Goal: Task Accomplishment & Management: Manage account settings

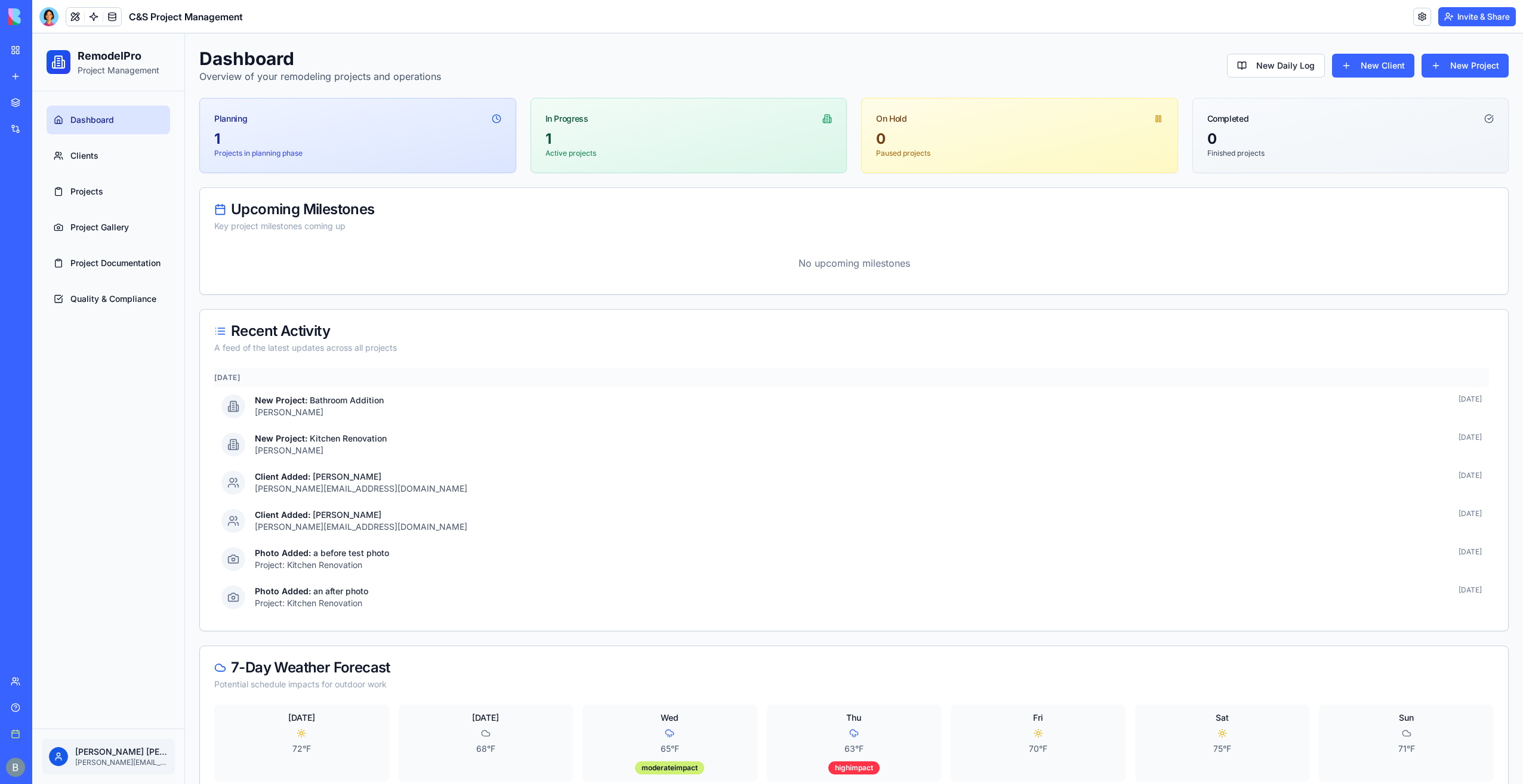
click at [42, 18] on div at bounding box center [48, 16] width 19 height 19
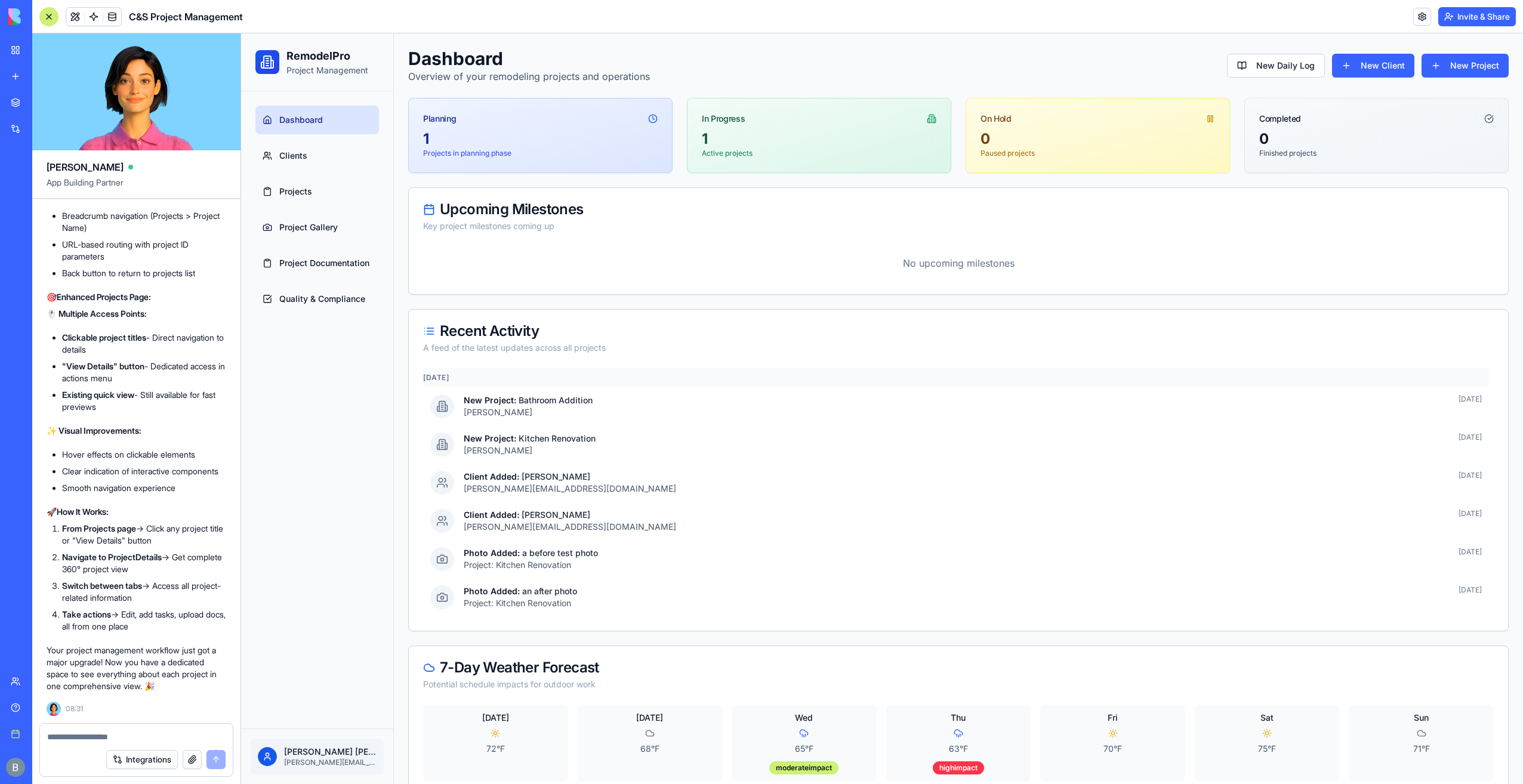
scroll to position [18509, 0]
click at [294, 198] on link "Projects" at bounding box center [317, 191] width 124 height 29
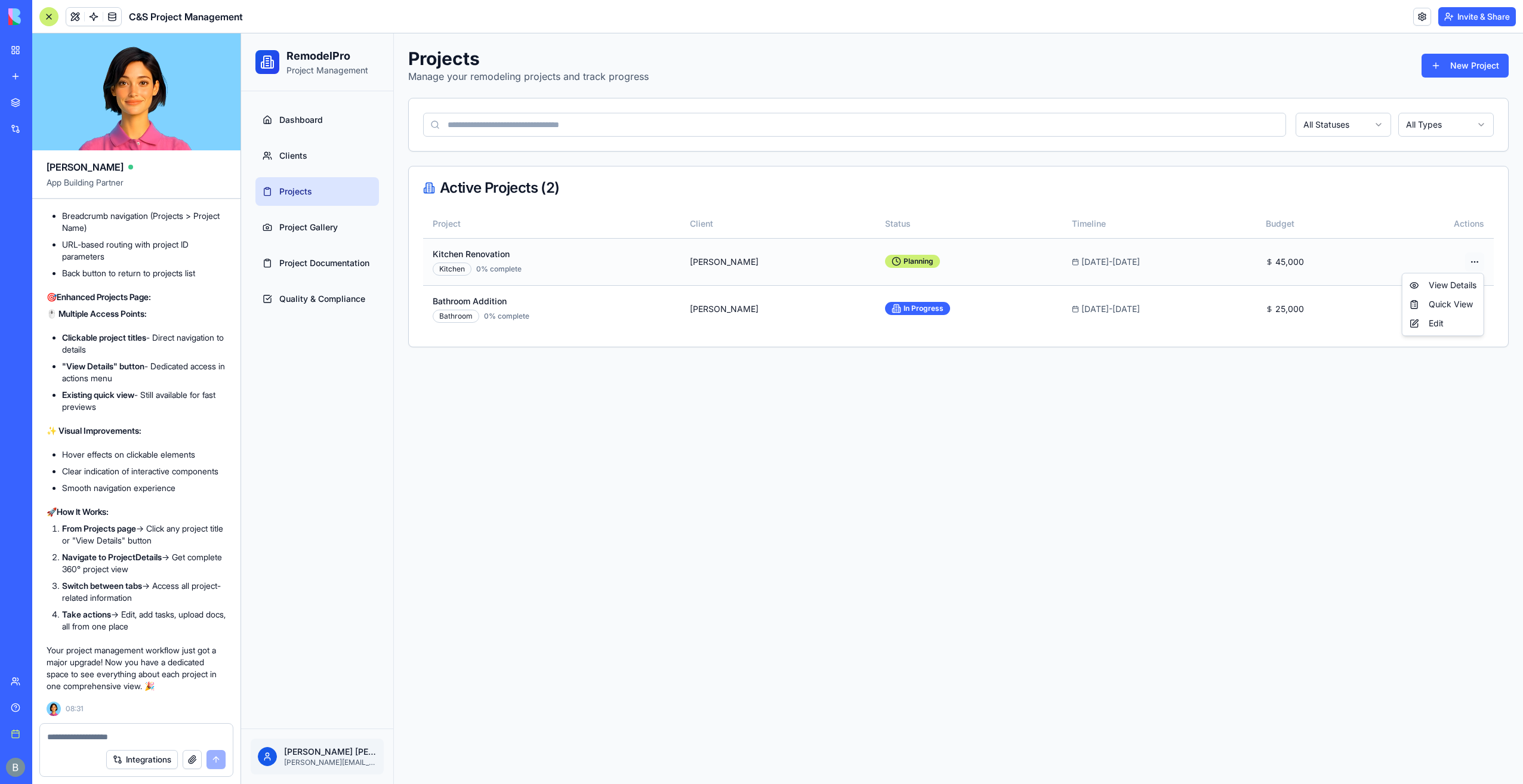
click at [1469, 263] on html "RemodelPro Project Management Dashboard Clients Projects Project Gallery Projec…" at bounding box center [882, 408] width 1282 height 751
click at [1460, 283] on span "View Details" at bounding box center [1453, 285] width 48 height 12
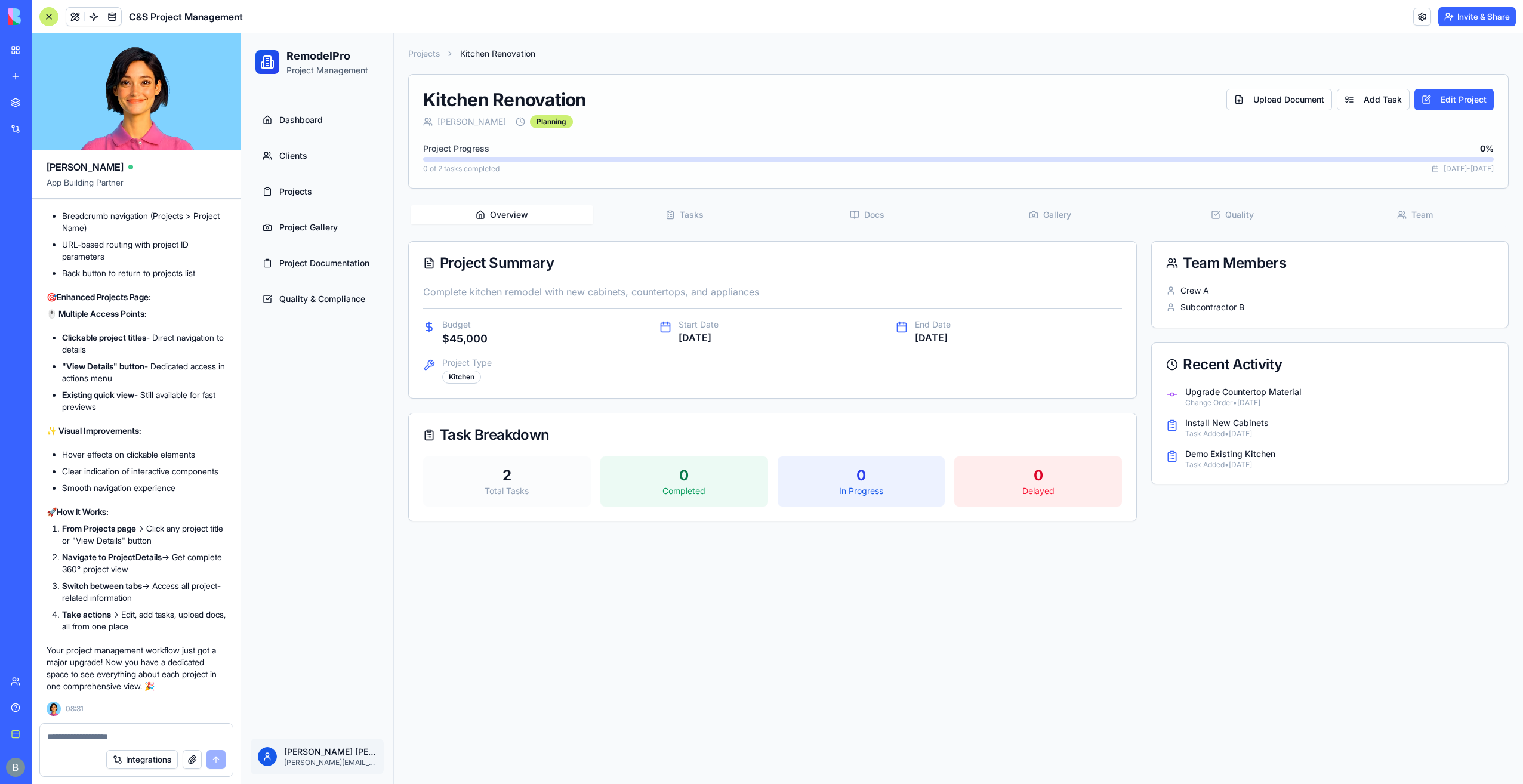
click at [732, 221] on button "Tasks" at bounding box center [684, 214] width 183 height 19
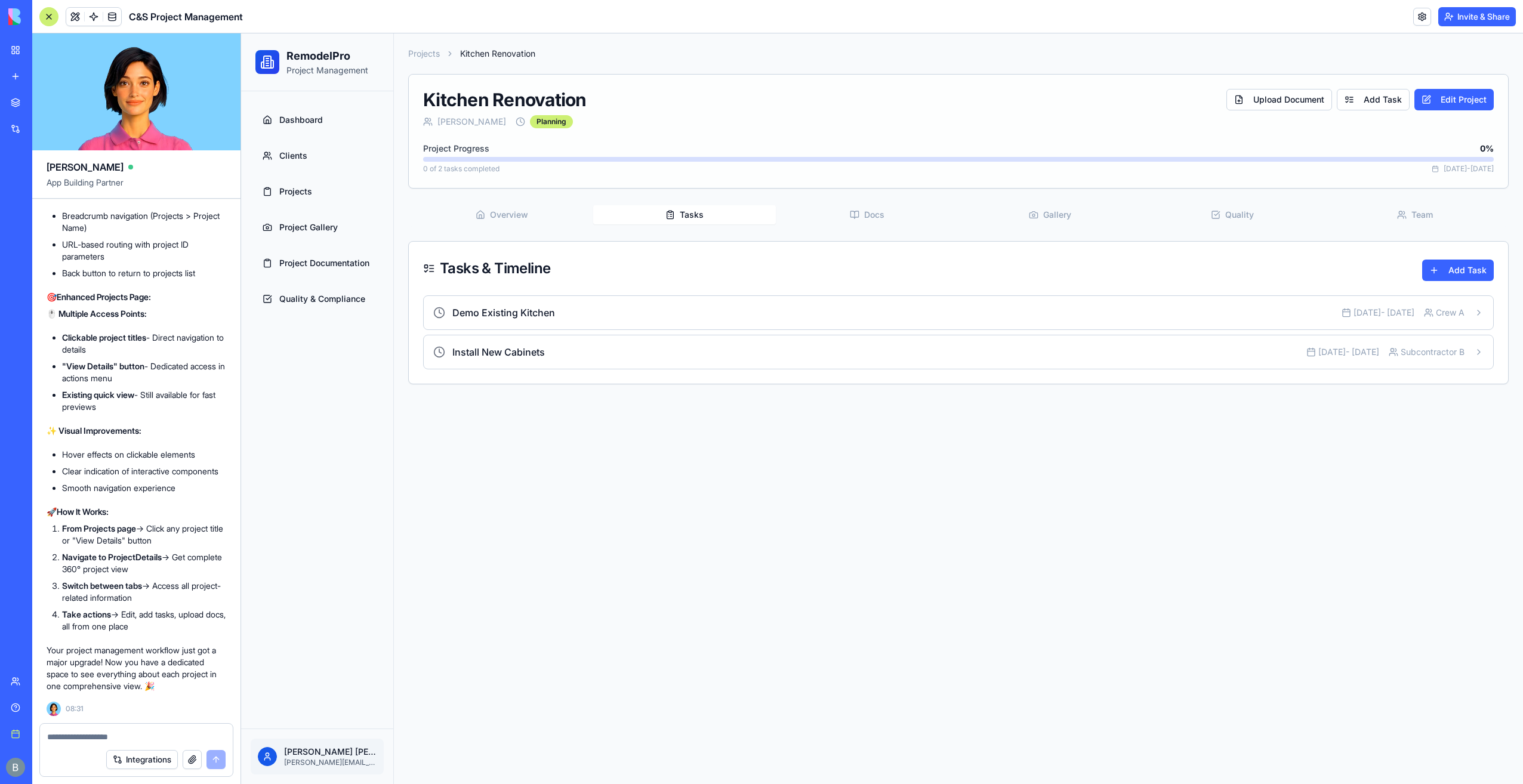
click at [857, 212] on icon "button" at bounding box center [855, 215] width 10 height 10
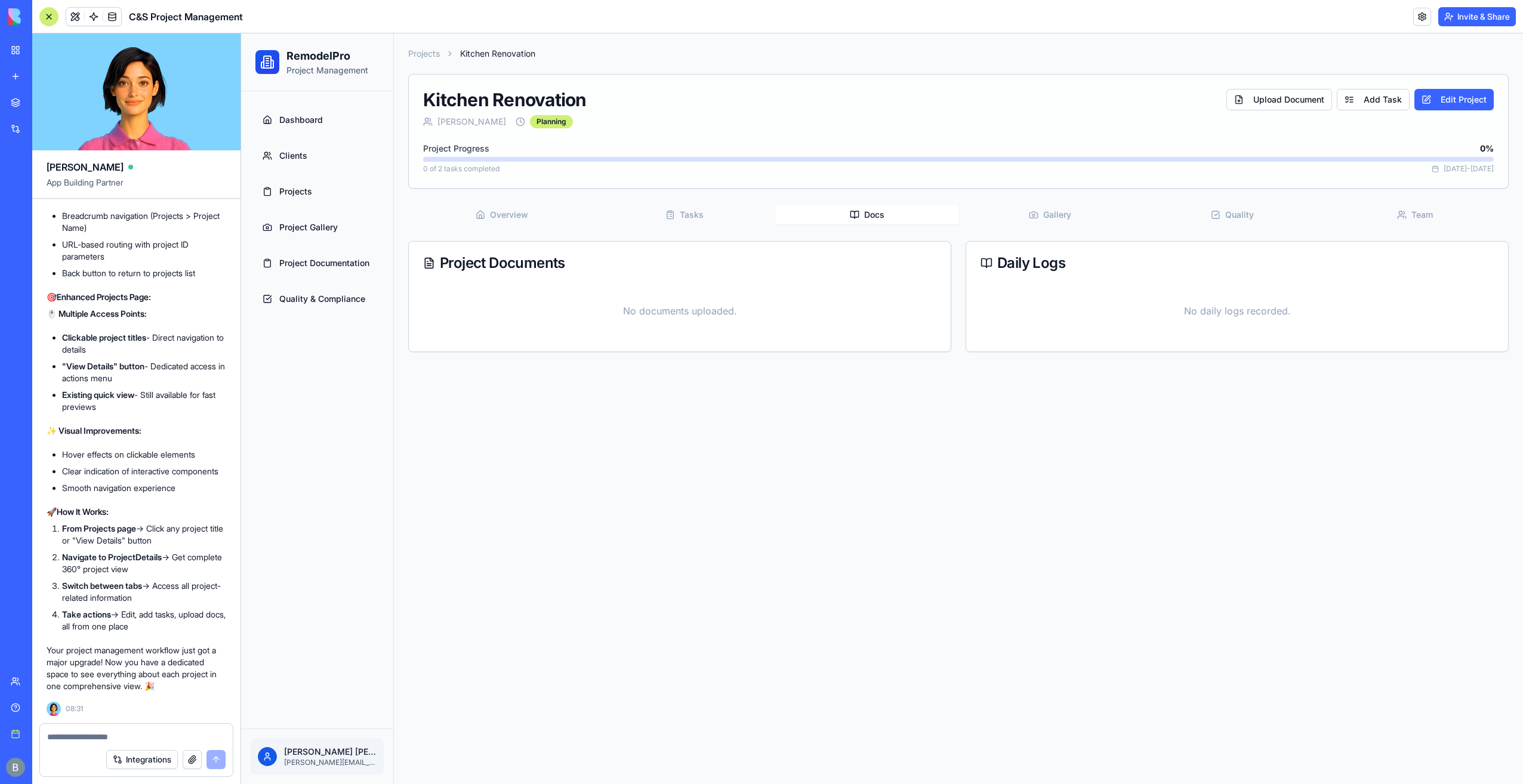
click at [1069, 207] on button "Gallery" at bounding box center [1050, 214] width 183 height 19
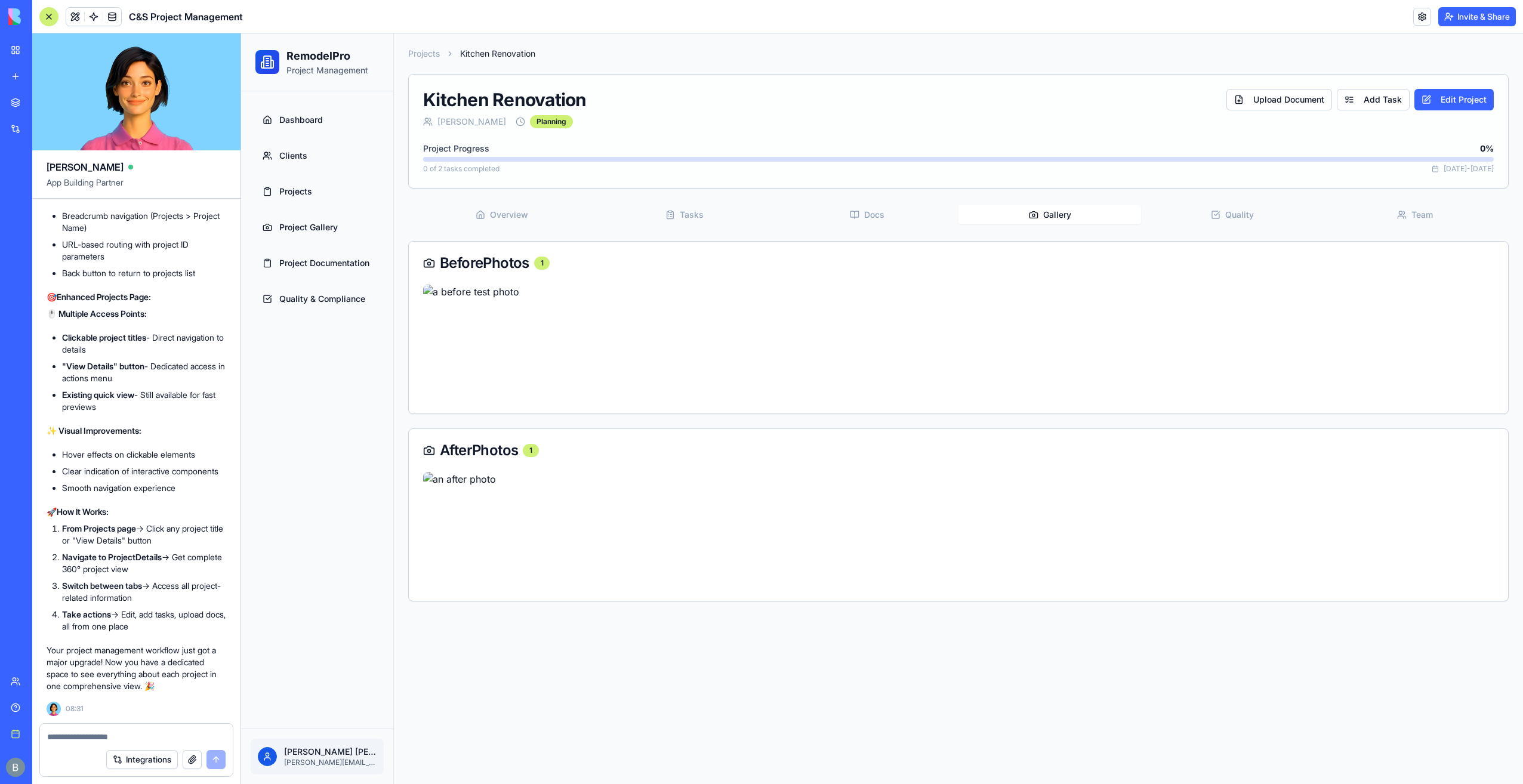
click at [1203, 208] on button "Quality" at bounding box center [1232, 214] width 183 height 19
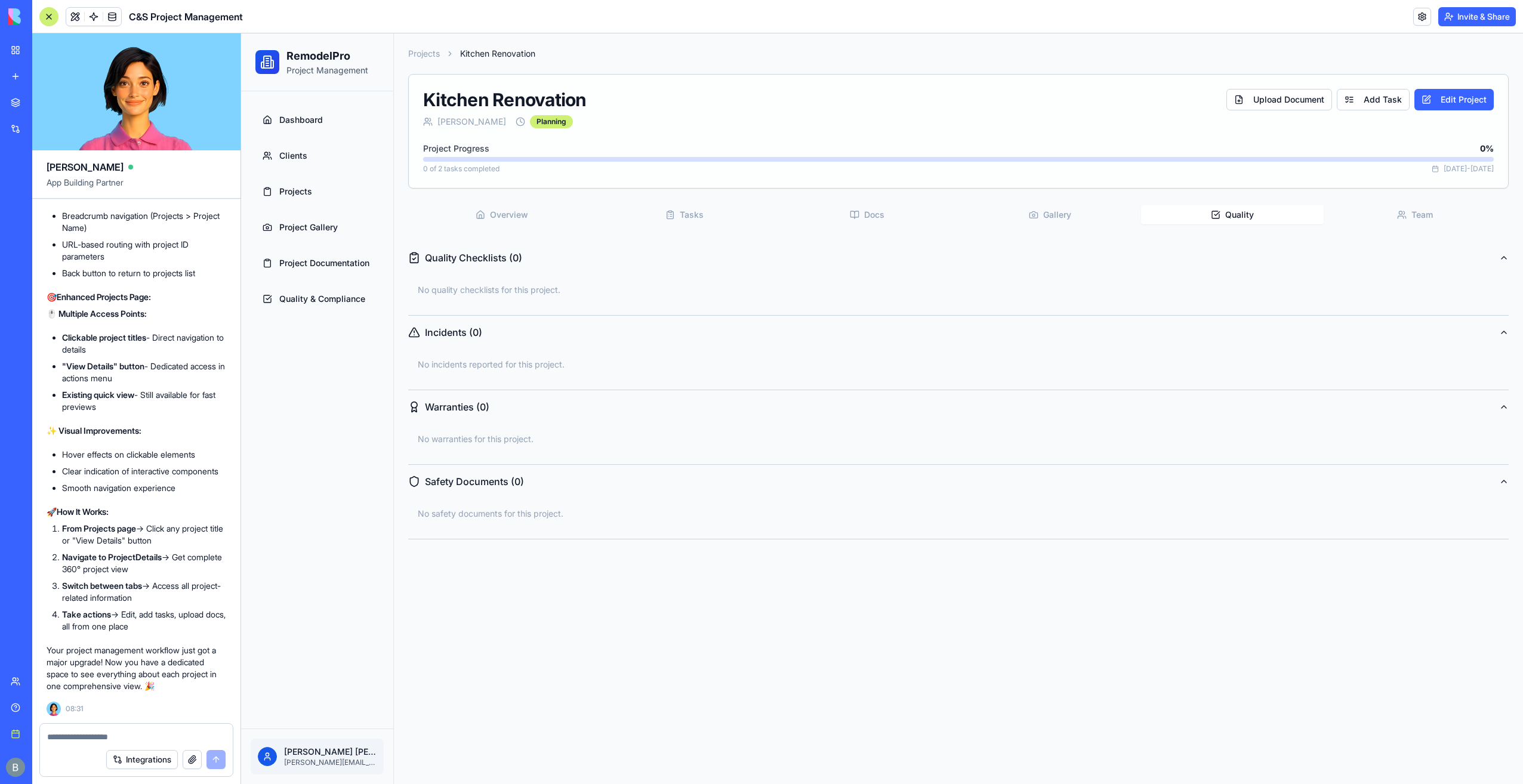
click at [1378, 210] on button "Team" at bounding box center [1415, 214] width 183 height 19
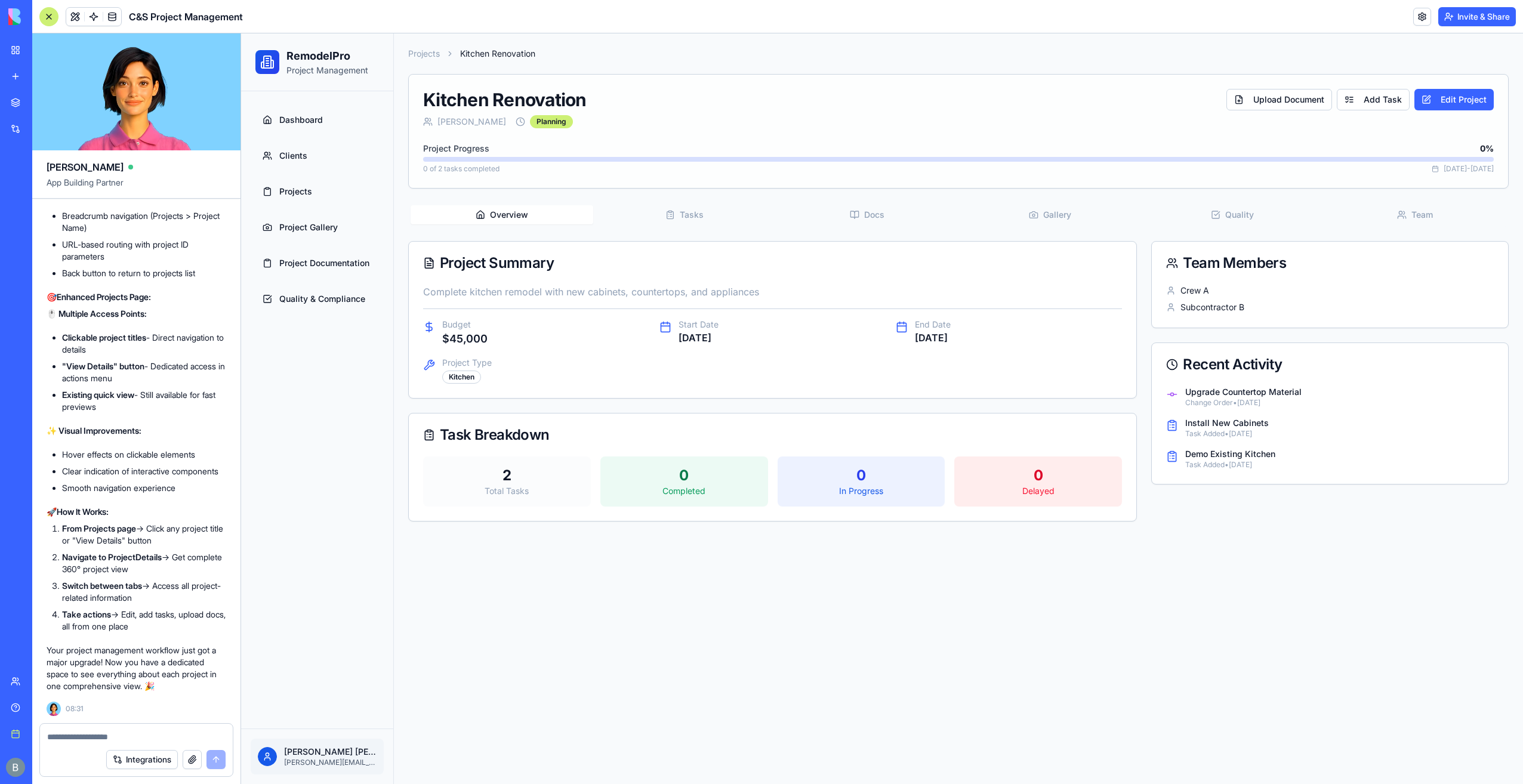
click at [507, 207] on button "Overview" at bounding box center [502, 214] width 183 height 19
click at [879, 150] on div "Project Progress 0 %" at bounding box center [958, 149] width 1071 height 12
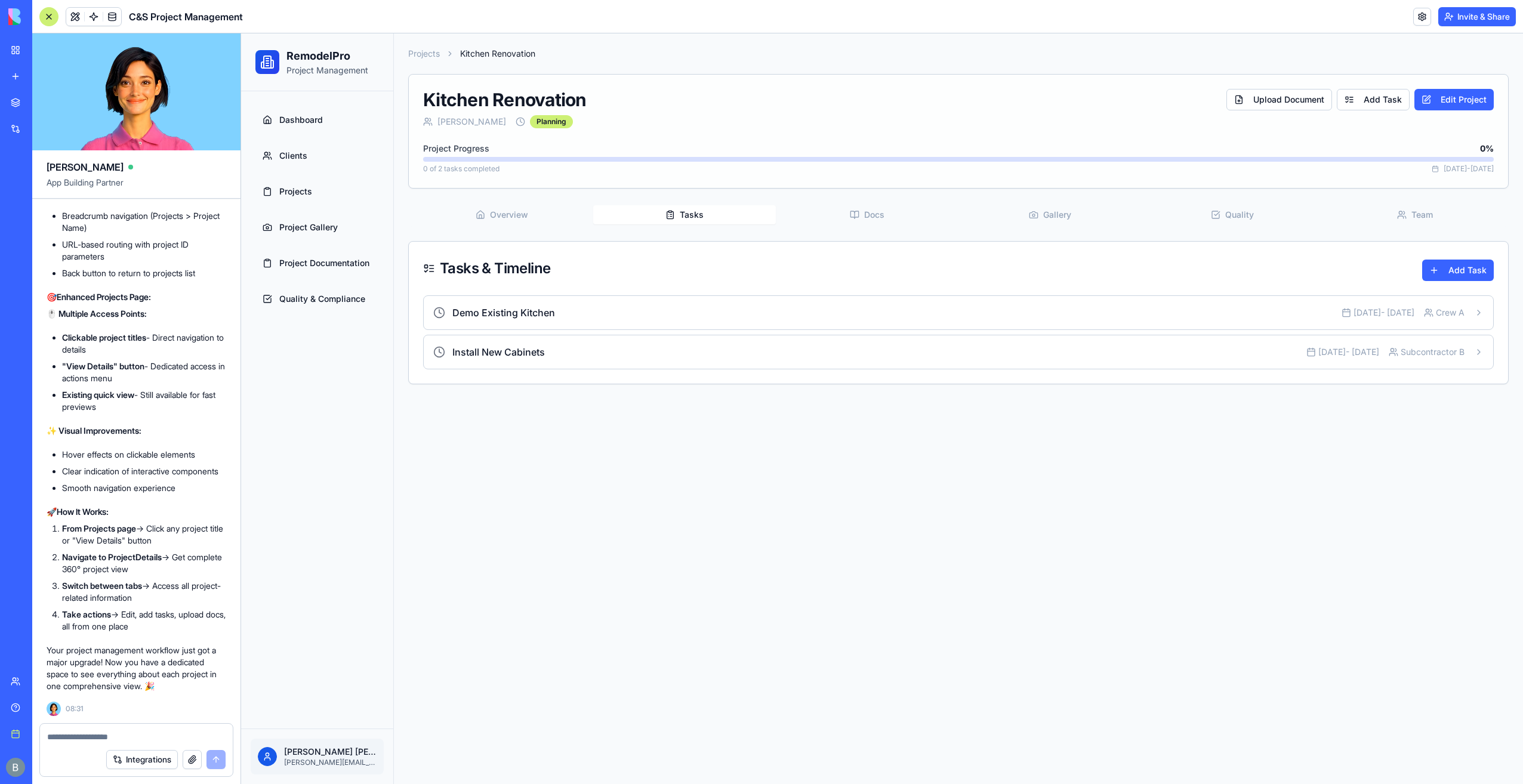
drag, startPoint x: 703, startPoint y: 221, endPoint x: 608, endPoint y: 222, distance: 95.5
click at [702, 221] on button "Tasks" at bounding box center [684, 214] width 183 height 19
click at [1258, 309] on div "Demo Existing Kitchen" at bounding box center [887, 313] width 908 height 14
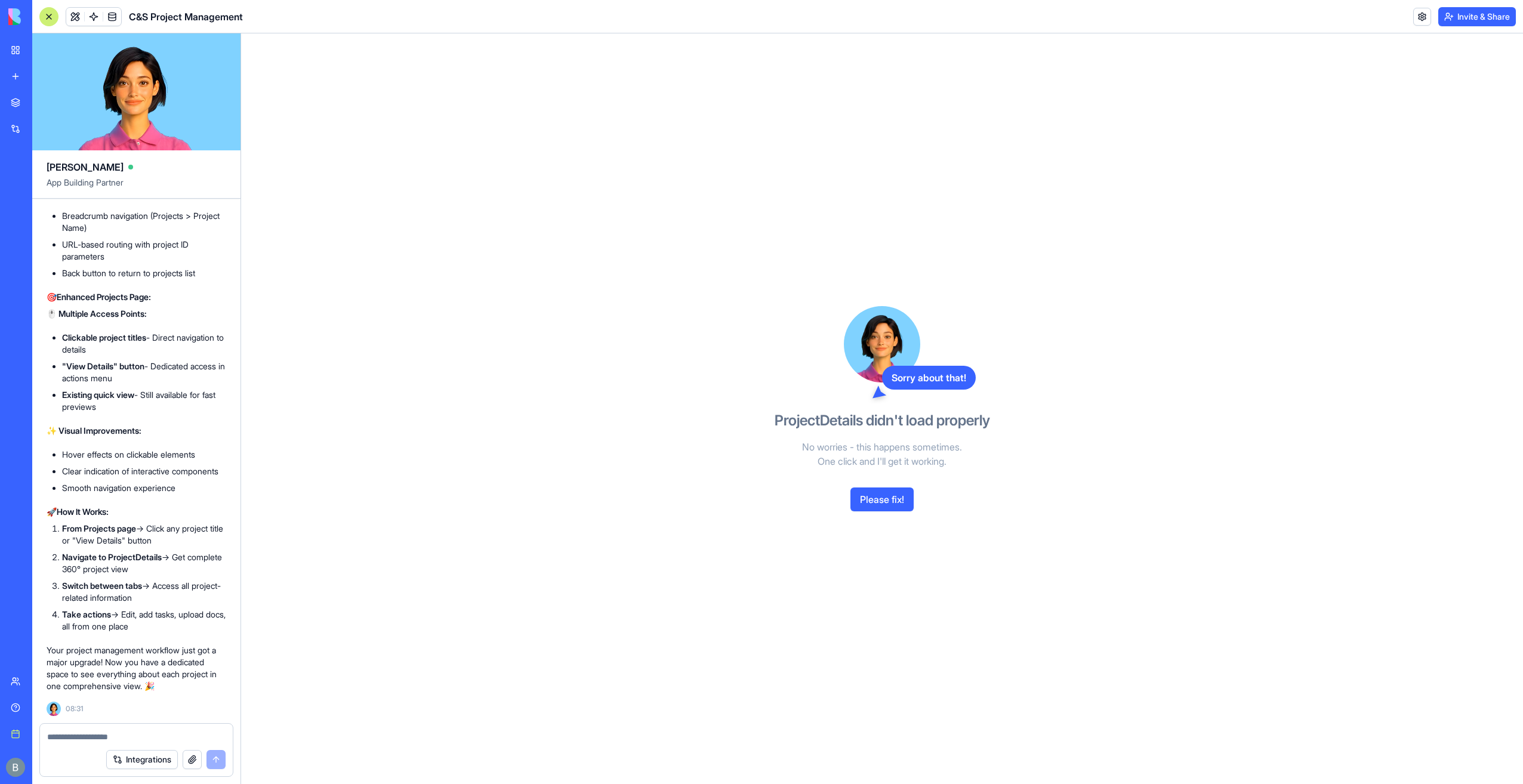
click at [875, 503] on button "Please fix!" at bounding box center [881, 500] width 63 height 24
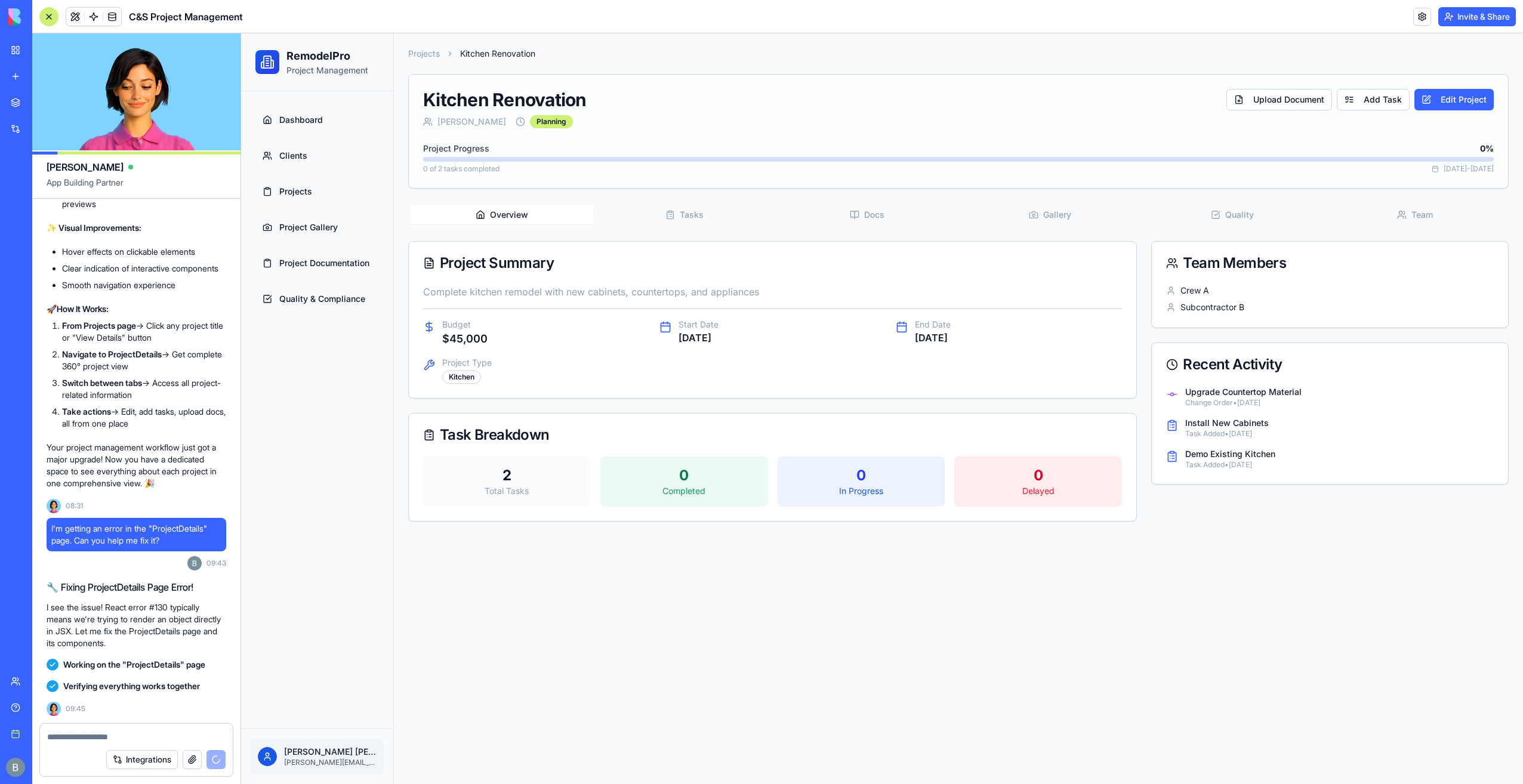
scroll to position [19440, 0]
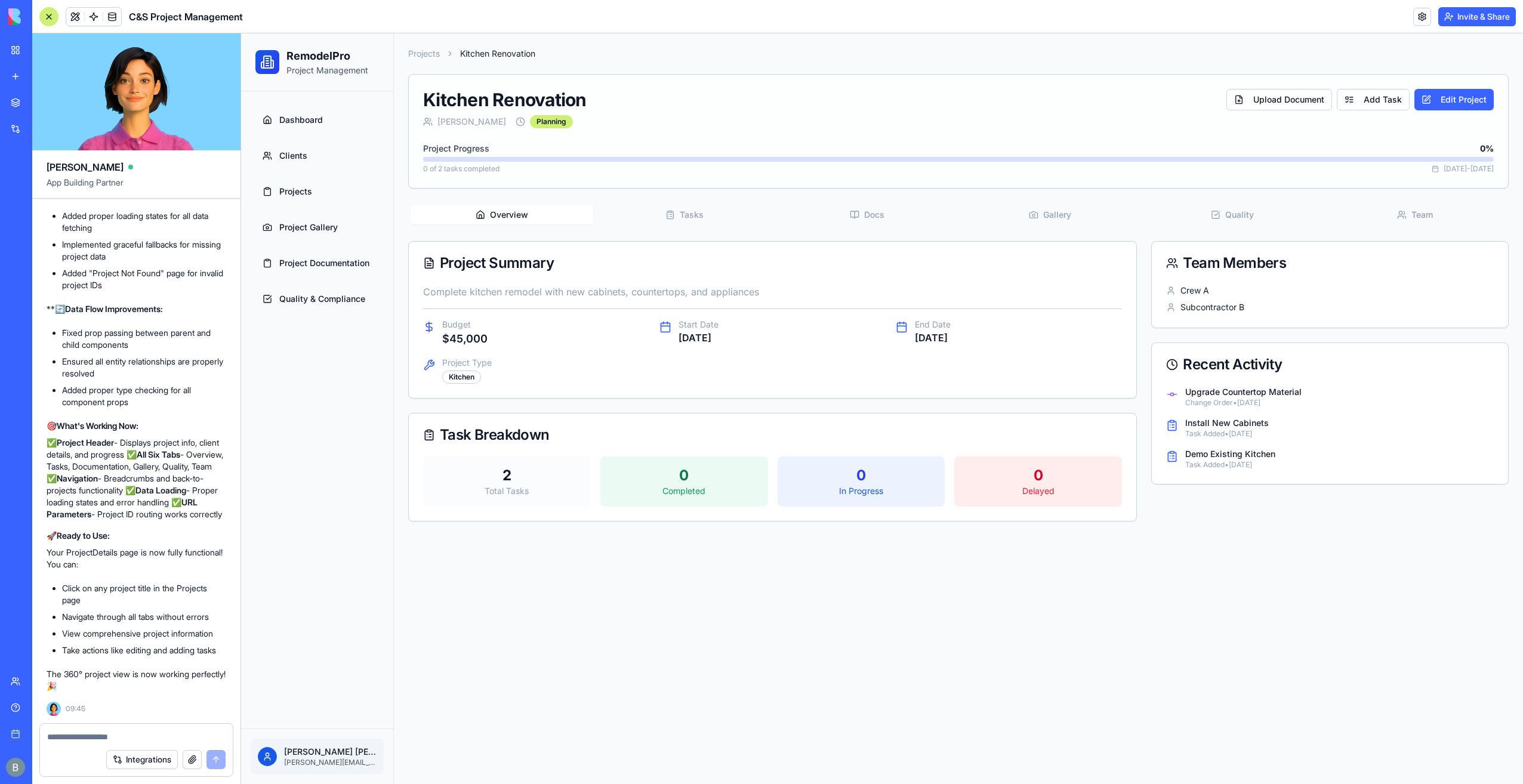
click at [693, 220] on button "Tasks" at bounding box center [684, 214] width 183 height 19
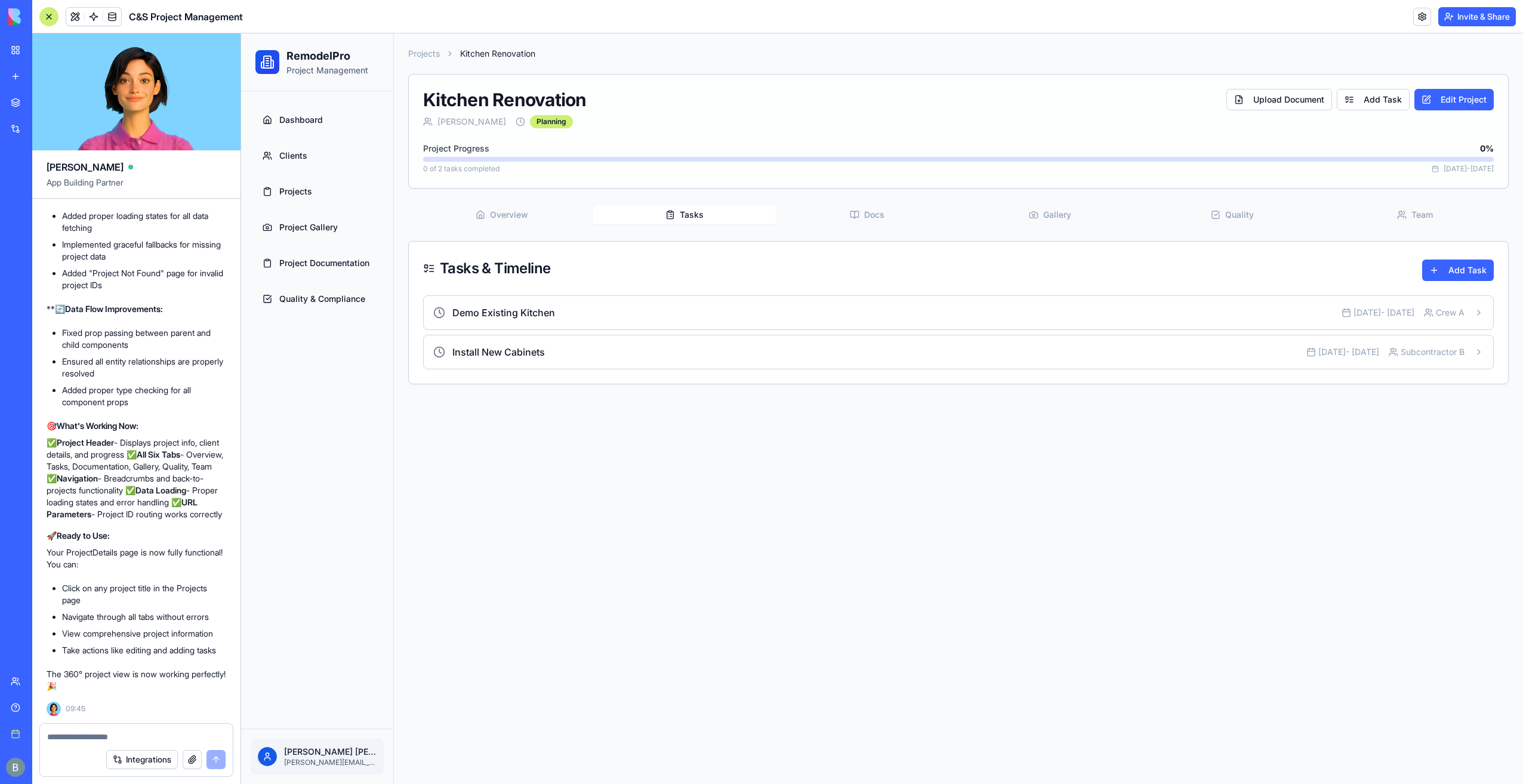
click at [811, 208] on button "Docs" at bounding box center [867, 214] width 183 height 19
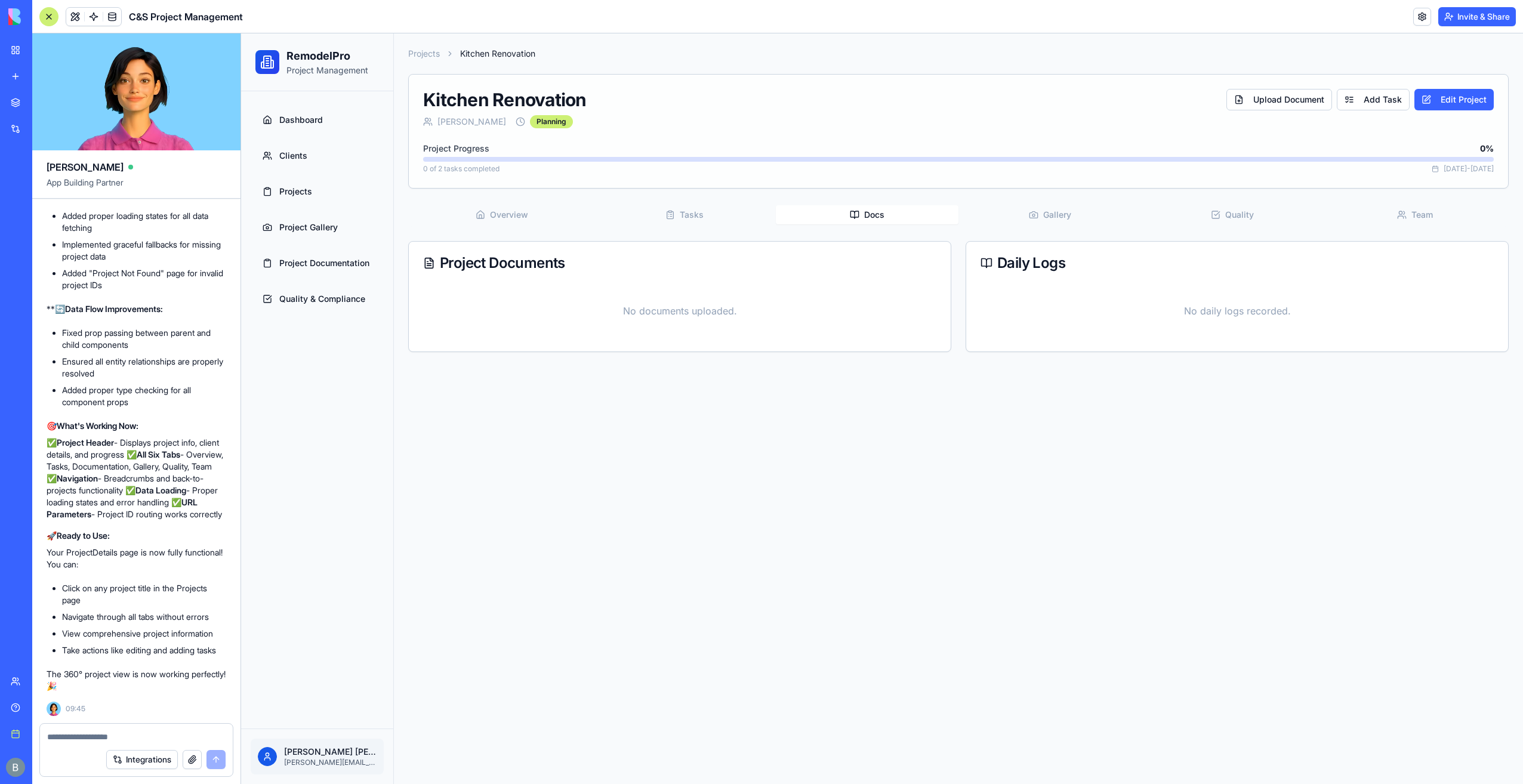
click at [994, 205] on button "Gallery" at bounding box center [1050, 214] width 183 height 19
click at [773, 215] on button "Tasks" at bounding box center [684, 214] width 183 height 19
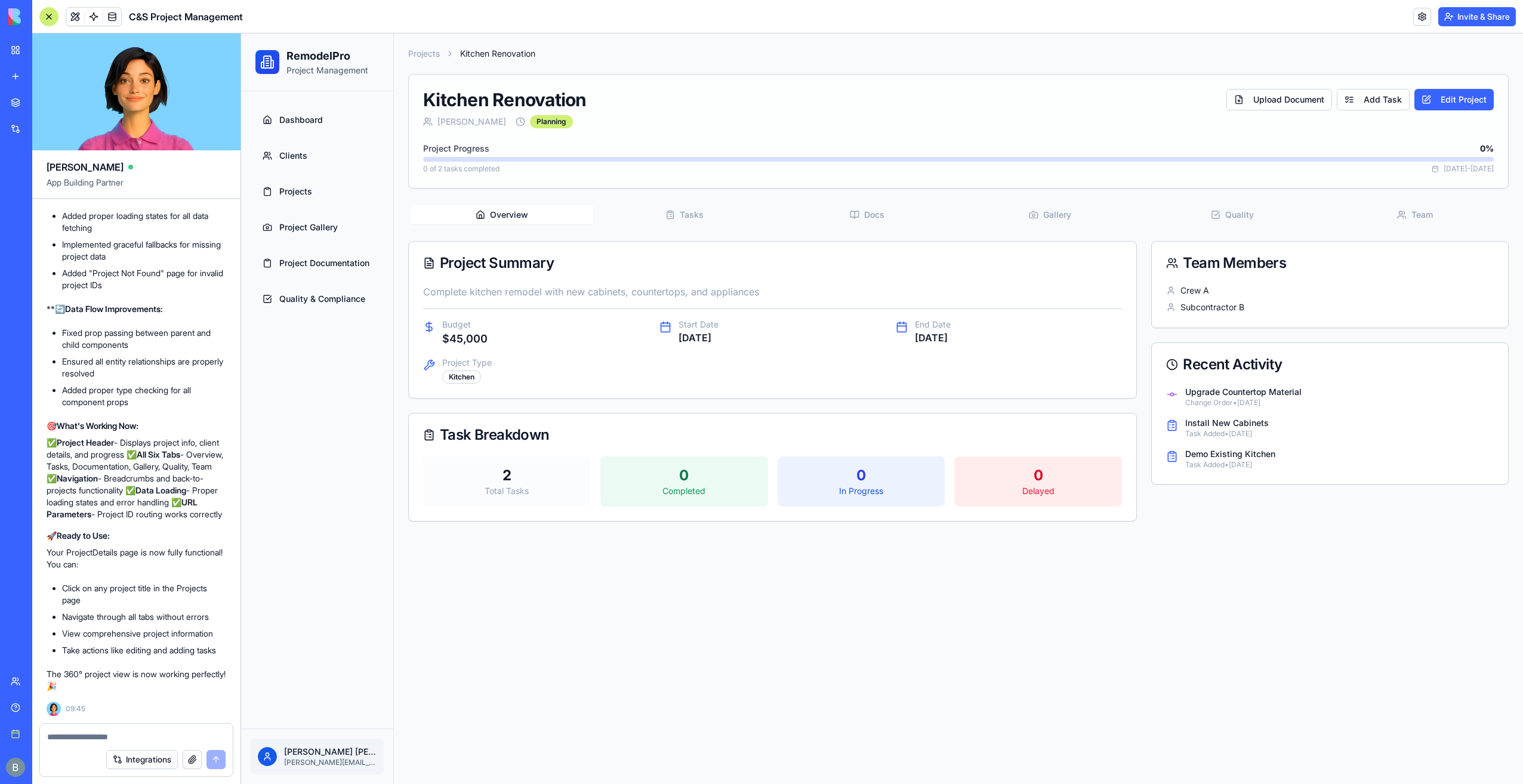
click at [494, 213] on button "Overview" at bounding box center [502, 214] width 183 height 19
click at [717, 193] on div "Projects Kitchen Renovation Kitchen Renovation John Smith Planning Upload Docum…" at bounding box center [958, 284] width 1129 height 503
click at [646, 211] on button "Tasks" at bounding box center [684, 214] width 183 height 19
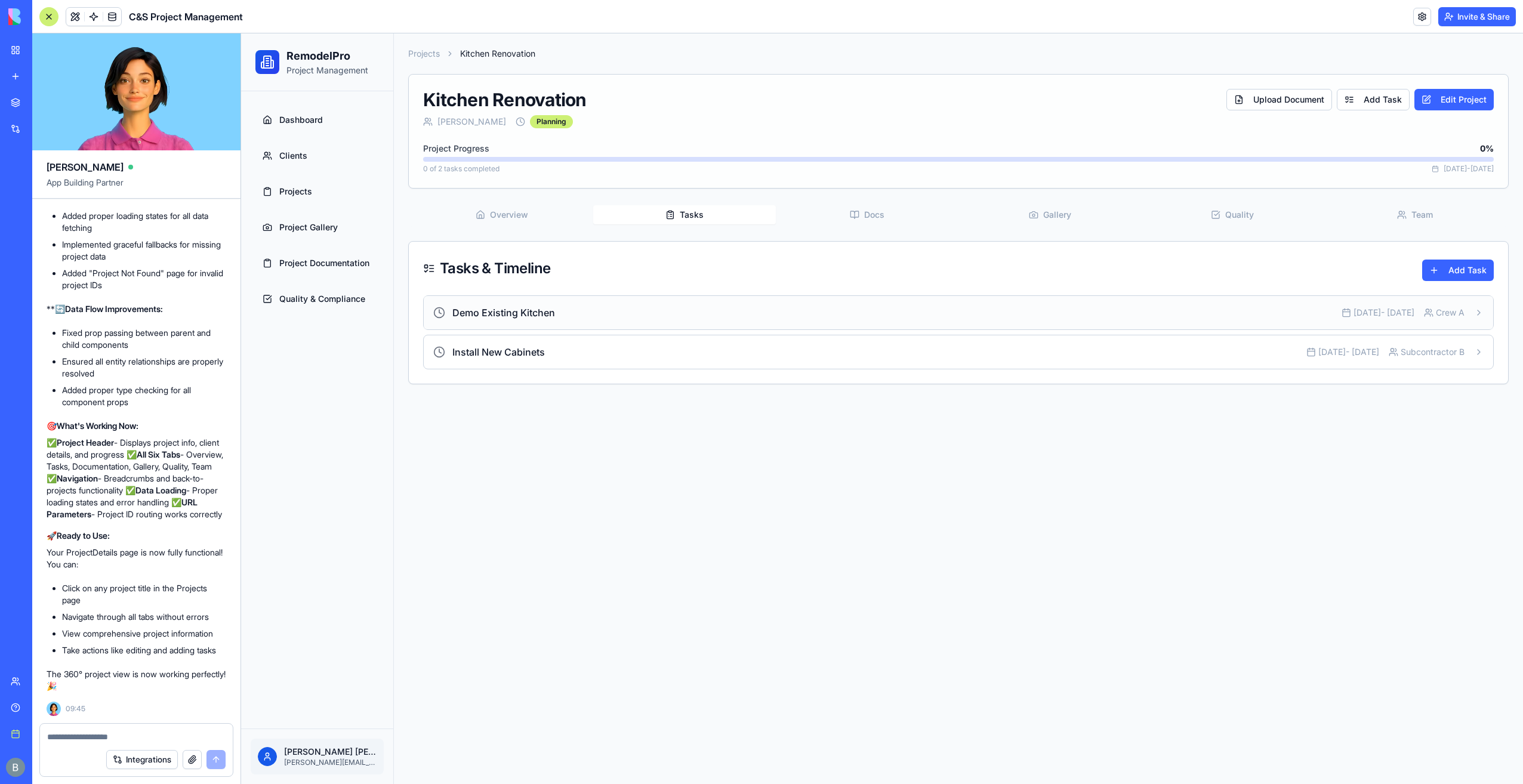
click at [1432, 310] on icon at bounding box center [1429, 313] width 10 height 10
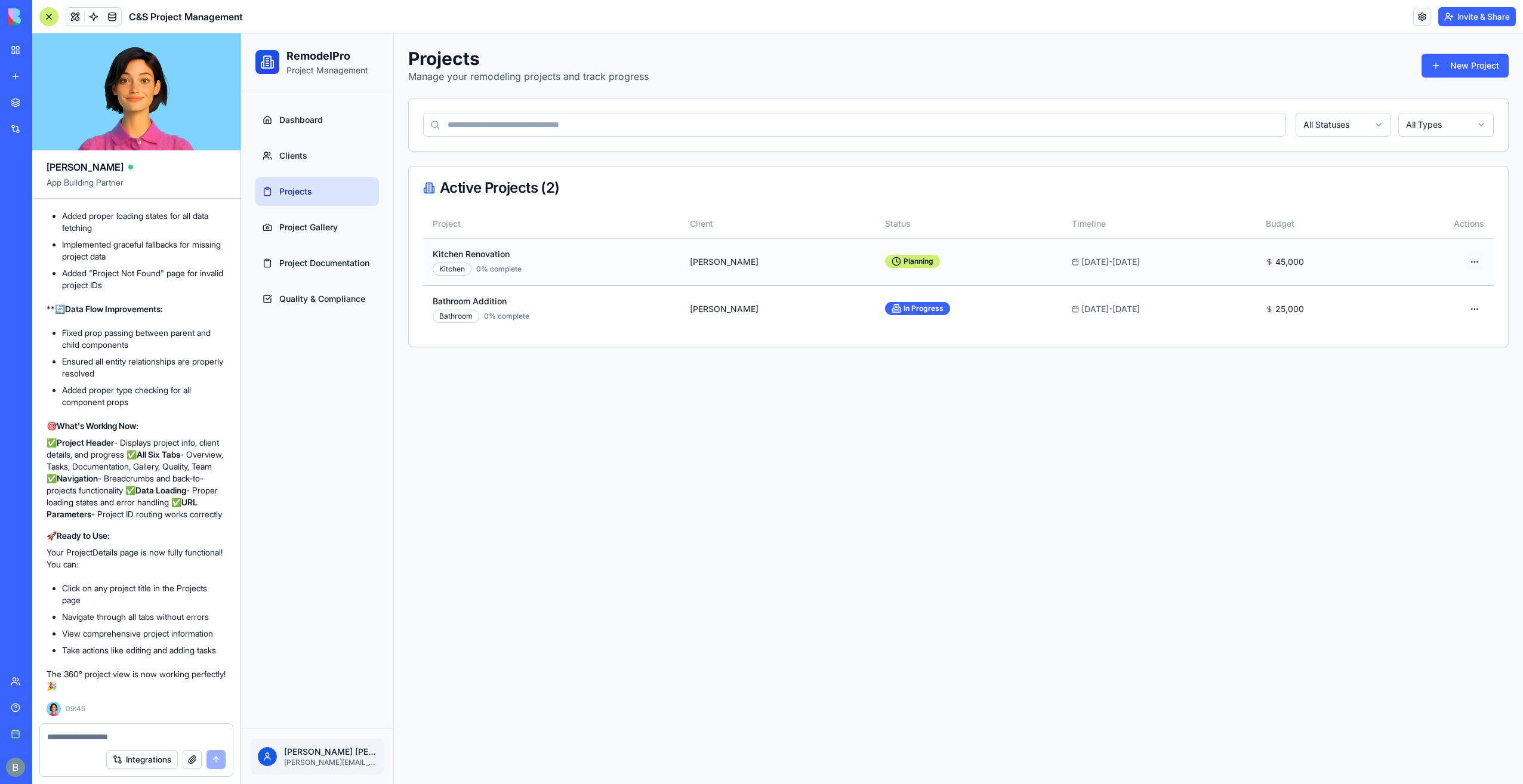
click at [1466, 257] on html "RemodelPro Project Management Dashboard Clients Projects Project Gallery Projec…" at bounding box center [882, 408] width 1282 height 751
click at [324, 288] on html "RemodelPro Project Management Dashboard Clients Projects Project Gallery Projec…" at bounding box center [882, 408] width 1282 height 751
click at [327, 260] on span "Project Documentation" at bounding box center [324, 263] width 90 height 12
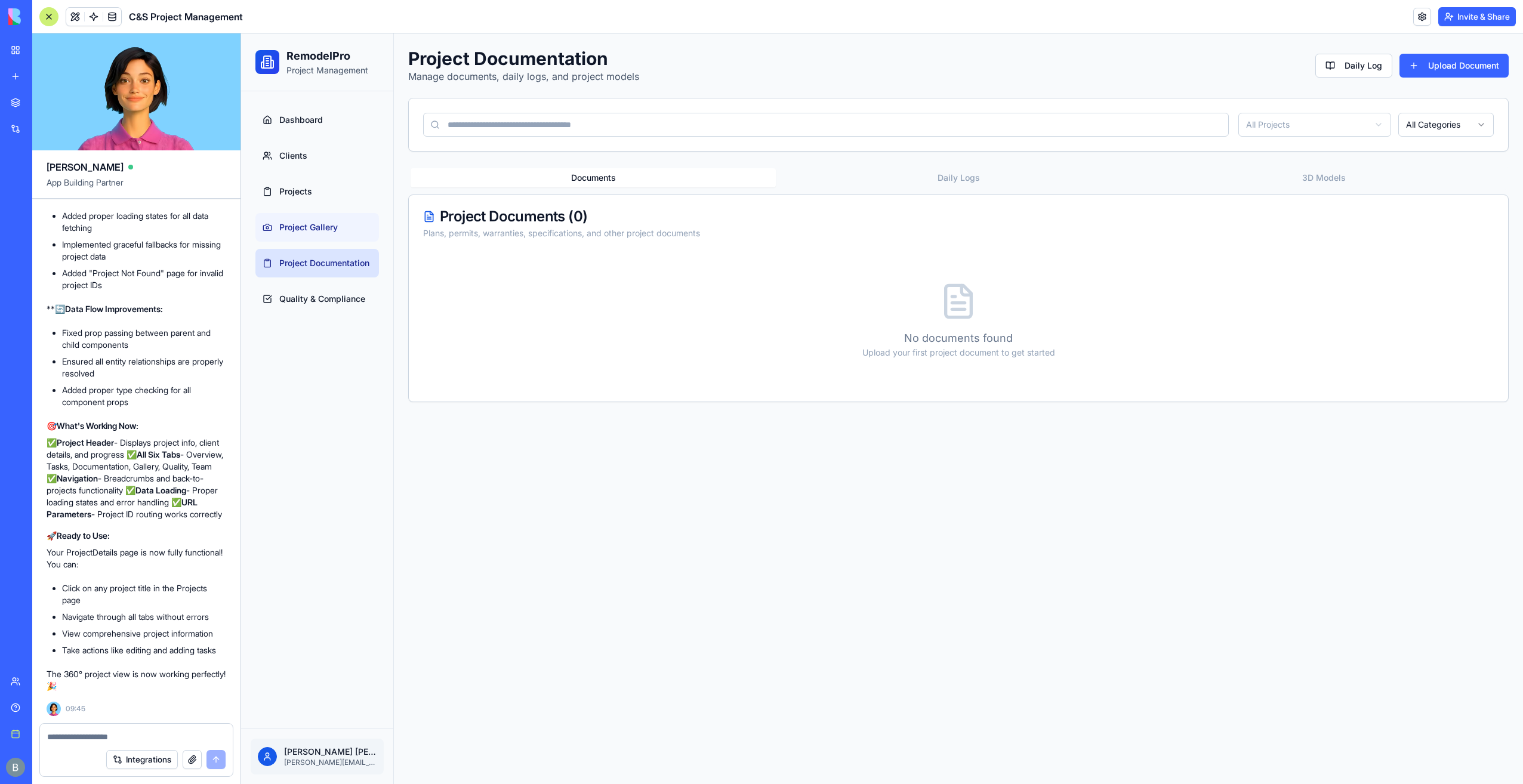
click at [337, 235] on link "Project Gallery" at bounding box center [317, 227] width 124 height 29
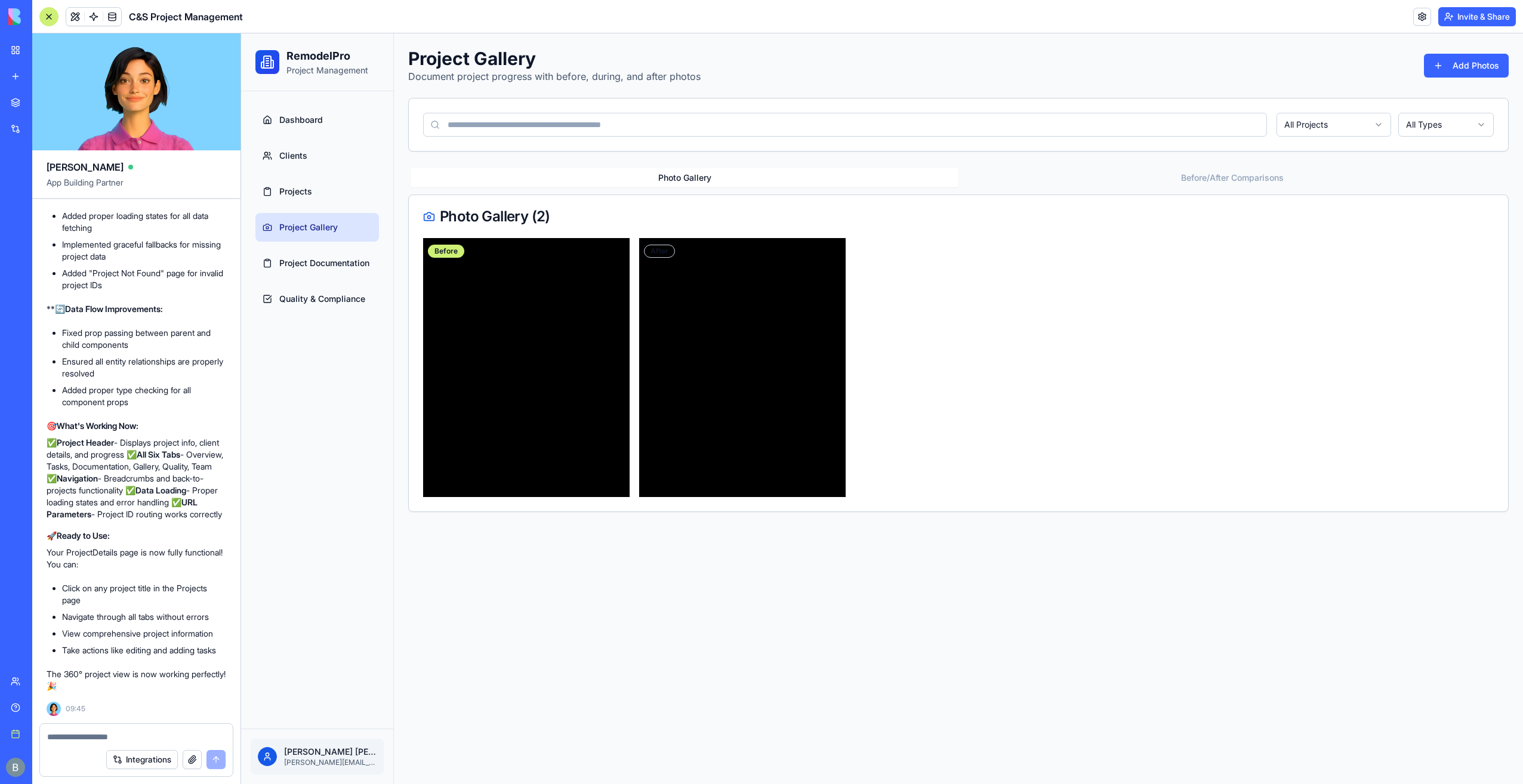
click at [322, 245] on ul "Dashboard Clients Projects Project Gallery Project Documentation Quality & Comp…" at bounding box center [317, 210] width 124 height 208
click at [326, 197] on link "Projects" at bounding box center [317, 191] width 124 height 29
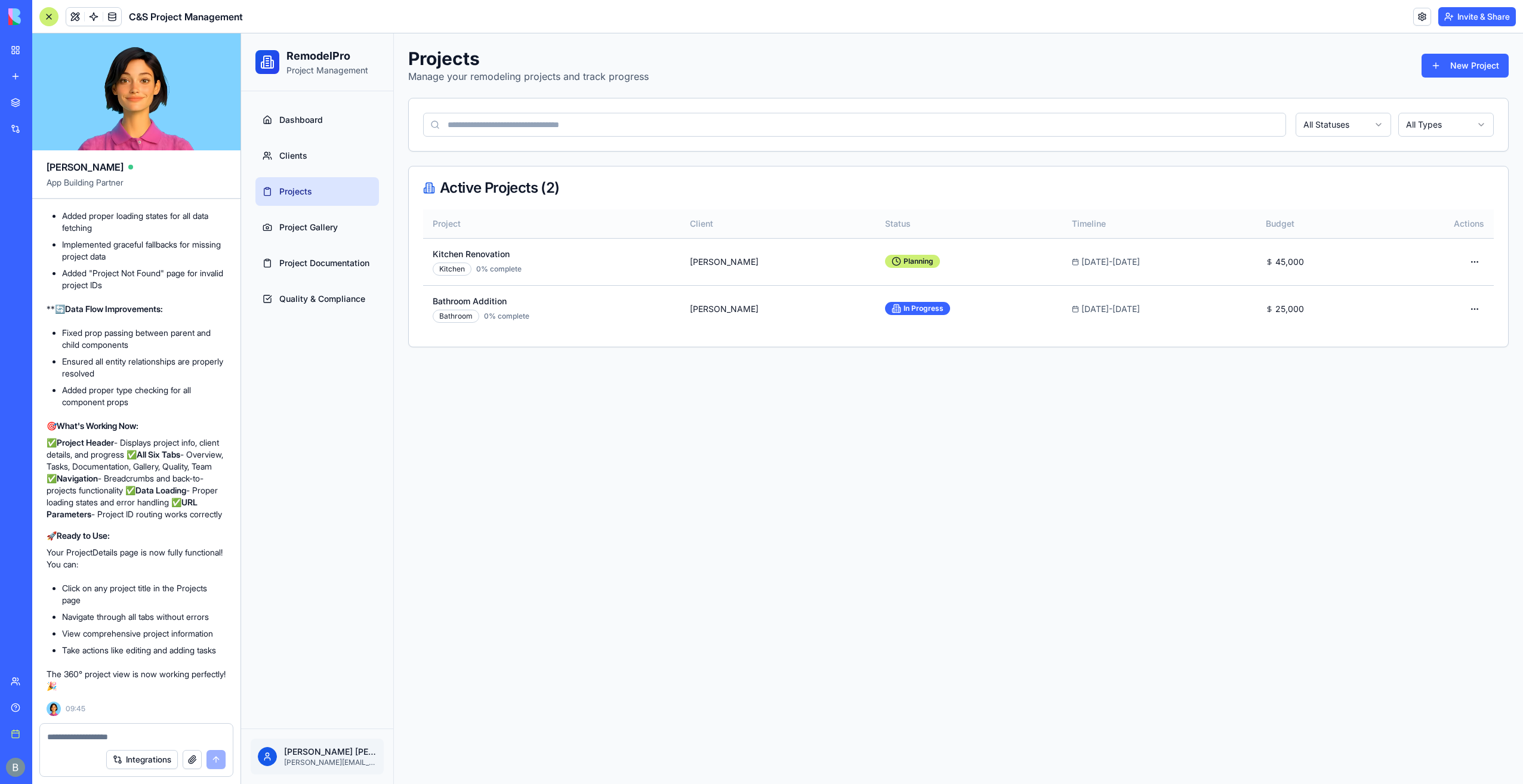
click at [697, 223] on th "Client" at bounding box center [777, 223] width 195 height 29
click at [1178, 207] on div "Active Projects ( 2 )" at bounding box center [958, 188] width 1099 height 43
click at [1101, 228] on th "Timeline" at bounding box center [1159, 223] width 194 height 29
click at [1469, 260] on html "RemodelPro Project Management Dashboard Clients Projects Project Gallery Projec…" at bounding box center [882, 408] width 1282 height 751
click at [1447, 291] on link "View Details" at bounding box center [1443, 285] width 76 height 19
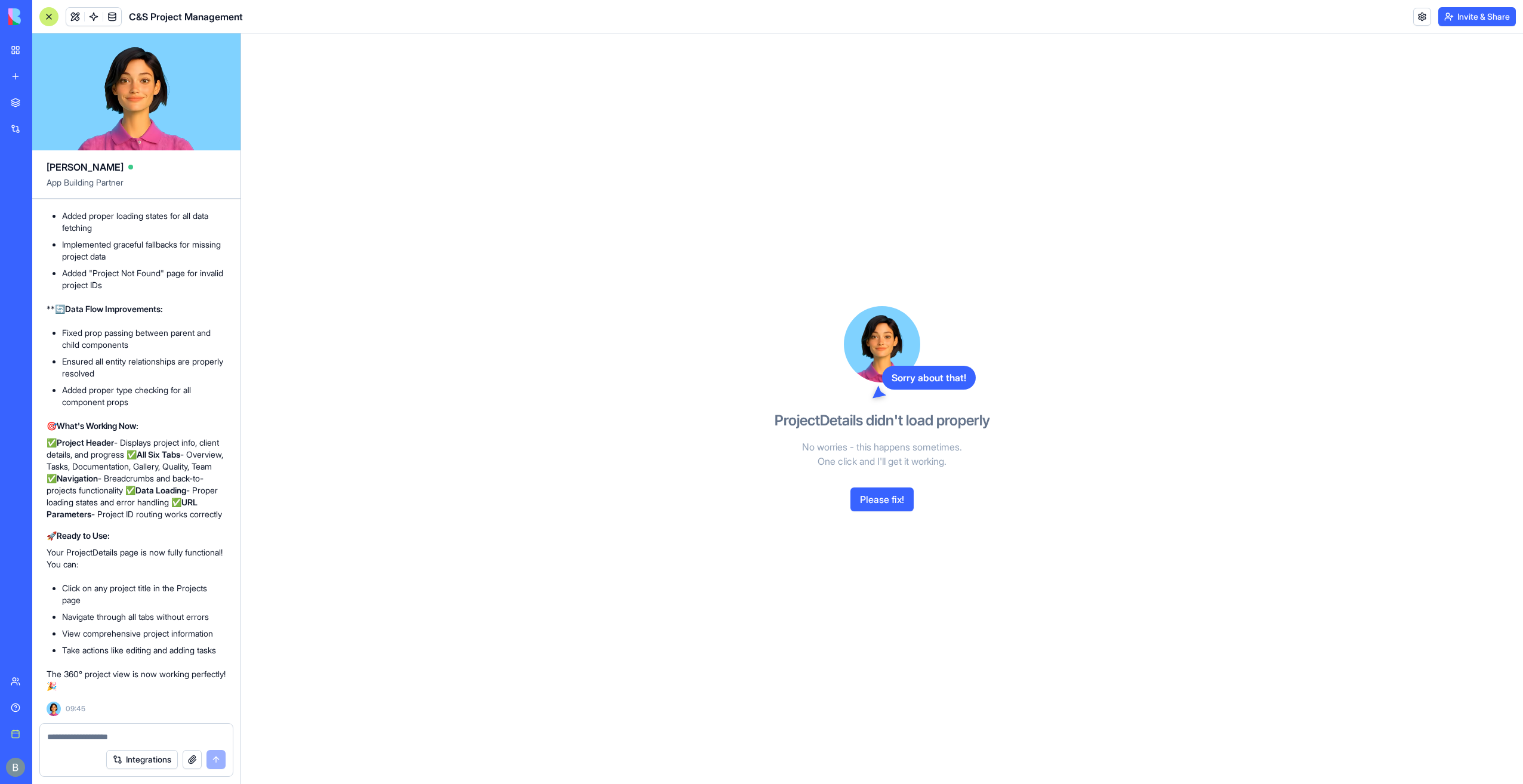
click at [877, 500] on button "Please fix!" at bounding box center [881, 500] width 63 height 24
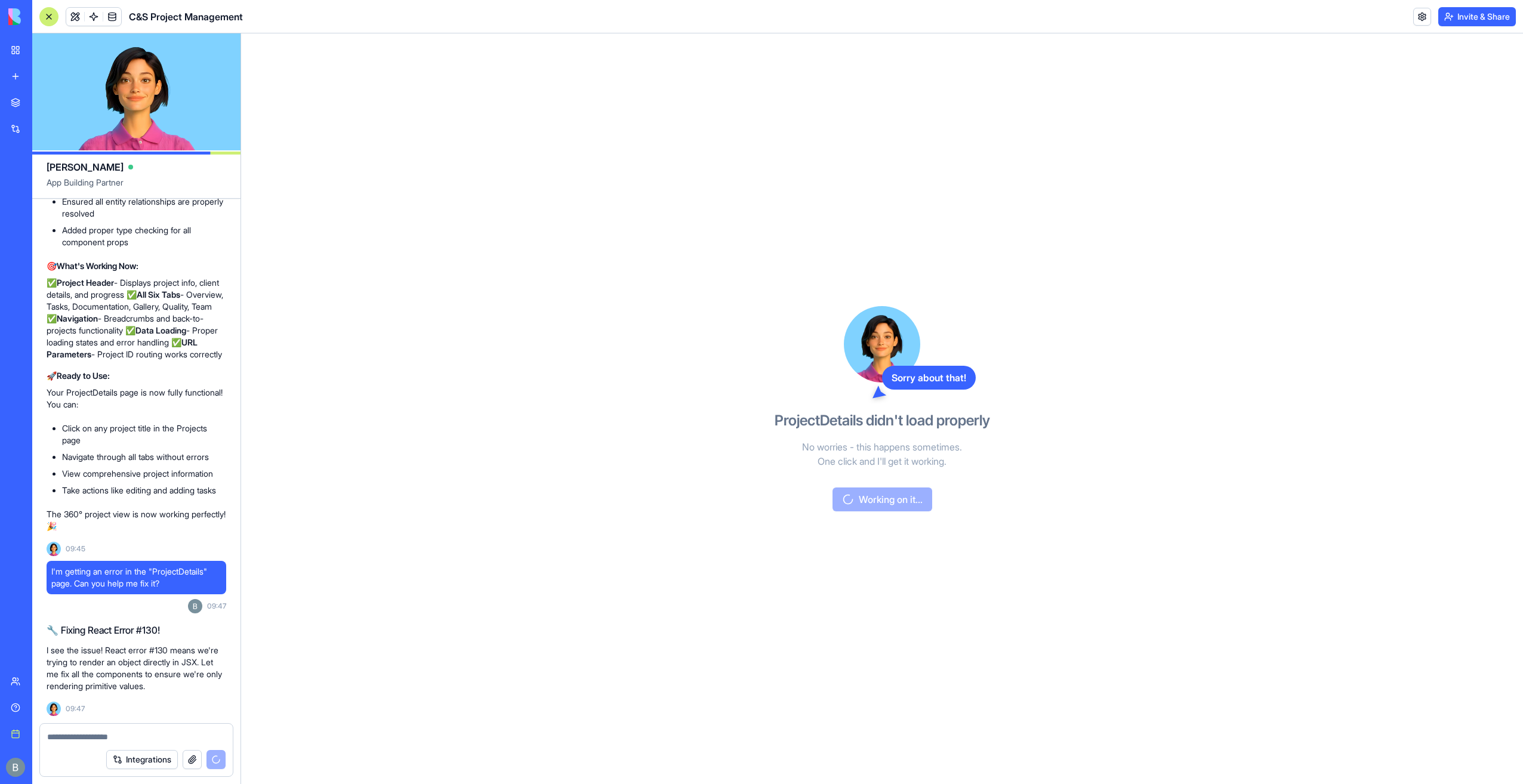
scroll to position [19622, 0]
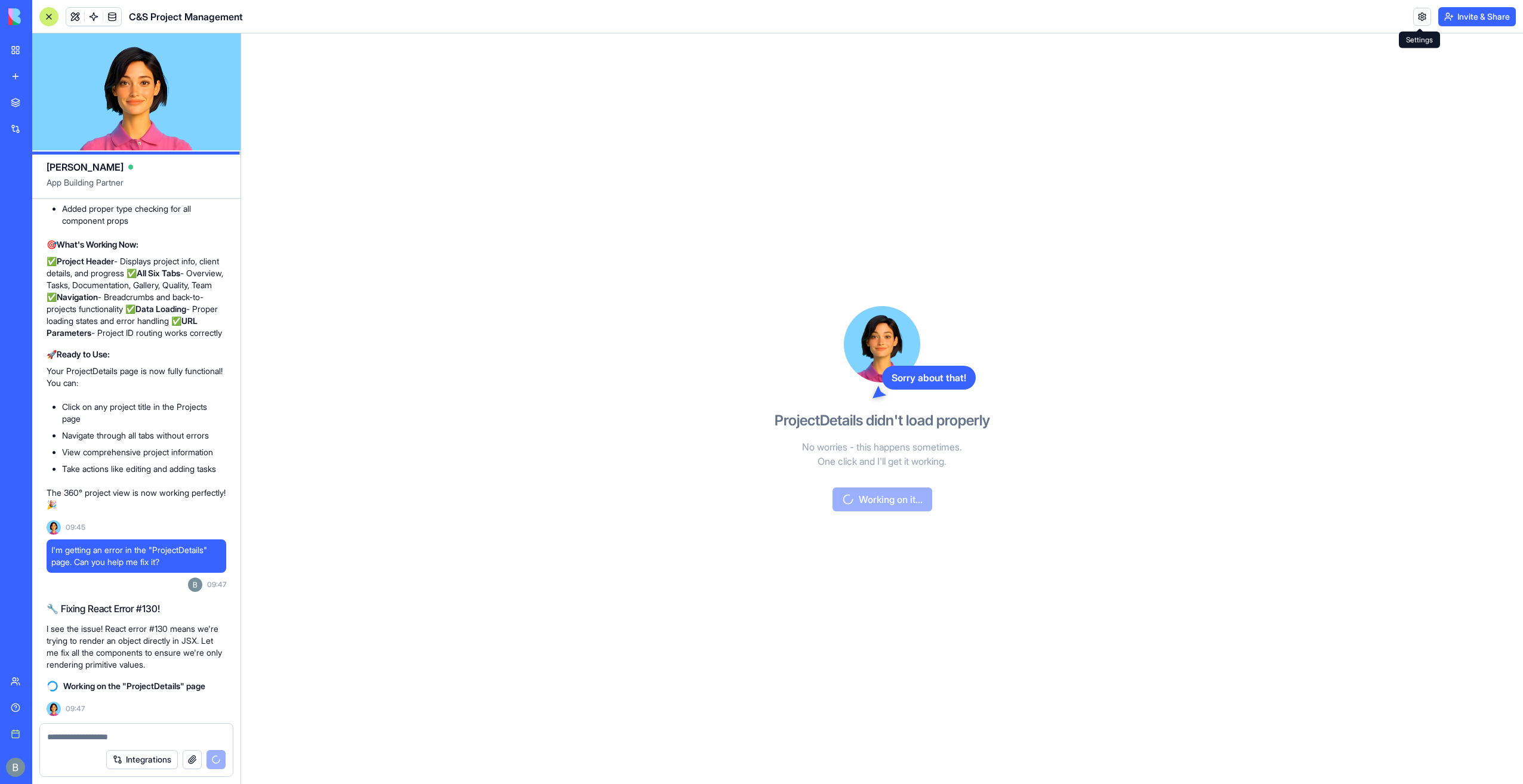
click at [1419, 22] on link at bounding box center [1422, 17] width 18 height 18
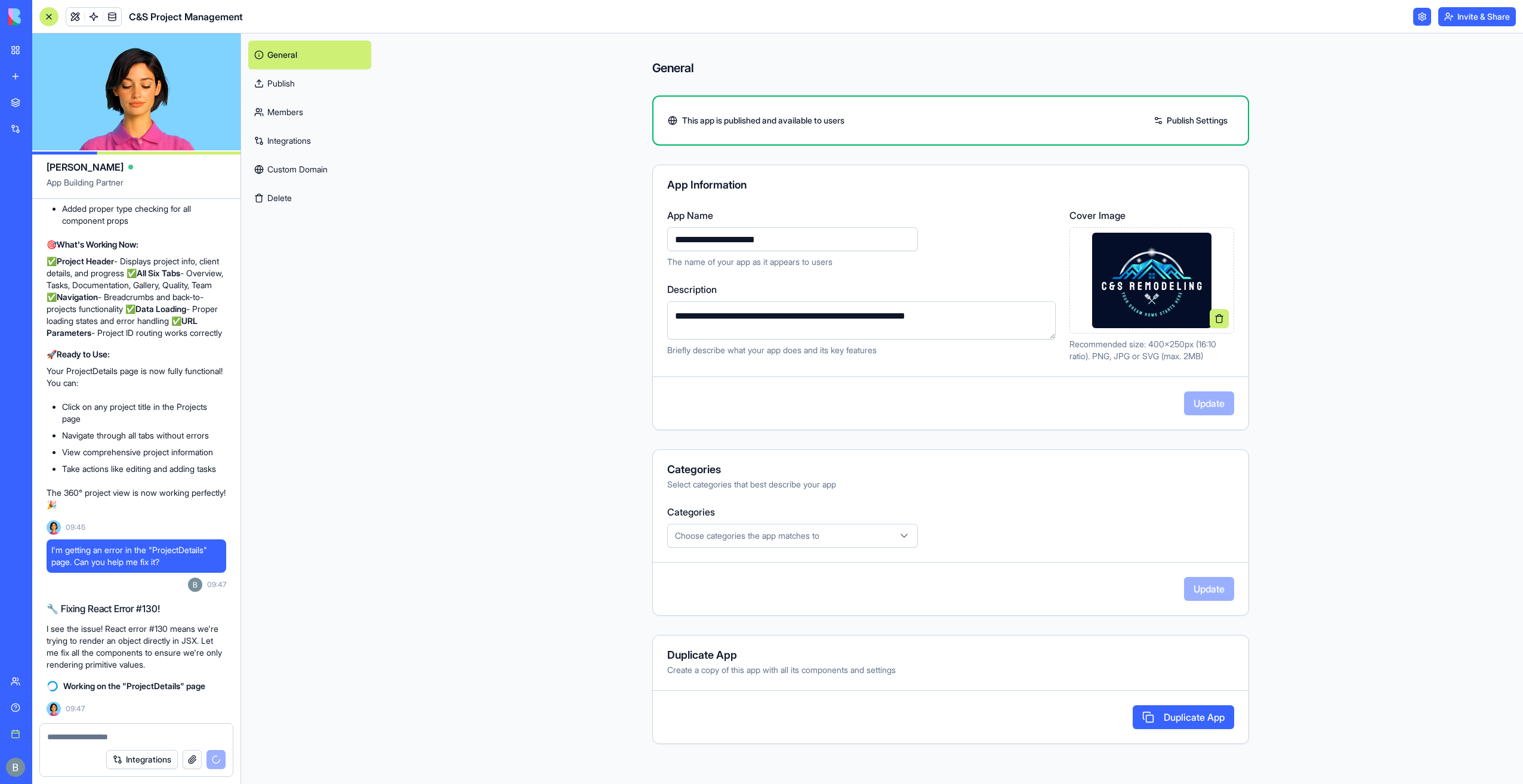
click at [296, 173] on link "Custom Domain" at bounding box center [309, 169] width 123 height 29
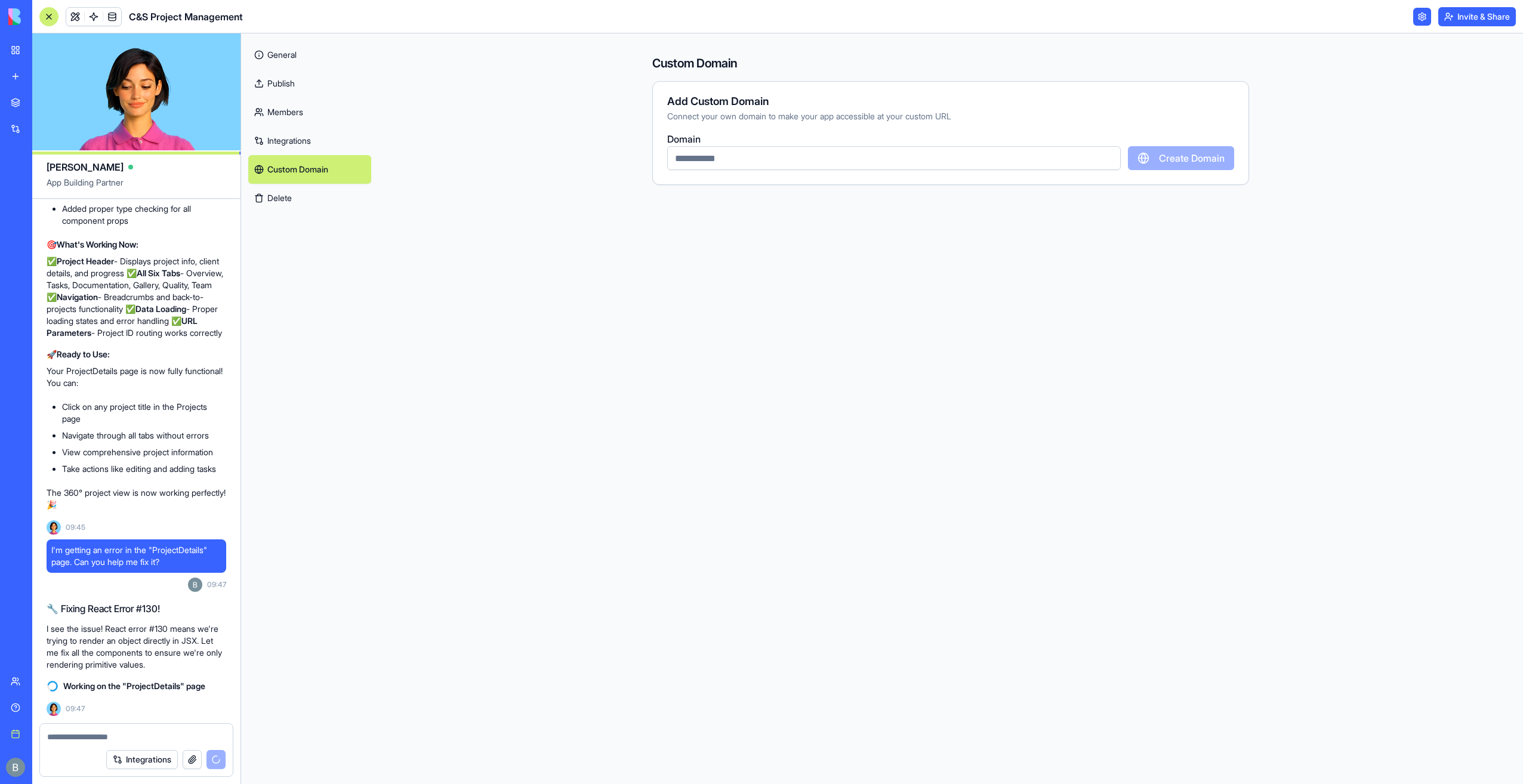
click at [958, 160] on input "text" at bounding box center [894, 158] width 454 height 24
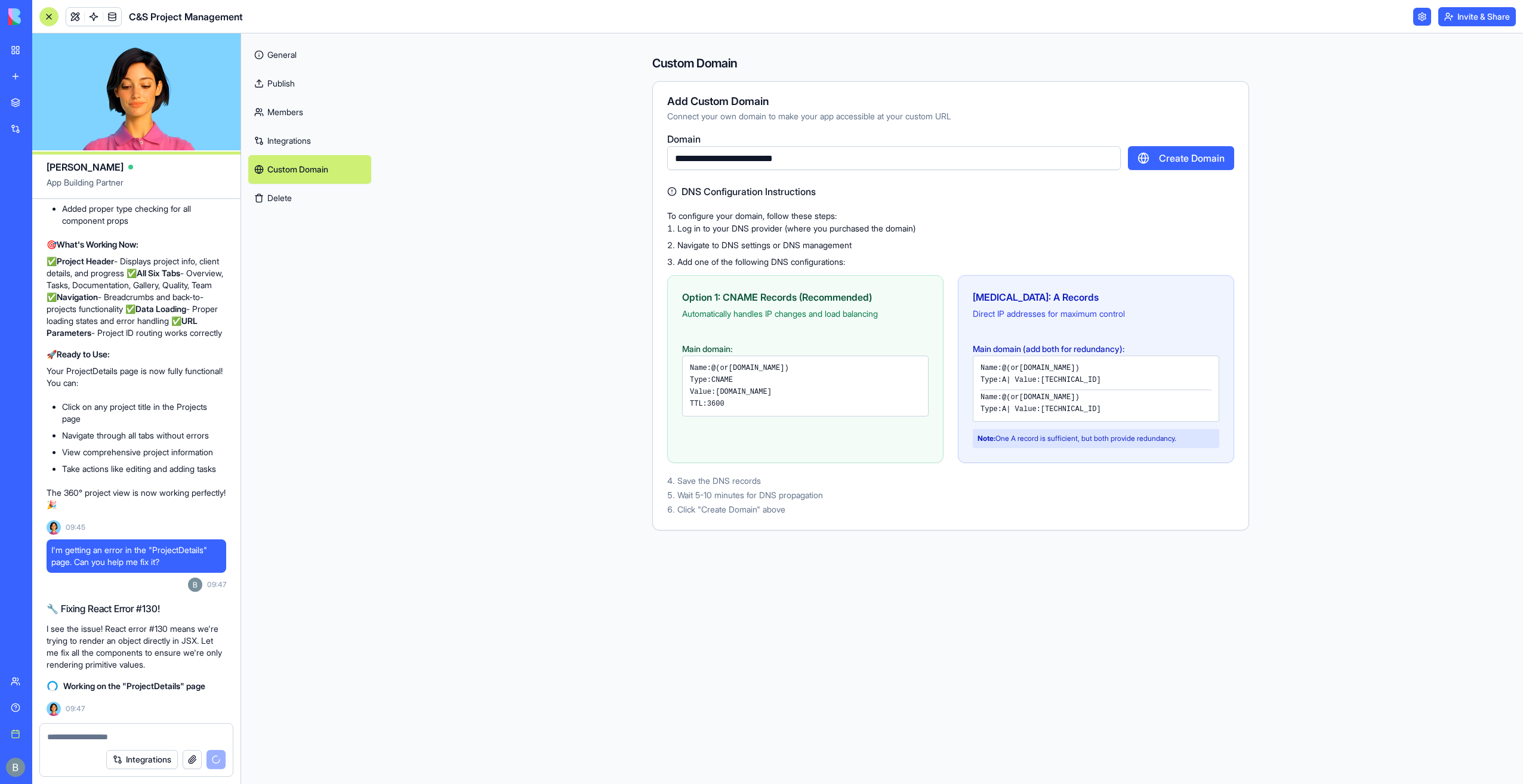
type input "**********"
drag, startPoint x: 784, startPoint y: 394, endPoint x: 715, endPoint y: 392, distance: 69.3
click at [715, 392] on div "Value: proxy.blocks.diy" at bounding box center [805, 392] width 231 height 10
copy code "proxy.blocks.diy"
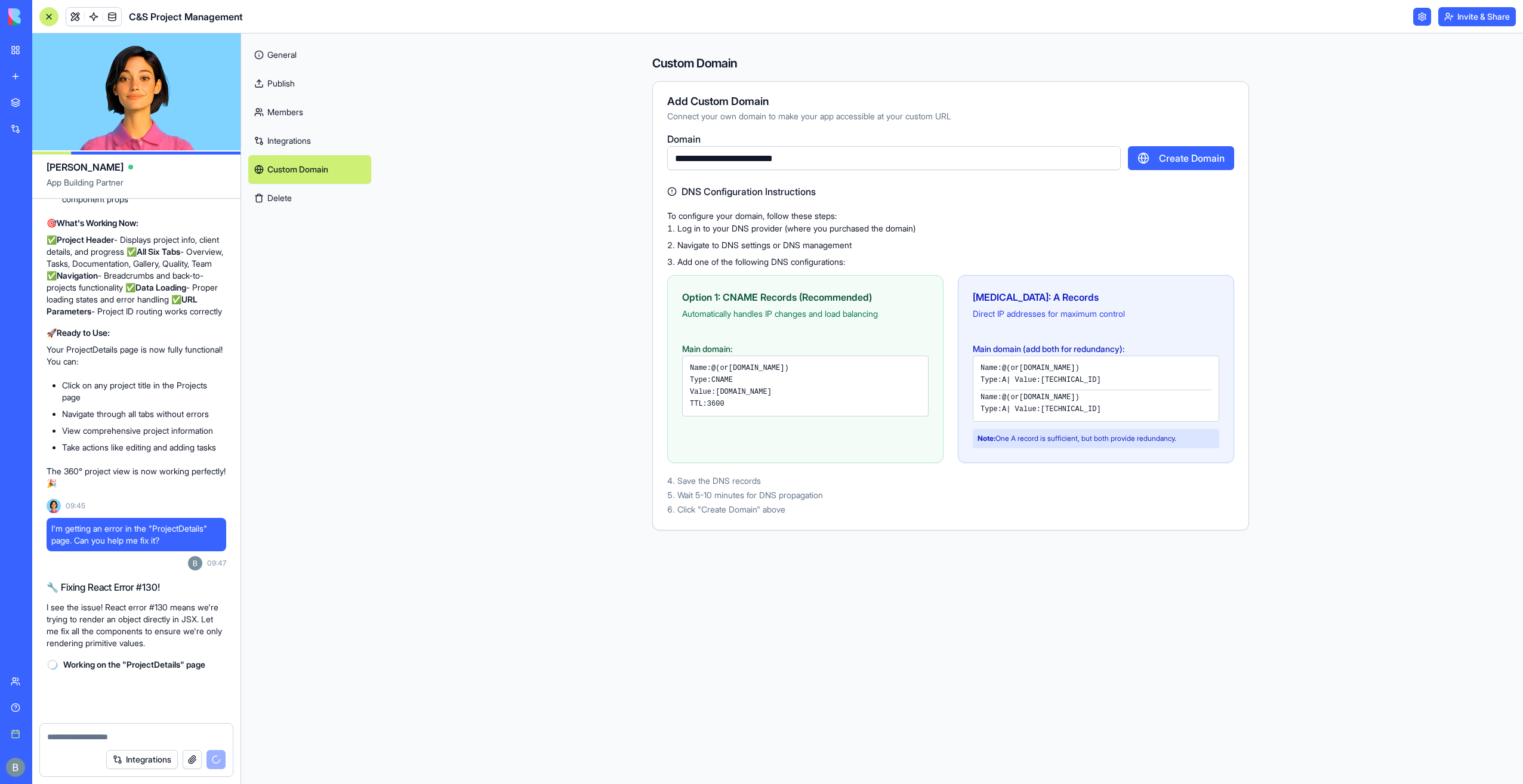
scroll to position [19643, 0]
click at [1179, 149] on button "Create Domain" at bounding box center [1181, 158] width 106 height 24
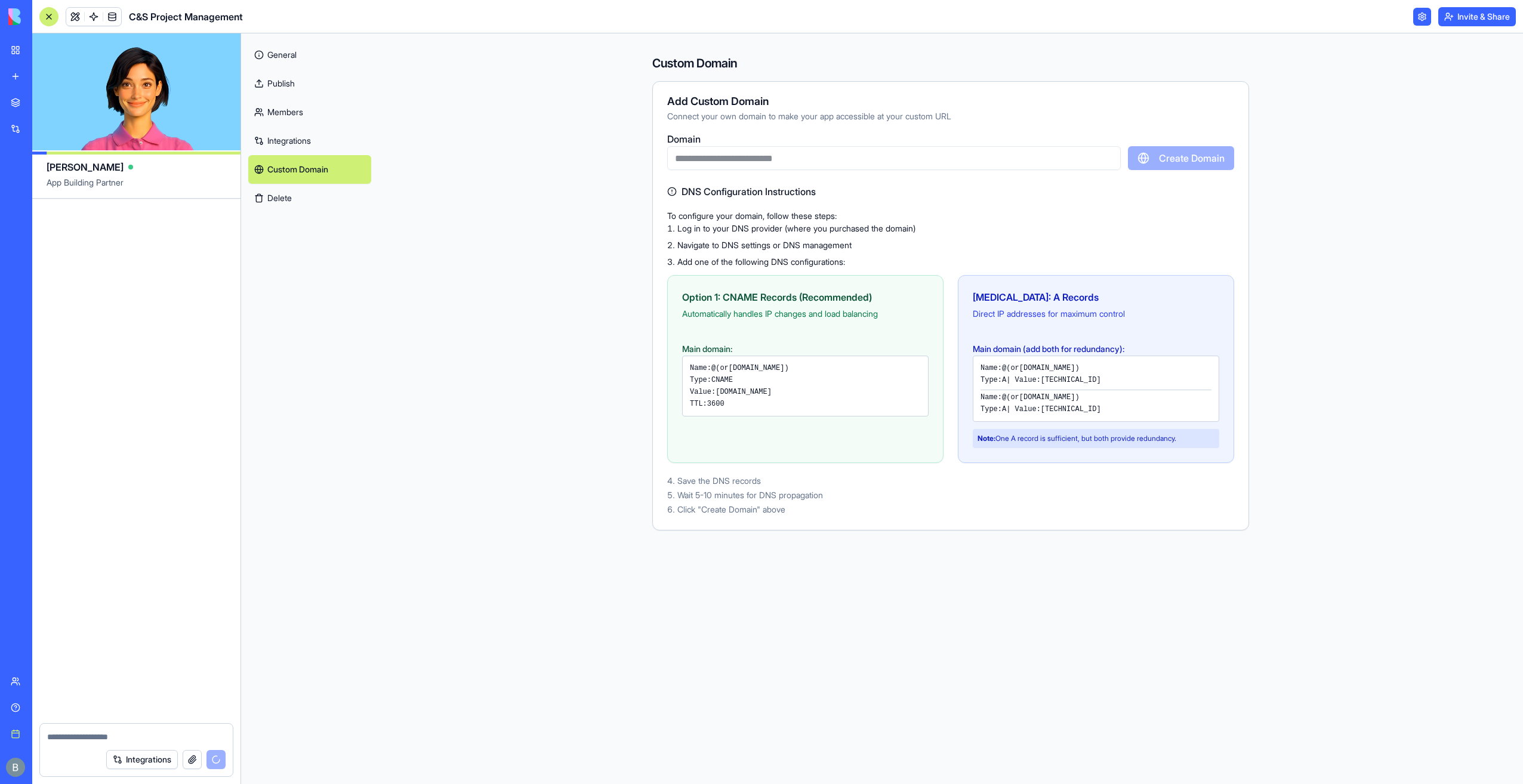
scroll to position [20548, 0]
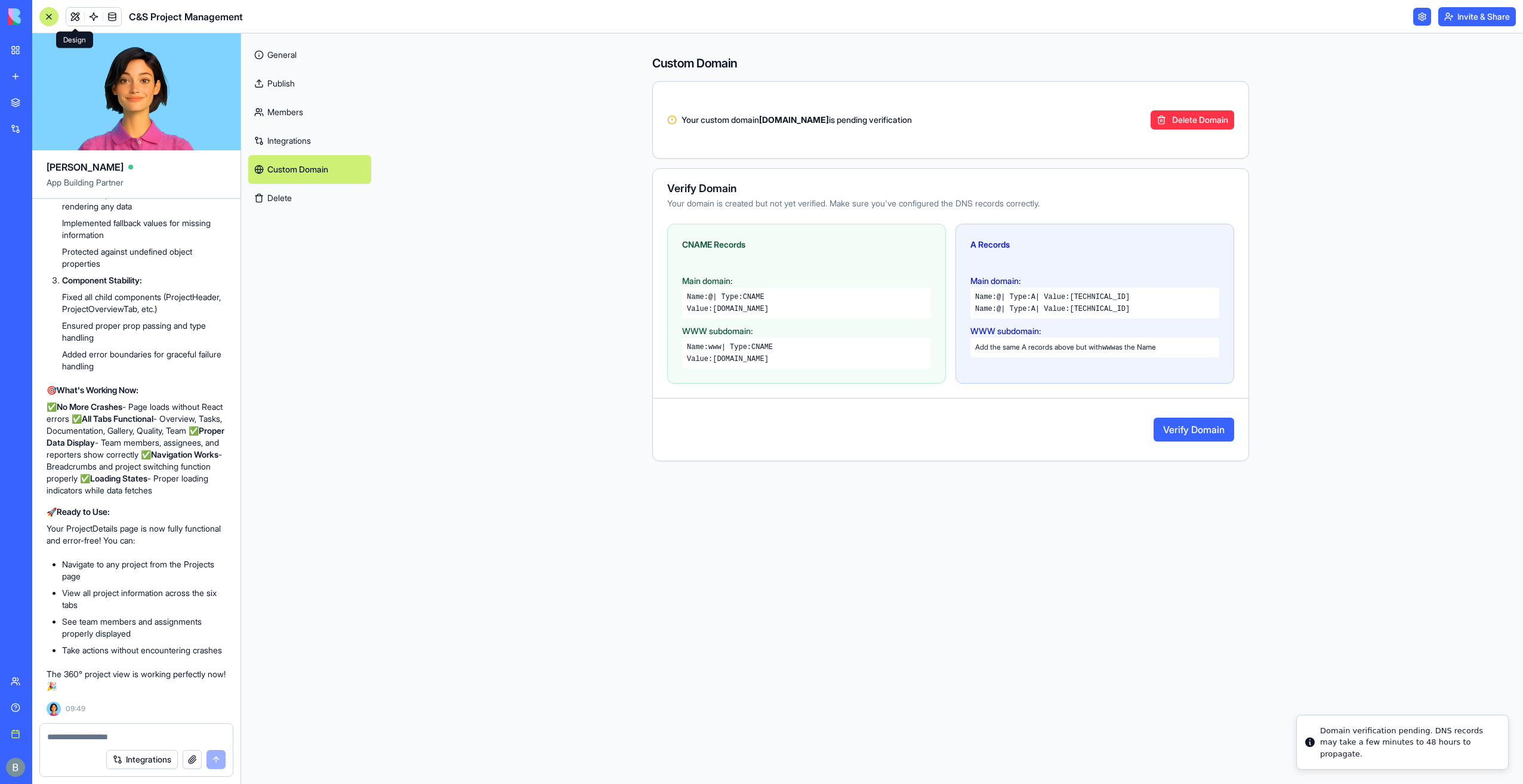
click at [82, 17] on link at bounding box center [75, 17] width 18 height 18
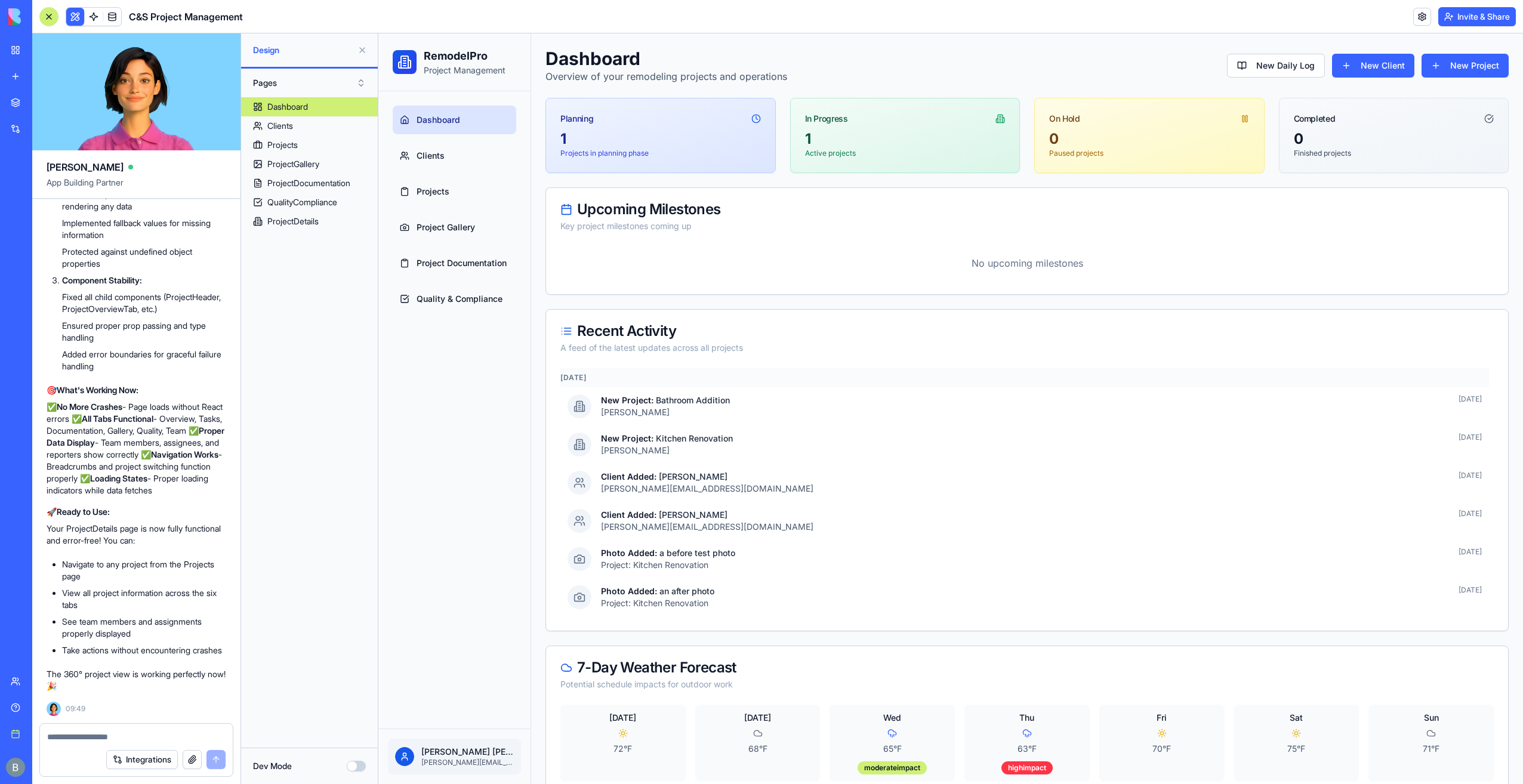
click at [359, 54] on button at bounding box center [362, 50] width 19 height 19
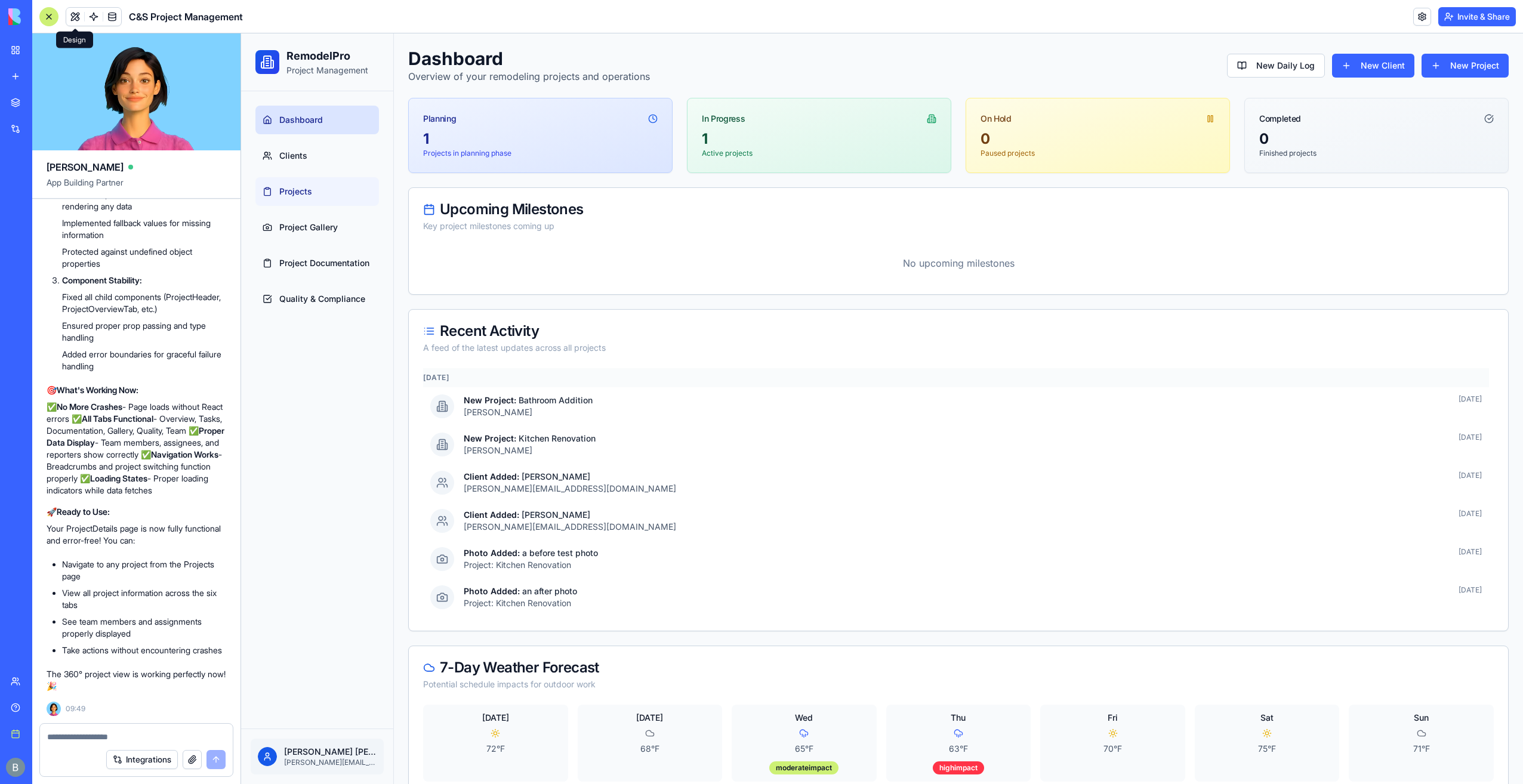
click at [340, 183] on link "Projects" at bounding box center [317, 191] width 124 height 29
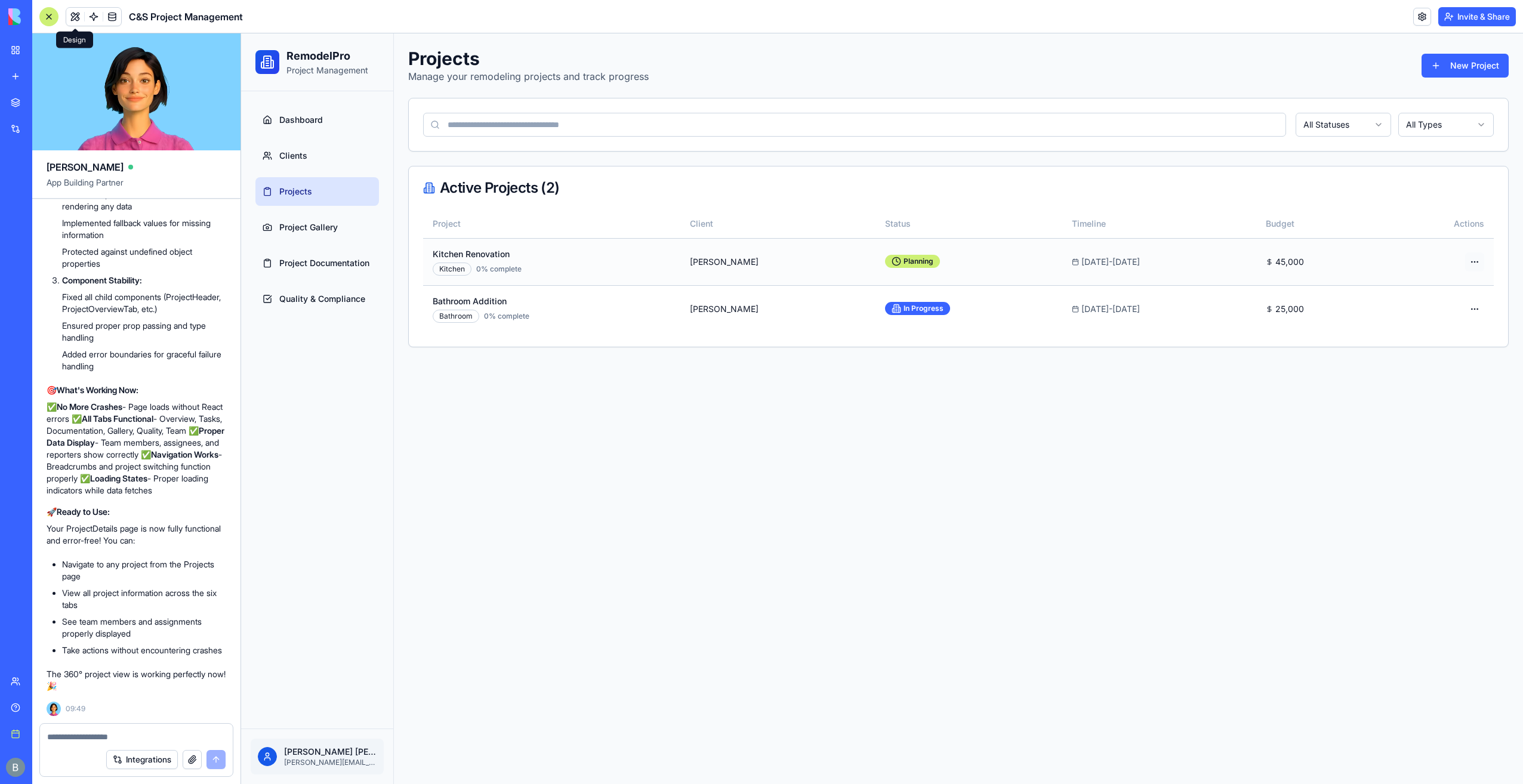
click at [1474, 257] on html "RemodelPro Project Management Dashboard Clients Projects Project Gallery Projec…" at bounding box center [882, 408] width 1282 height 751
click at [1457, 286] on span "View Details" at bounding box center [1453, 285] width 48 height 12
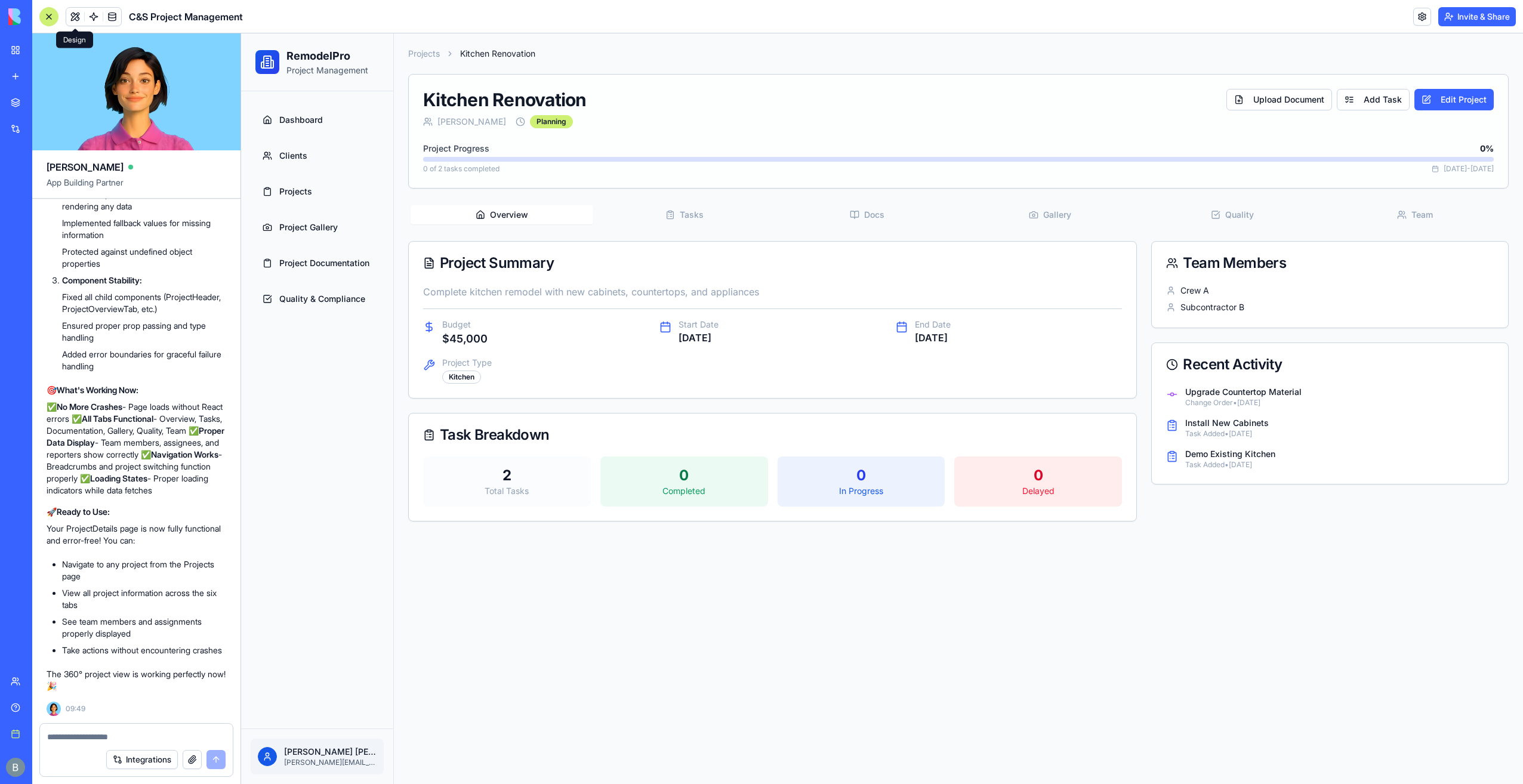
click at [700, 214] on button "Tasks" at bounding box center [684, 214] width 183 height 19
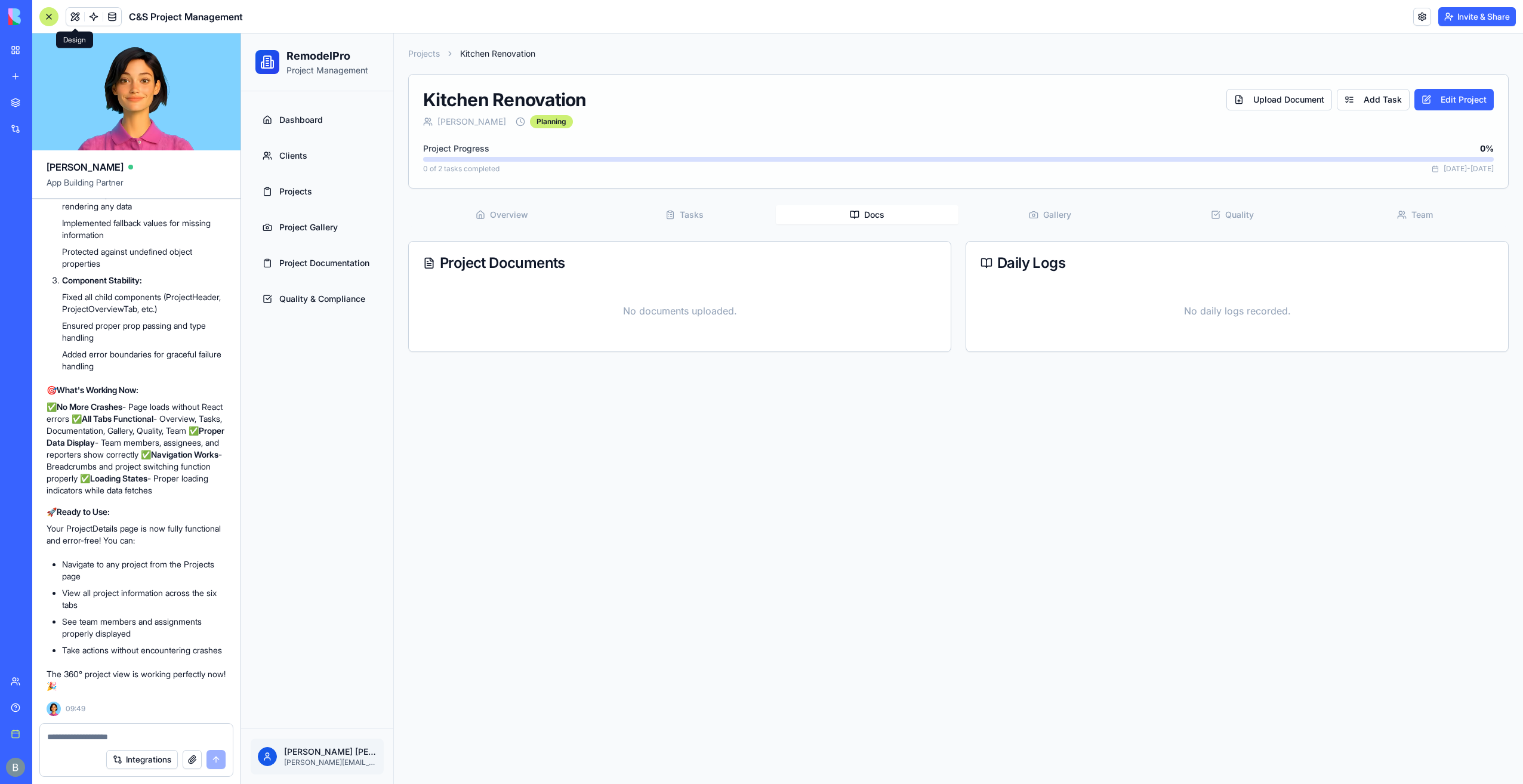
click at [825, 209] on button "Docs" at bounding box center [867, 214] width 183 height 19
click at [495, 229] on div "Overview Tasks Docs Gallery Quality Team Project Documents No documents uploade…" at bounding box center [958, 277] width 1101 height 149
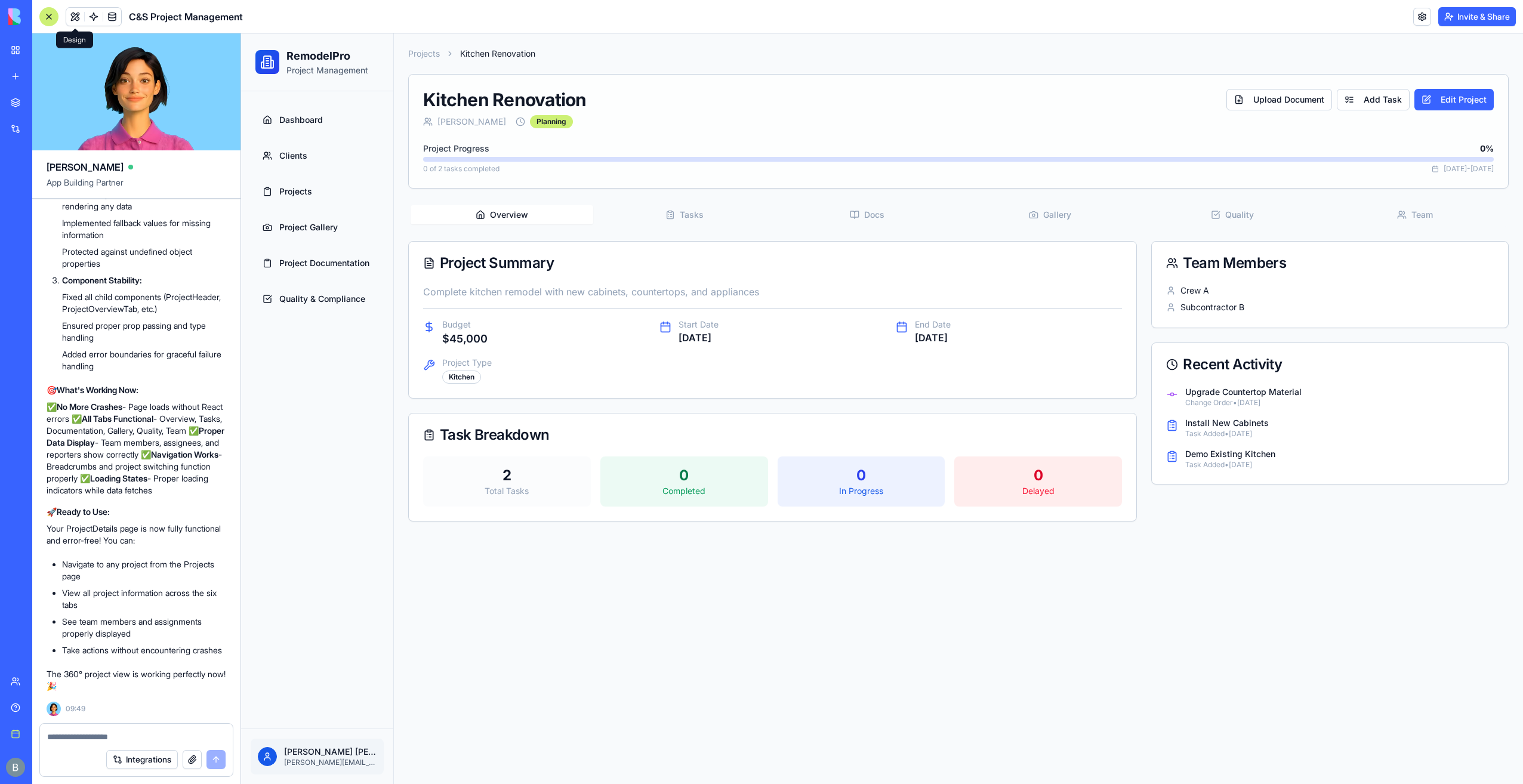
click at [500, 222] on button "Overview" at bounding box center [502, 214] width 183 height 19
click at [714, 211] on button "Tasks" at bounding box center [684, 214] width 183 height 19
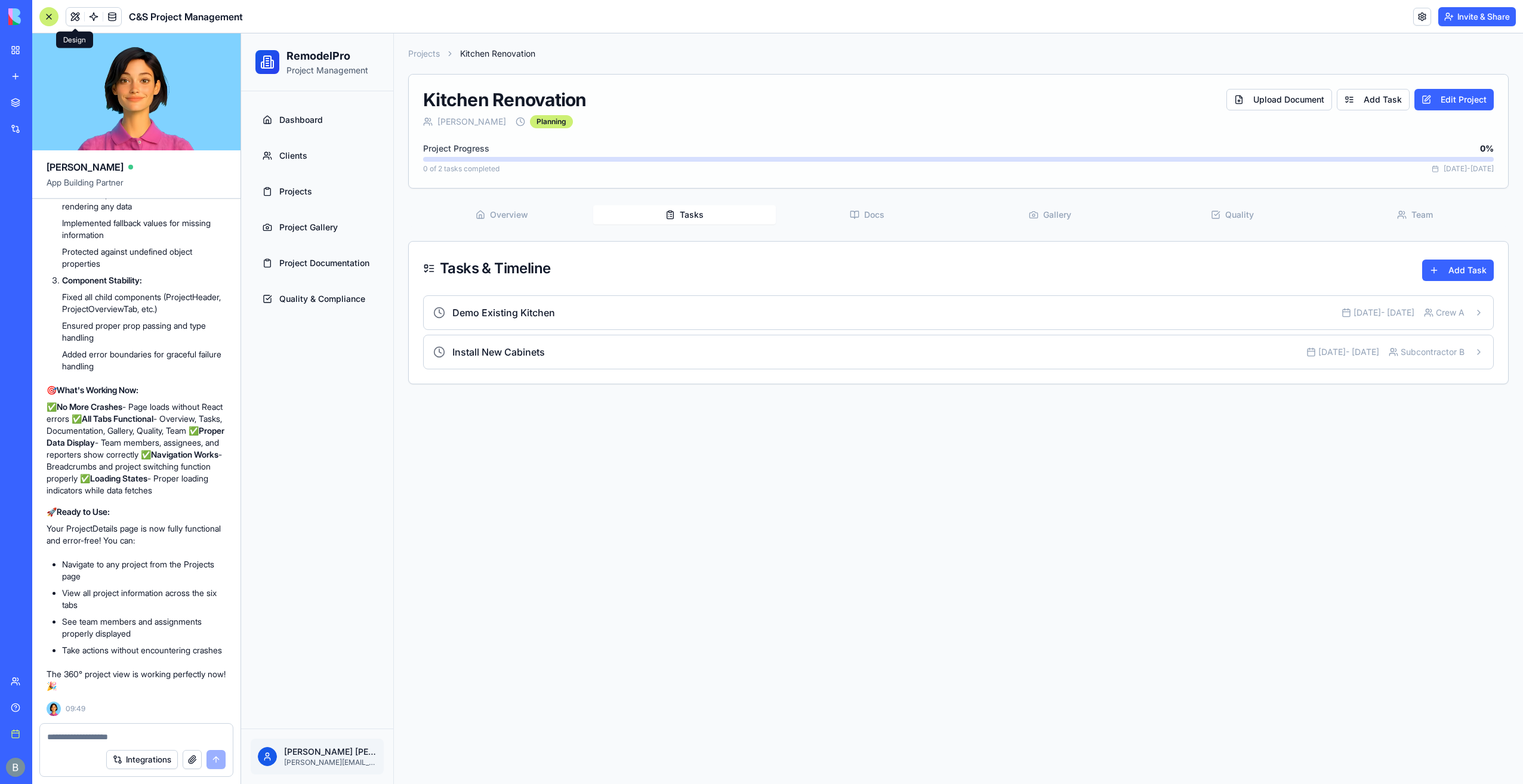
click at [999, 227] on div "Overview Tasks Docs Gallery Quality Team Tasks & Timeline Add Task Demo Existin…" at bounding box center [958, 293] width 1101 height 181
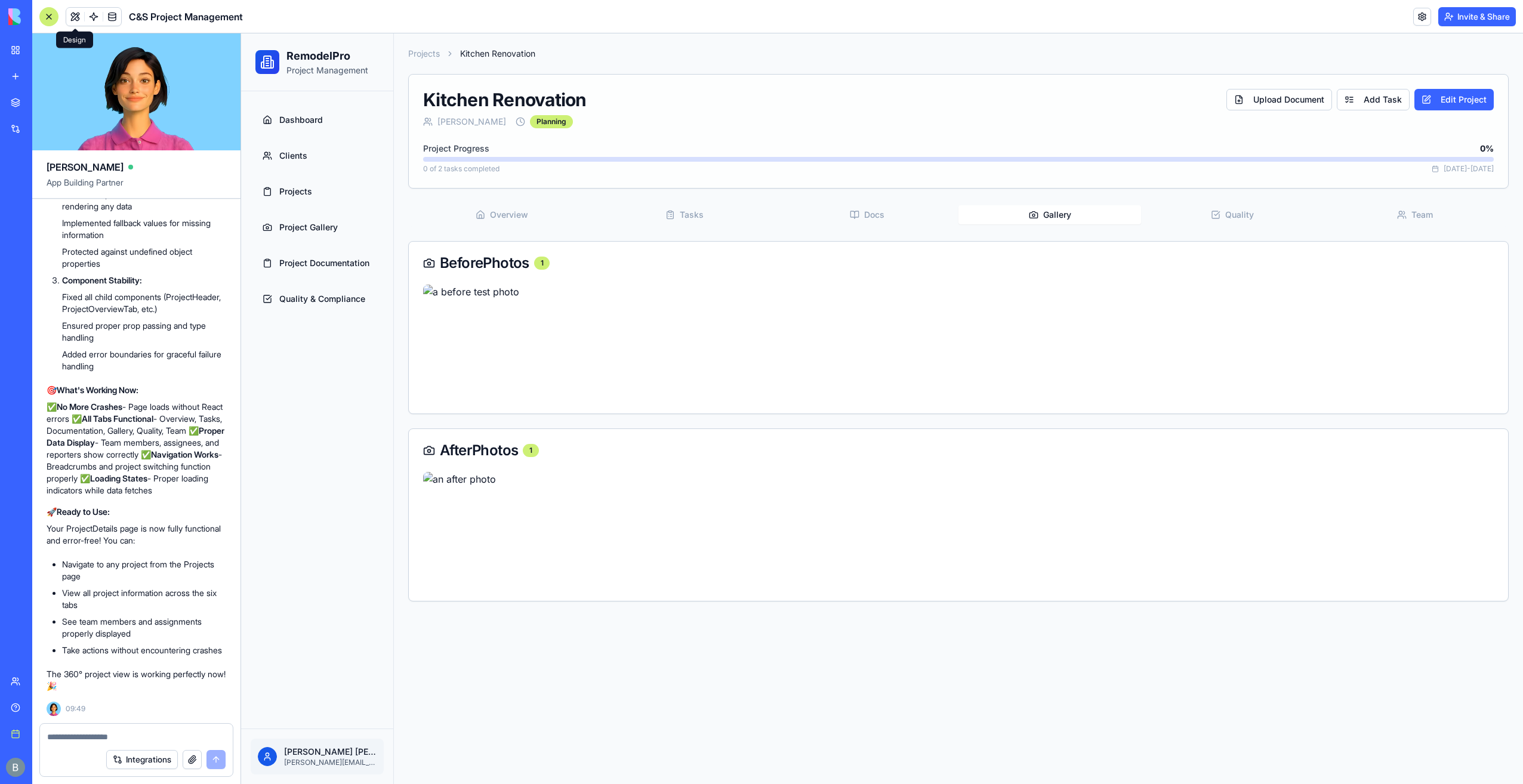
drag, startPoint x: 992, startPoint y: 218, endPoint x: 936, endPoint y: 218, distance: 56.1
click at [963, 220] on button "Gallery" at bounding box center [1050, 214] width 183 height 19
click at [932, 218] on button "Docs" at bounding box center [867, 214] width 183 height 19
click at [1078, 209] on button "Gallery" at bounding box center [1050, 214] width 183 height 19
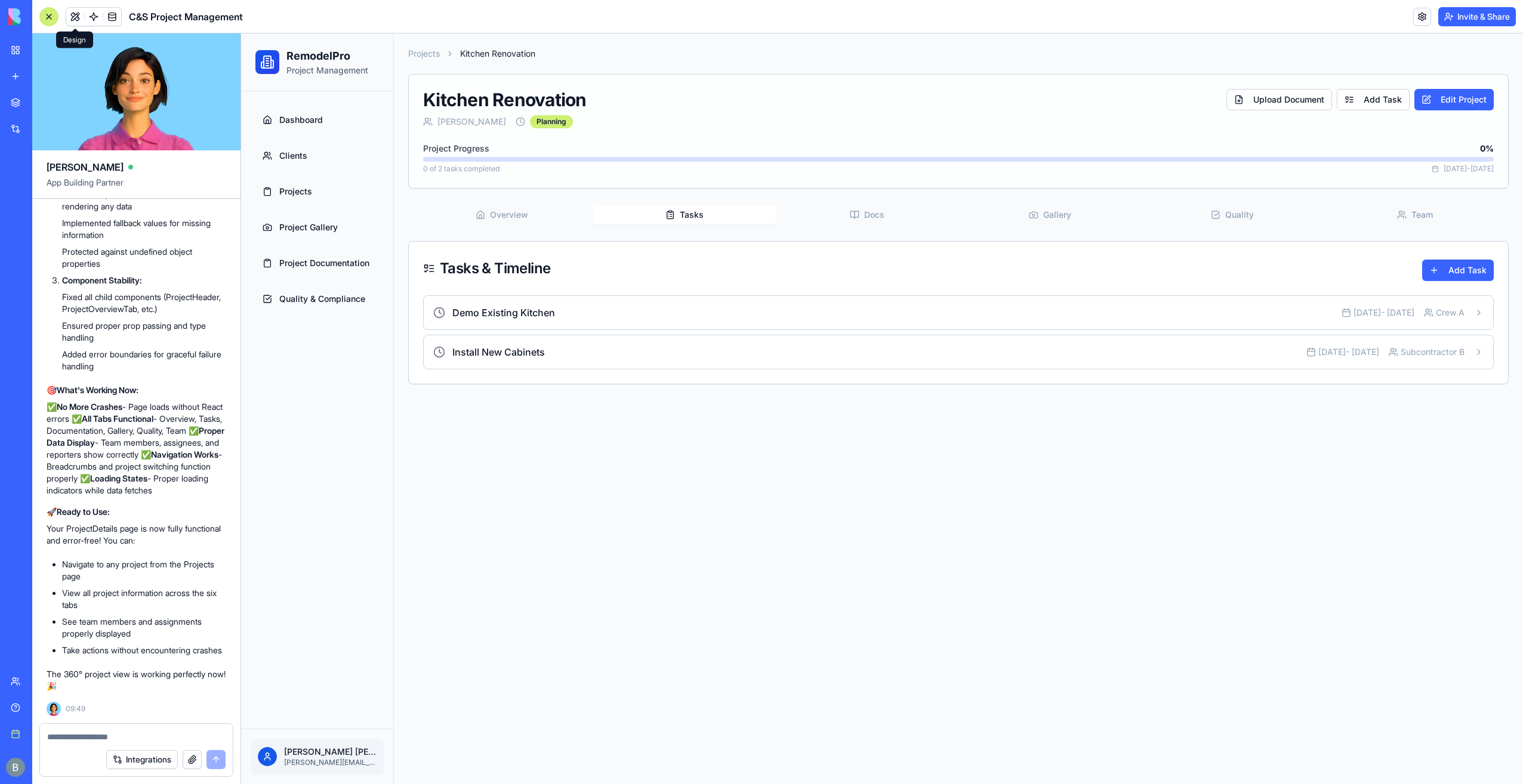
click at [674, 221] on button "Tasks" at bounding box center [684, 214] width 183 height 19
click at [649, 315] on div "Demo Existing Kitchen" at bounding box center [887, 313] width 908 height 14
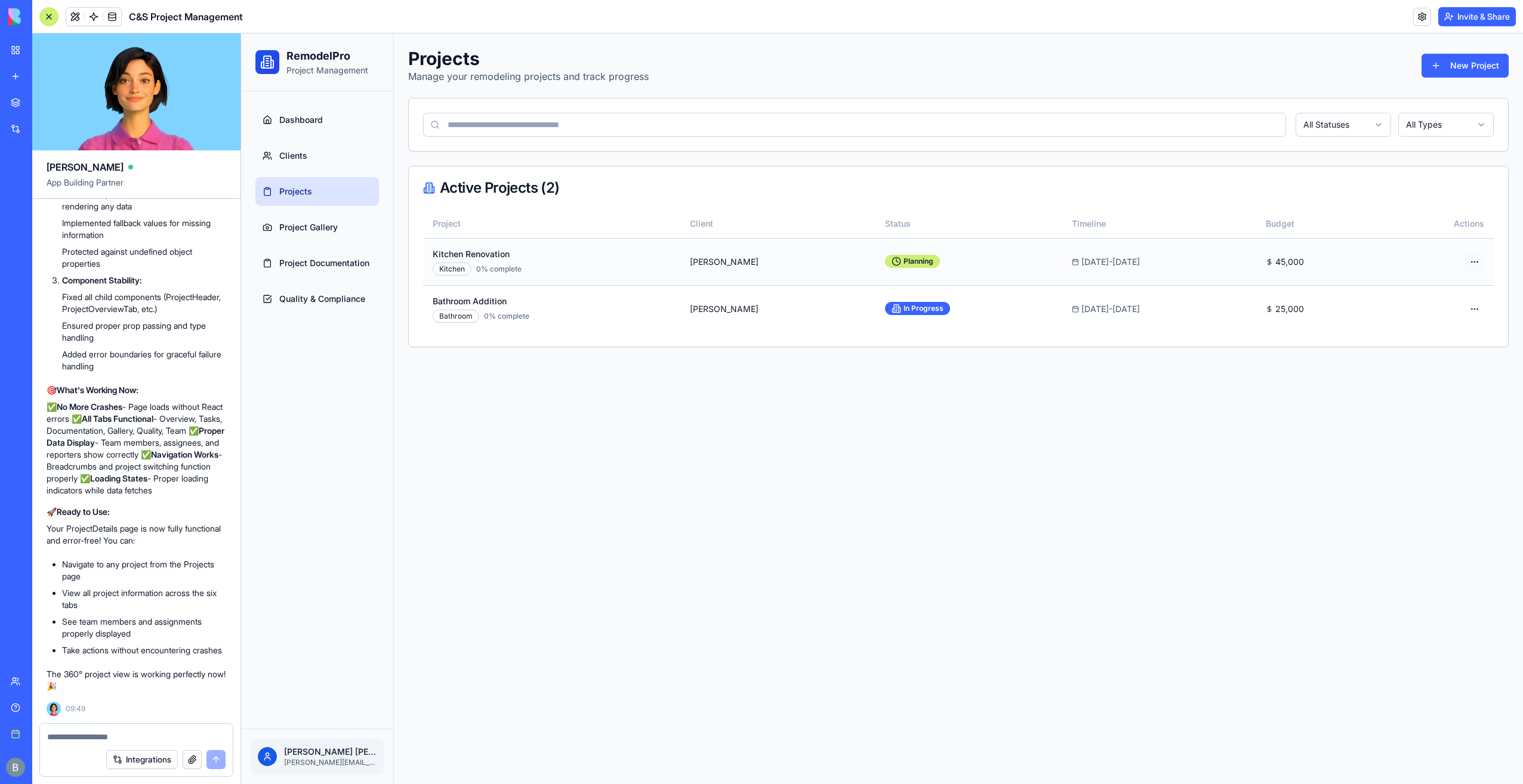
click at [1484, 256] on html "RemodelPro Project Management Dashboard Clients Projects Project Gallery Projec…" at bounding box center [882, 408] width 1282 height 751
click at [1459, 283] on span "View Details" at bounding box center [1453, 285] width 48 height 12
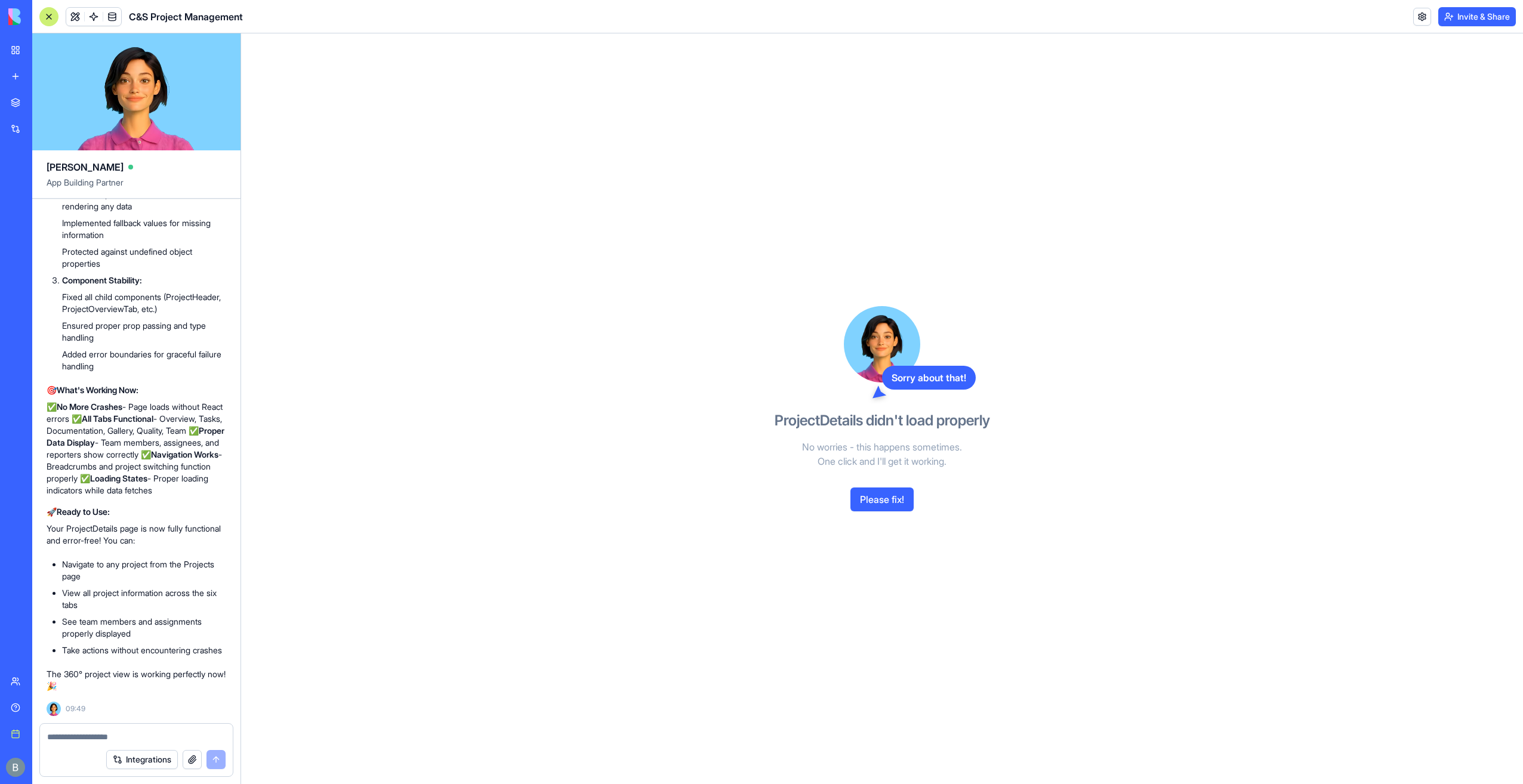
click at [77, 729] on div at bounding box center [136, 733] width 193 height 19
click at [78, 734] on textarea at bounding box center [136, 737] width 178 height 12
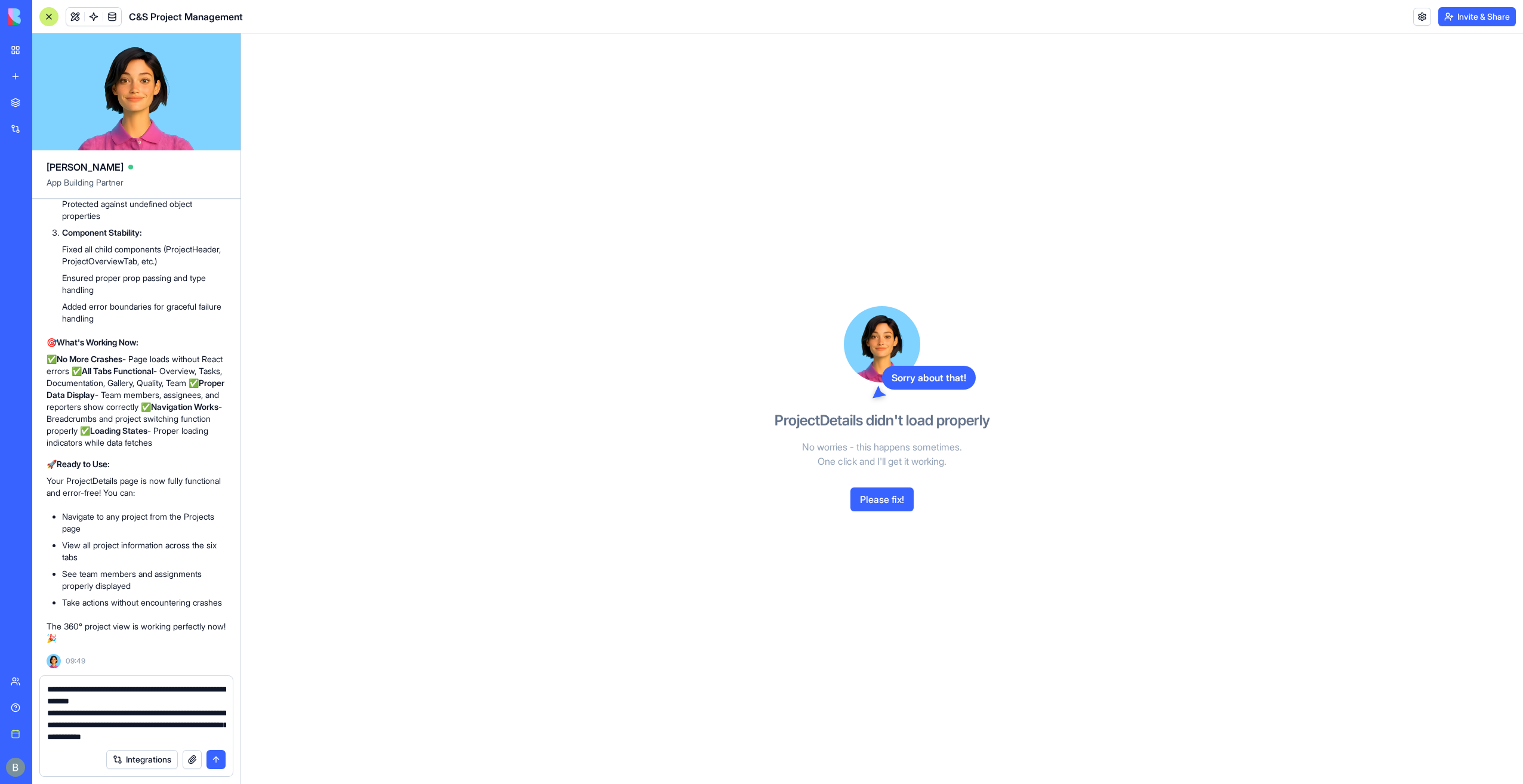
type textarea "**********"
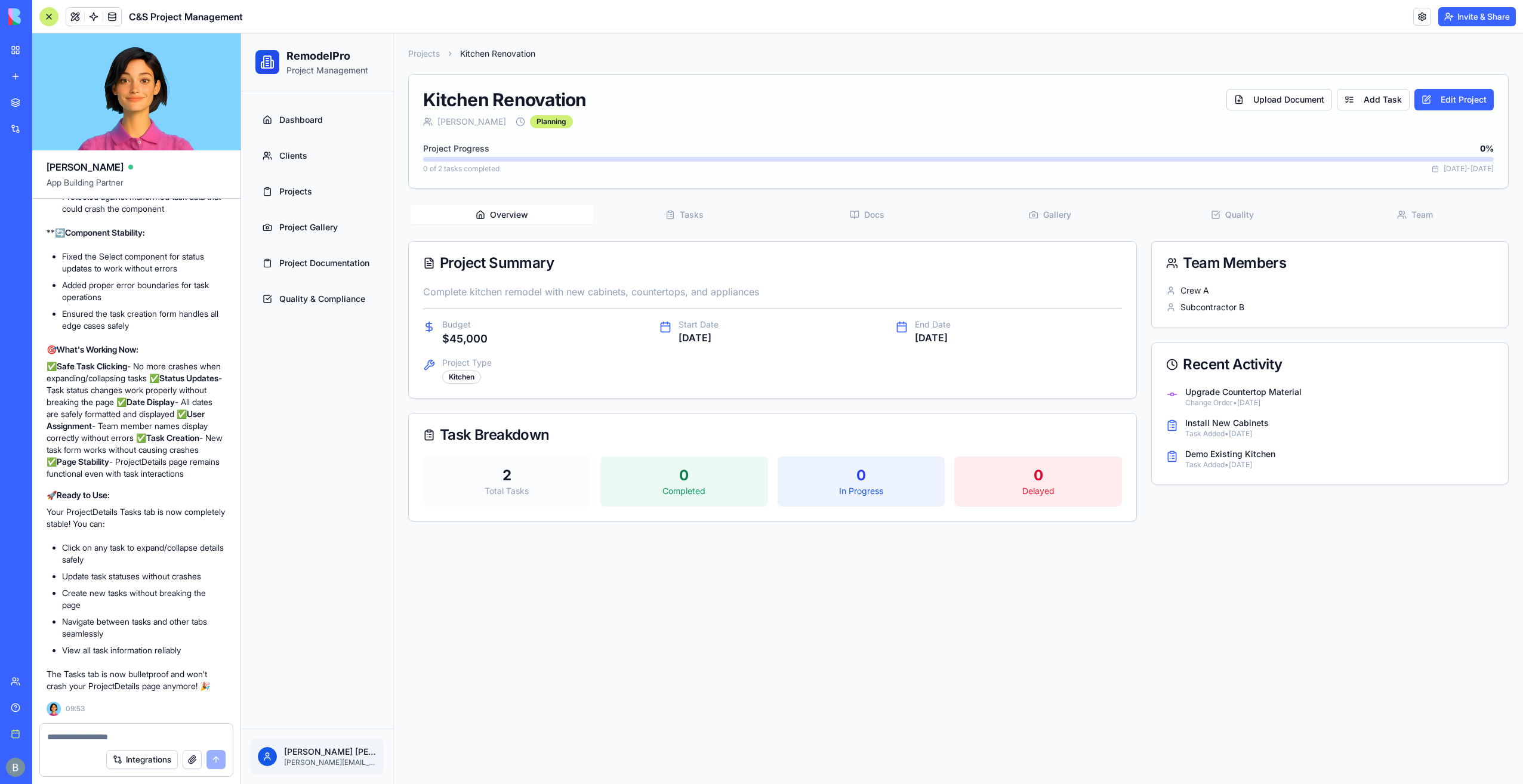
scroll to position [21582, 0]
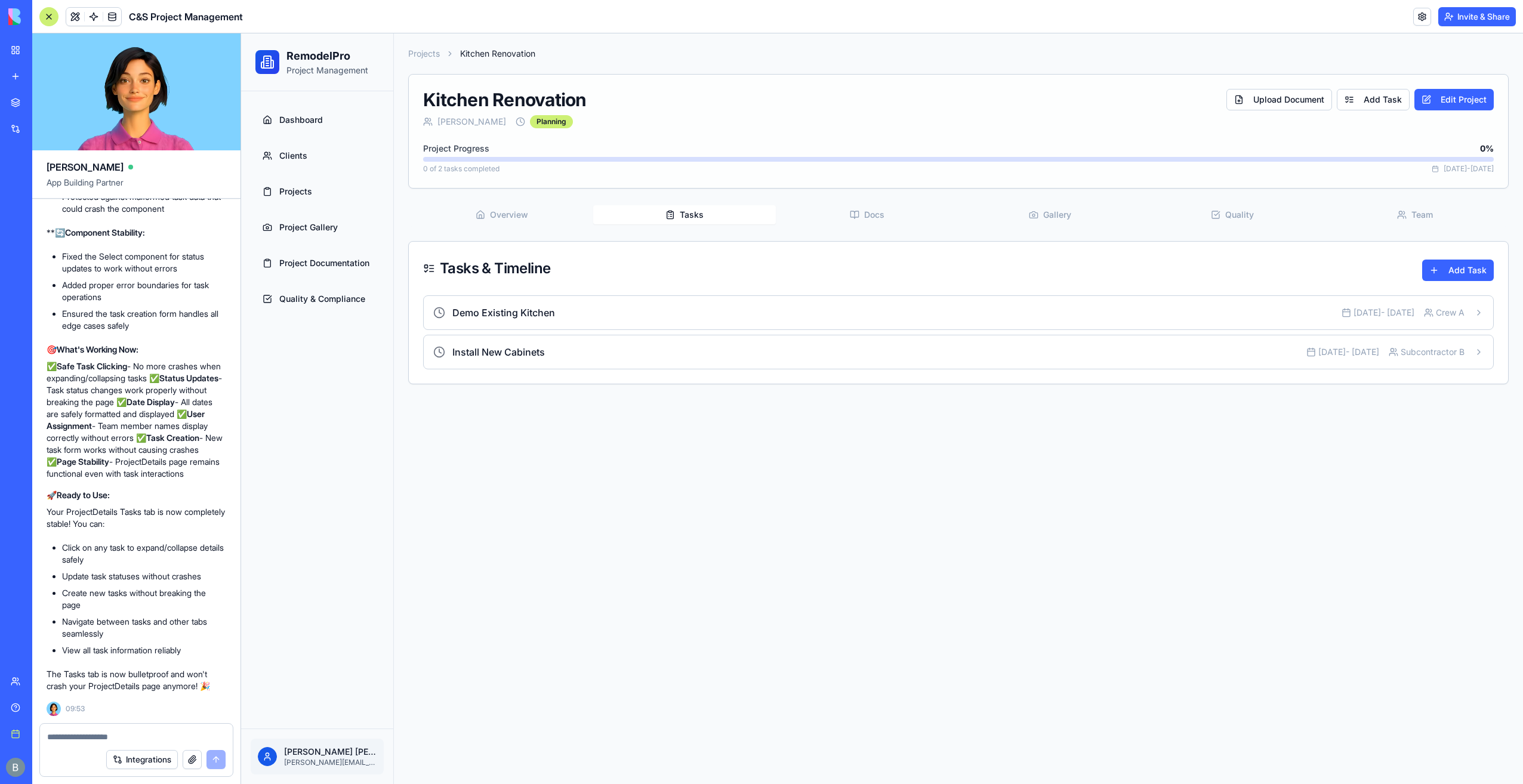
click at [756, 211] on button "Tasks" at bounding box center [684, 214] width 183 height 19
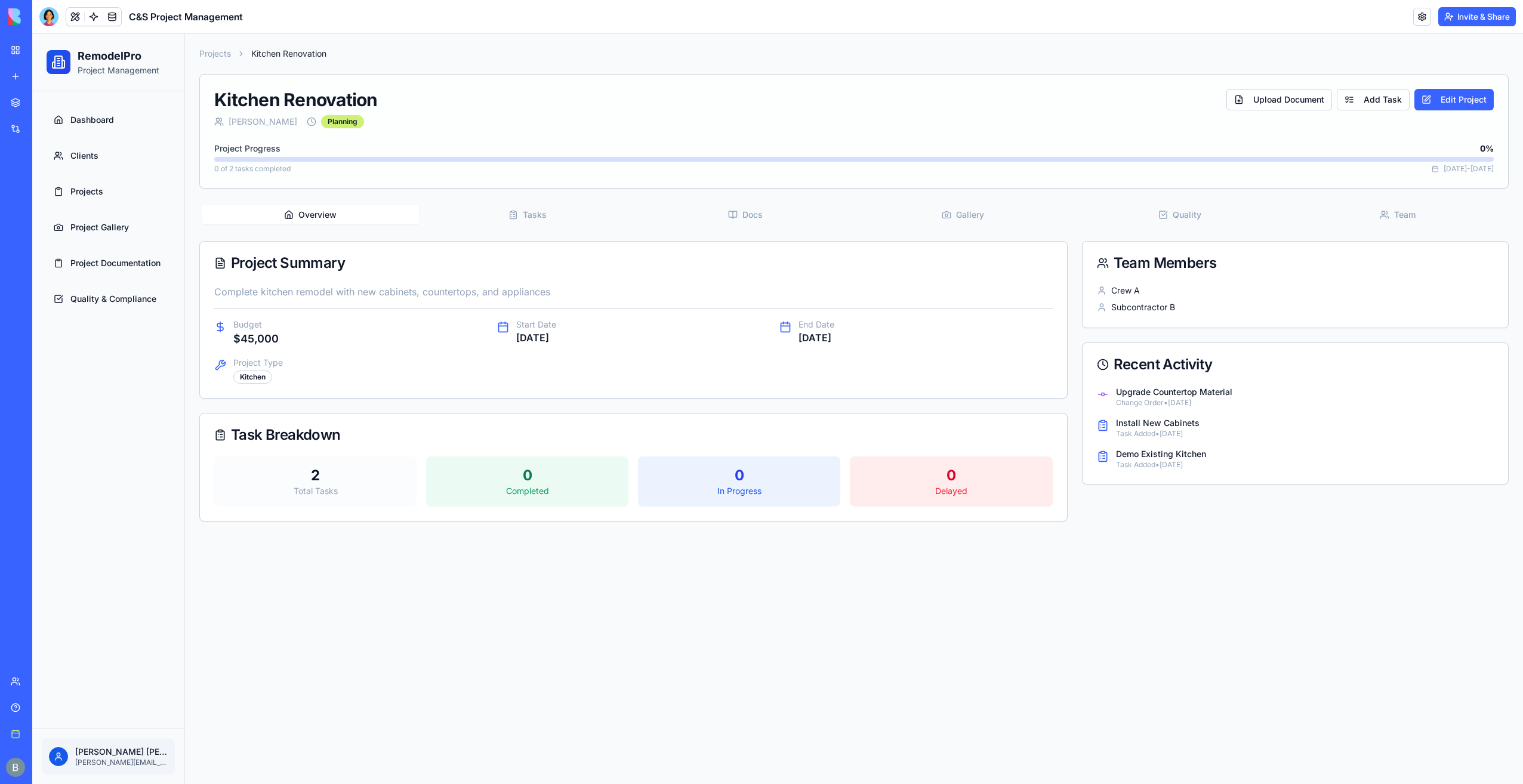
click at [558, 190] on div "Projects Kitchen Renovation Kitchen Renovation John Smith Planning Upload Docum…" at bounding box center [854, 284] width 1338 height 503
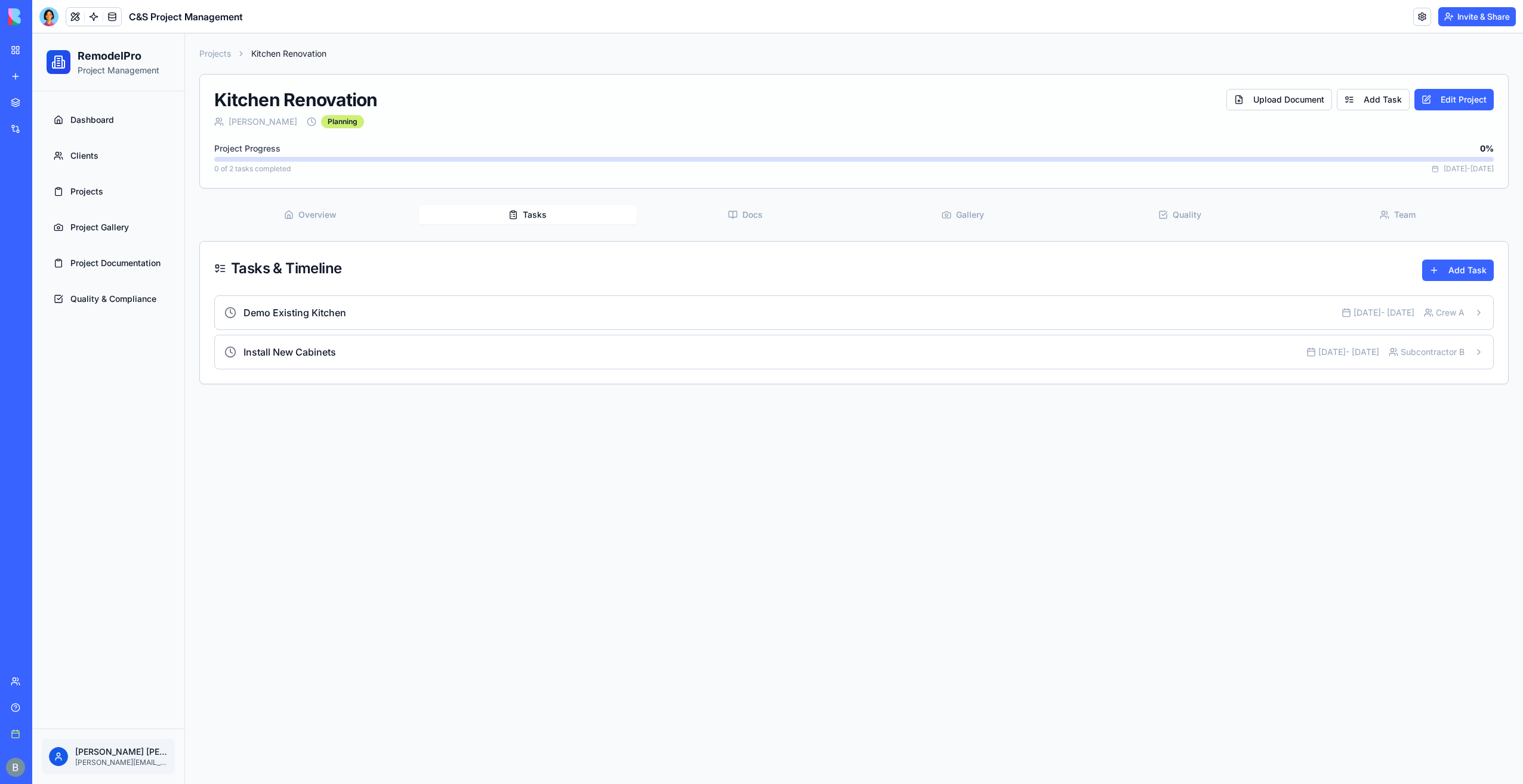
click at [550, 214] on button "Tasks" at bounding box center [527, 214] width 217 height 19
click at [1406, 319] on div "Demo Existing Kitchen 8/31/2025 - 9/4/2025 Crew A" at bounding box center [854, 312] width 1278 height 33
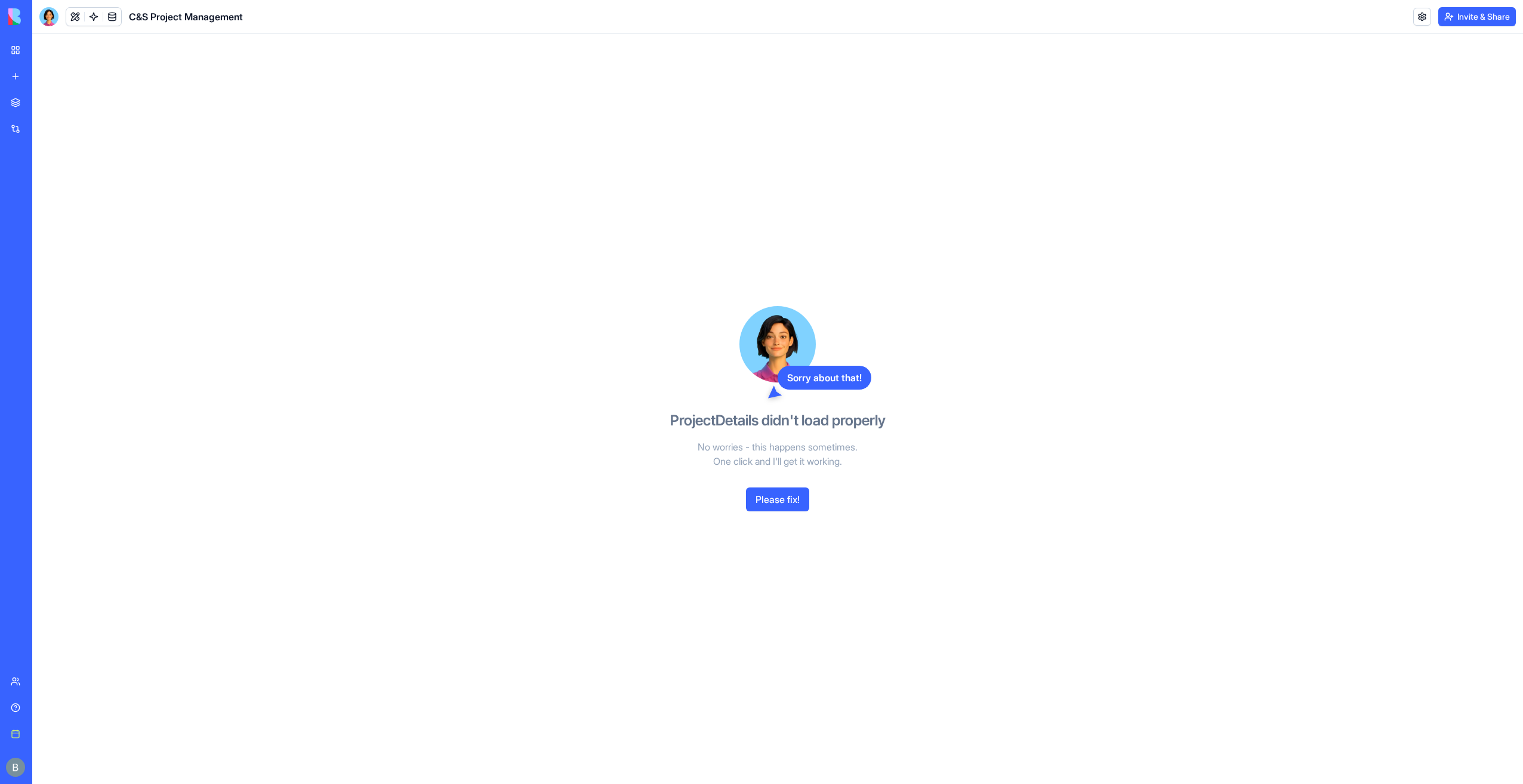
click at [27, 54] on link "My workspace" at bounding box center [28, 50] width 48 height 24
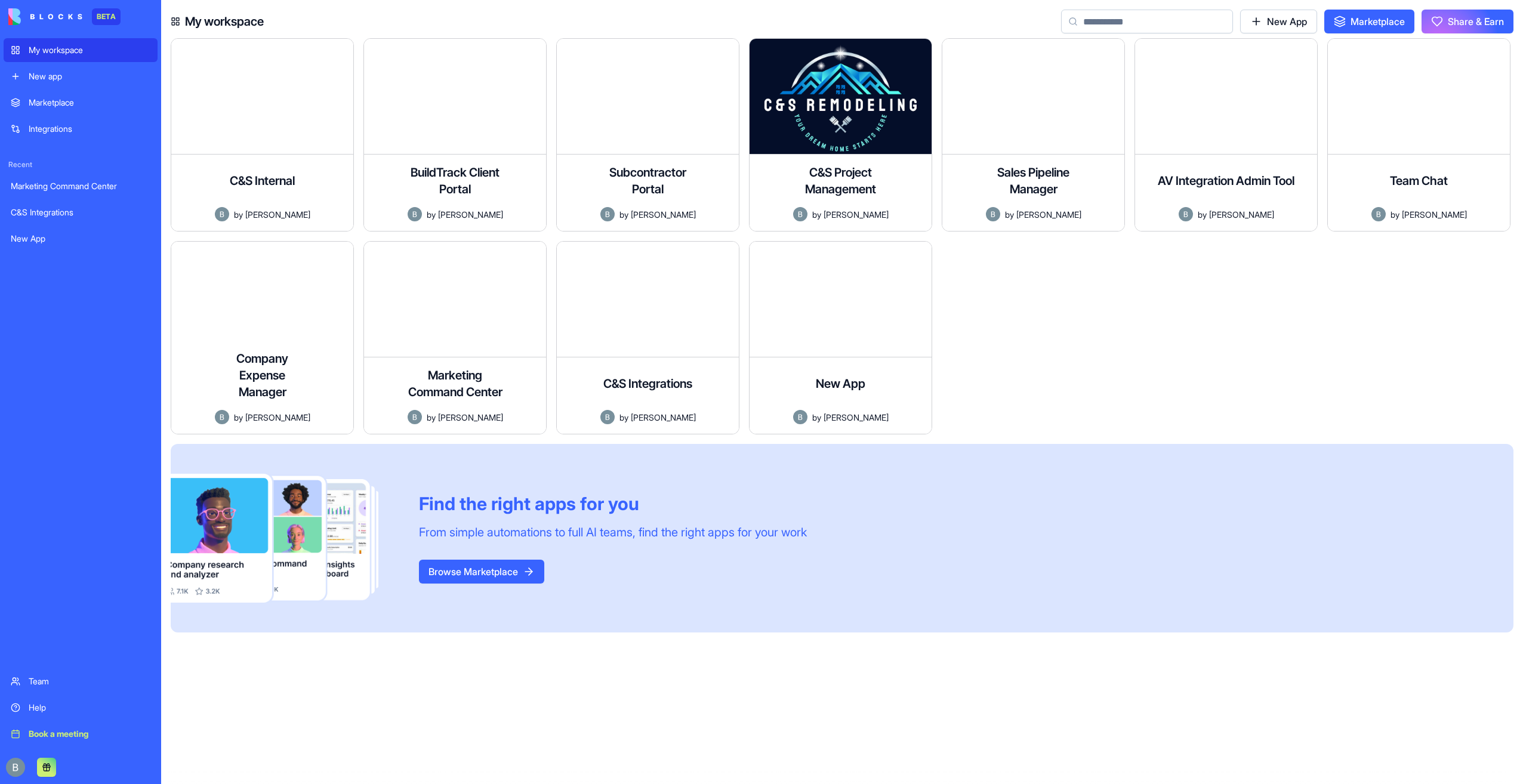
click at [1172, 259] on div at bounding box center [1231, 342] width 193 height 203
click at [1009, 347] on div at bounding box center [1038, 342] width 193 height 203
click at [43, 768] on button at bounding box center [46, 767] width 19 height 19
click at [58, 704] on div "Help" at bounding box center [90, 708] width 122 height 12
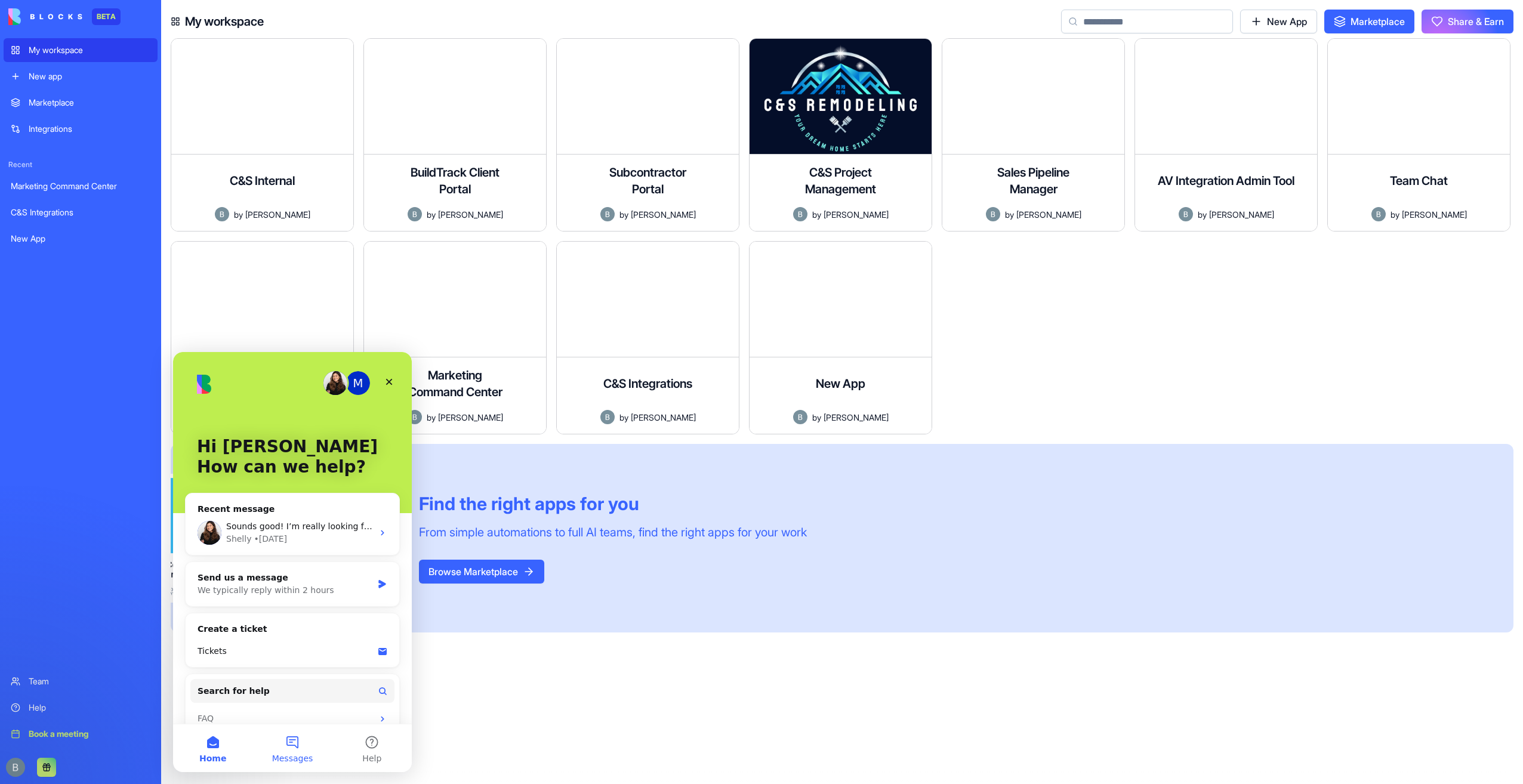
click at [294, 748] on button "Messages" at bounding box center [291, 749] width 79 height 48
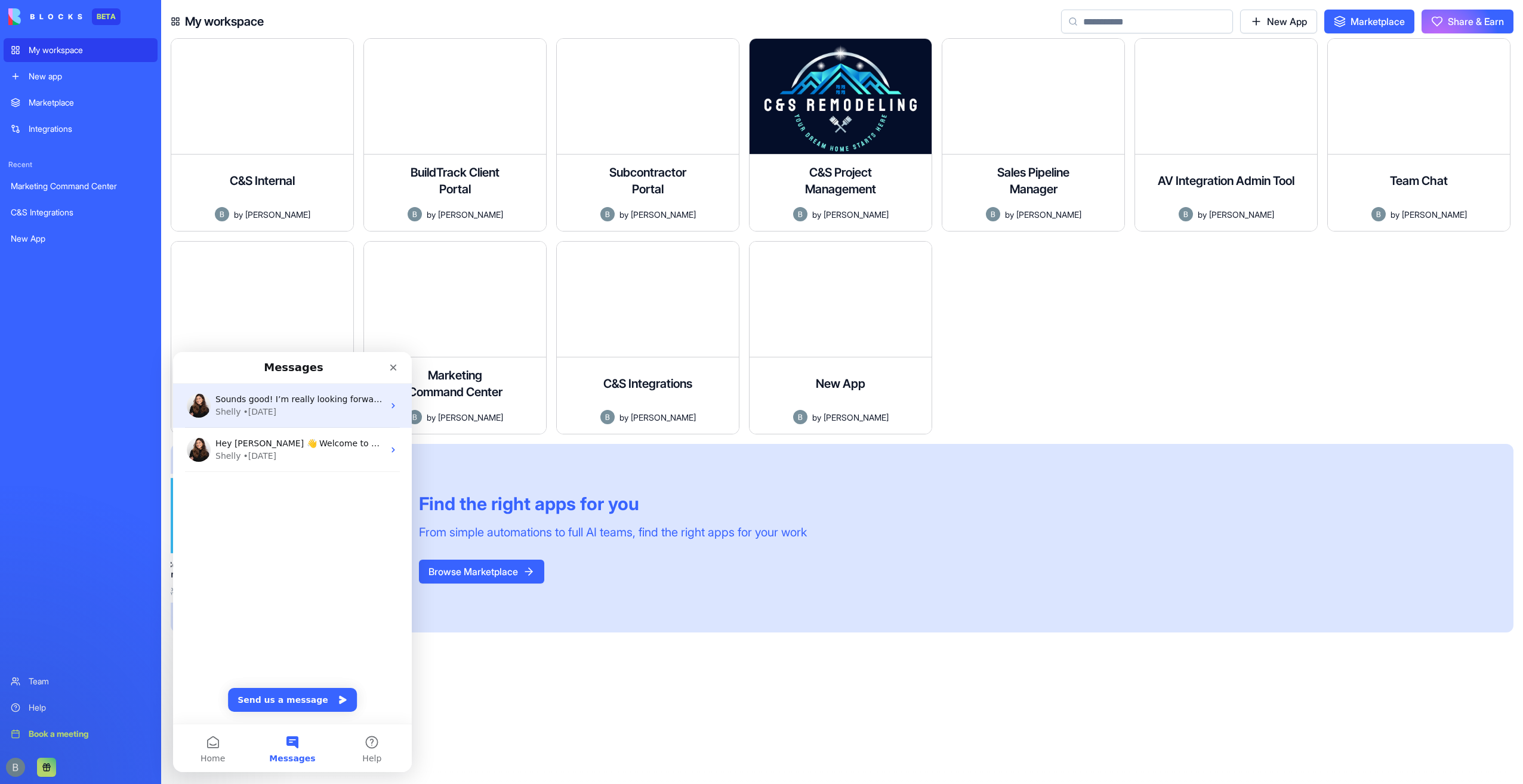
click at [290, 406] on div "Shelly • 5d ago" at bounding box center [299, 412] width 168 height 13
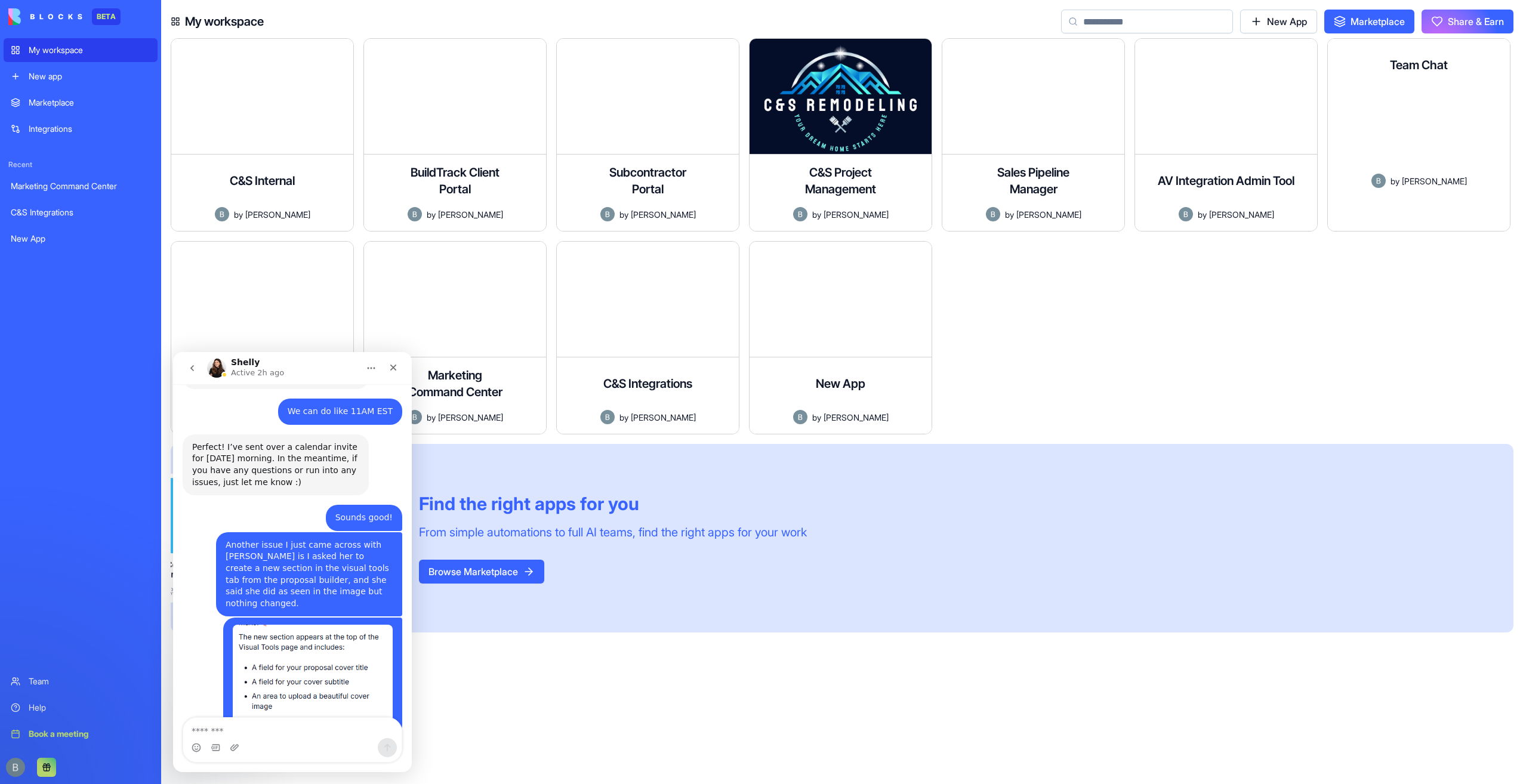
scroll to position [7346, 0]
click at [313, 729] on textarea "Message…" at bounding box center [292, 728] width 218 height 20
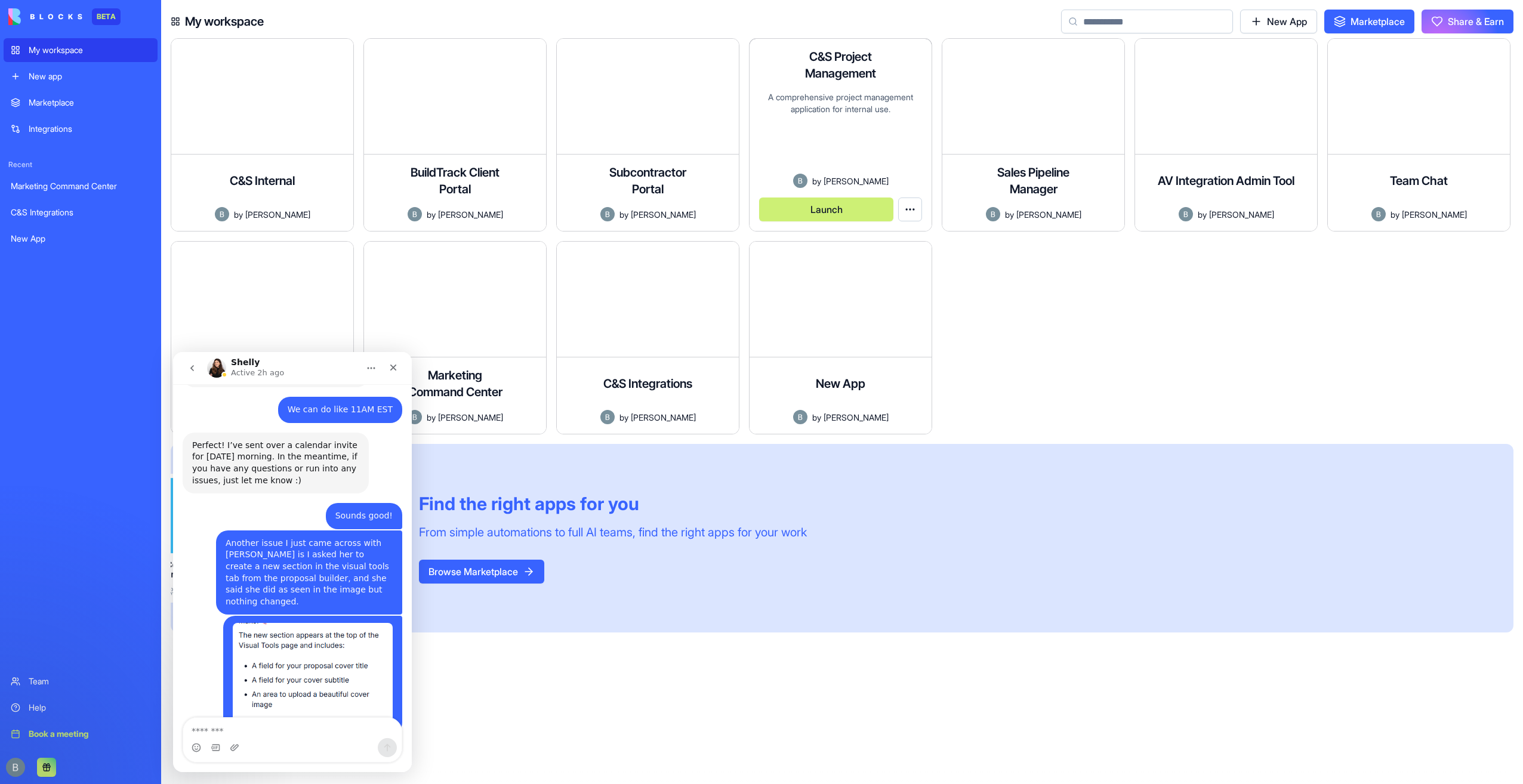
click at [848, 210] on button "Launch" at bounding box center [826, 210] width 134 height 24
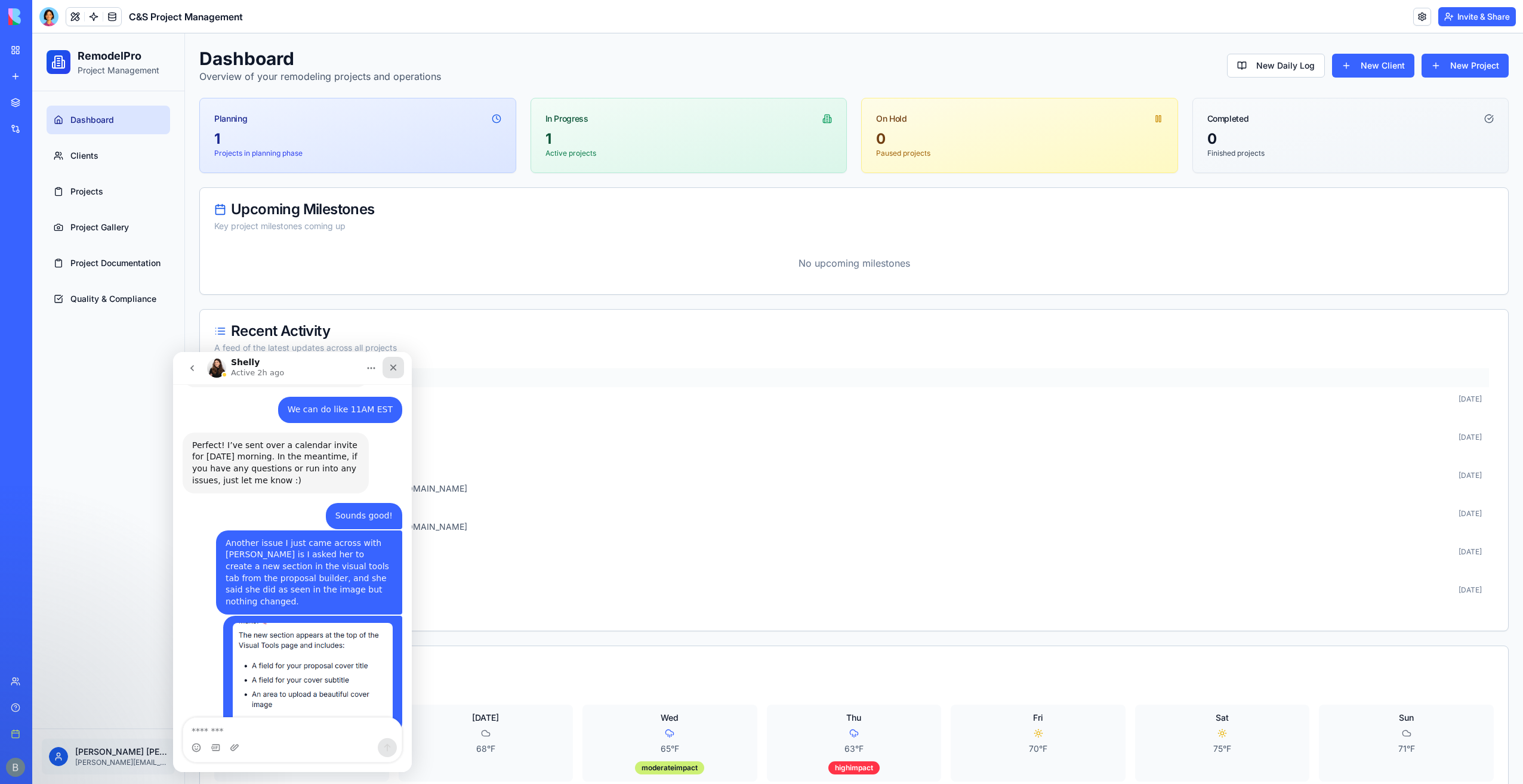
click at [391, 374] on div "Close" at bounding box center [393, 367] width 21 height 21
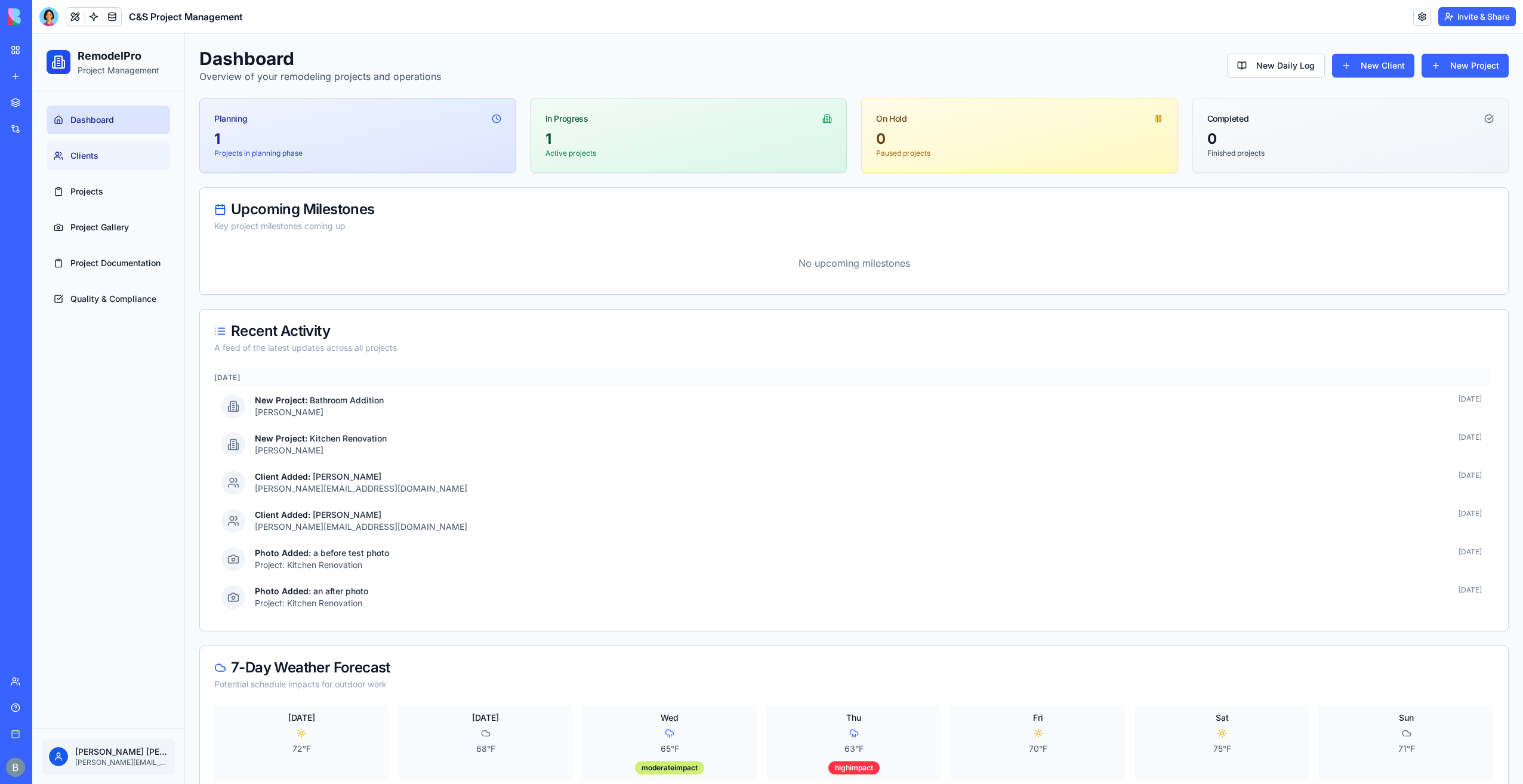
scroll to position [7346, 0]
click at [54, 19] on div at bounding box center [48, 16] width 19 height 19
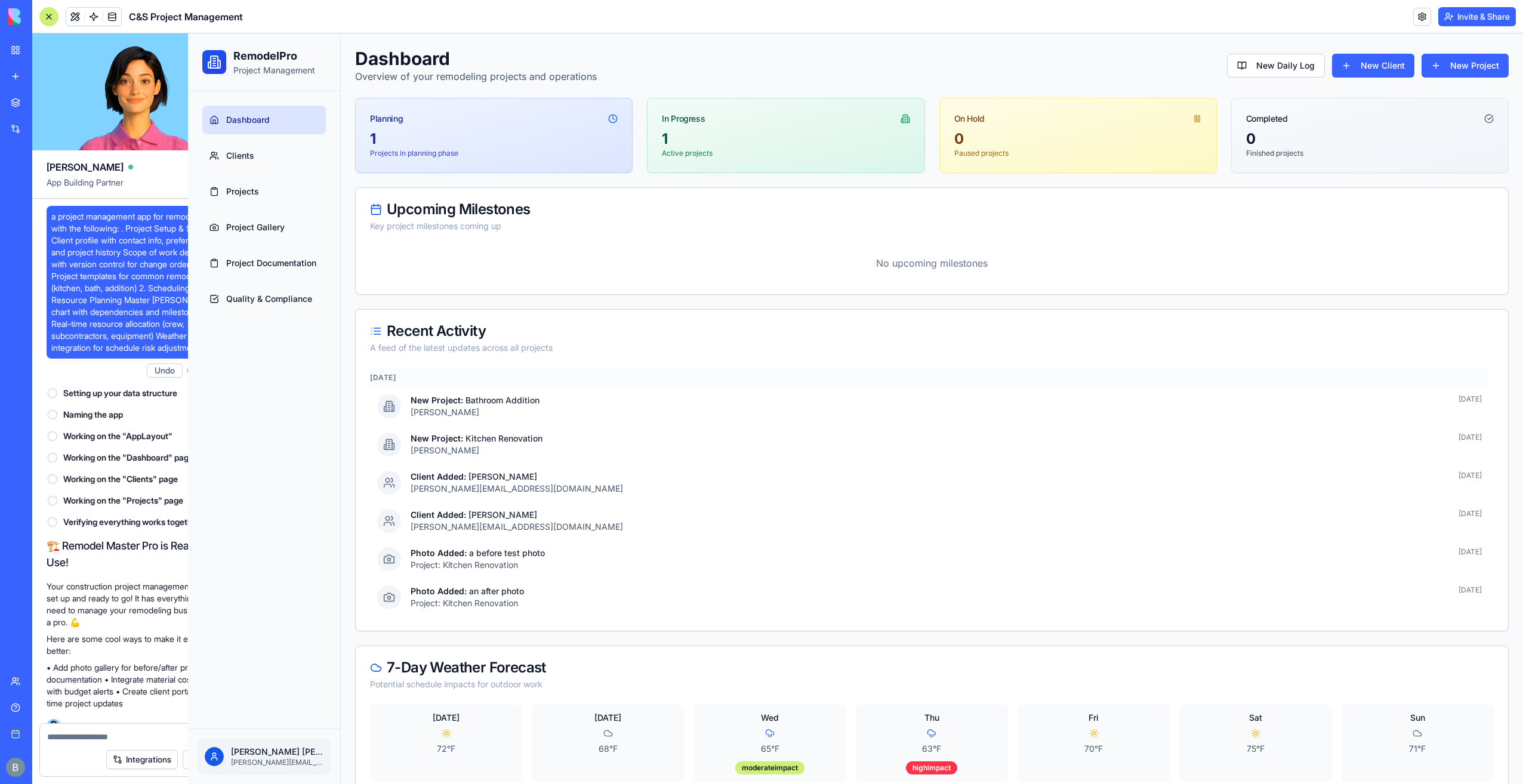
scroll to position [21582, 0]
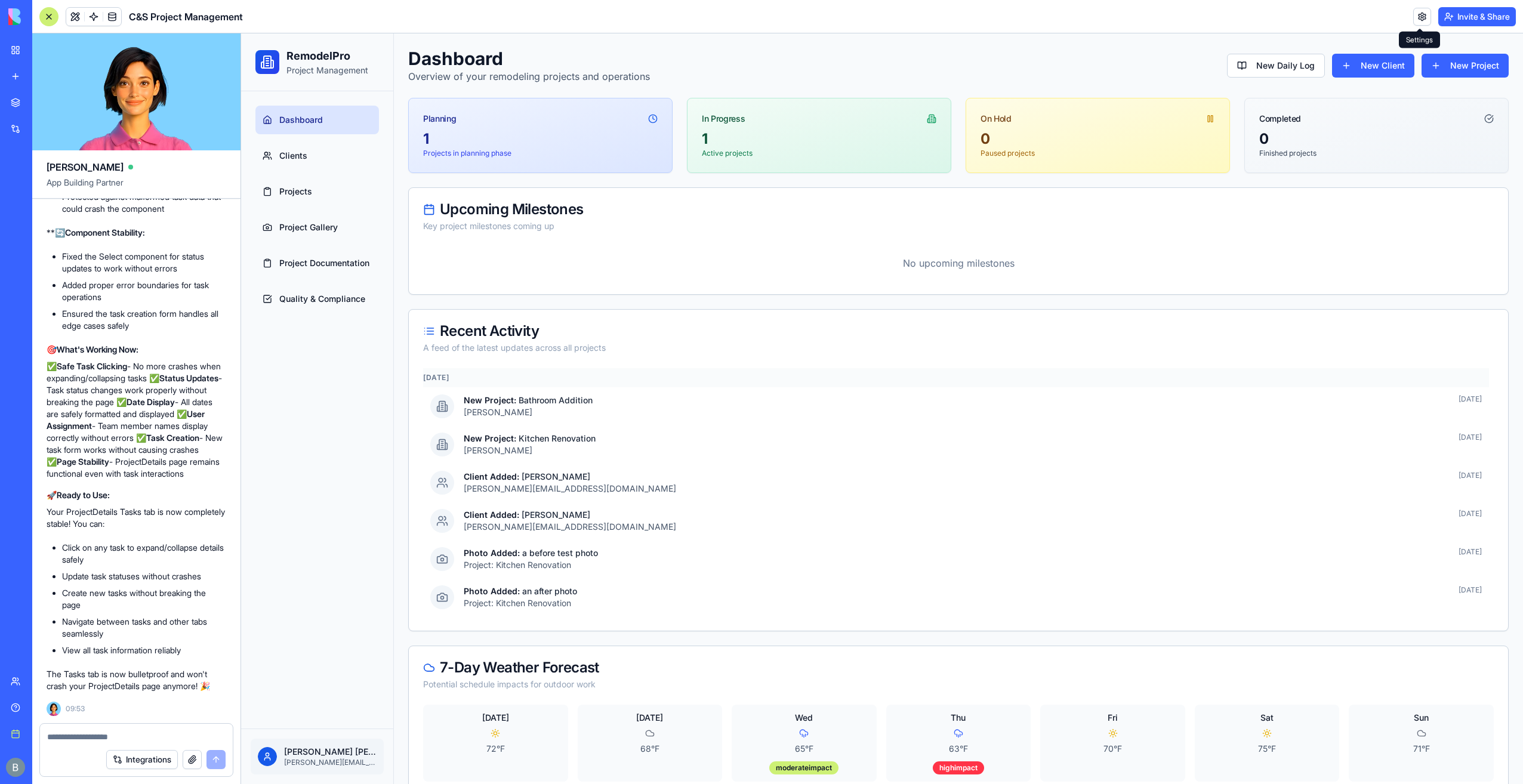
click at [1421, 13] on link at bounding box center [1422, 17] width 18 height 18
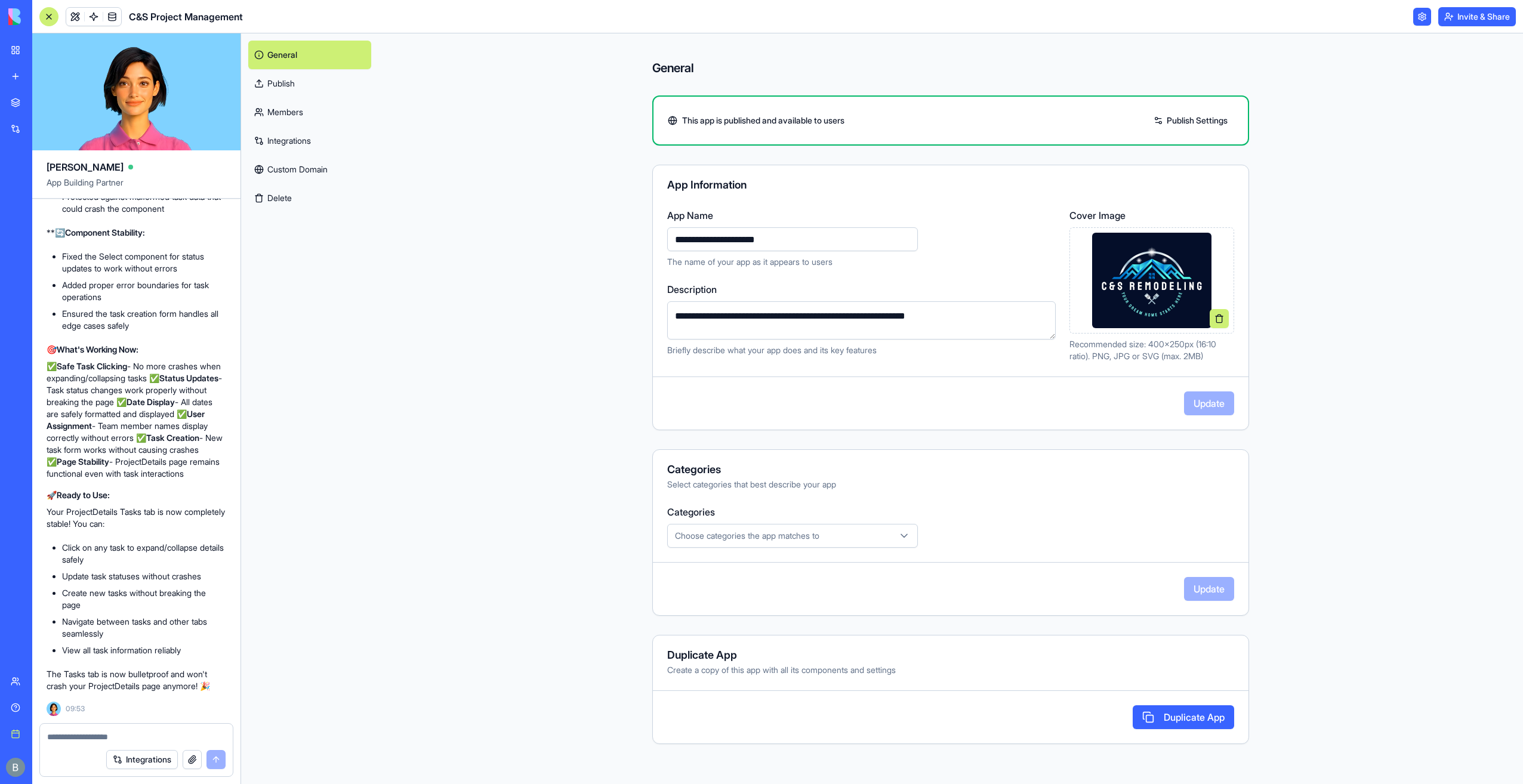
click at [335, 160] on link "Custom Domain" at bounding box center [309, 169] width 123 height 29
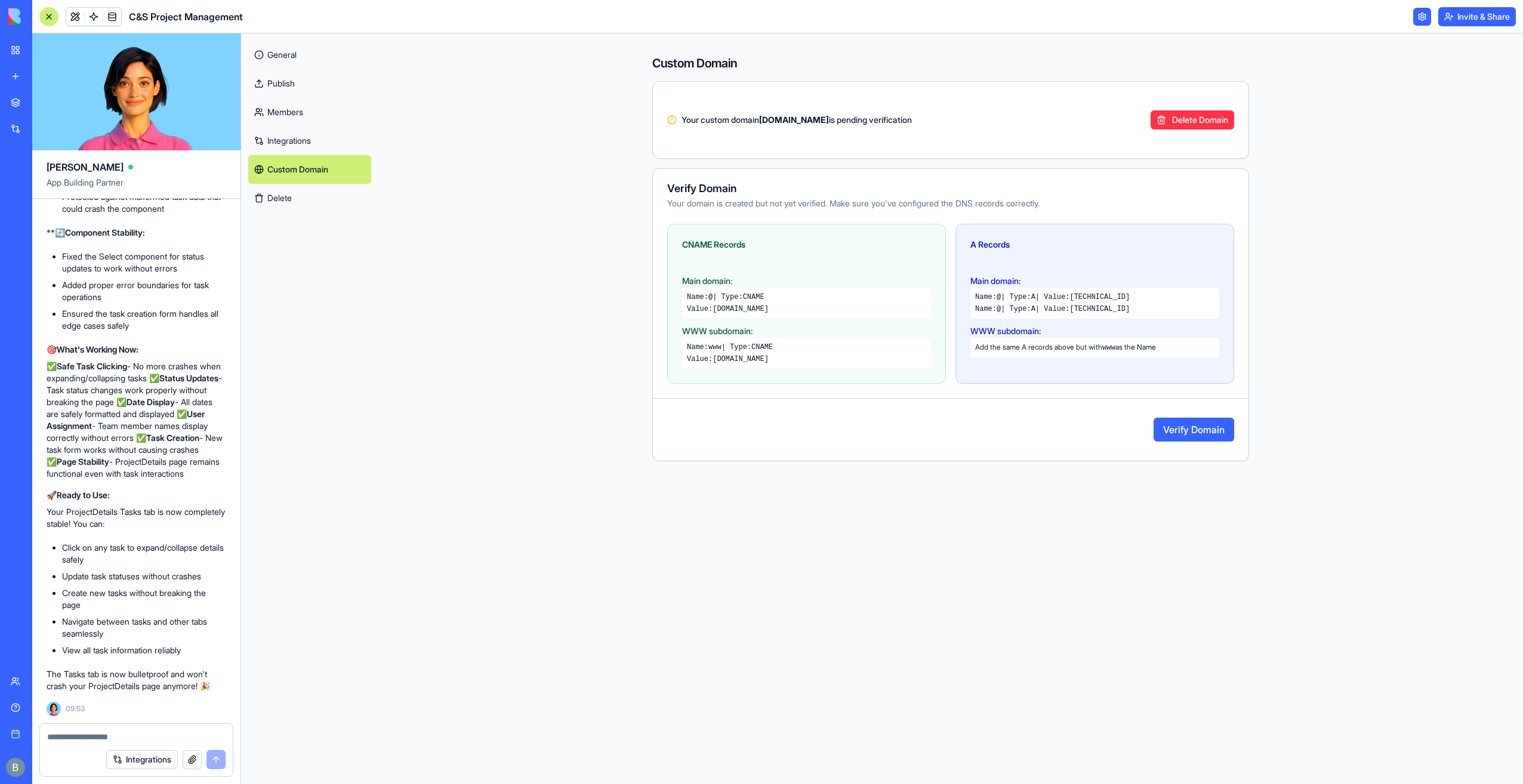
click at [1204, 432] on button "Verify Domain" at bounding box center [1194, 430] width 81 height 24
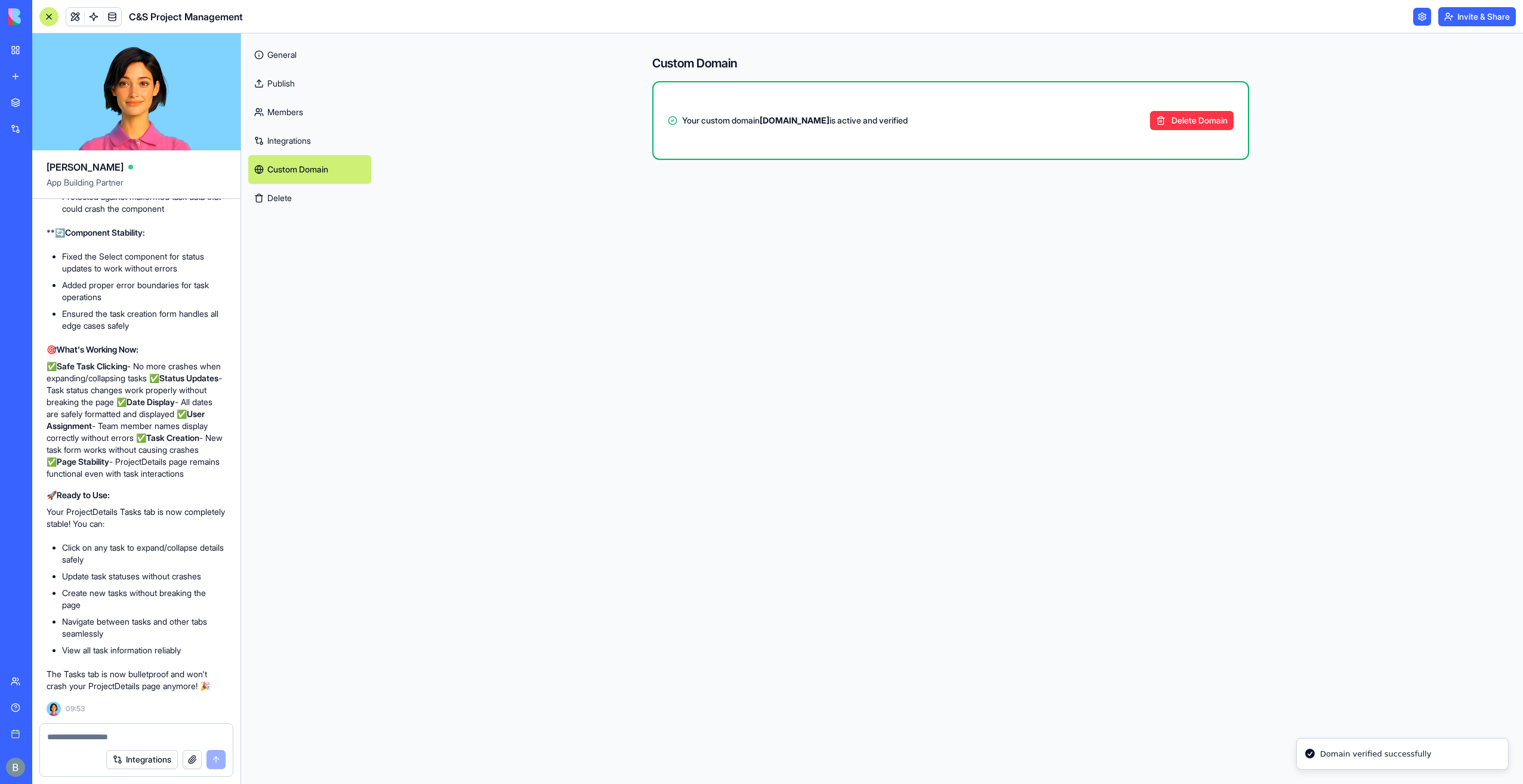
click at [303, 49] on link "General" at bounding box center [309, 55] width 123 height 29
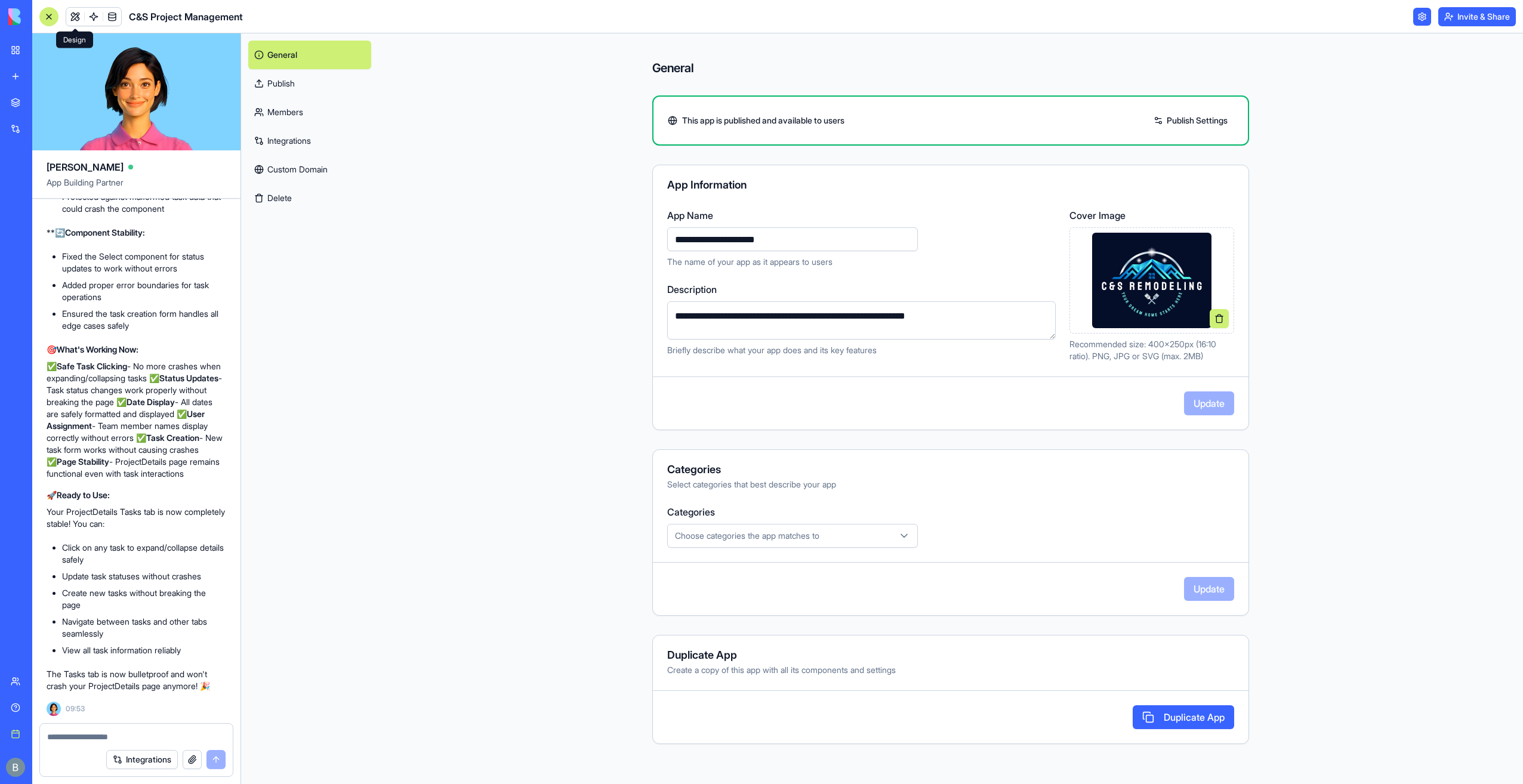
click at [81, 13] on link at bounding box center [75, 17] width 18 height 18
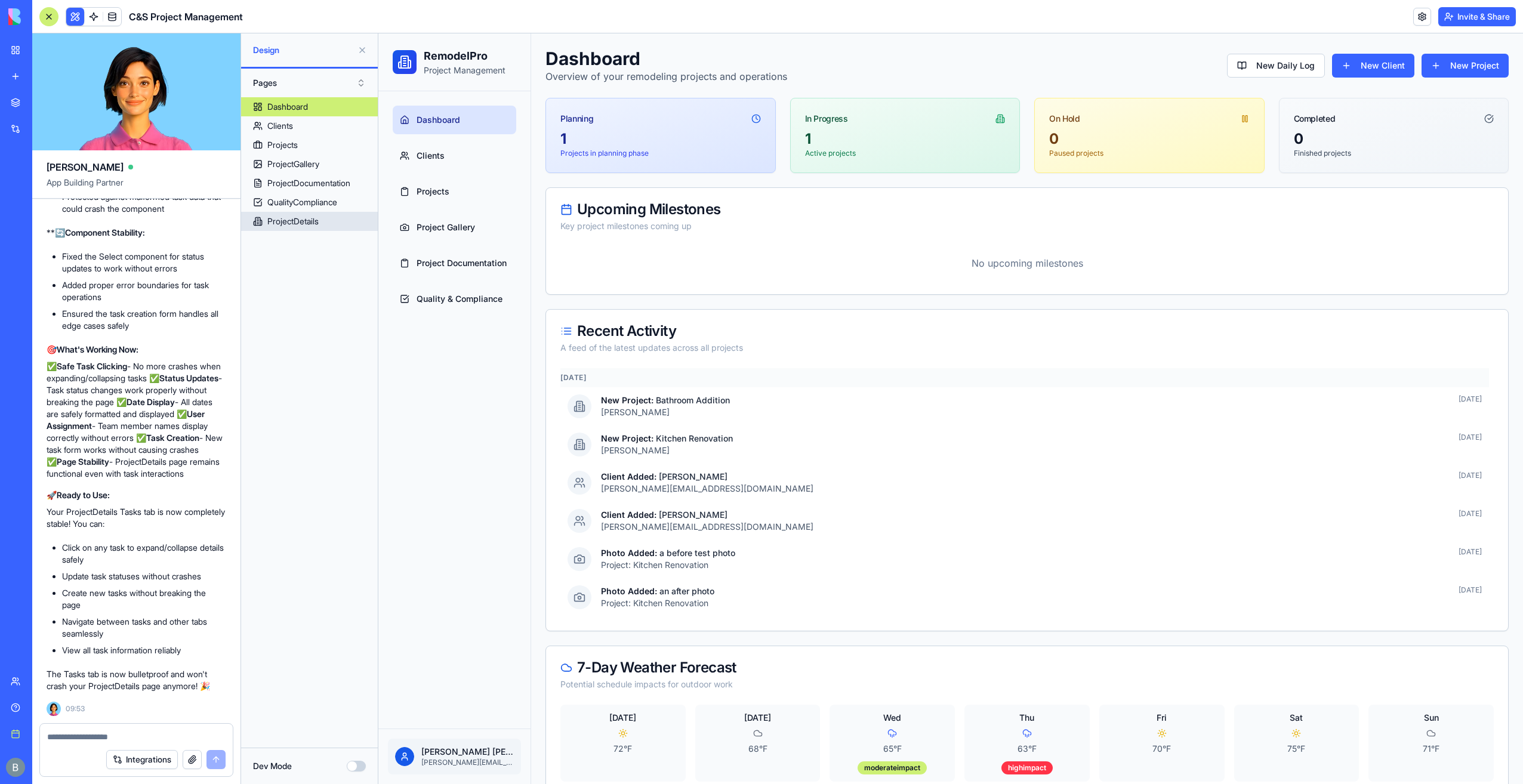
click at [358, 226] on link "ProjectDetails" at bounding box center [309, 221] width 137 height 19
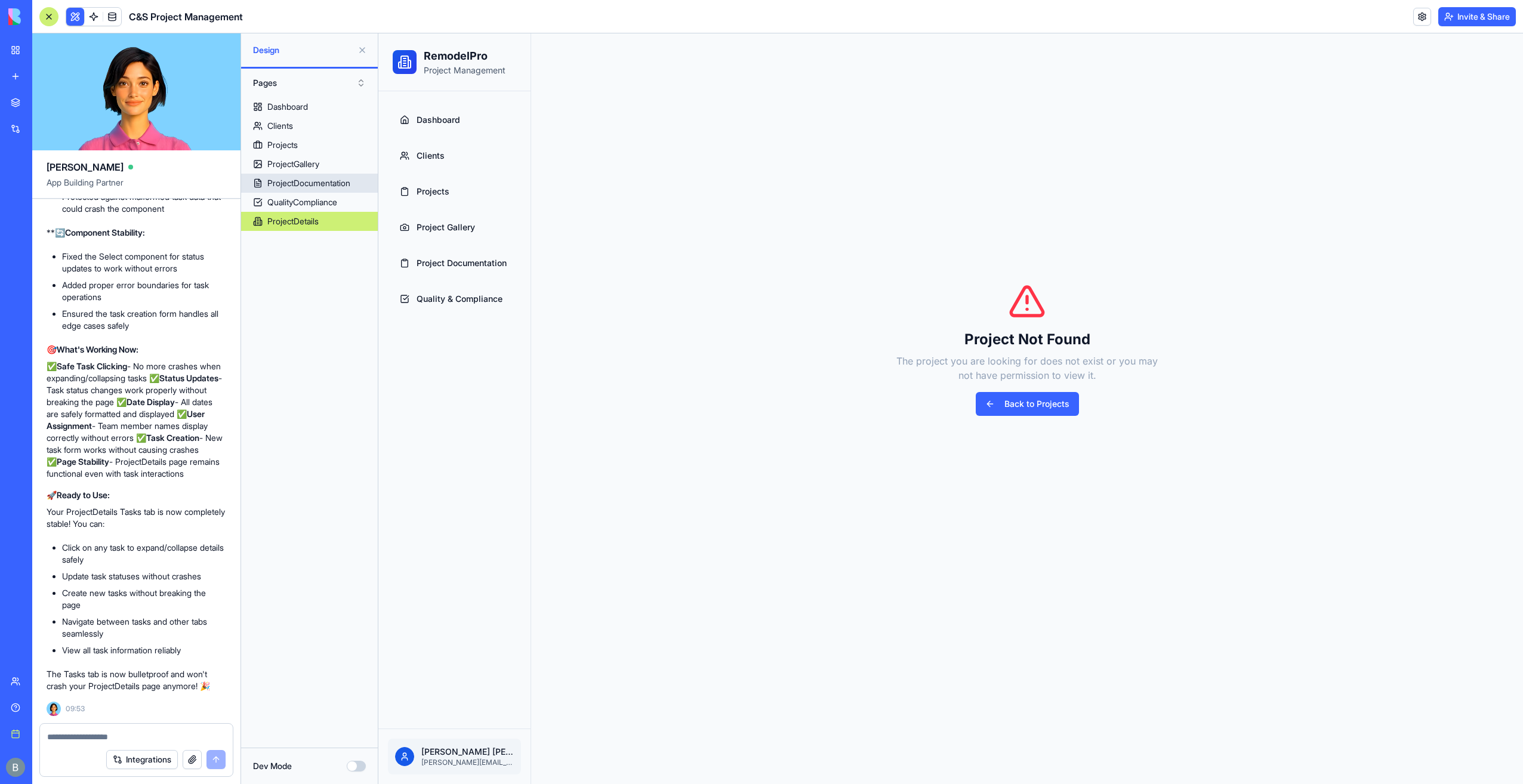
click at [341, 174] on link "ProjectDocumentation" at bounding box center [309, 183] width 137 height 19
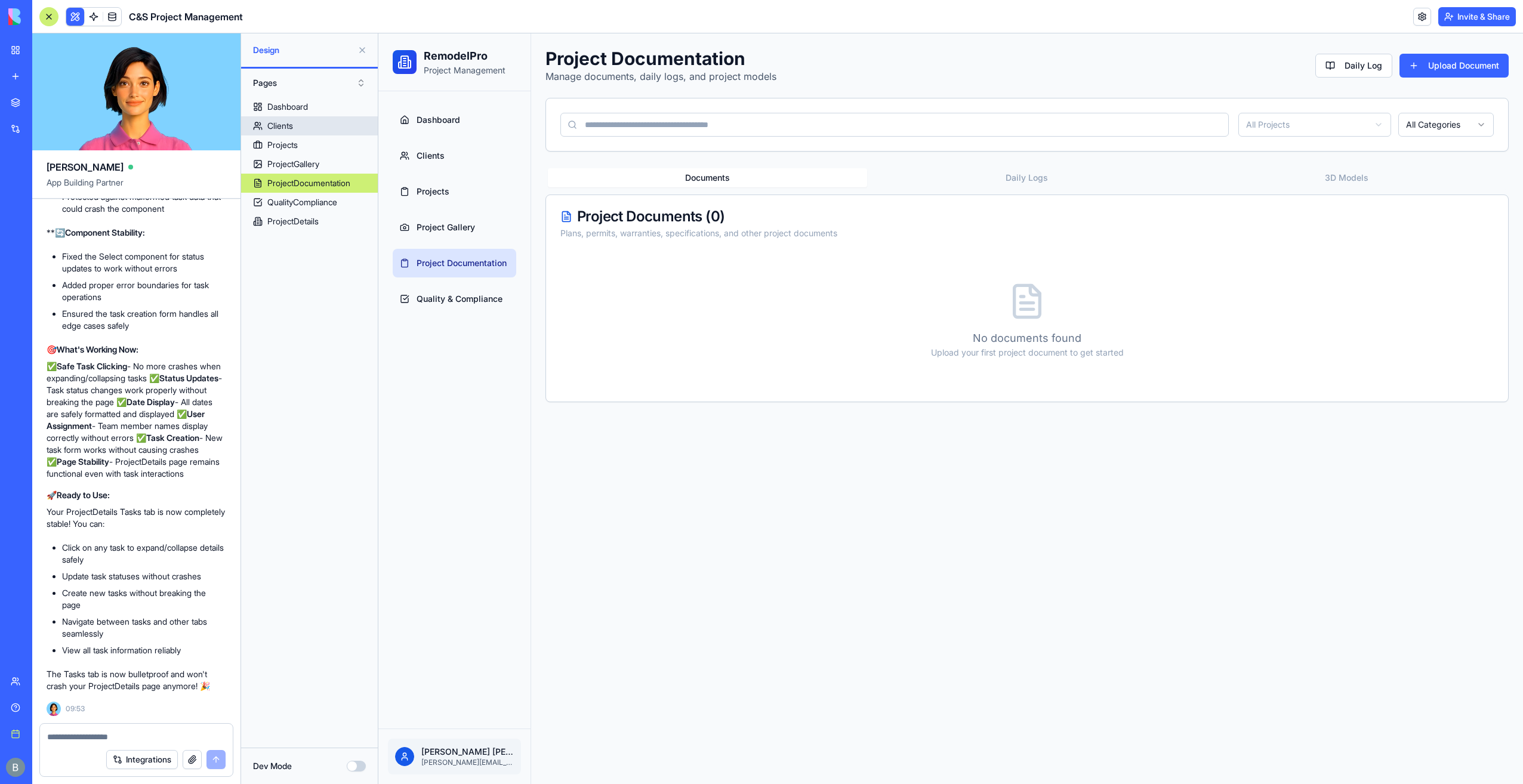
click at [332, 119] on link "Clients" at bounding box center [309, 125] width 137 height 19
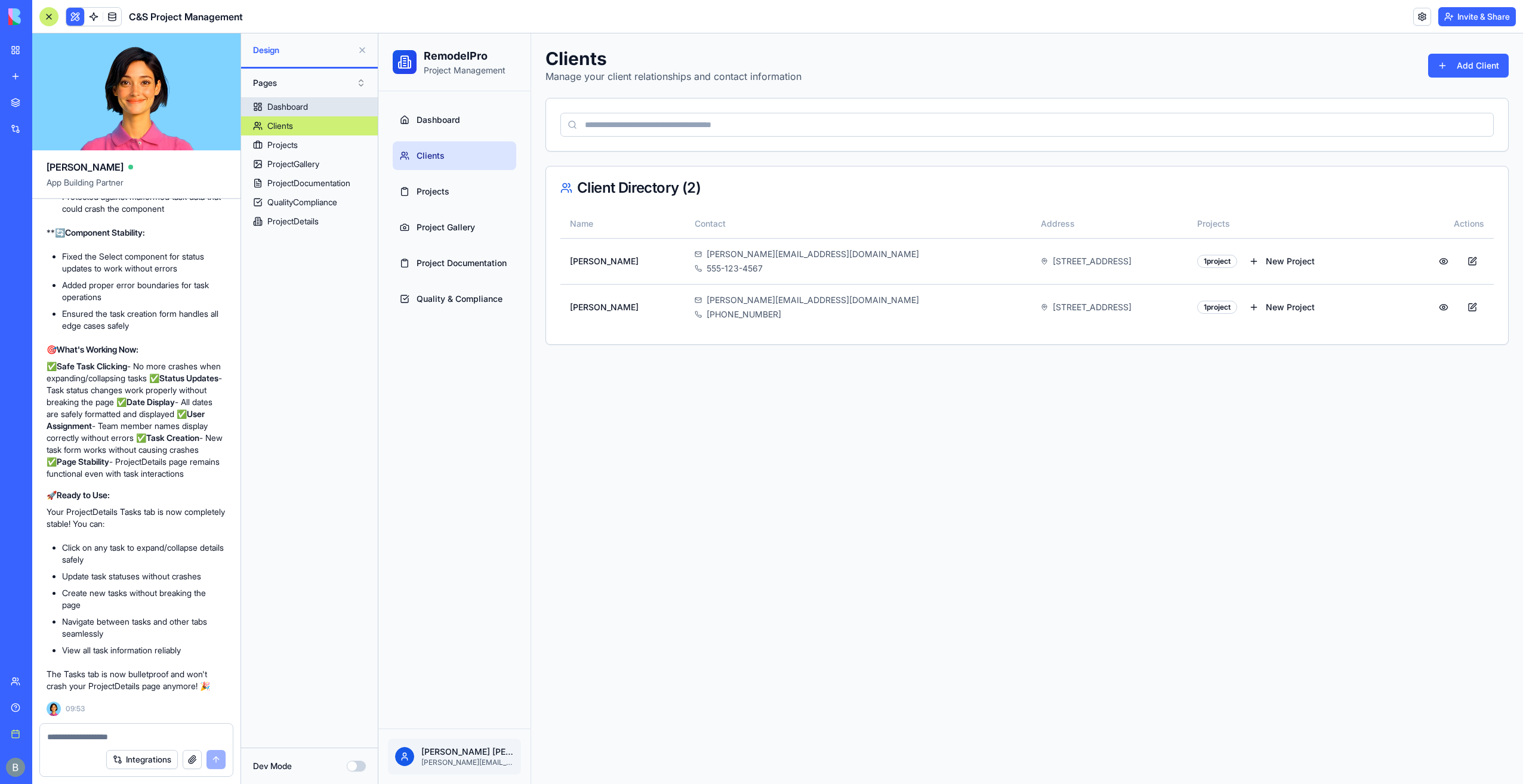
click at [329, 101] on link "Dashboard" at bounding box center [309, 106] width 137 height 19
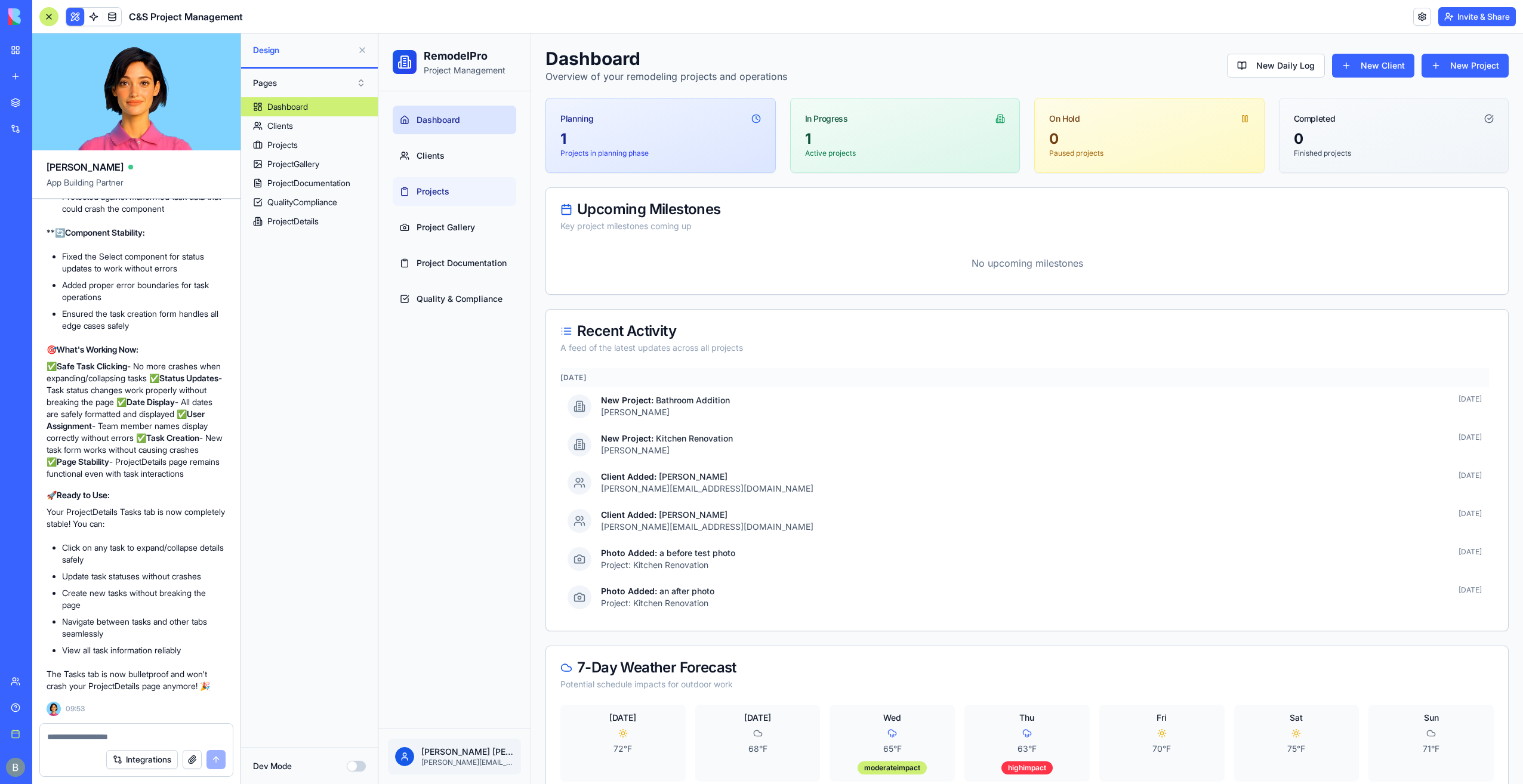
click at [463, 180] on link "Projects" at bounding box center [455, 191] width 124 height 29
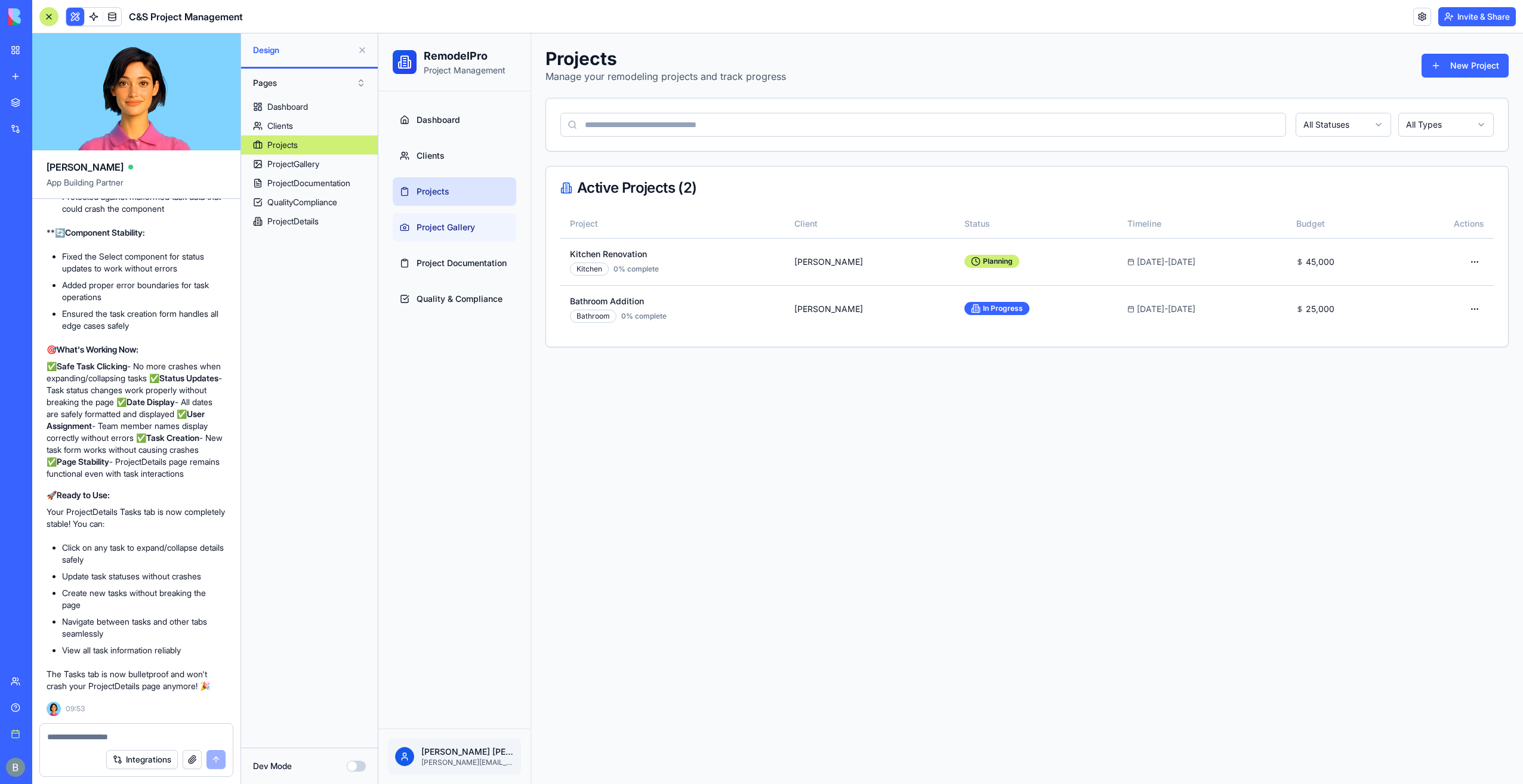
click at [457, 239] on link "Project Gallery" at bounding box center [455, 227] width 124 height 29
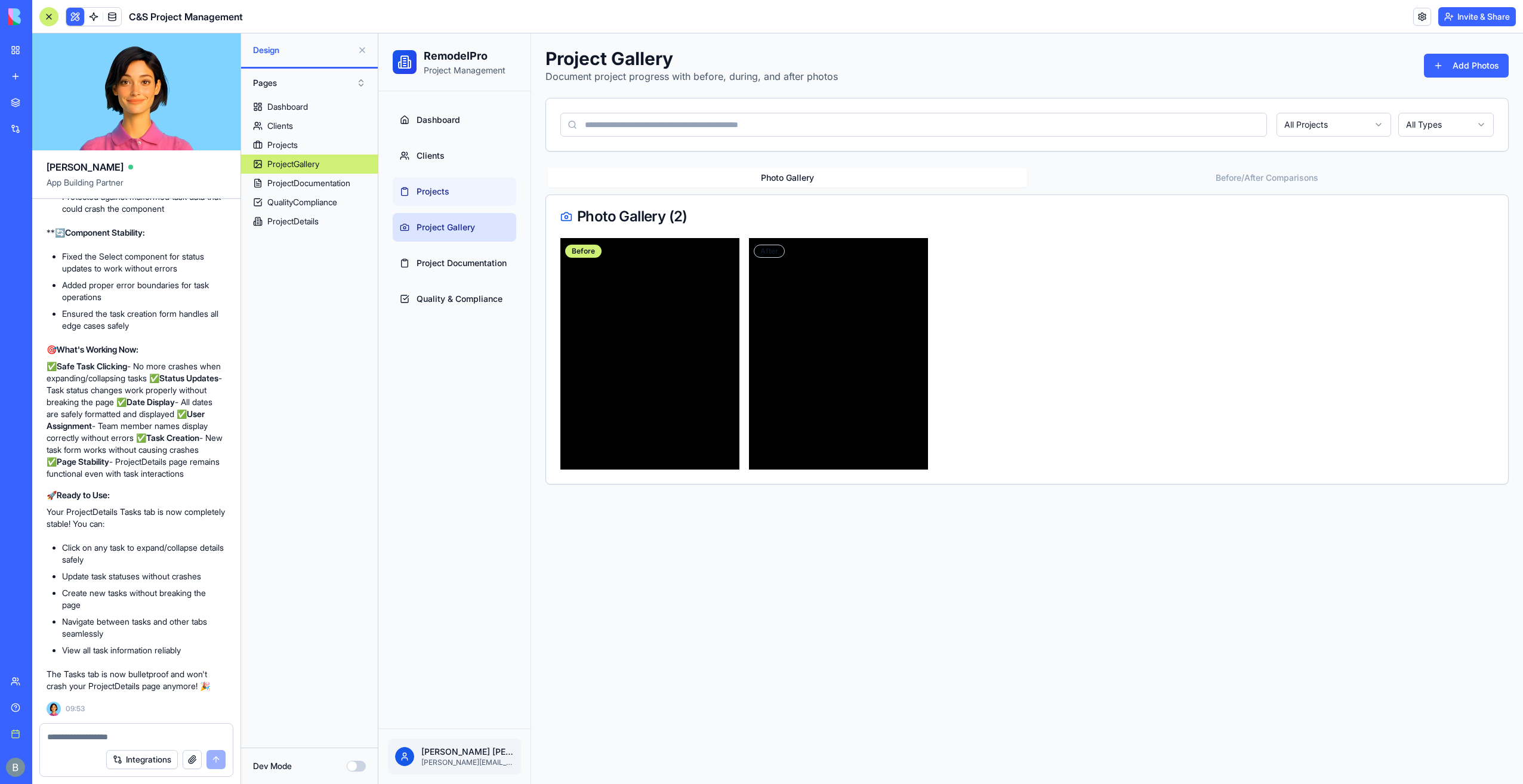
click at [455, 185] on link "Projects" at bounding box center [455, 191] width 124 height 29
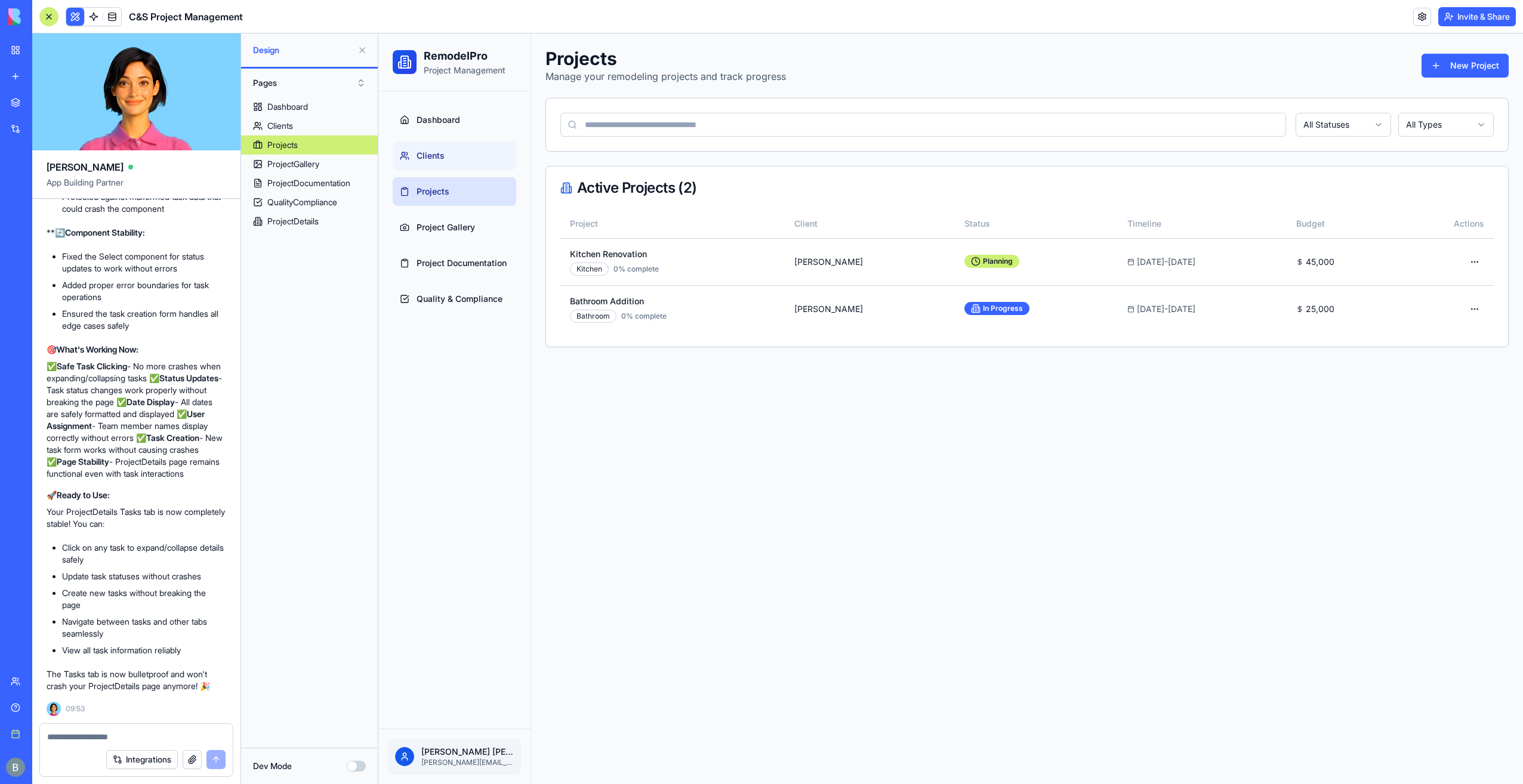
click at [442, 150] on span "Clients" at bounding box center [431, 156] width 28 height 12
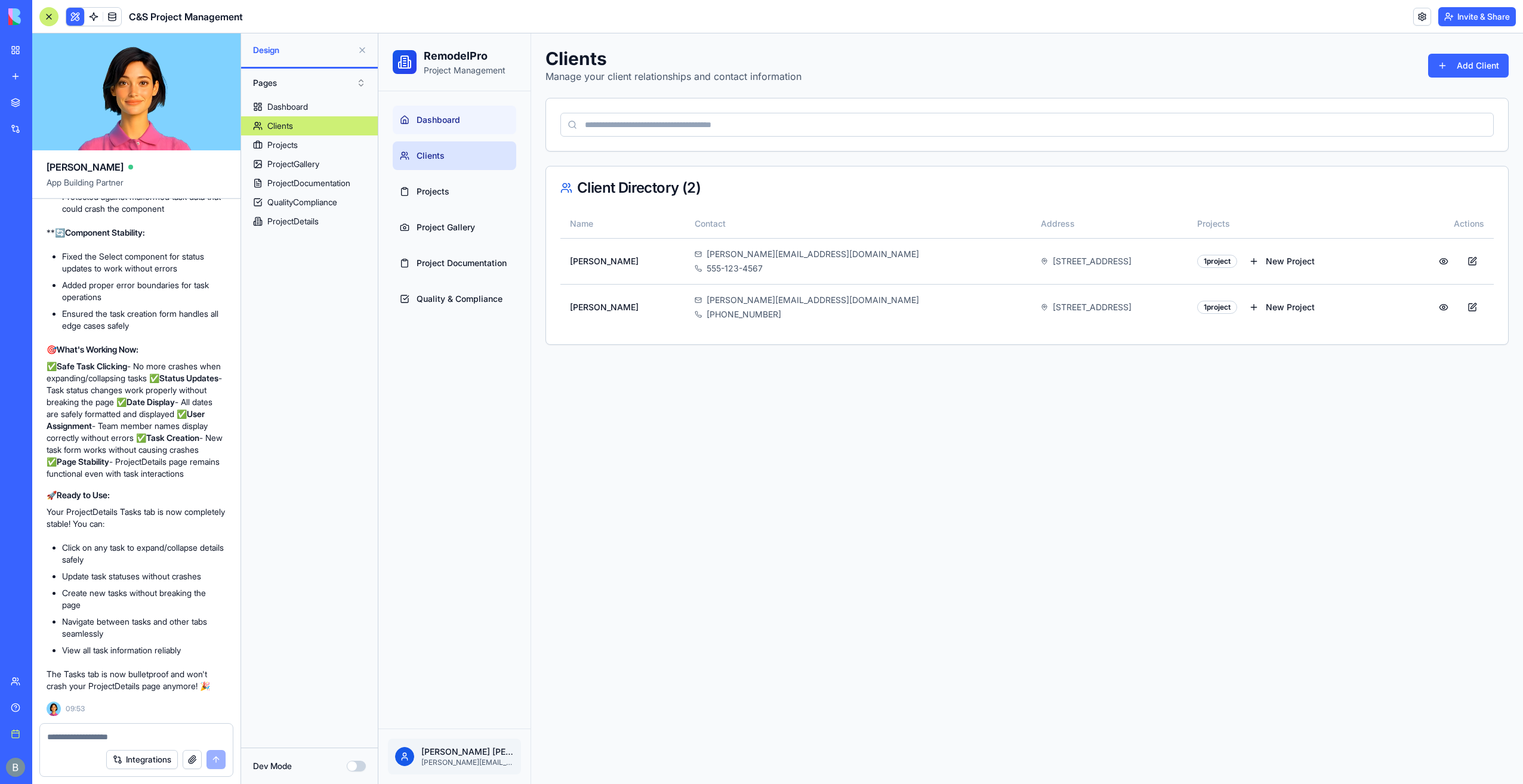
click at [435, 123] on span "Dashboard" at bounding box center [439, 120] width 44 height 12
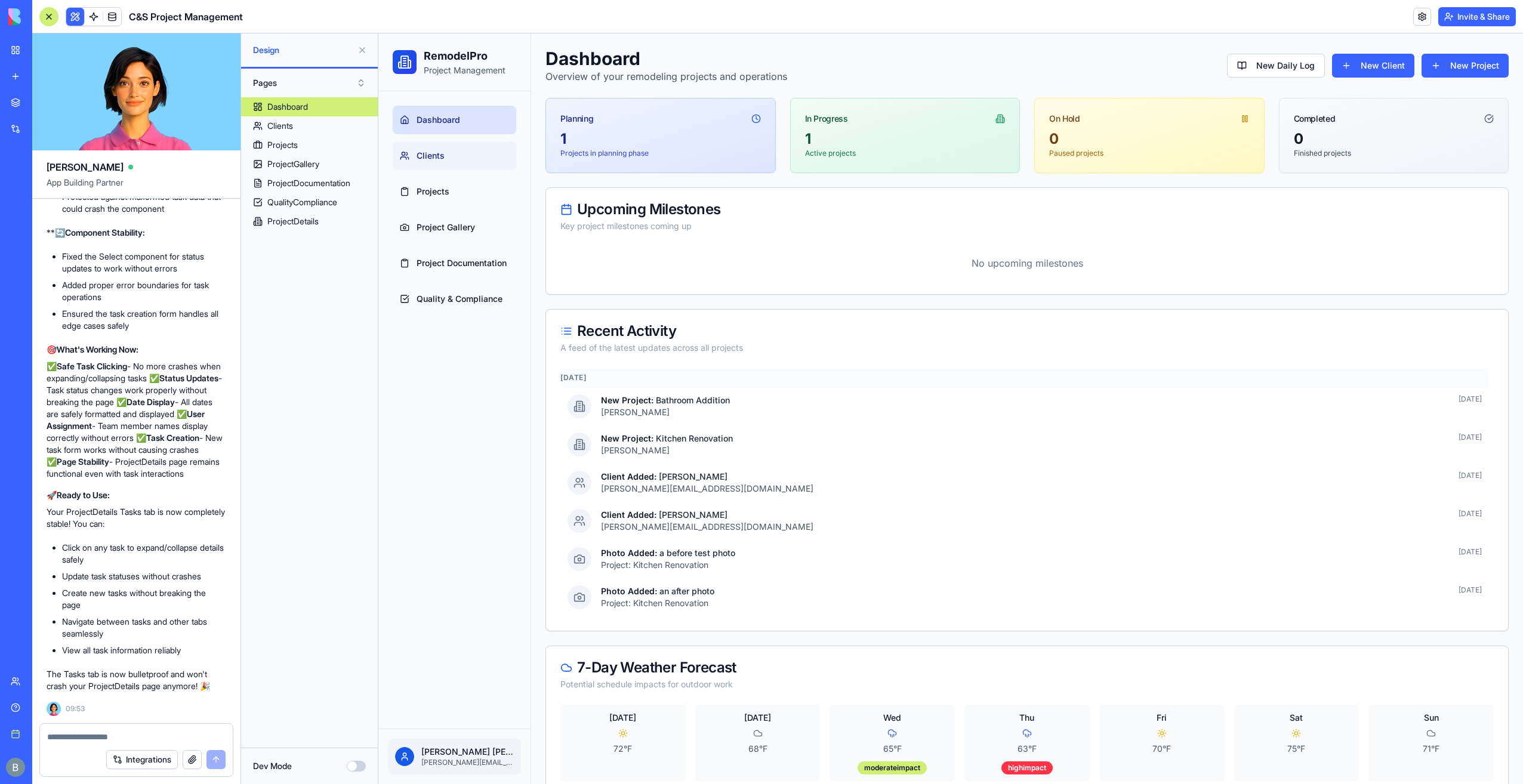
click at [472, 157] on link "Clients" at bounding box center [455, 155] width 124 height 29
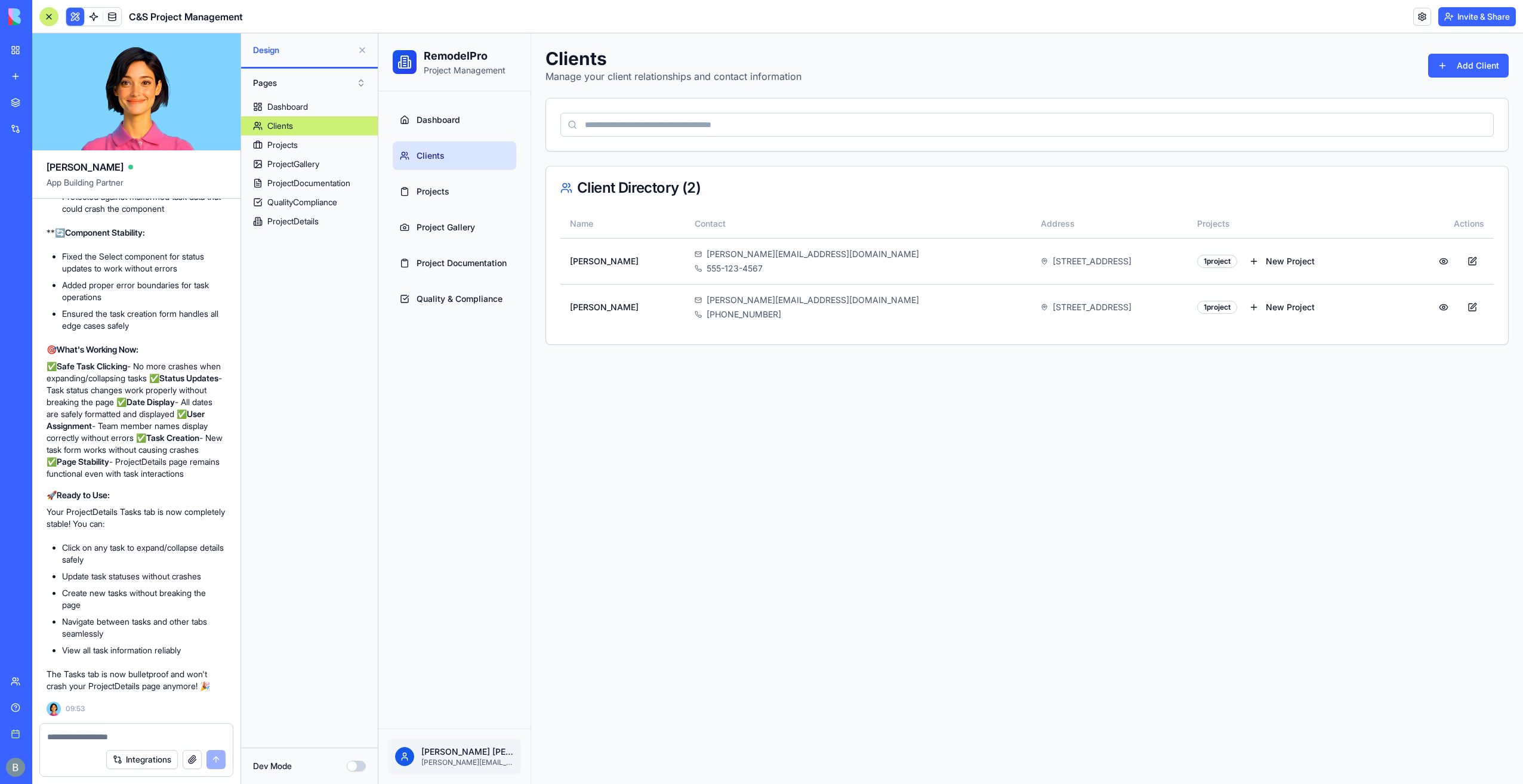
click at [461, 134] on ul "Dashboard Clients Projects Project Gallery Project Documentation Quality & Comp…" at bounding box center [455, 210] width 124 height 208
click at [457, 121] on span "Dashboard" at bounding box center [439, 120] width 44 height 12
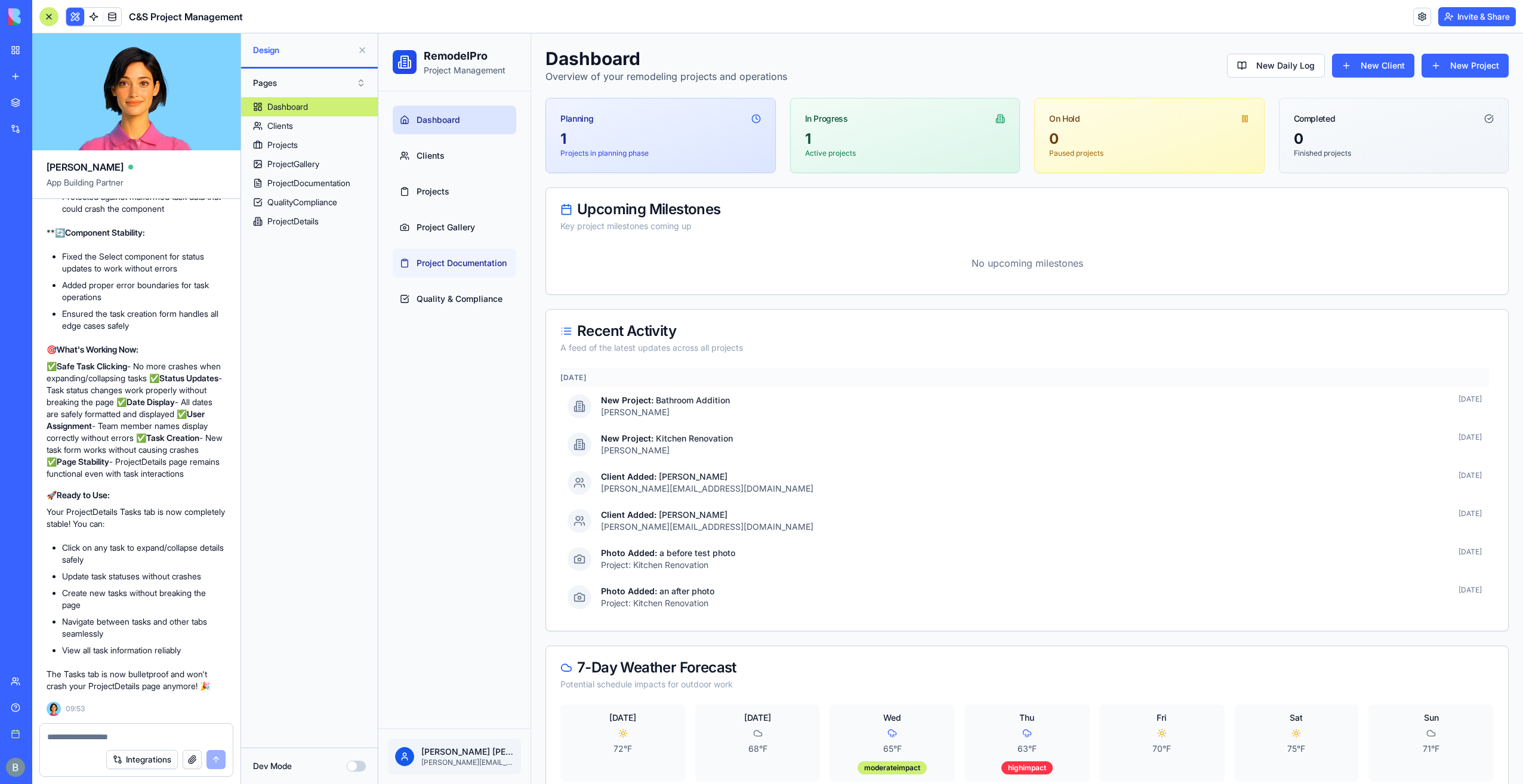
click at [485, 255] on link "Project Documentation" at bounding box center [455, 263] width 124 height 29
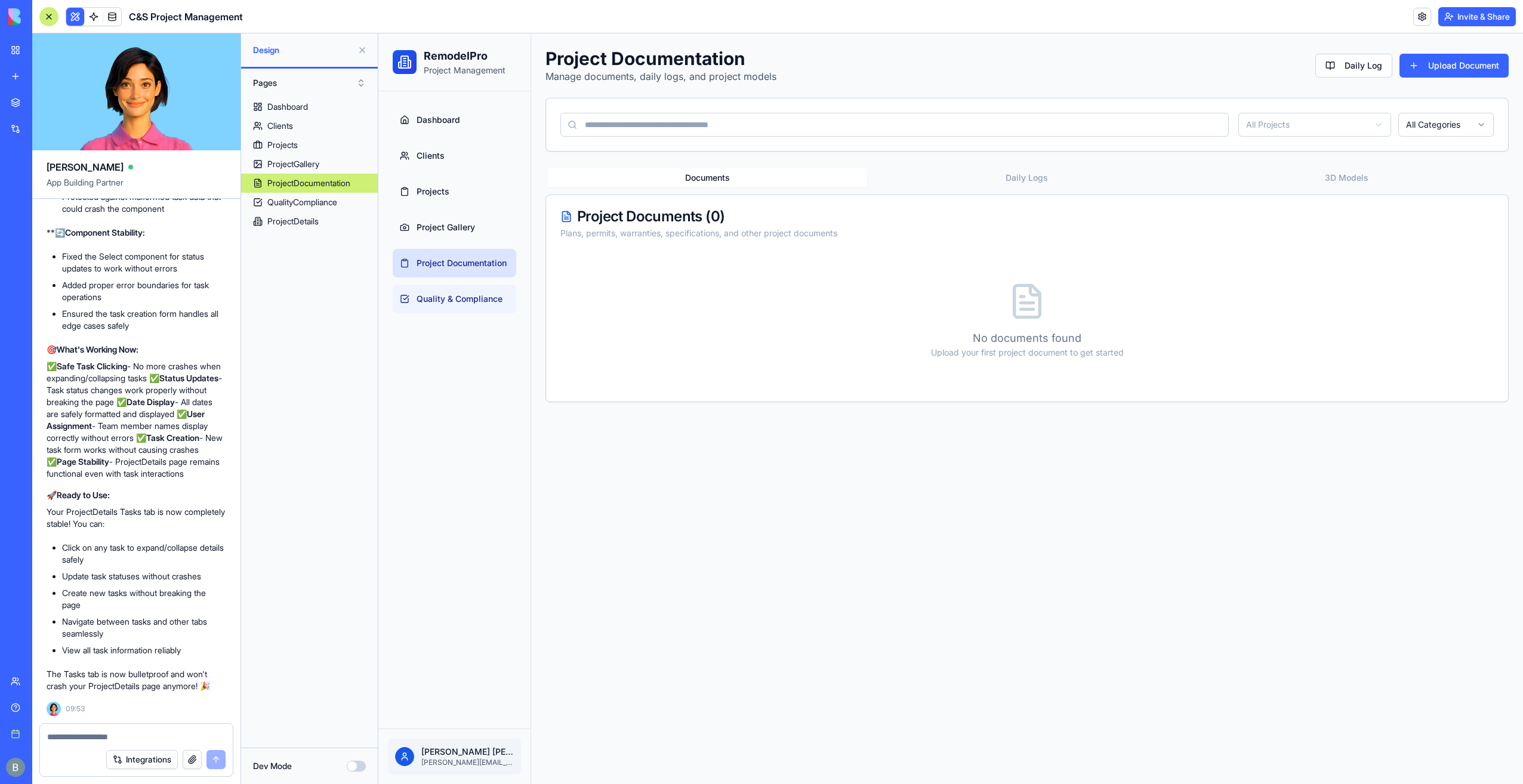
click at [480, 294] on span "Quality & Compliance" at bounding box center [460, 299] width 86 height 12
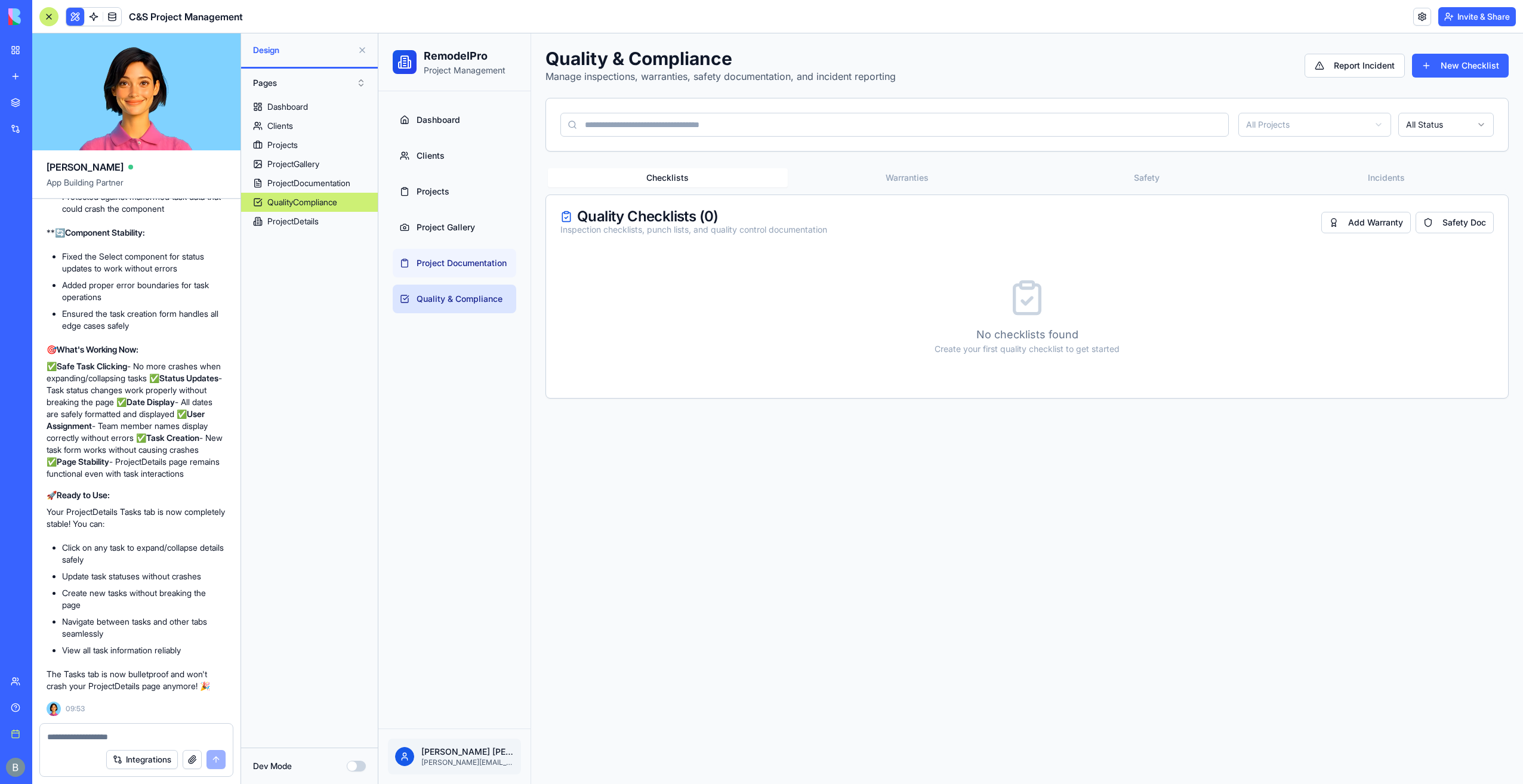
click at [472, 249] on link "Project Documentation" at bounding box center [455, 263] width 124 height 29
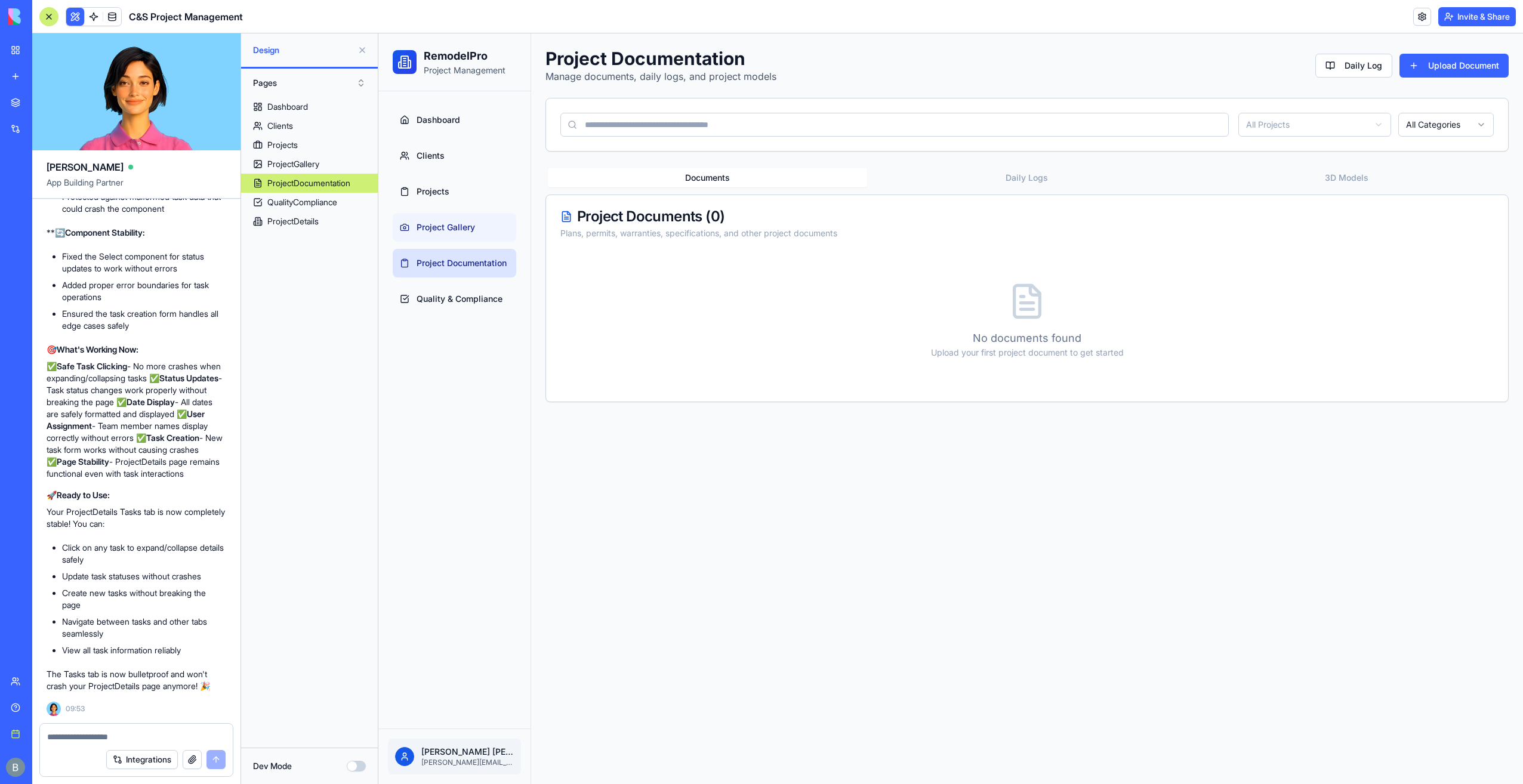
click at [455, 240] on link "Project Gallery" at bounding box center [455, 227] width 124 height 29
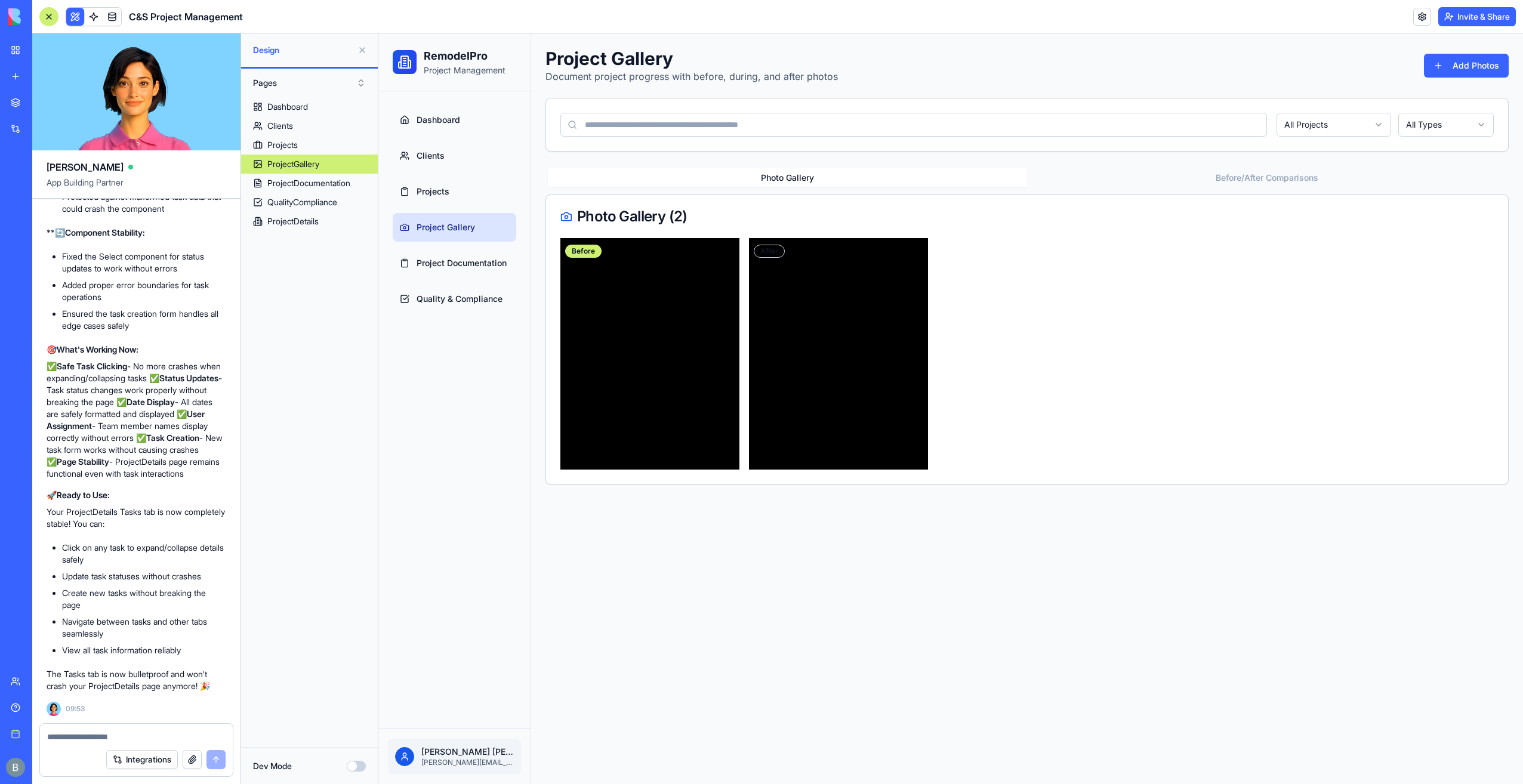
click at [19, 20] on img at bounding box center [45, 16] width 74 height 17
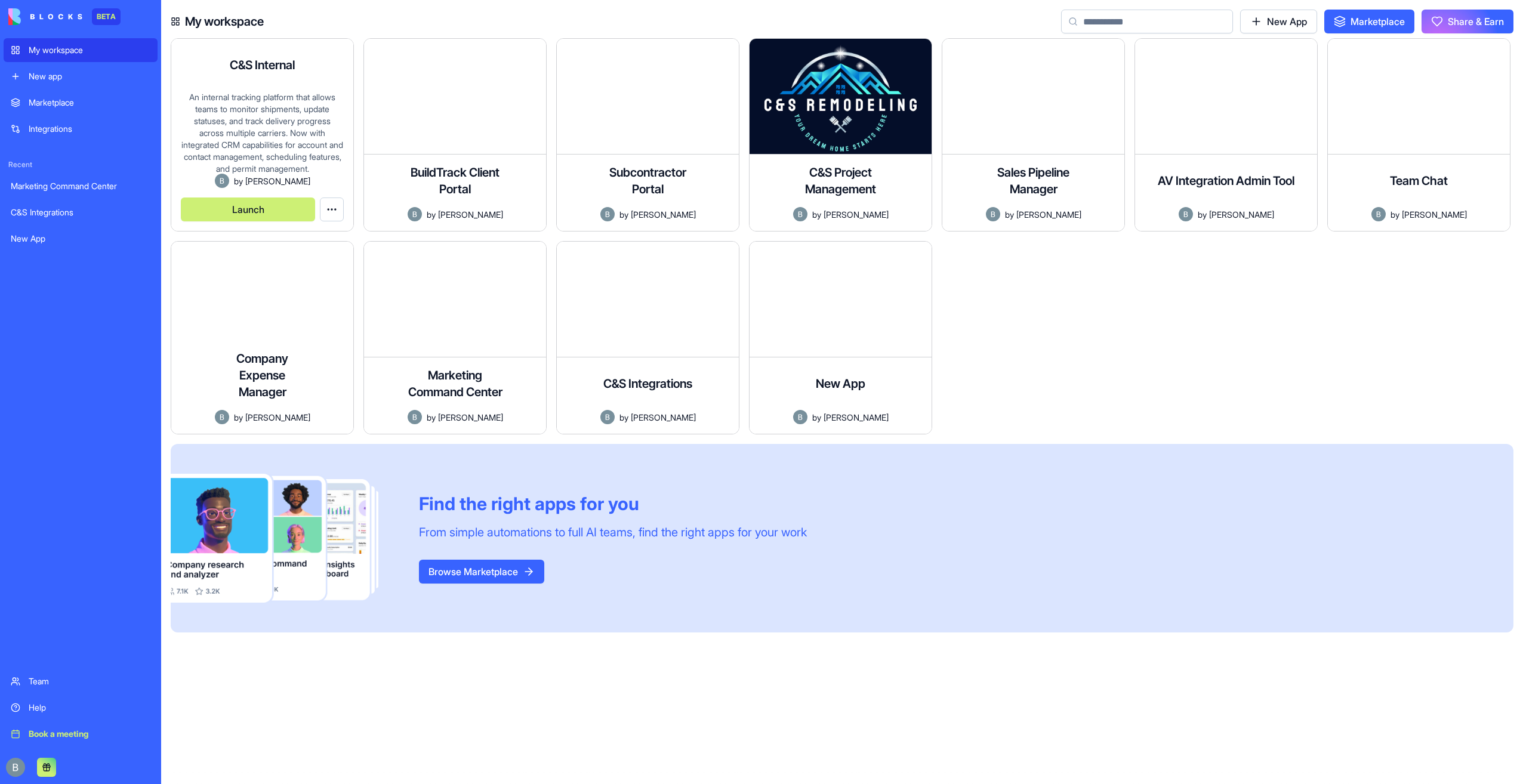
click at [273, 211] on button "Launch" at bounding box center [248, 210] width 134 height 24
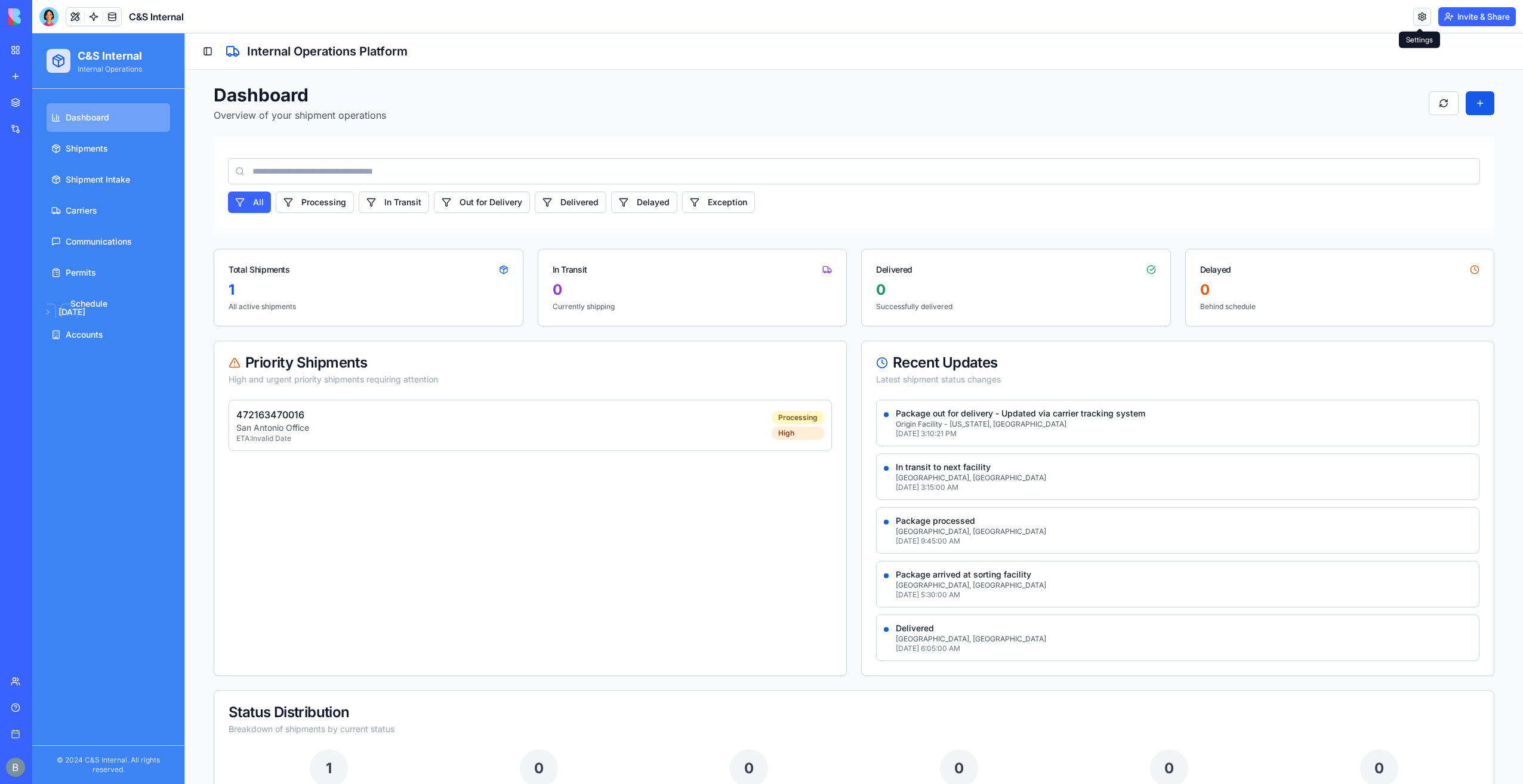
click at [1413, 11] on link at bounding box center [1422, 17] width 18 height 18
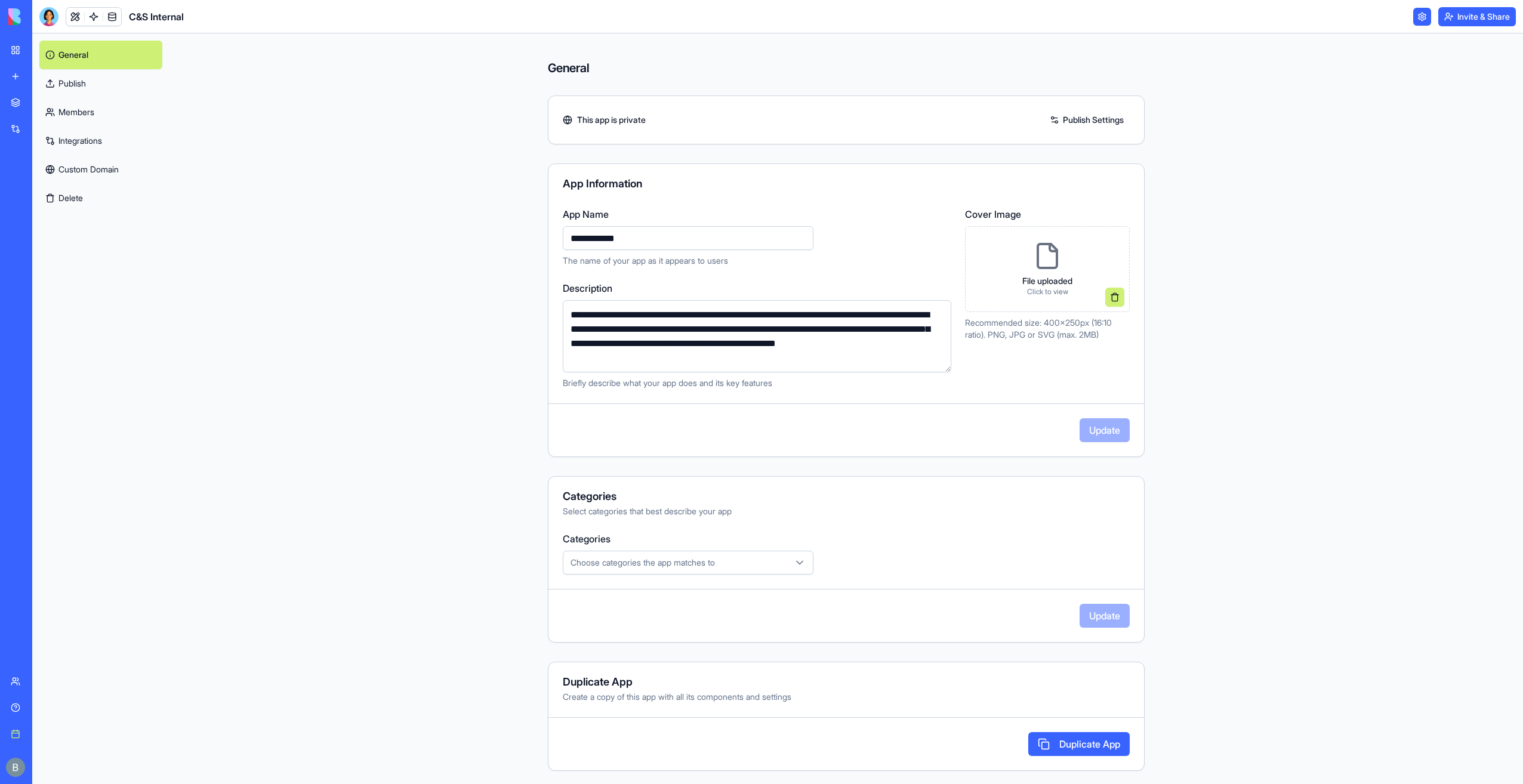
click at [1092, 294] on div "File uploaded Click to view" at bounding box center [1047, 269] width 165 height 86
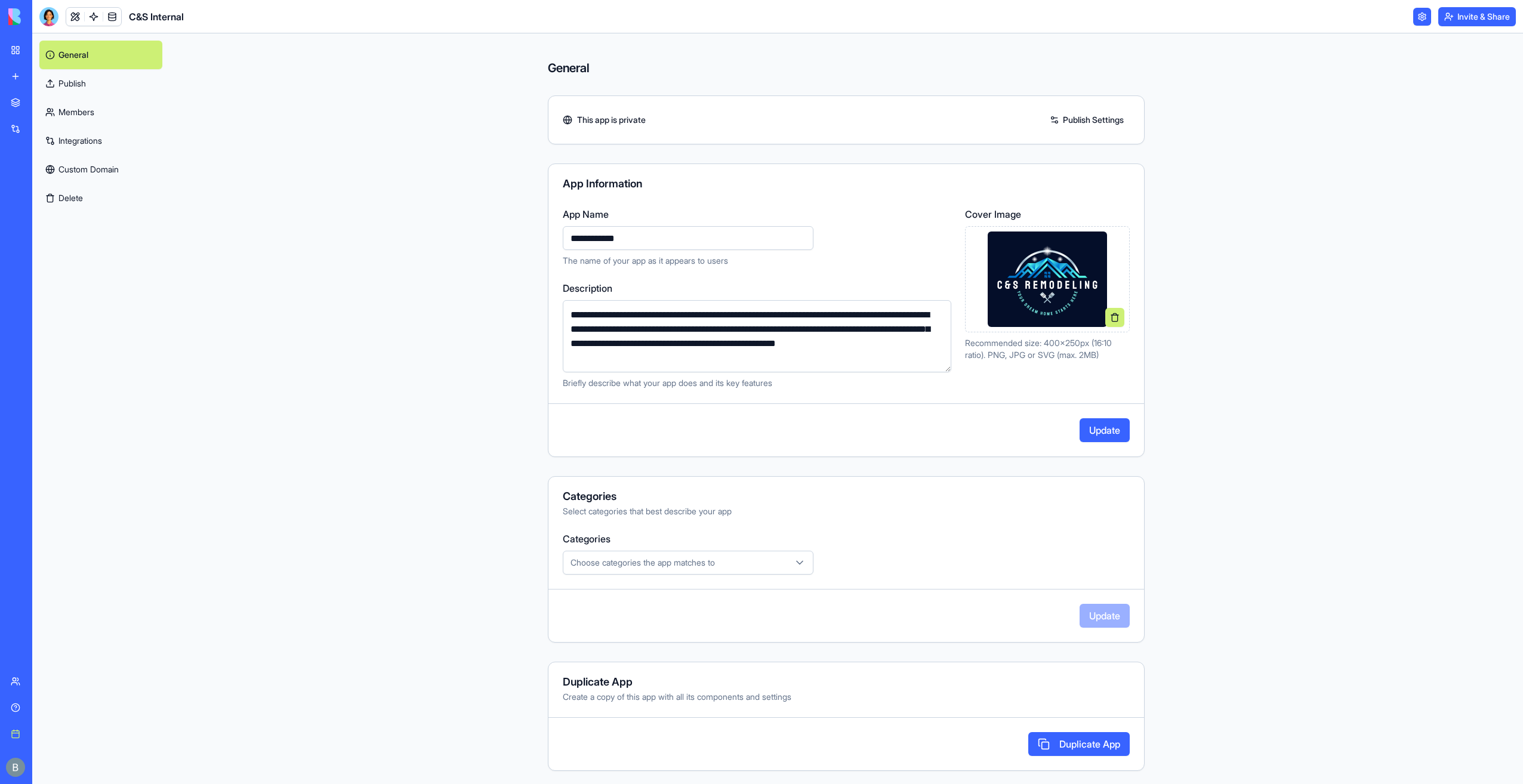
click at [1101, 430] on button "Update" at bounding box center [1105, 430] width 50 height 24
click at [102, 171] on link "Custom Domain" at bounding box center [100, 169] width 123 height 29
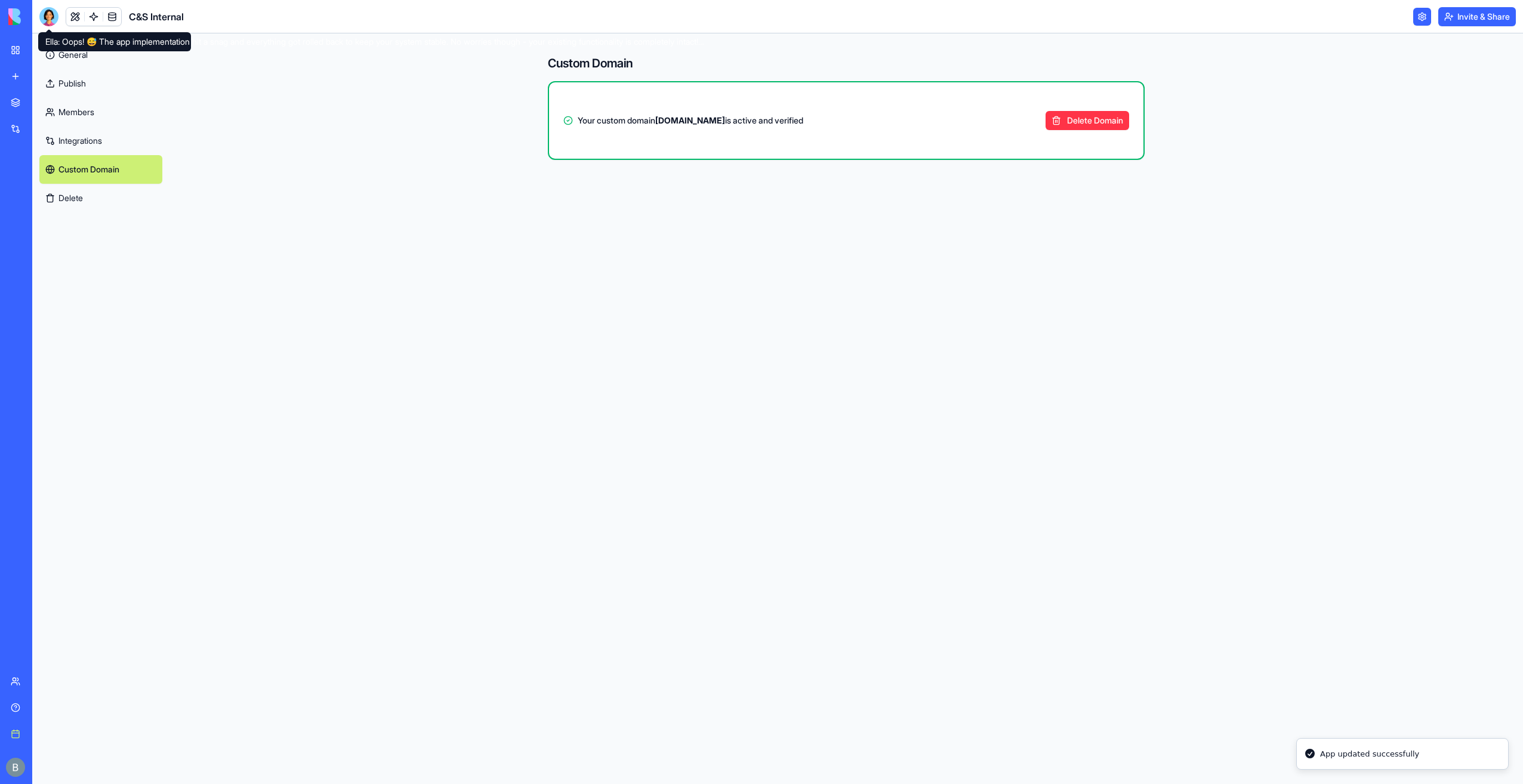
click at [48, 13] on div at bounding box center [48, 16] width 19 height 19
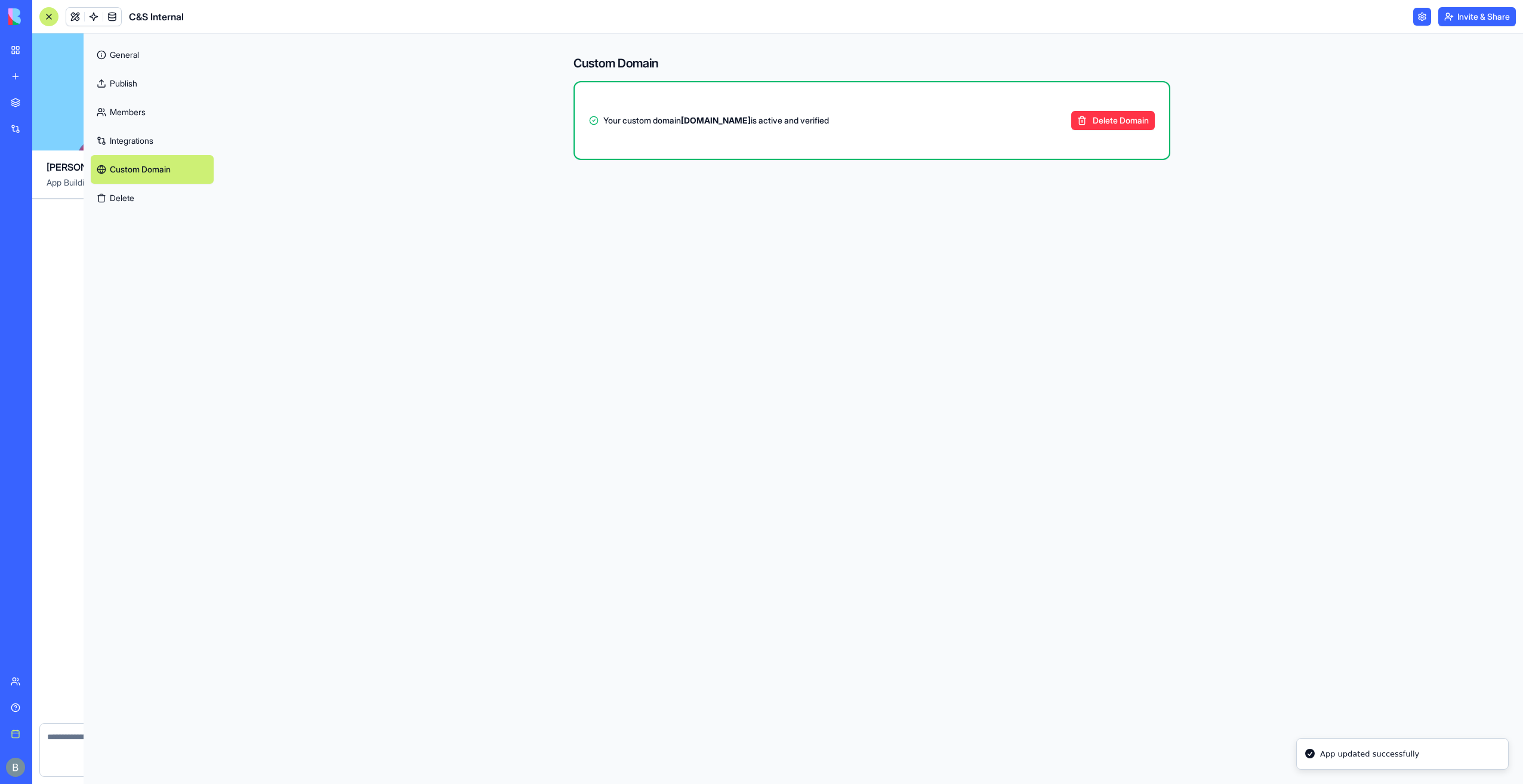
scroll to position [15636, 0]
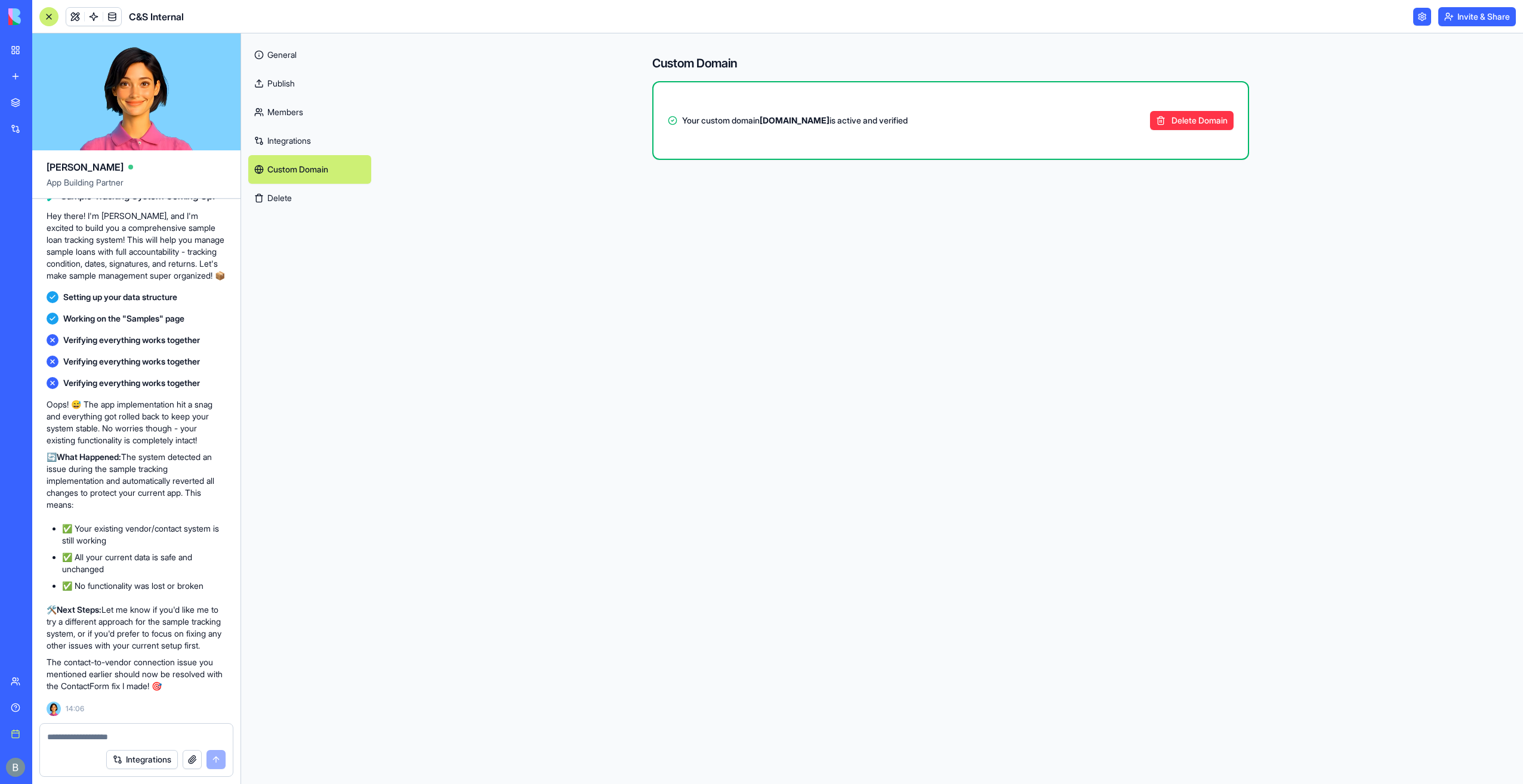
click at [13, 19] on img at bounding box center [45, 16] width 74 height 17
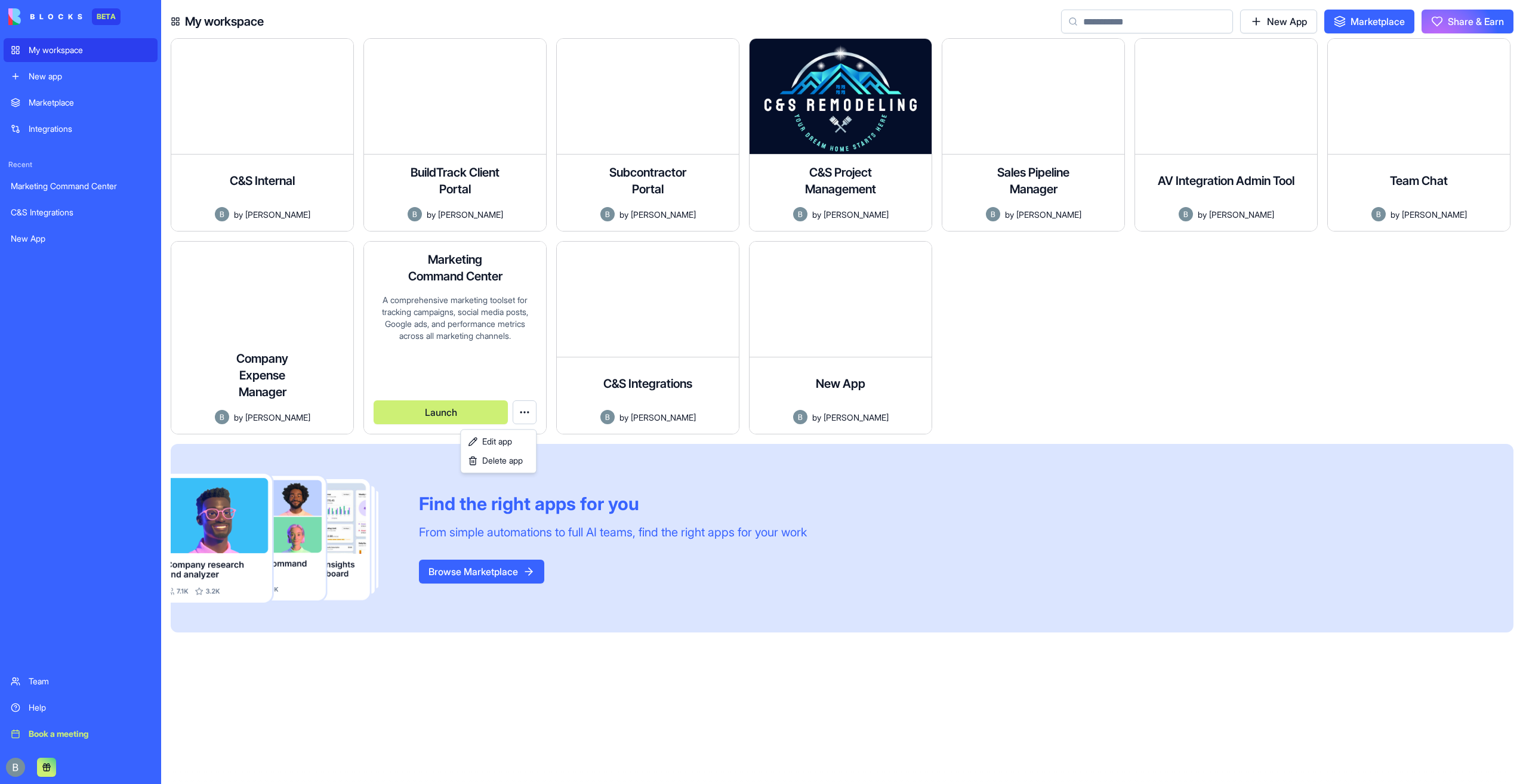
click at [525, 416] on html "BETA My workspace New app Marketplace Integrations Recent Marketing Command Cen…" at bounding box center [761, 392] width 1523 height 784
click at [507, 464] on span "Delete app" at bounding box center [502, 461] width 41 height 12
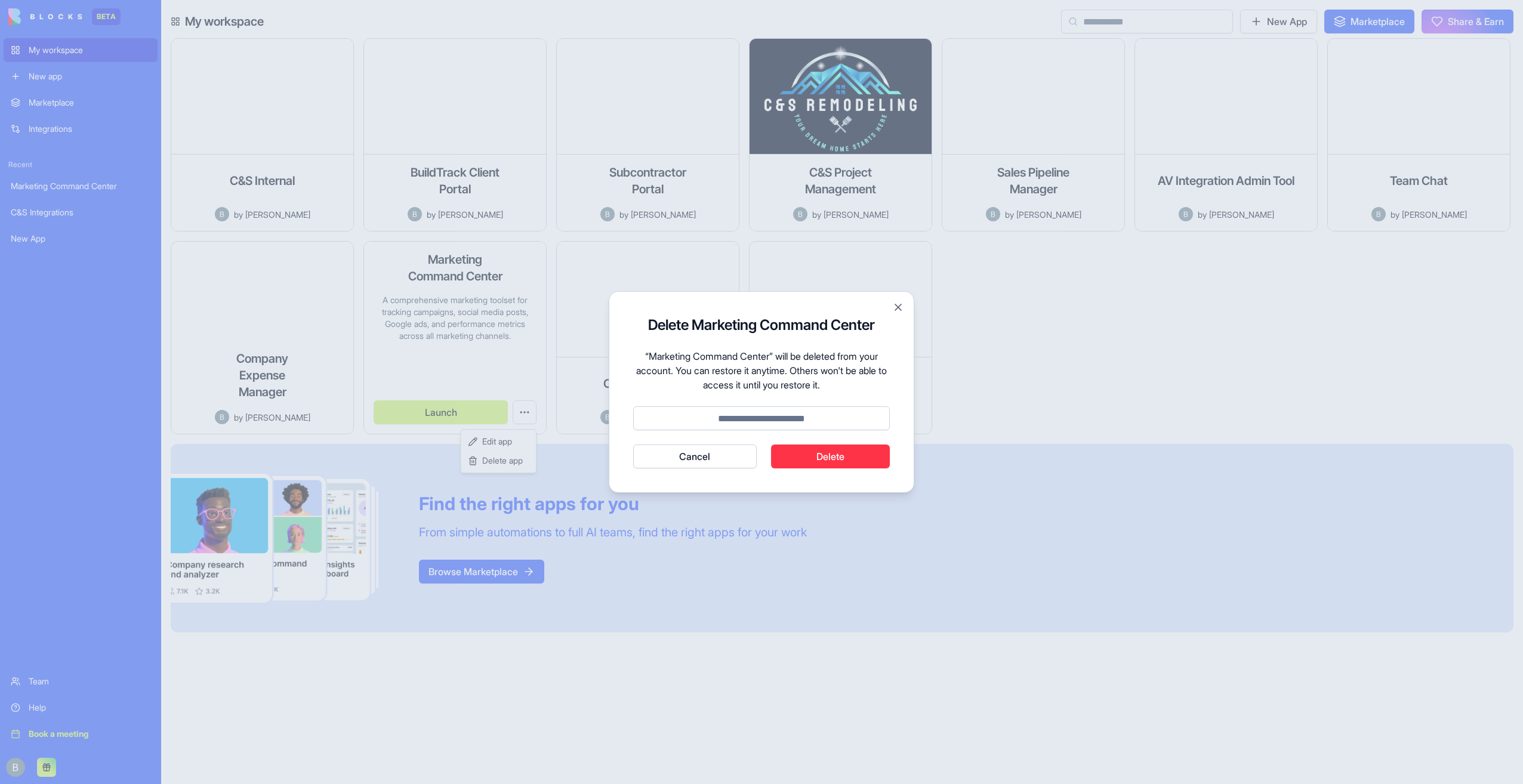
click at [777, 425] on input at bounding box center [761, 418] width 257 height 24
type input "******"
click at [826, 461] on button "Delete" at bounding box center [830, 457] width 119 height 24
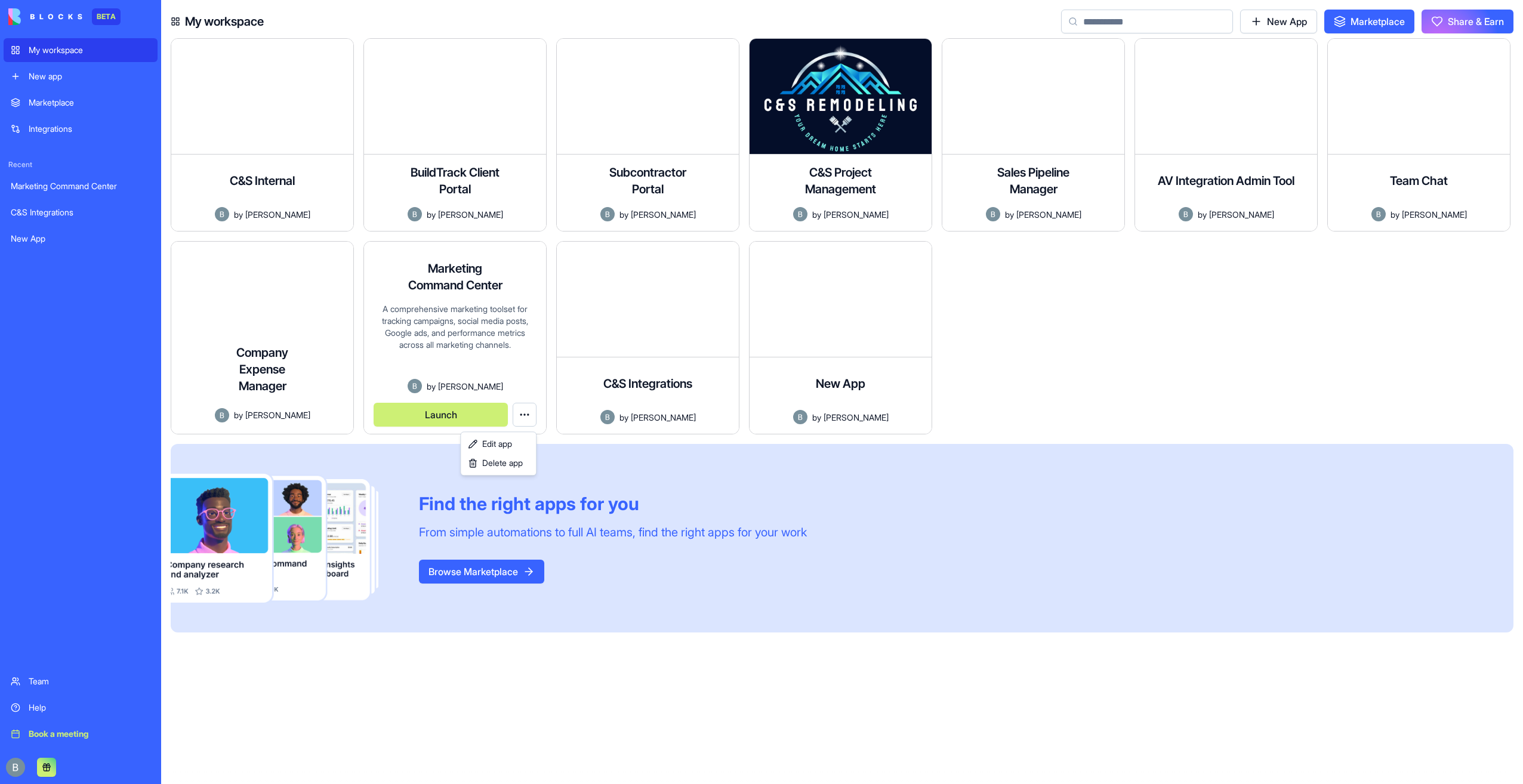
click at [345, 404] on html "BETA My workspace New app Marketplace Integrations Recent Marketing Command Cen…" at bounding box center [761, 392] width 1523 height 784
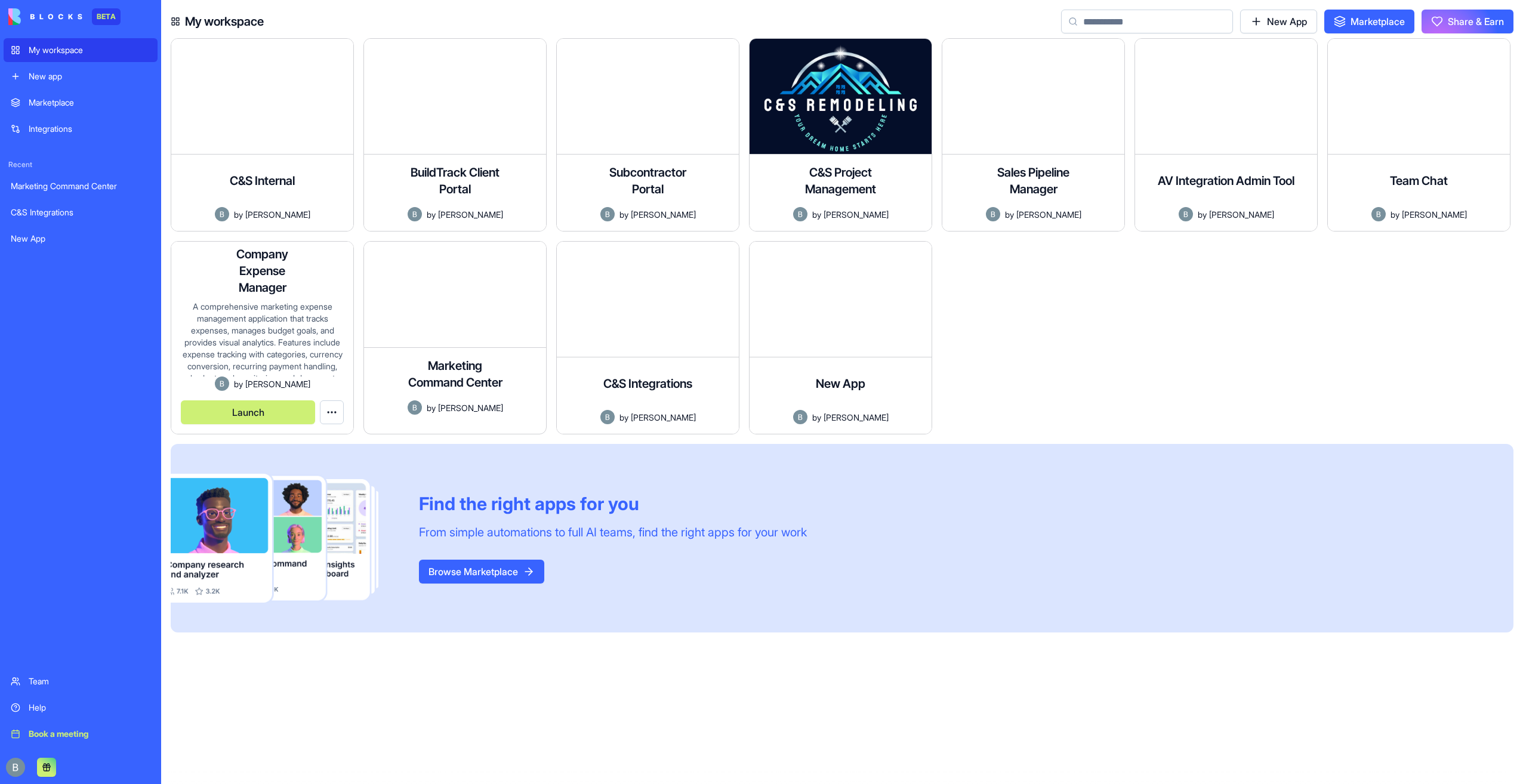
click at [304, 307] on div "A comprehensive marketing expense management application that tracks expenses, …" at bounding box center [262, 339] width 163 height 76
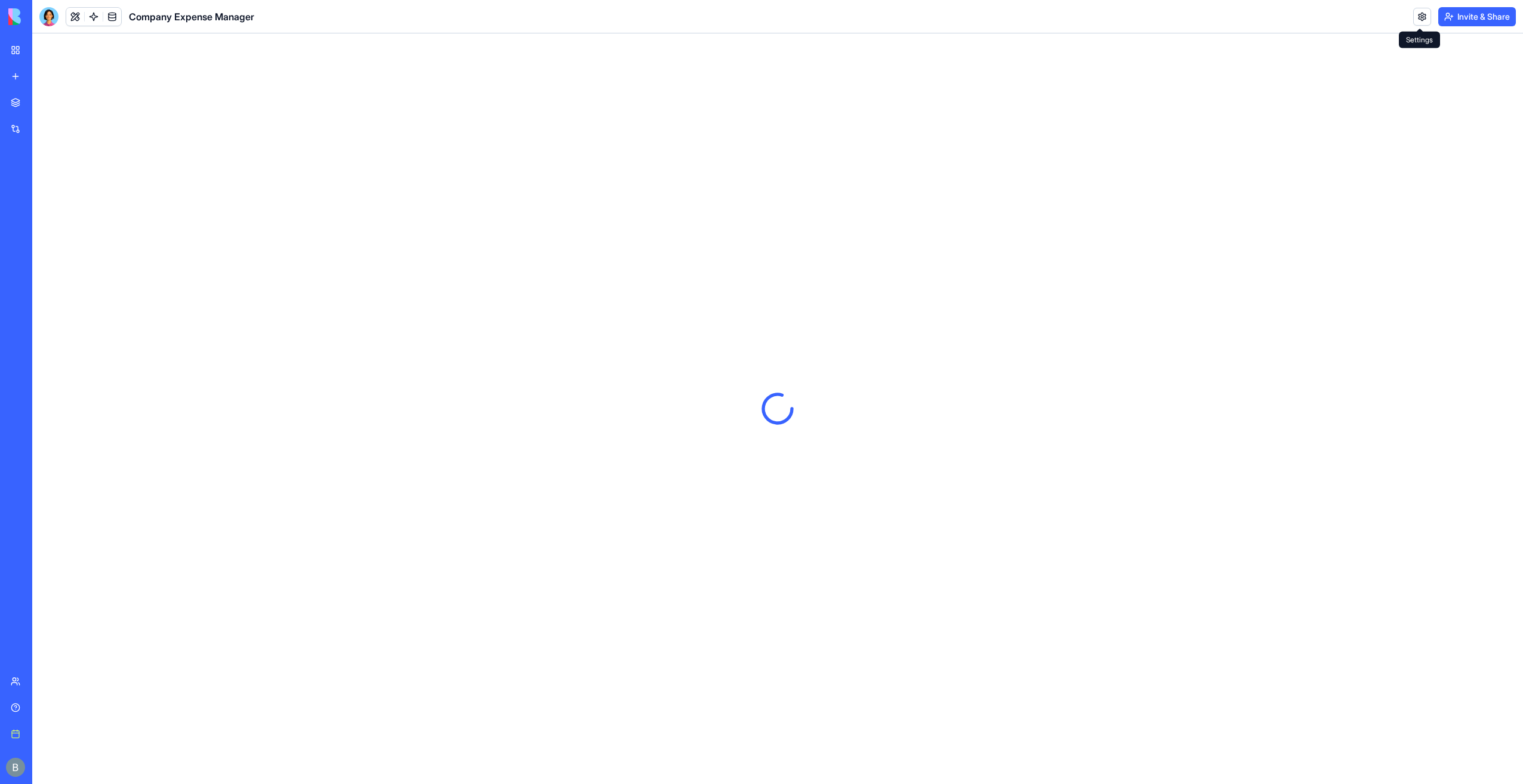
click at [1423, 19] on link at bounding box center [1422, 17] width 18 height 18
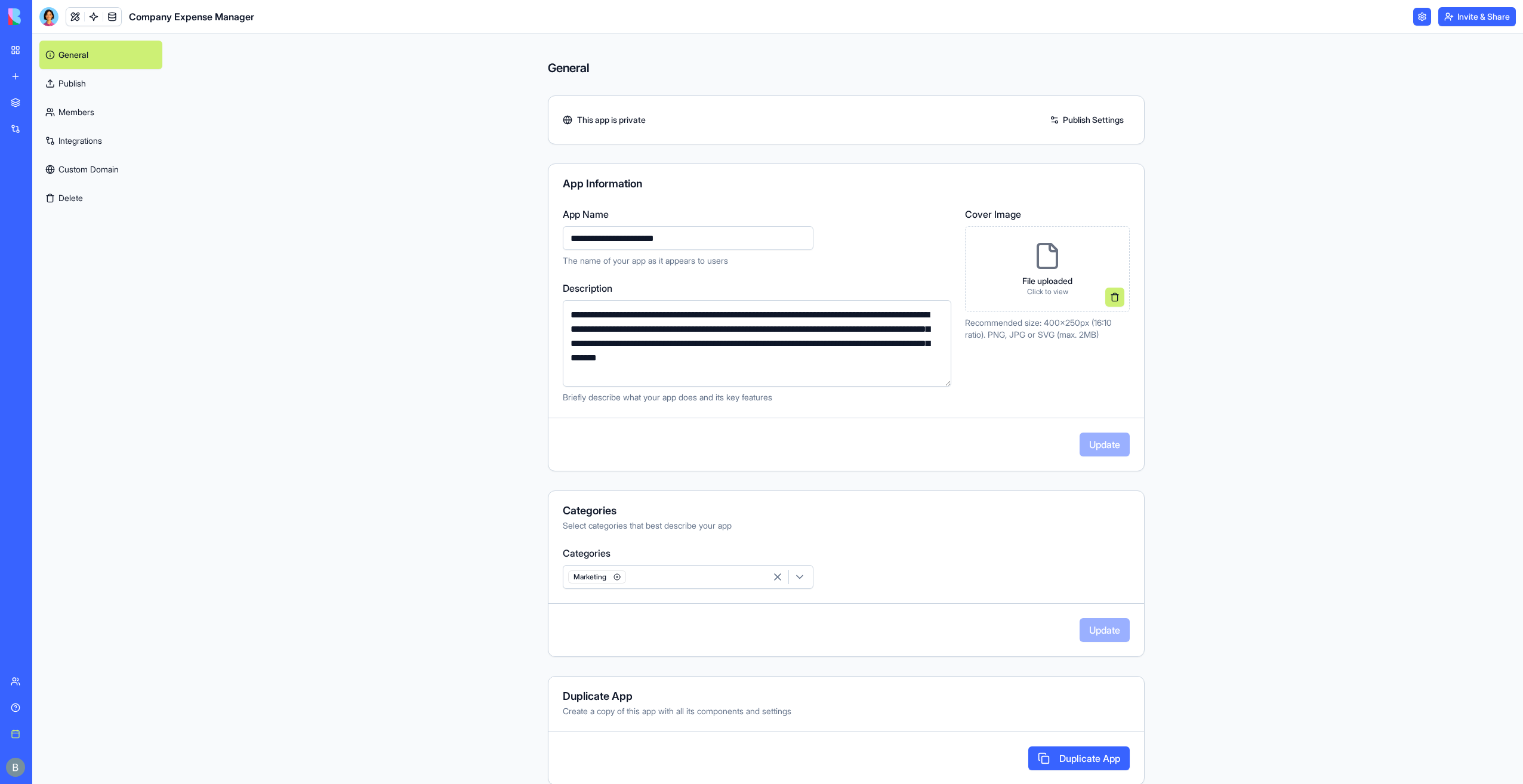
click at [1061, 276] on p "File uploaded" at bounding box center [1047, 281] width 50 height 12
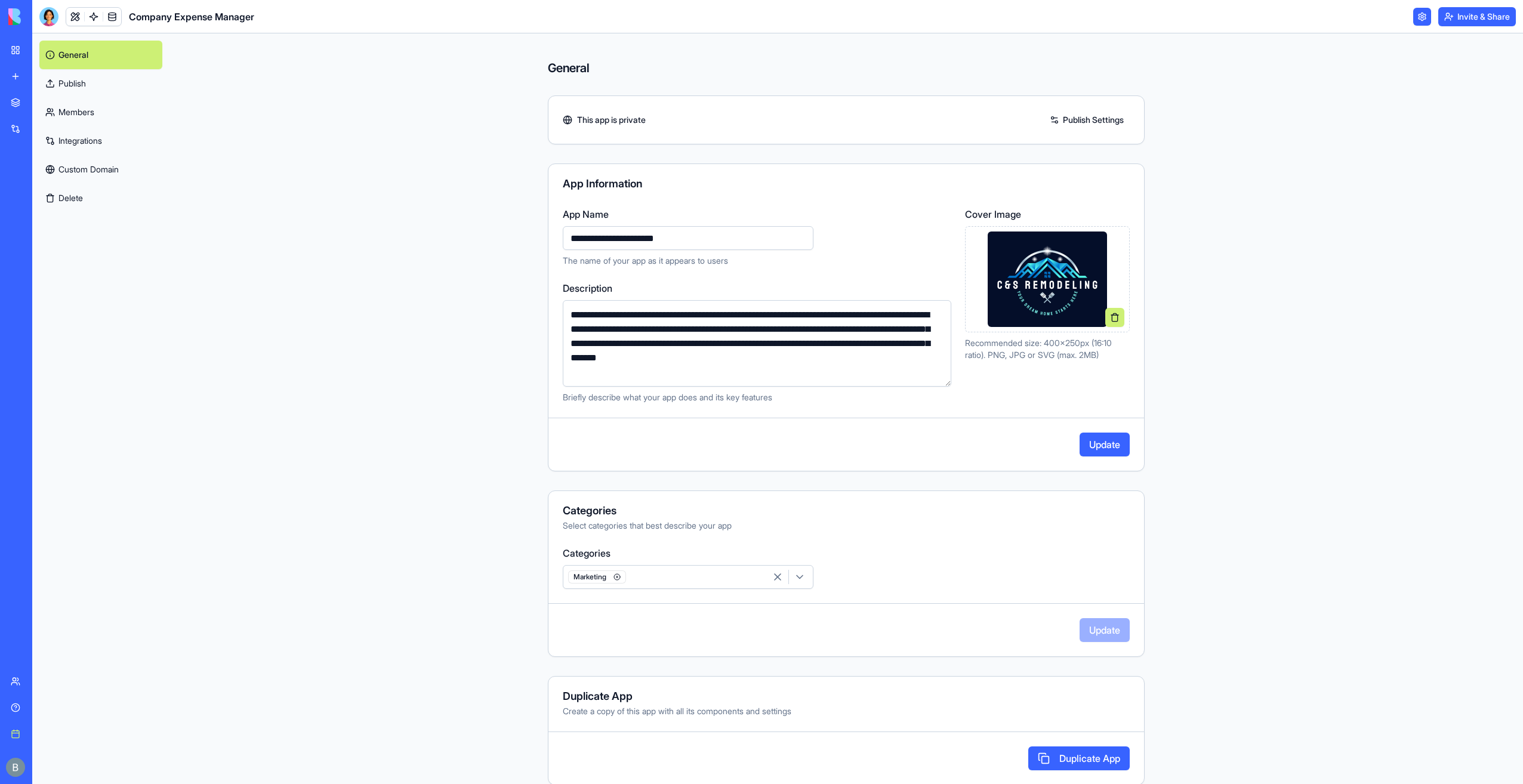
click at [1103, 440] on button "Update" at bounding box center [1105, 445] width 50 height 24
click at [1093, 110] on link "Publish Settings" at bounding box center [1087, 119] width 86 height 19
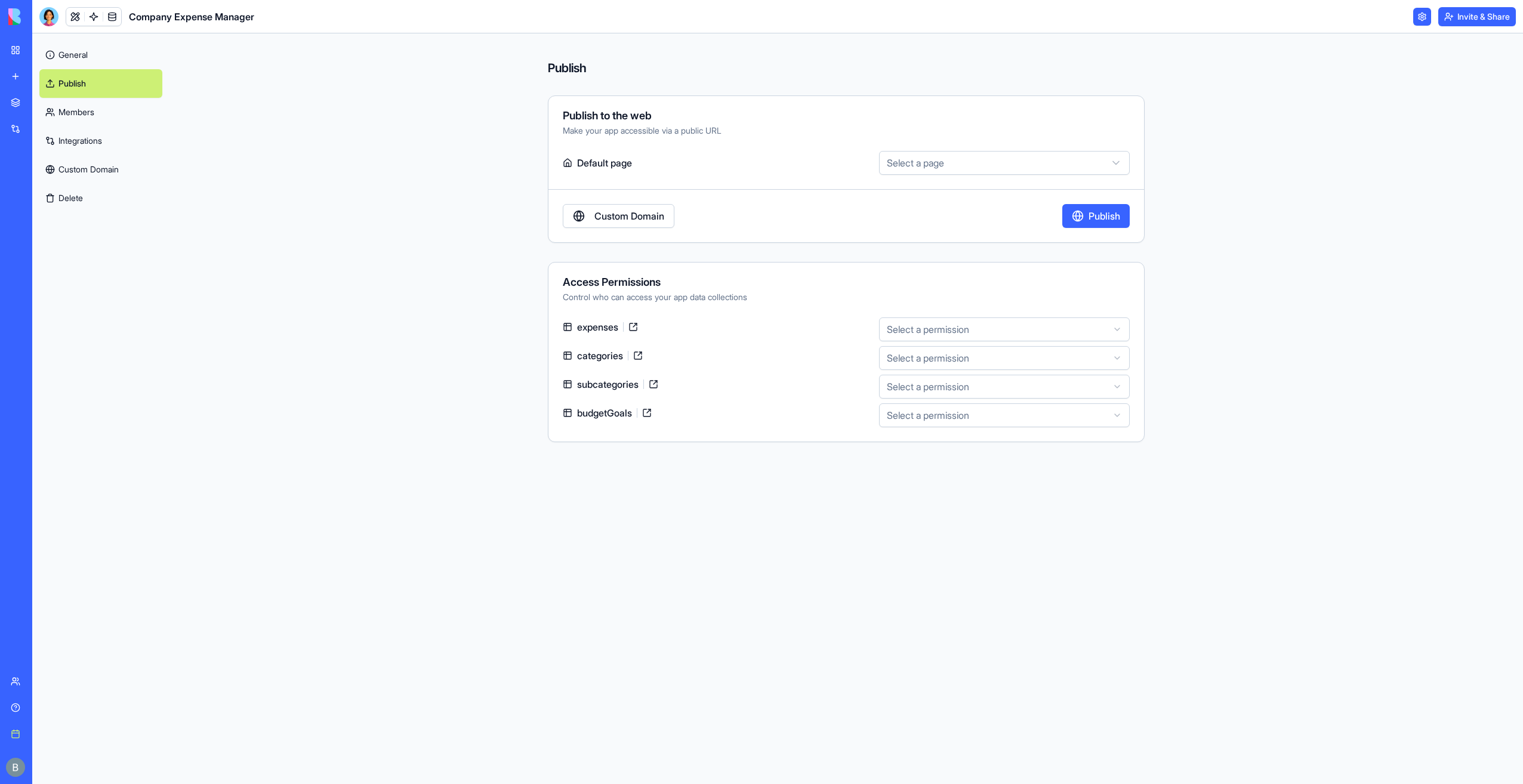
click at [919, 165] on html "**********" at bounding box center [761, 392] width 1523 height 784
click at [915, 134] on html "**********" at bounding box center [761, 392] width 1523 height 784
click at [44, 16] on div at bounding box center [48, 16] width 19 height 19
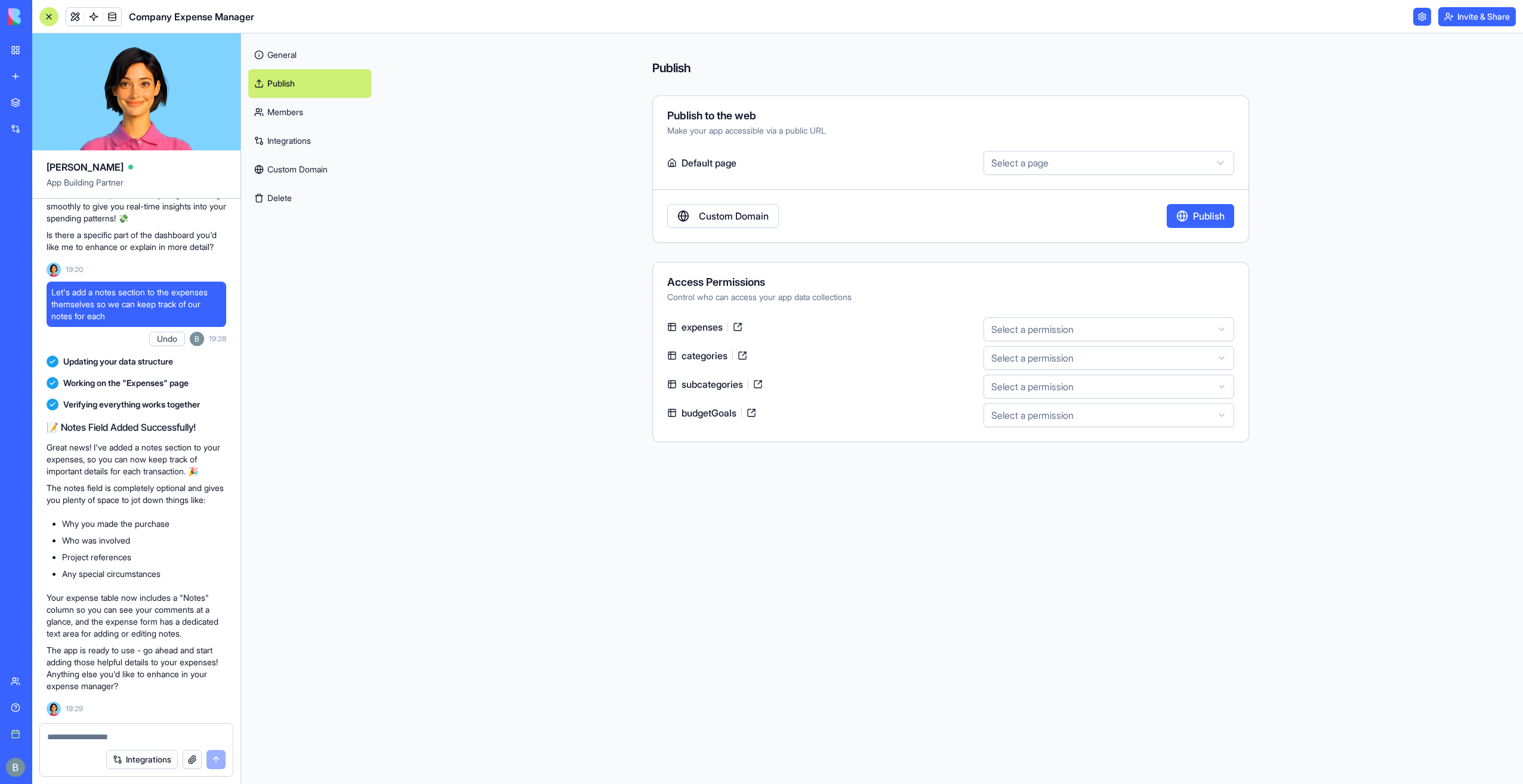
click at [14, 14] on img at bounding box center [45, 16] width 74 height 17
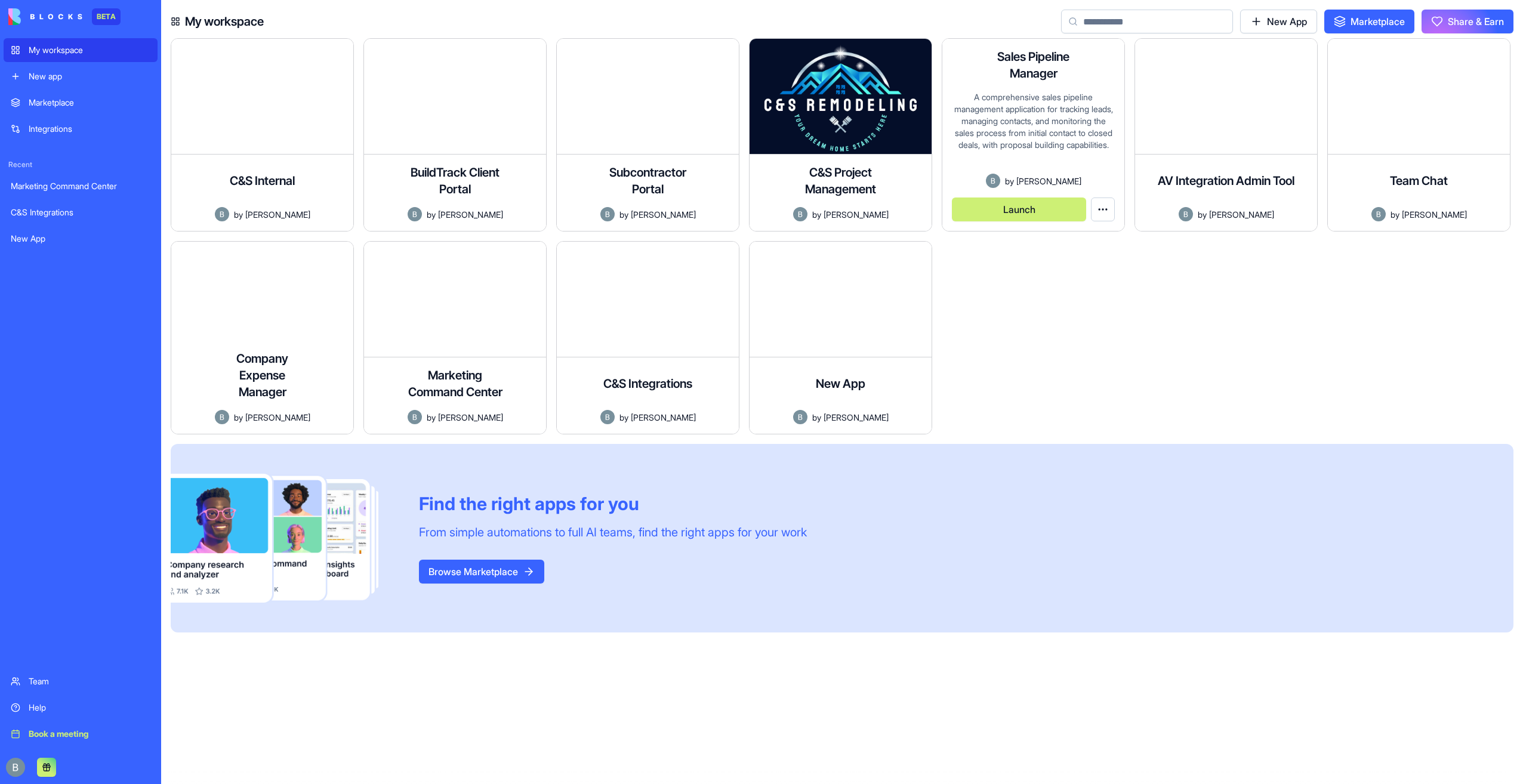
click at [1025, 113] on div "A comprehensive sales pipeline management application for tracking leads, manag…" at bounding box center [1033, 132] width 163 height 82
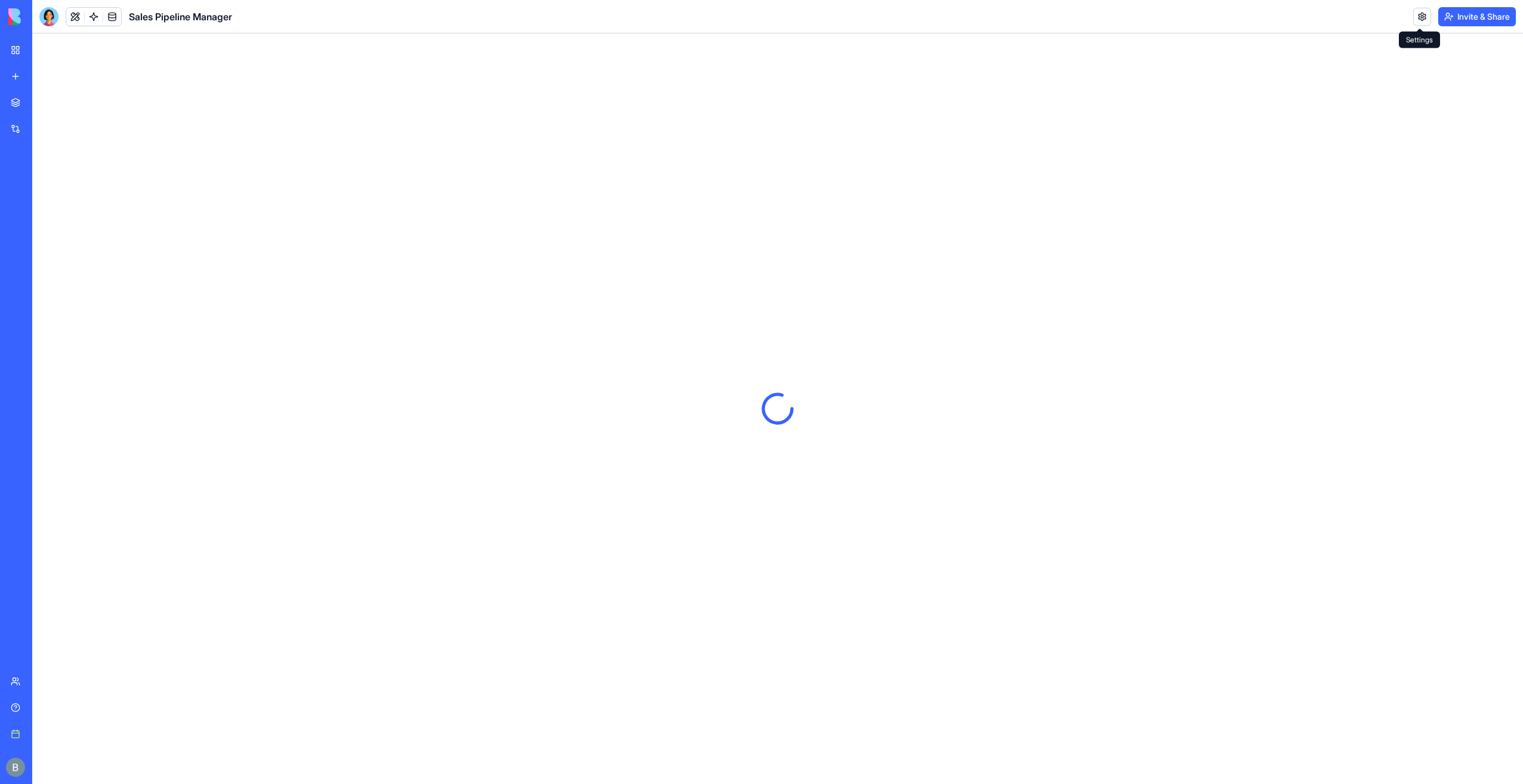
click at [1426, 17] on link at bounding box center [1422, 17] width 18 height 18
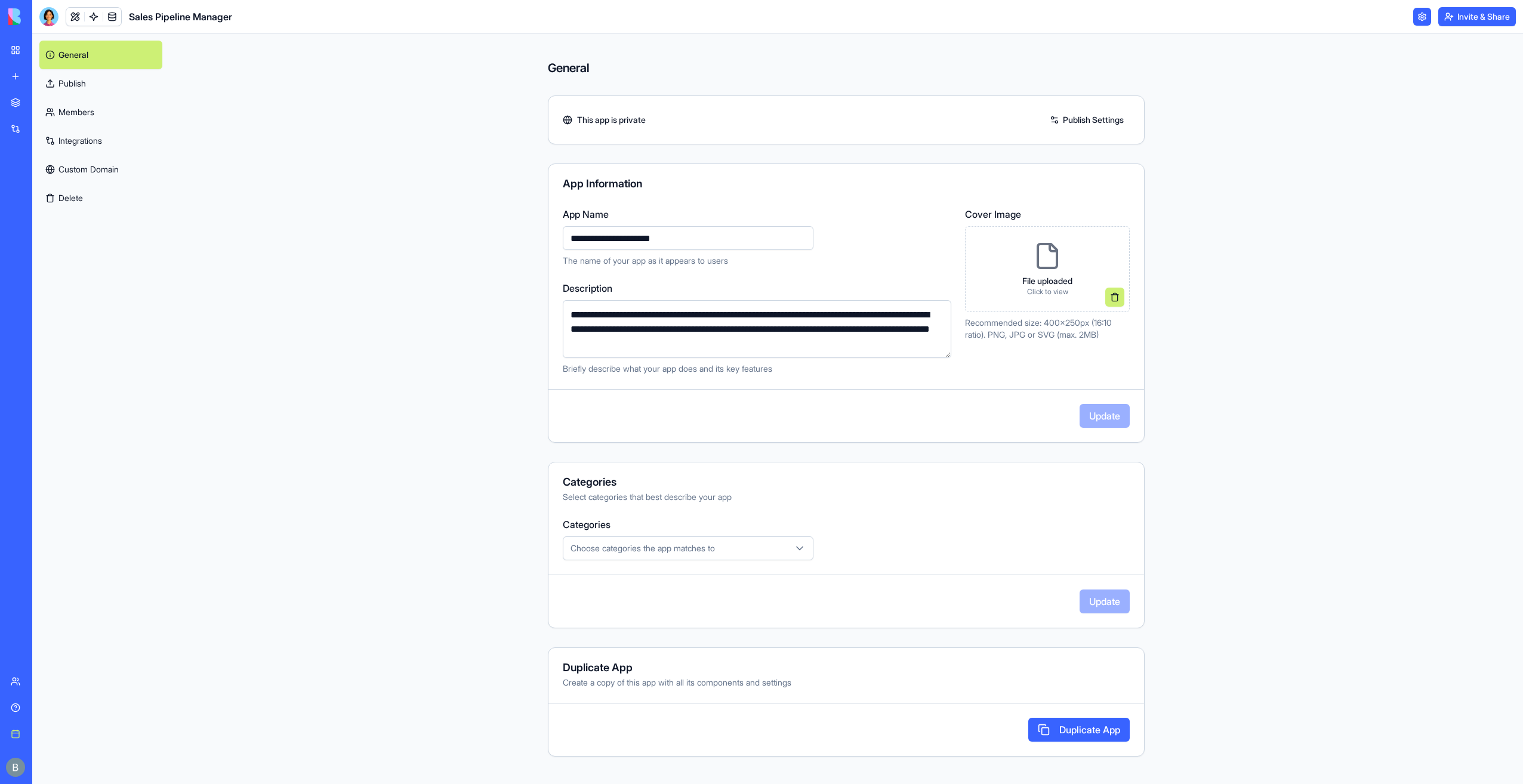
click at [1039, 265] on icon at bounding box center [1047, 256] width 19 height 24
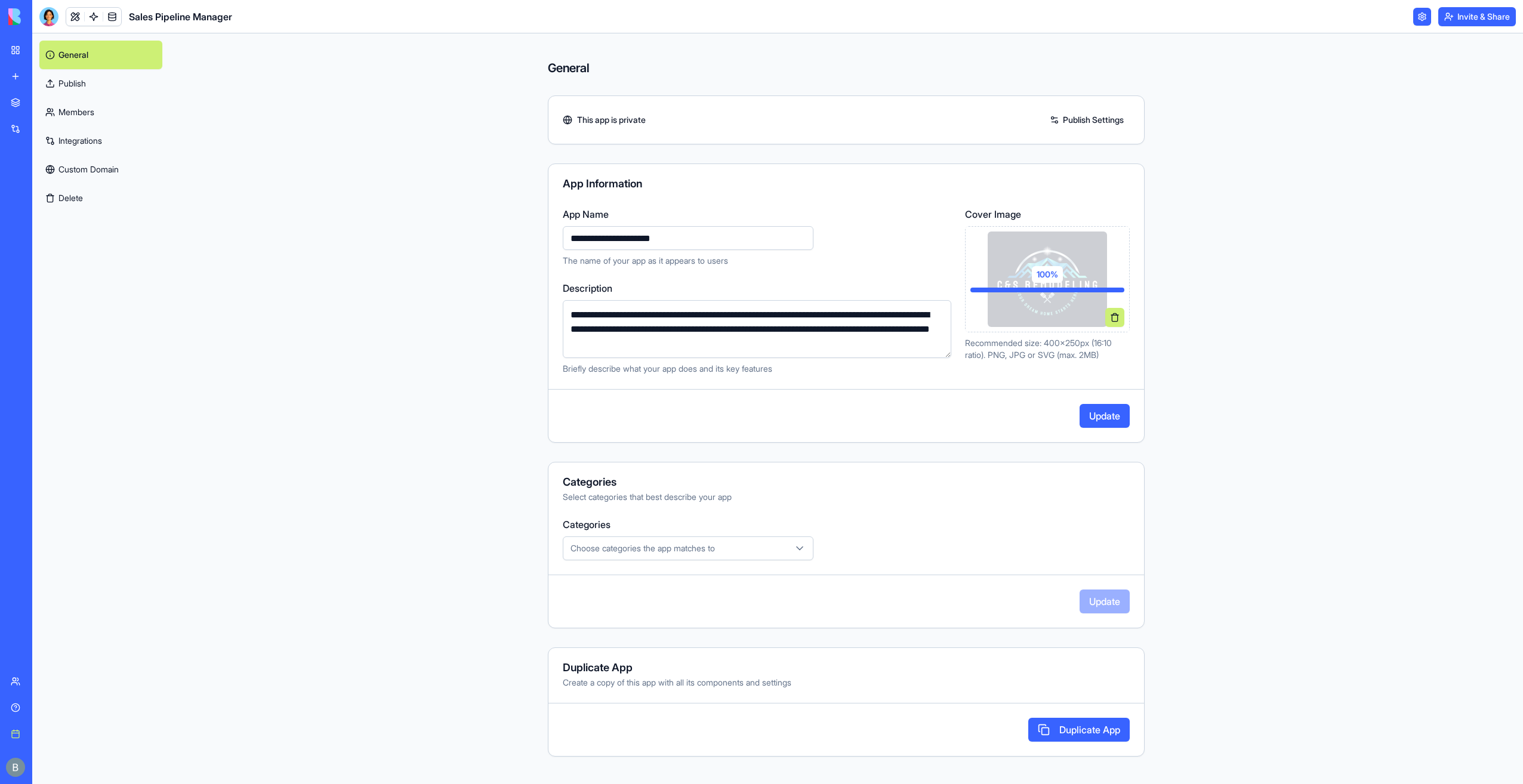
click at [1391, 278] on div "**********" at bounding box center [847, 408] width 1354 height 751
click at [1104, 420] on button "Update" at bounding box center [1105, 416] width 50 height 24
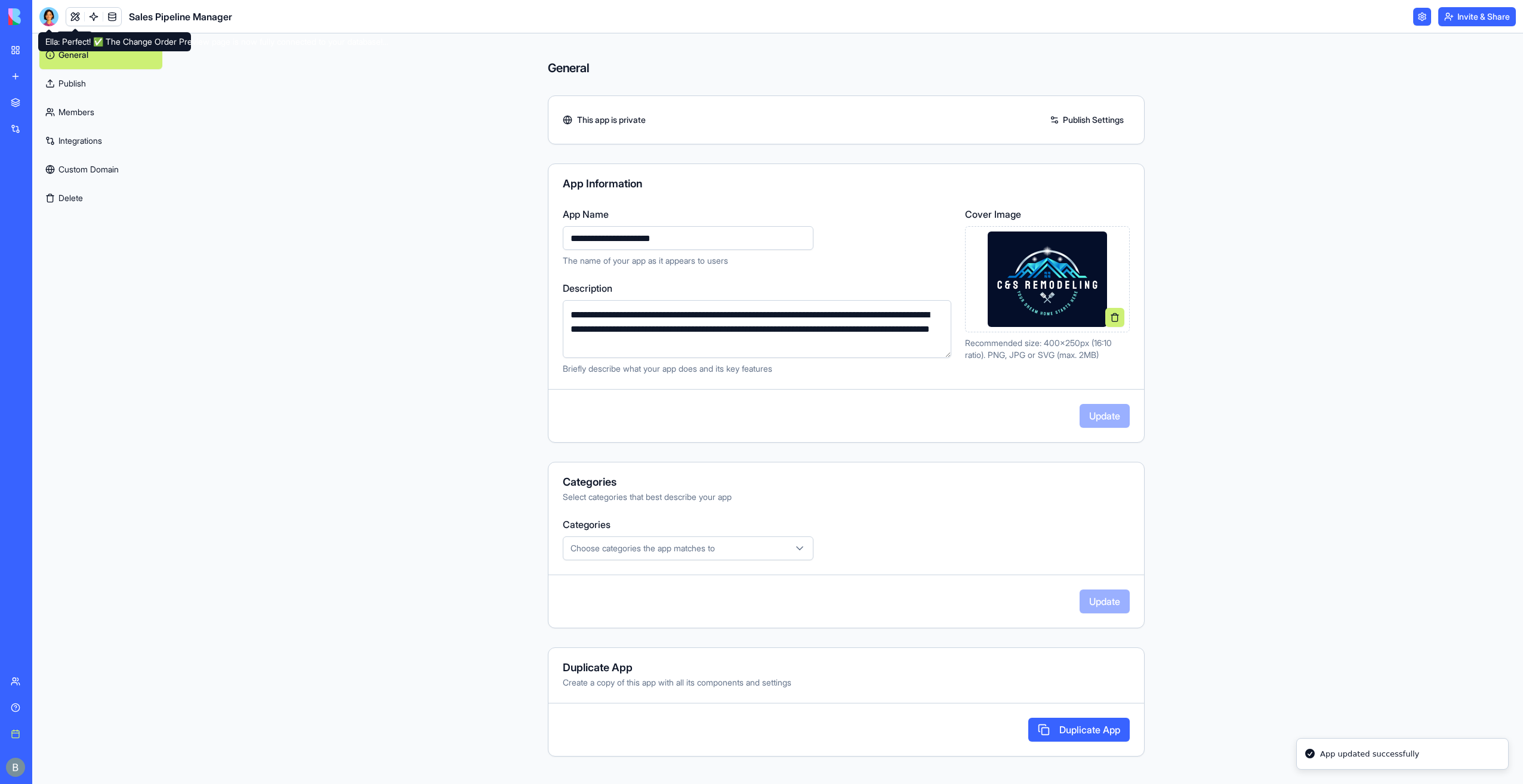
click at [50, 23] on div at bounding box center [48, 16] width 19 height 19
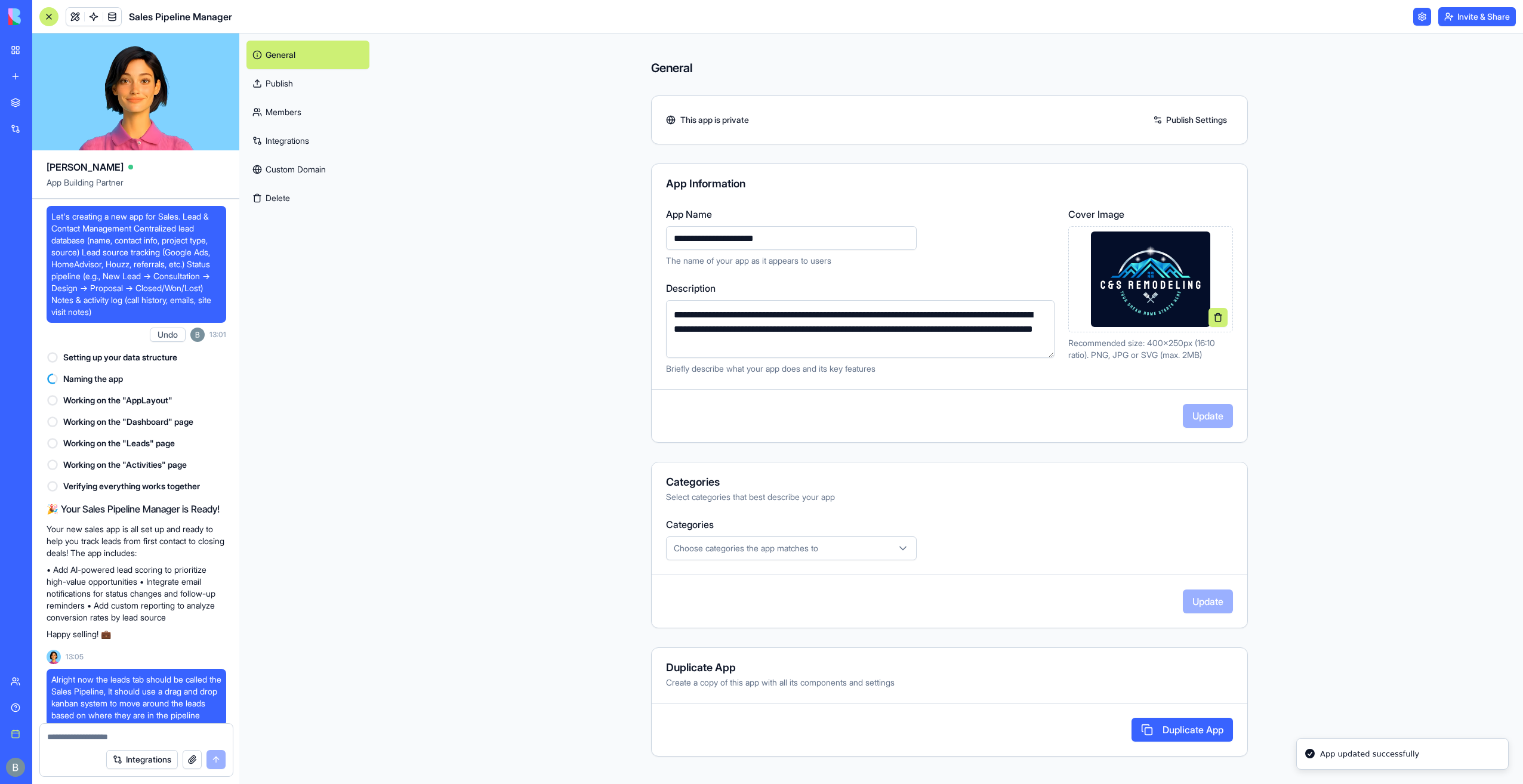
scroll to position [41407, 0]
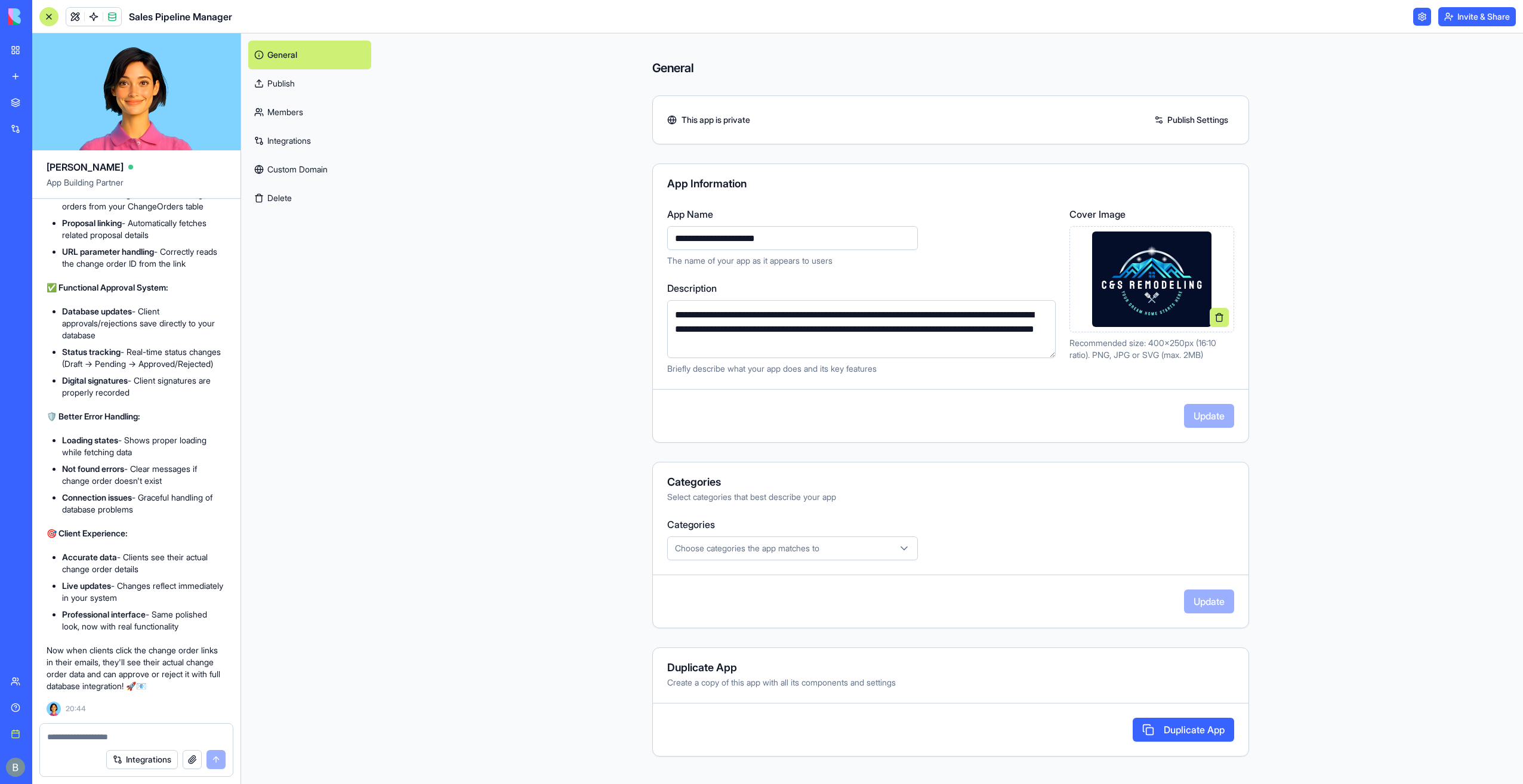
click at [35, 18] on img at bounding box center [45, 16] width 74 height 17
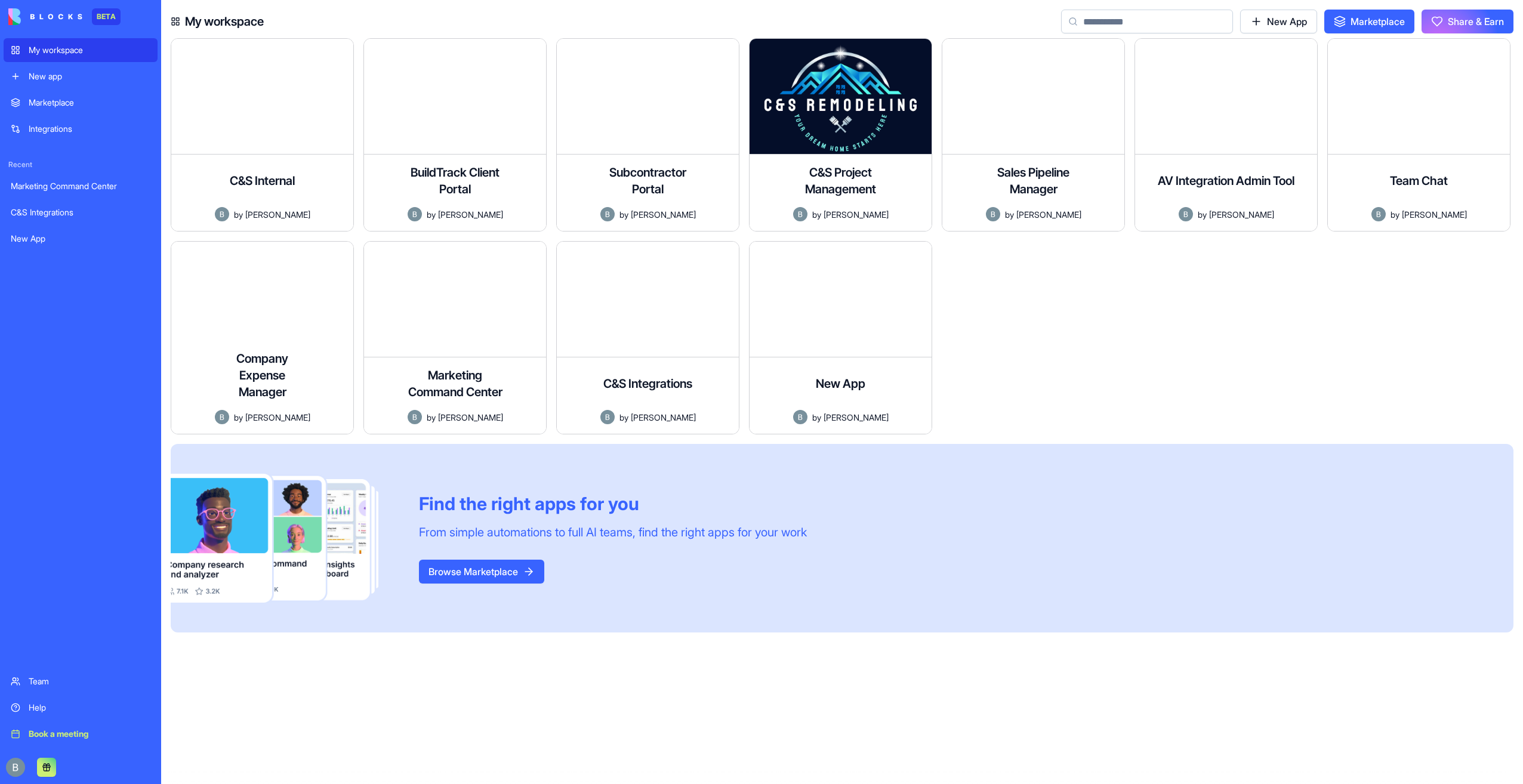
click at [1065, 378] on div at bounding box center [1038, 342] width 193 height 203
click at [874, 356] on div "Professional client portal for AV & Home Automation Installation Company, enabl…" at bounding box center [840, 347] width 163 height 70
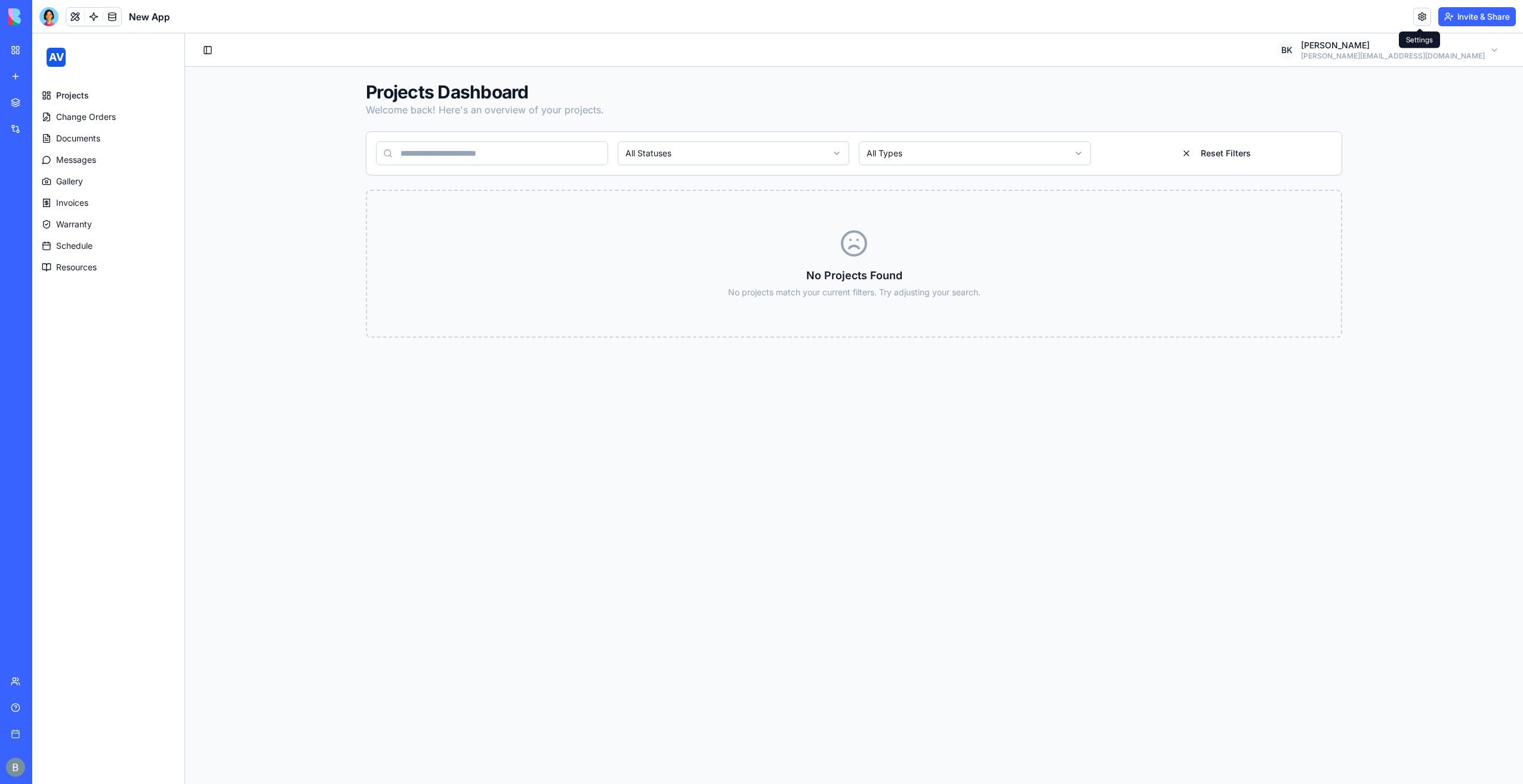
click at [1419, 19] on link at bounding box center [1422, 17] width 18 height 18
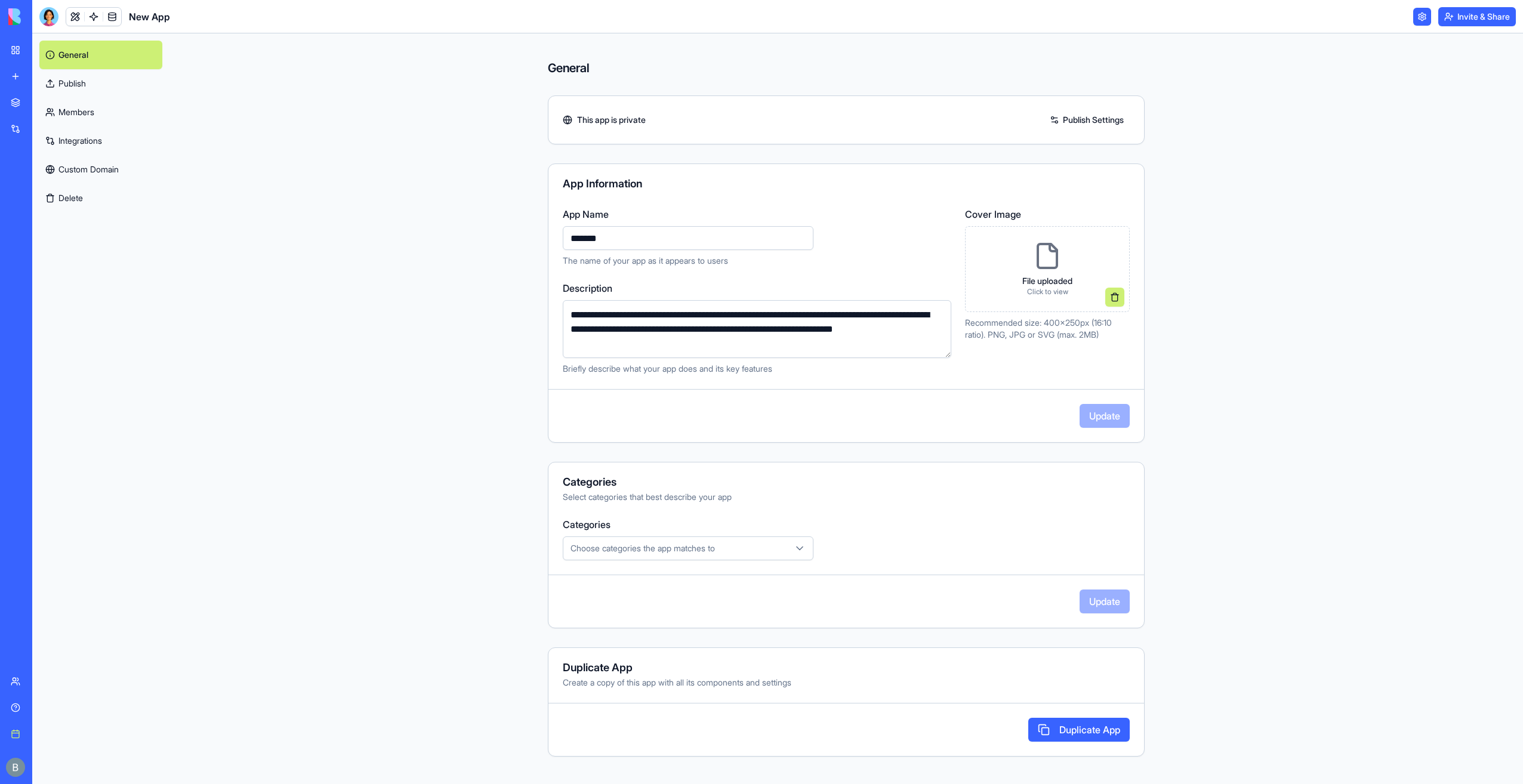
drag, startPoint x: 605, startPoint y: 227, endPoint x: 355, endPoint y: 251, distance: 251.8
click at [355, 251] on div "**********" at bounding box center [847, 408] width 1354 height 751
type input "**********"
drag, startPoint x: 399, startPoint y: 229, endPoint x: 473, endPoint y: 211, distance: 76.1
click at [403, 229] on div "**********" at bounding box center [847, 408] width 1354 height 751
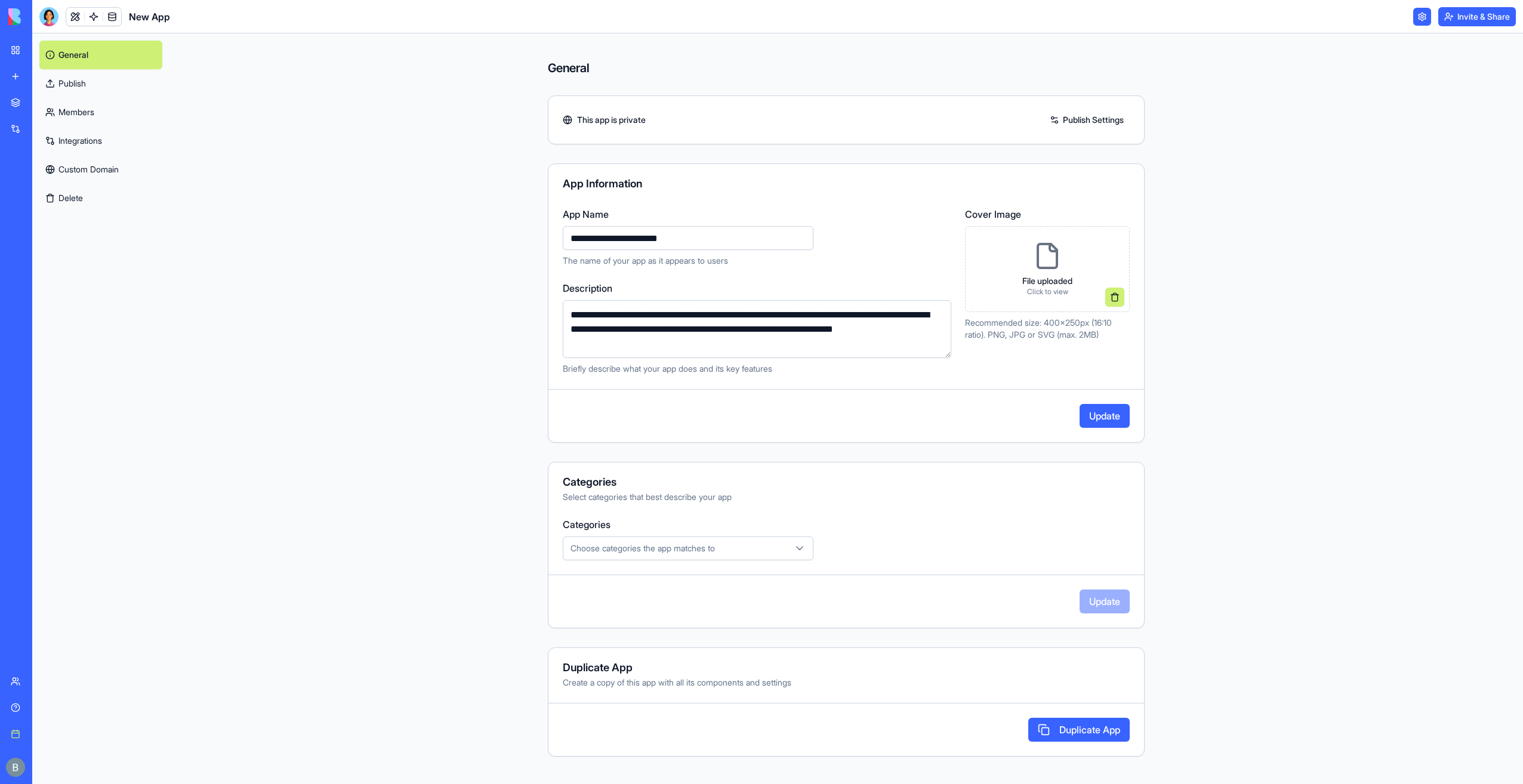
click at [1110, 418] on button "Update" at bounding box center [1105, 416] width 50 height 24
click at [75, 19] on link at bounding box center [75, 17] width 18 height 18
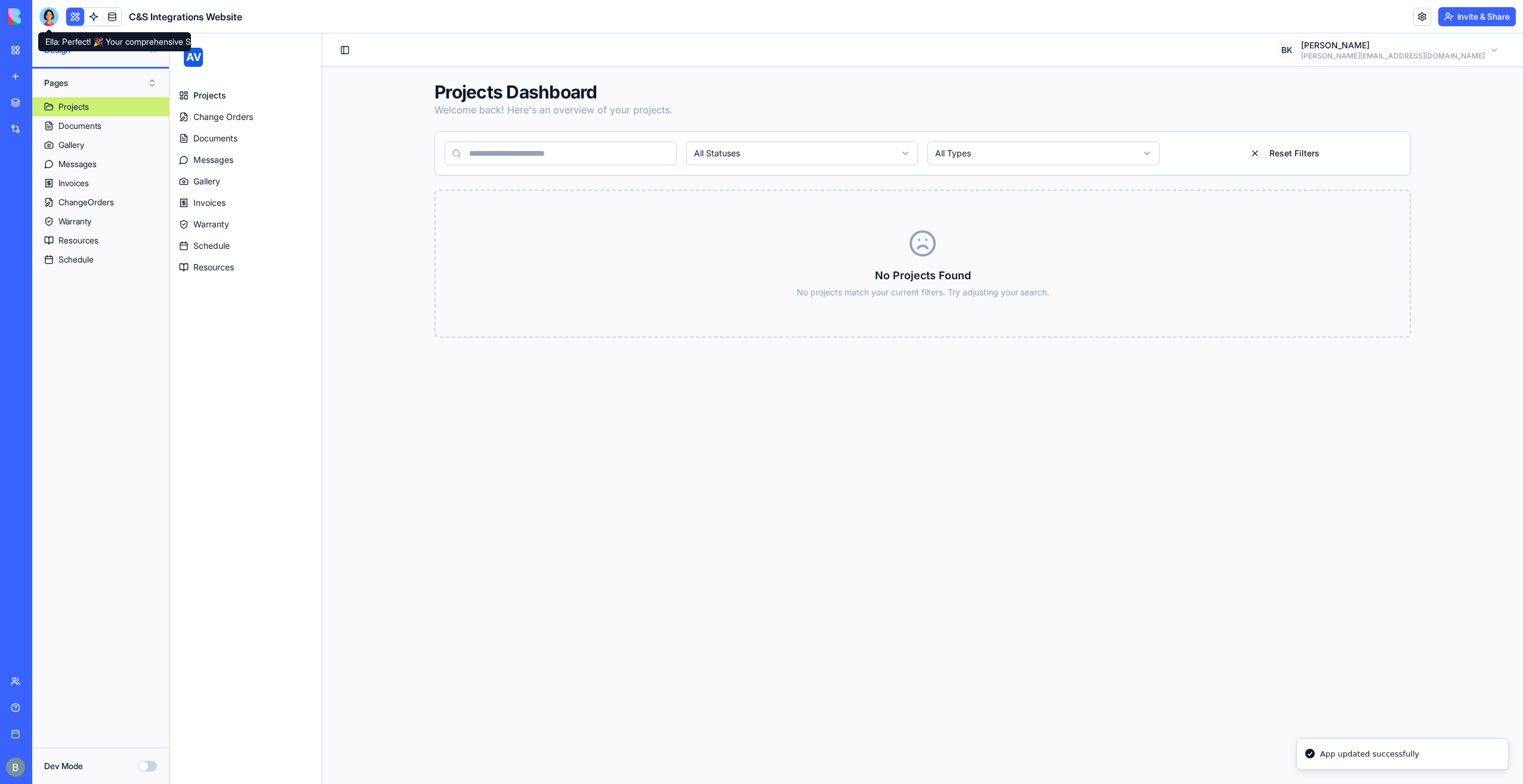
click at [48, 17] on div at bounding box center [48, 16] width 19 height 19
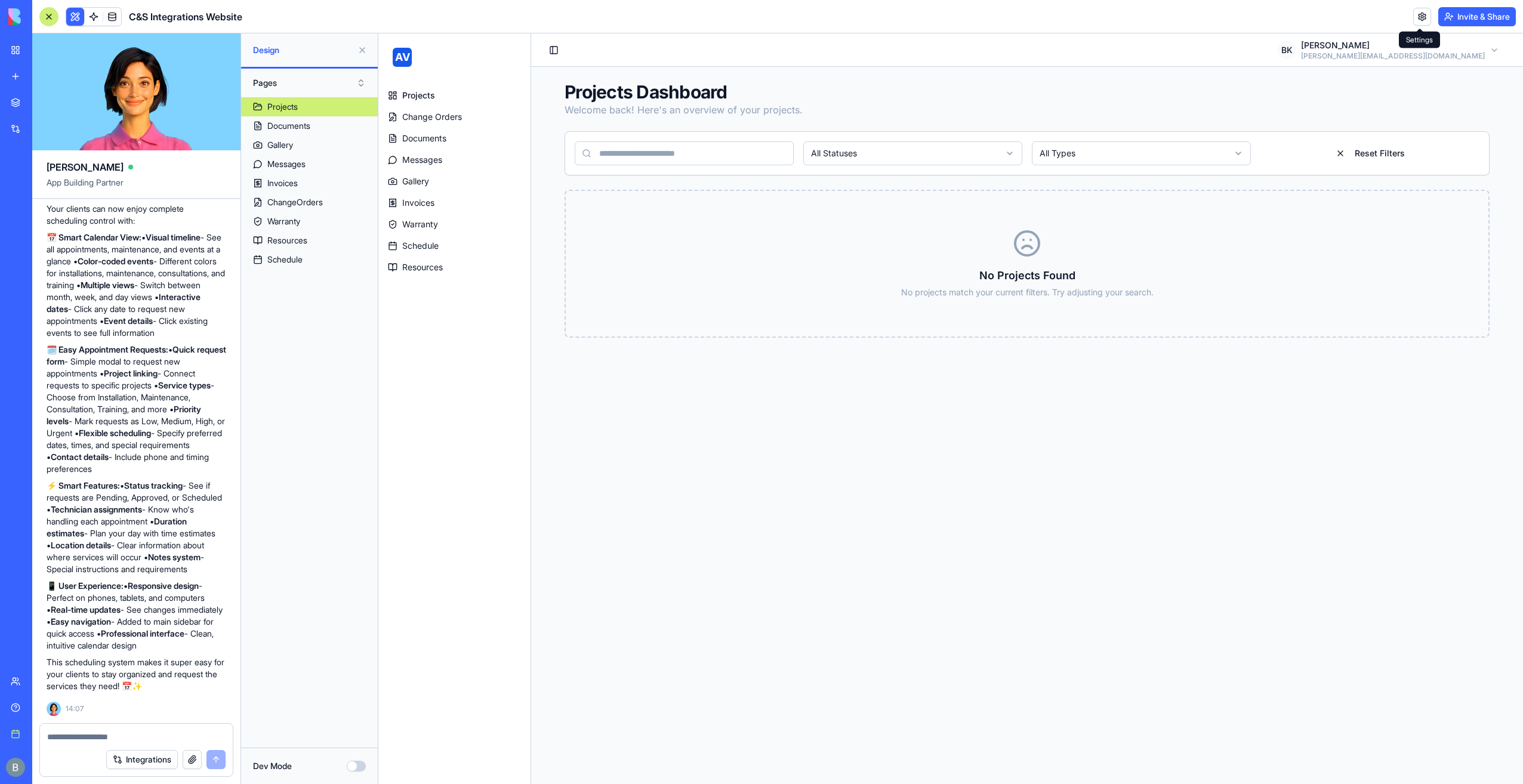
click at [1423, 17] on link at bounding box center [1422, 17] width 18 height 18
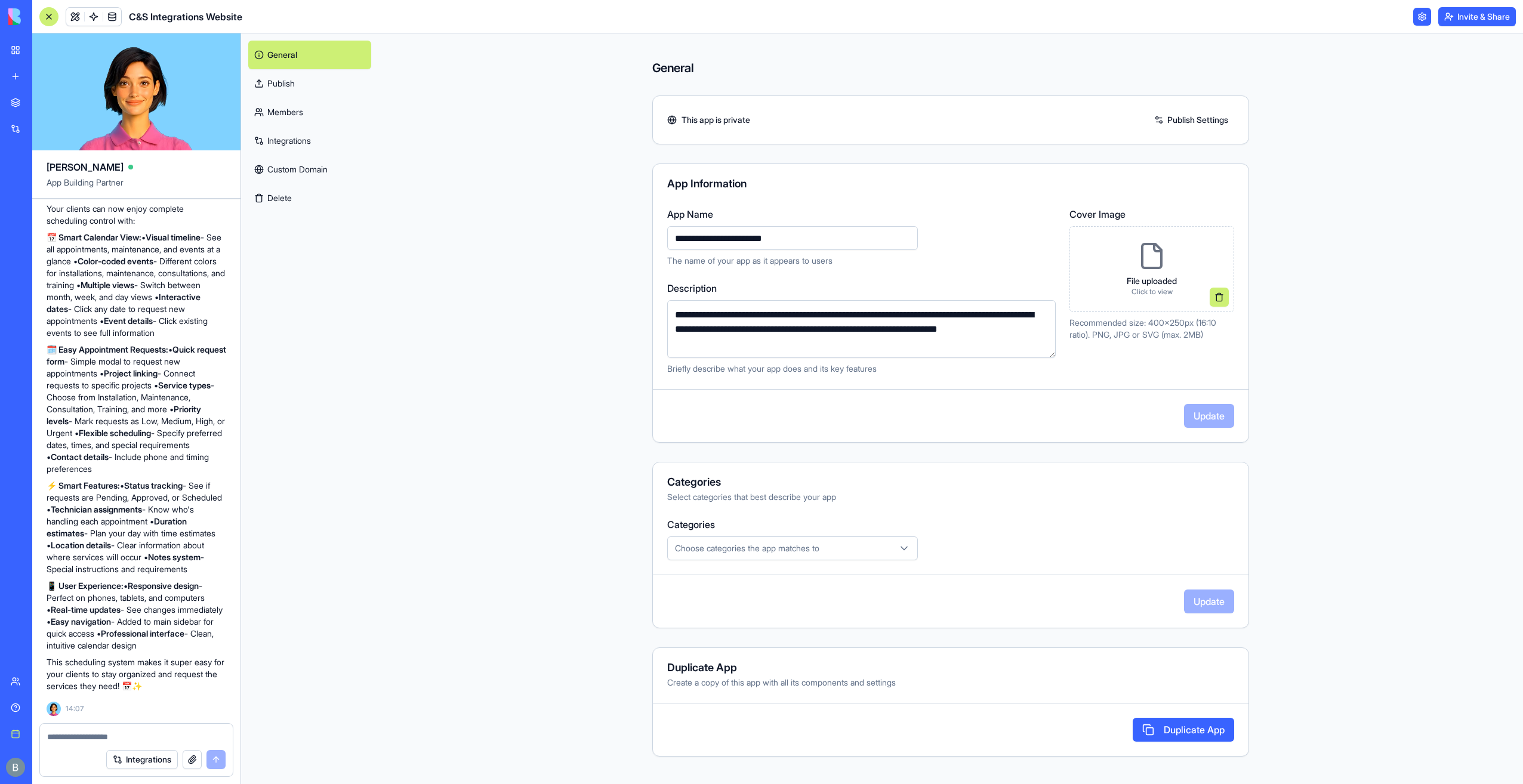
click at [316, 171] on link "Custom Domain" at bounding box center [309, 169] width 123 height 29
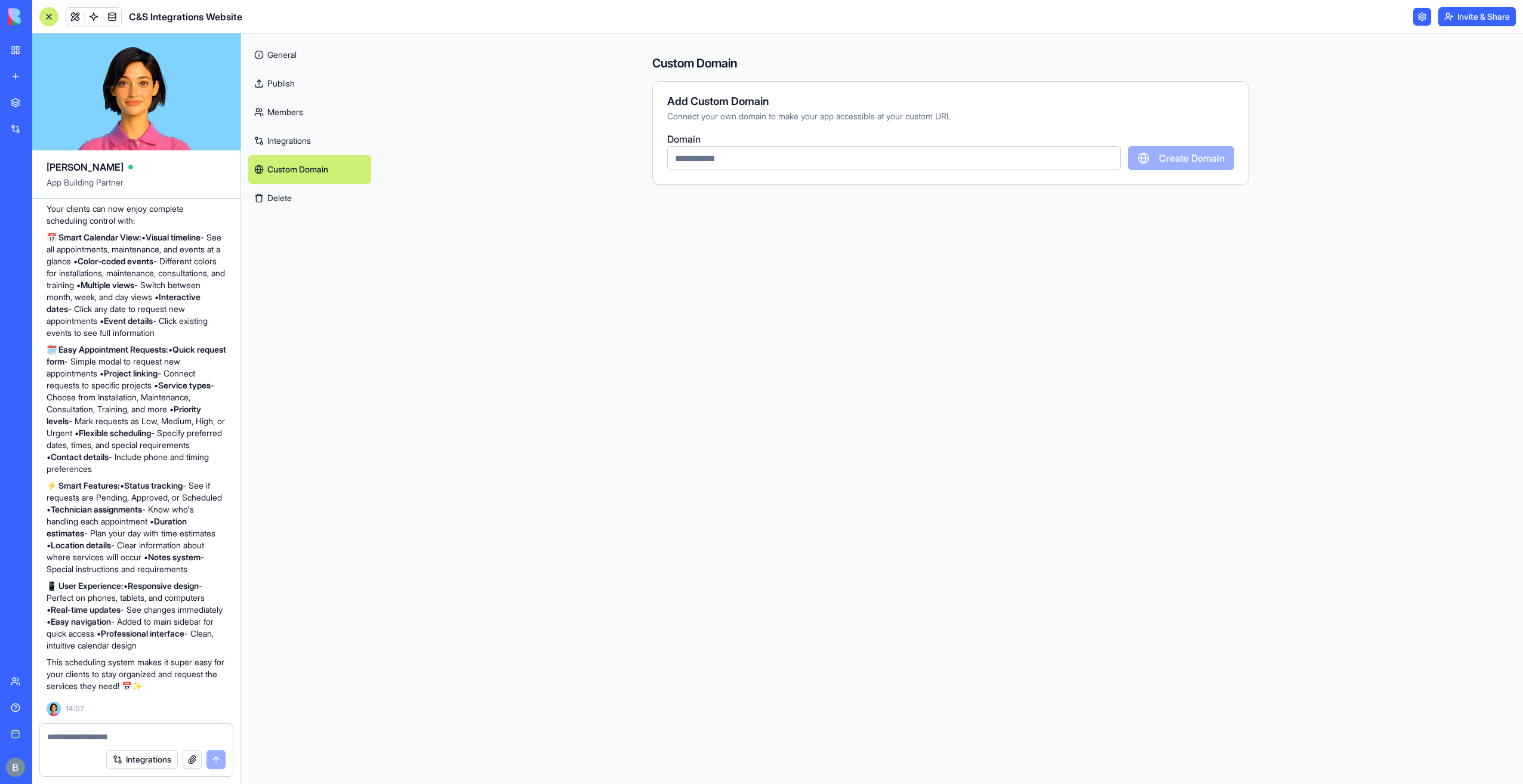
click at [814, 155] on input "text" at bounding box center [894, 158] width 454 height 24
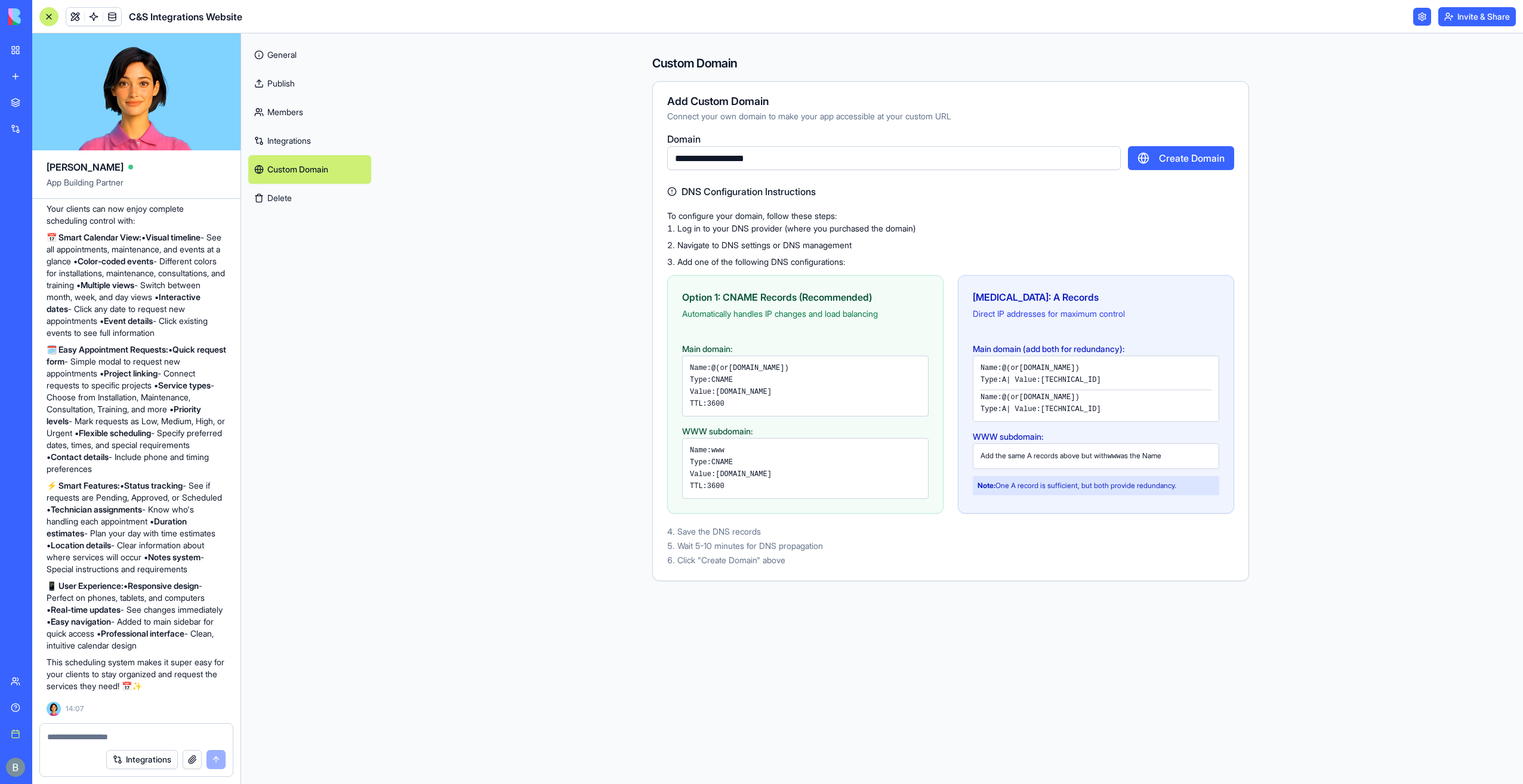
type input "**********"
click at [1178, 157] on button "Create Domain" at bounding box center [1181, 158] width 106 height 24
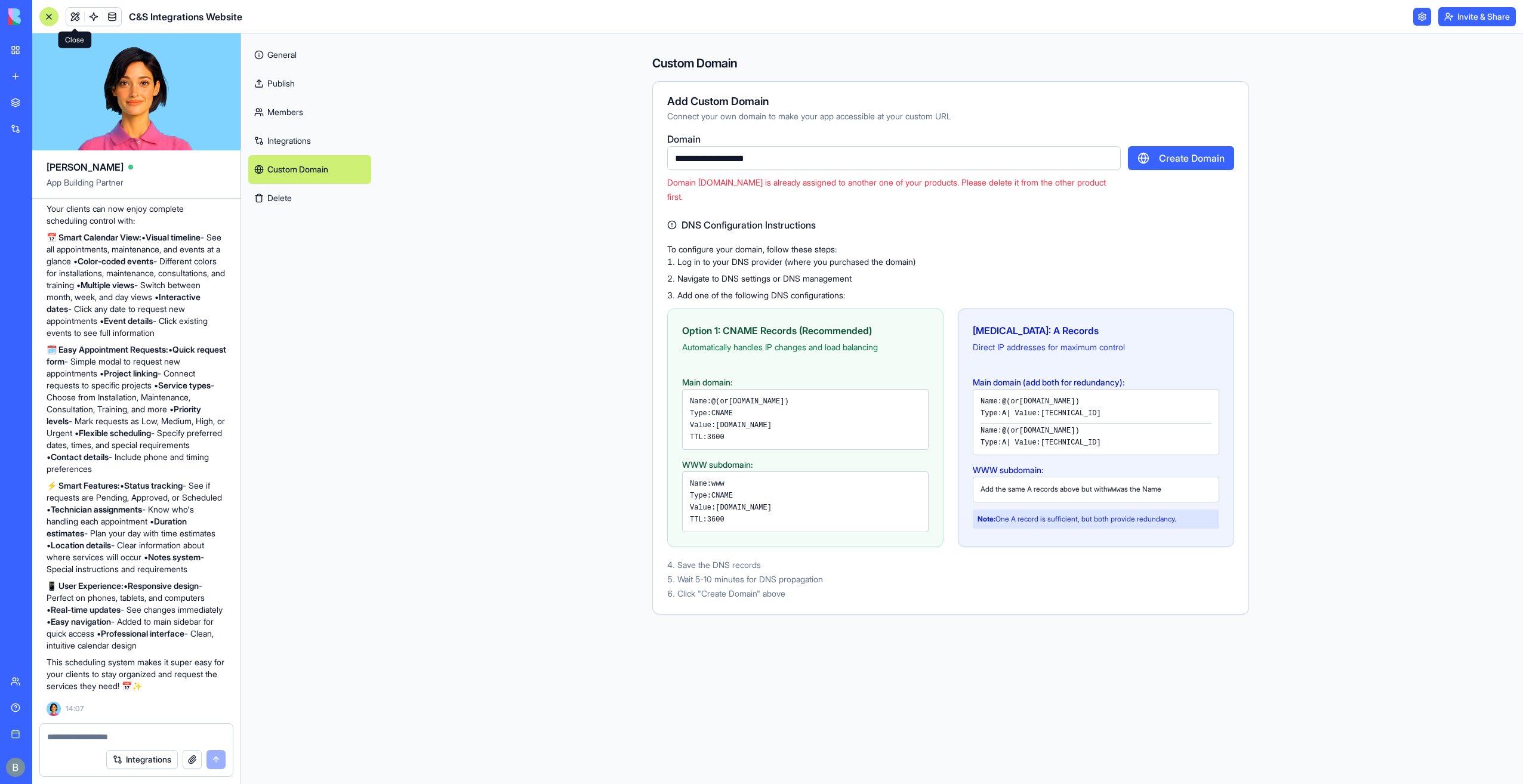
click at [75, 16] on link at bounding box center [75, 17] width 18 height 18
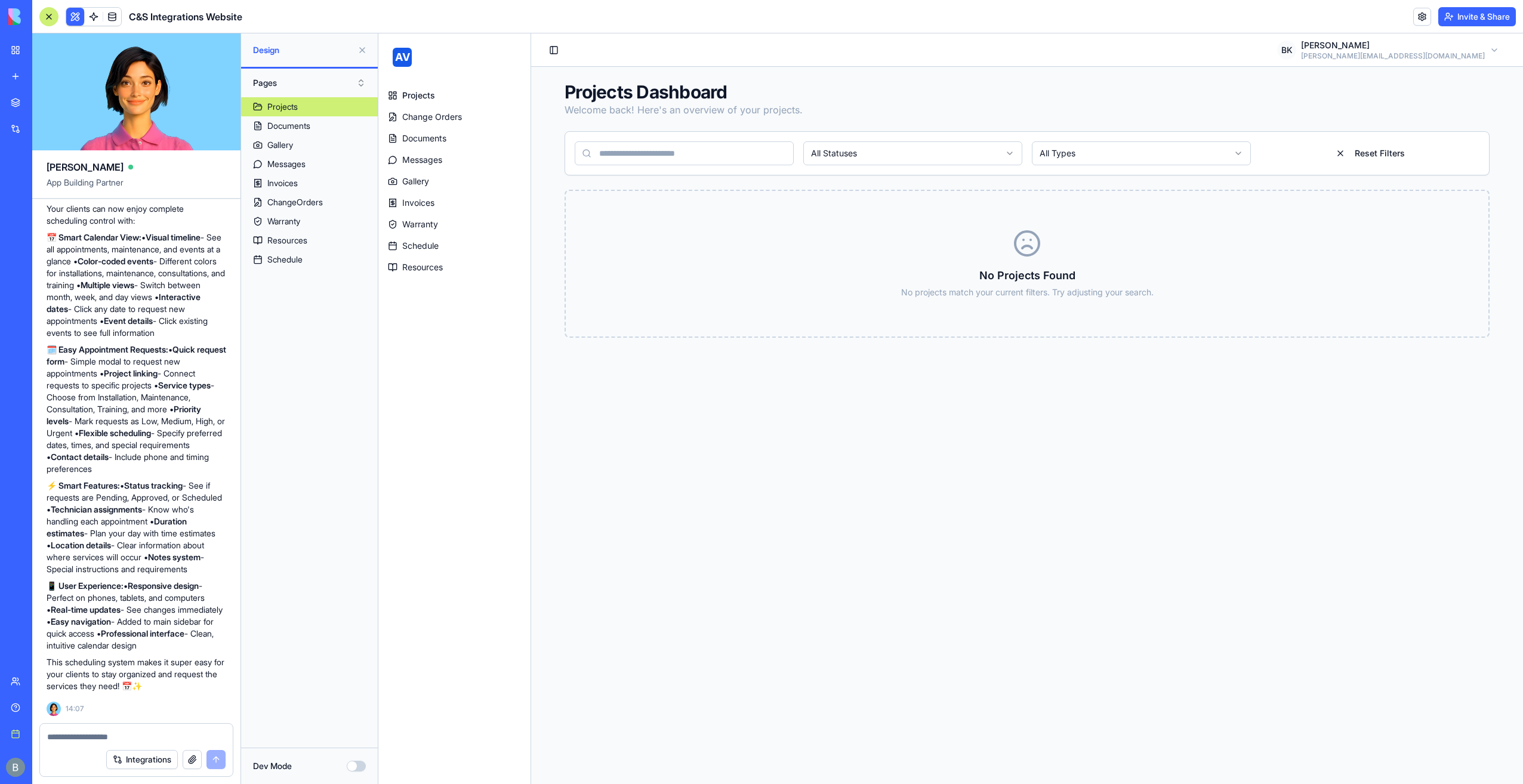
click at [1416, 16] on link at bounding box center [1422, 17] width 18 height 18
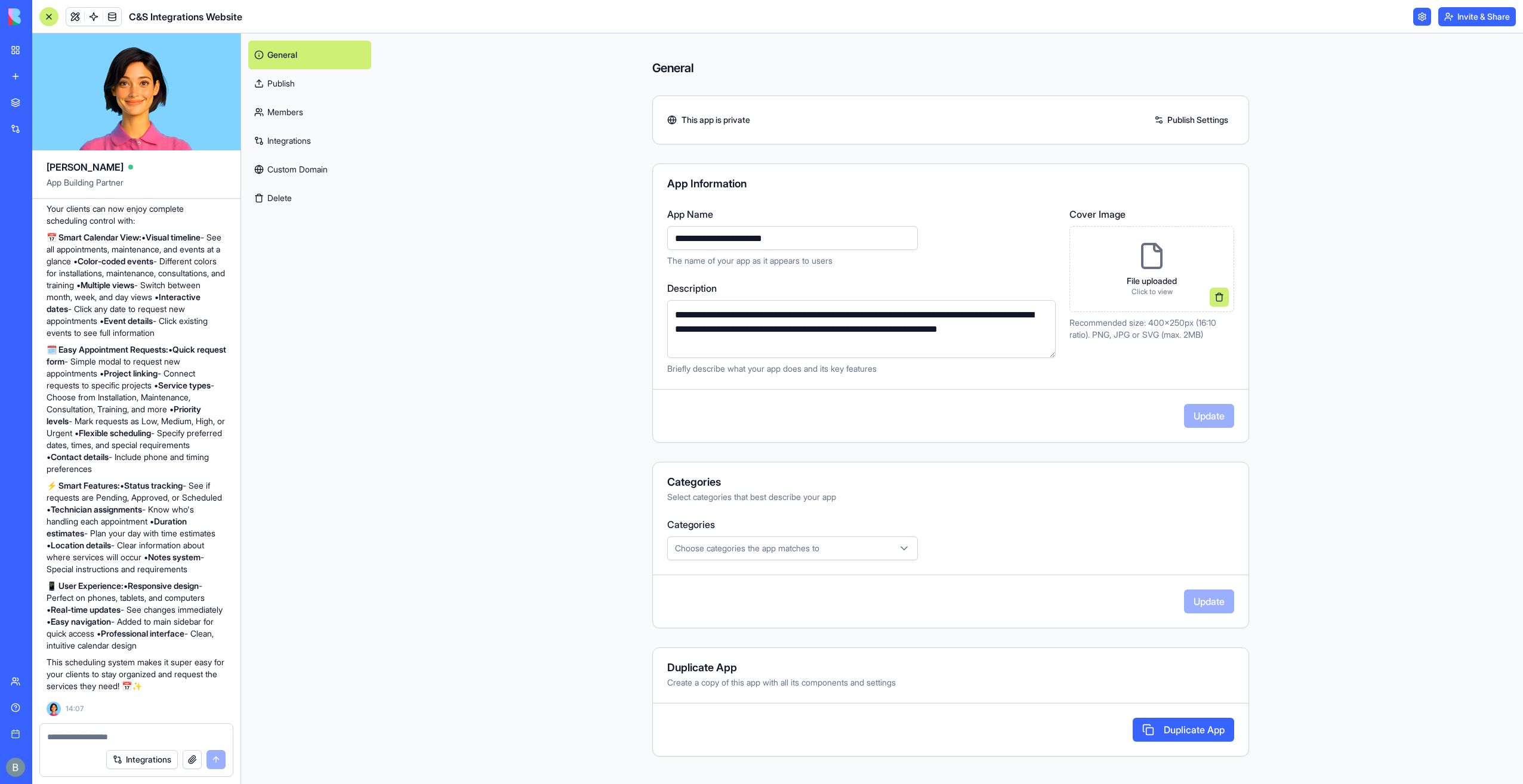
drag, startPoint x: 719, startPoint y: 240, endPoint x: 664, endPoint y: 242, distance: 54.9
click at [664, 242] on div "**********" at bounding box center [951, 291] width 596 height 168
click at [1212, 433] on div "**********" at bounding box center [950, 303] width 597 height 279
click at [1209, 428] on div "**********" at bounding box center [950, 303] width 597 height 279
drag, startPoint x: 805, startPoint y: 245, endPoint x: 540, endPoint y: 263, distance: 266.2
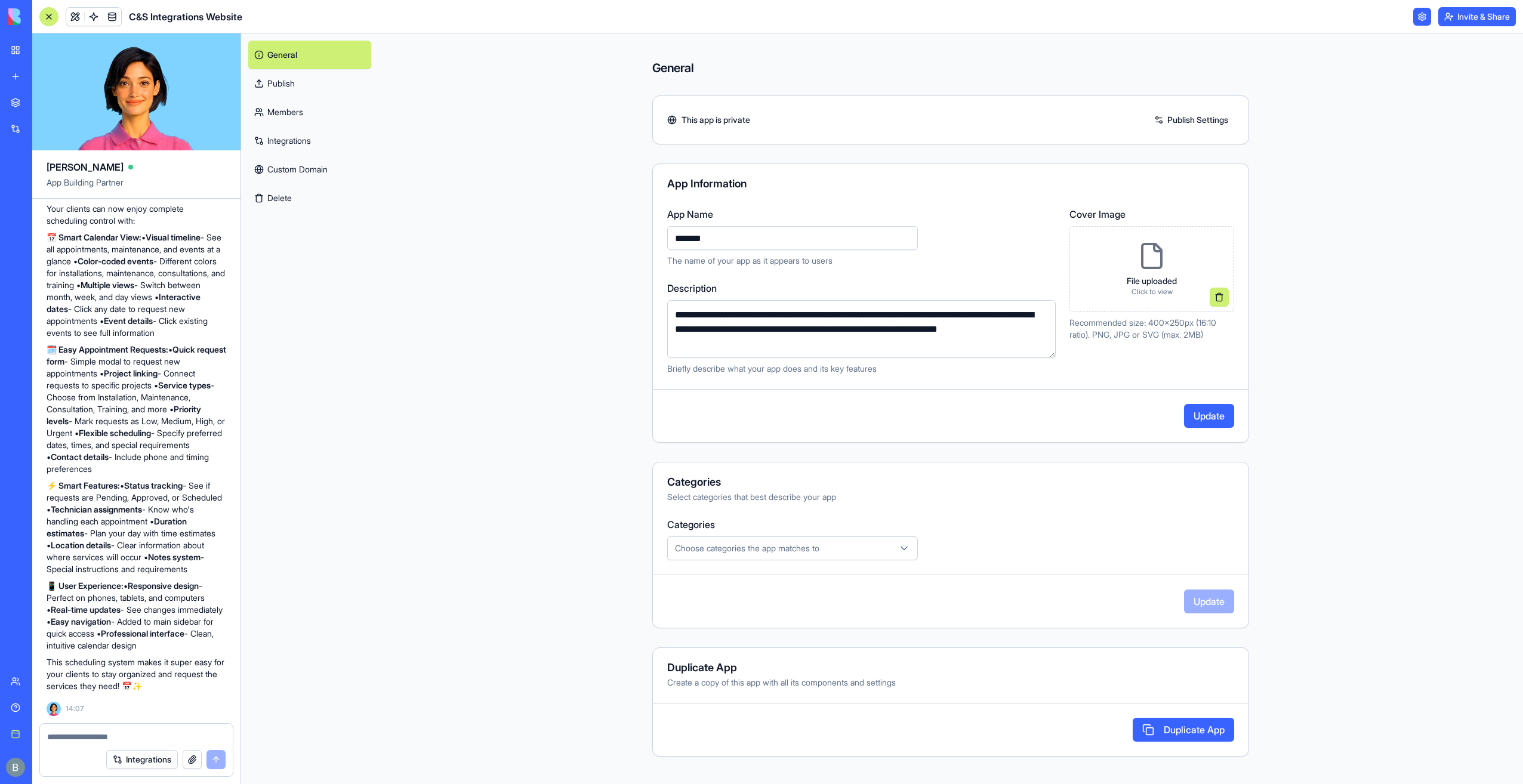
click at [540, 263] on div "**********" at bounding box center [950, 408] width 1145 height 751
type input "*"
type input "**********"
click at [1209, 414] on button "Update" at bounding box center [1209, 416] width 50 height 24
click at [12, 18] on img at bounding box center [45, 16] width 74 height 17
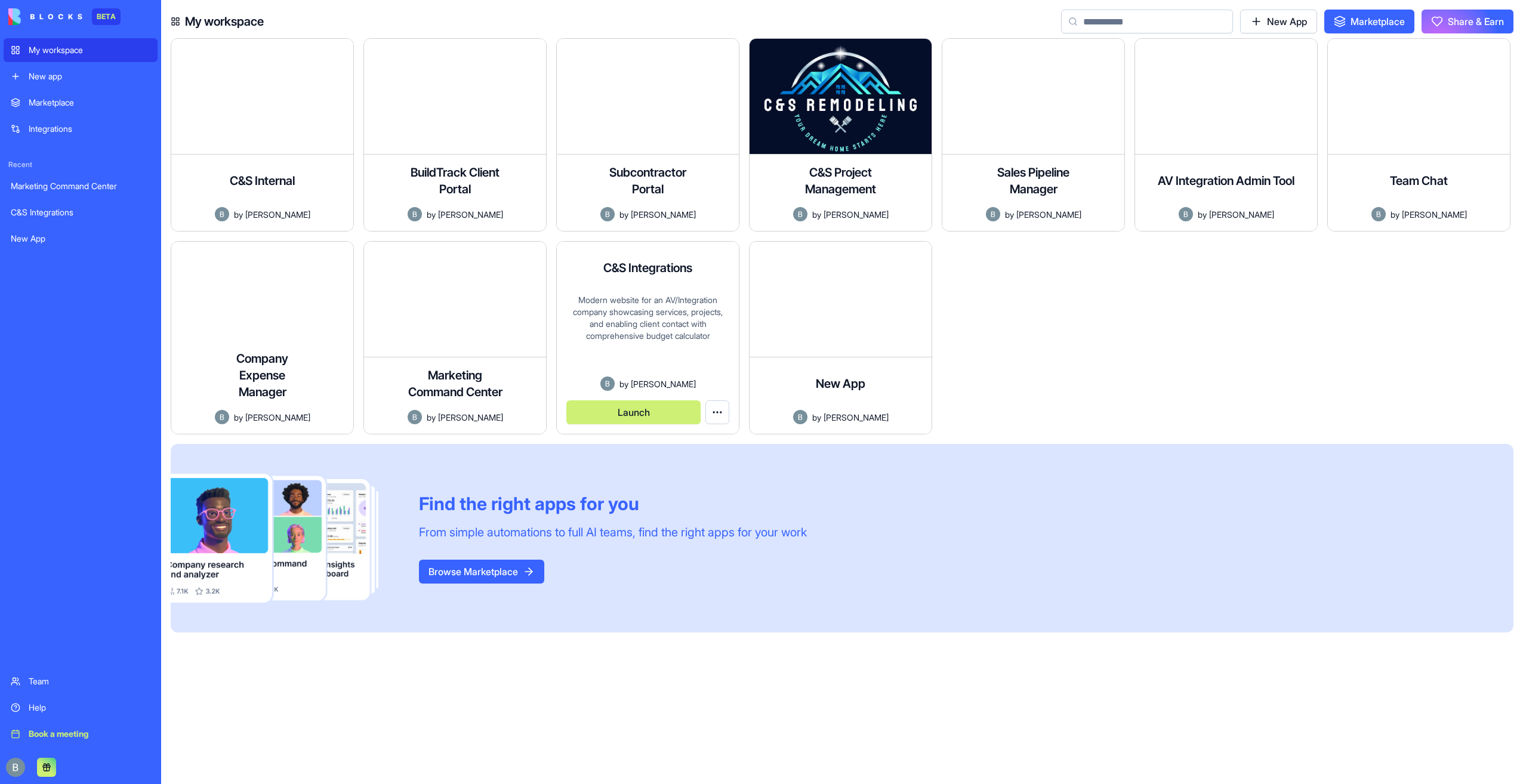
click at [580, 315] on div "Modern website for an AV/Integration company showcasing services, projects, and…" at bounding box center [647, 335] width 163 height 82
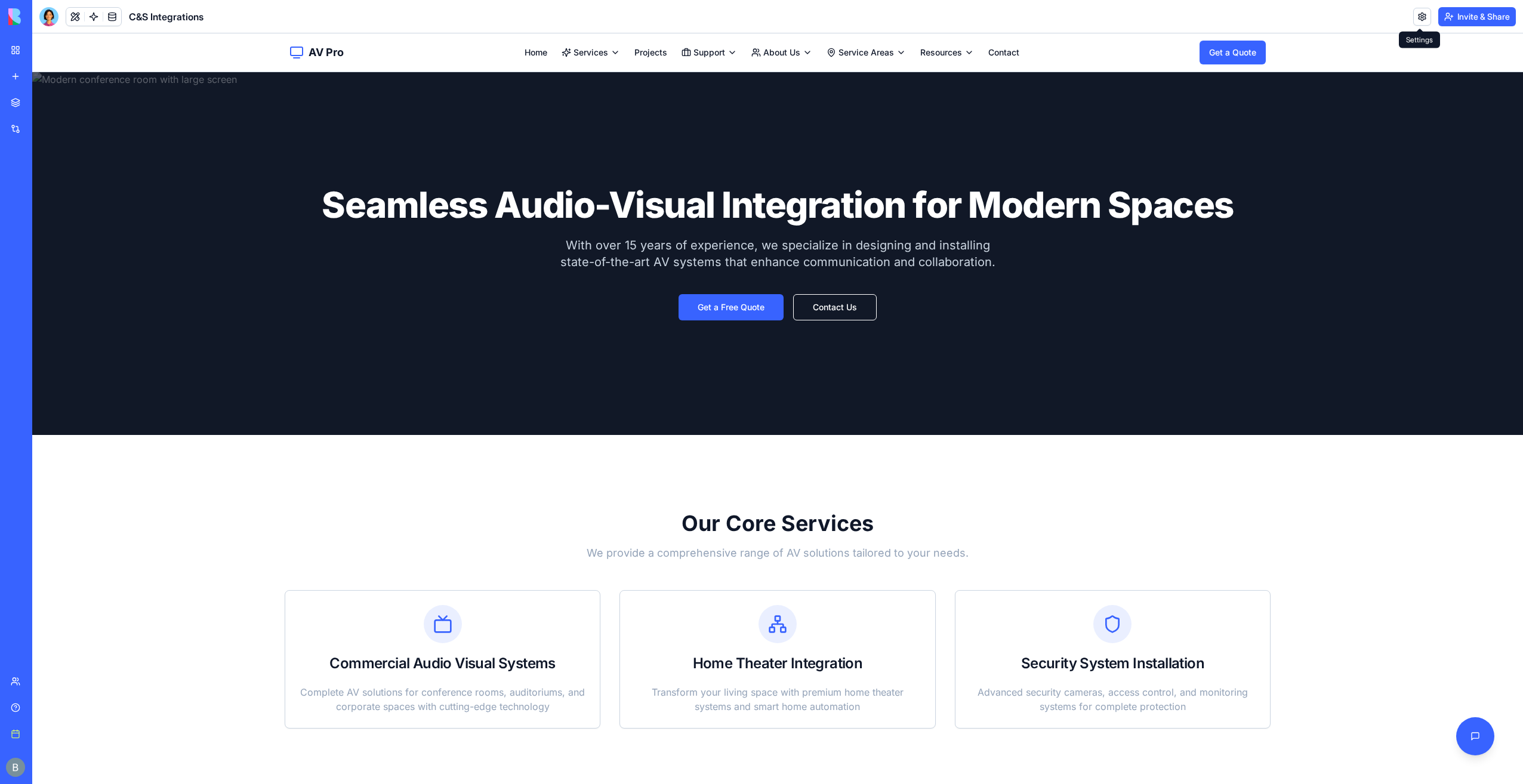
click at [1417, 19] on link at bounding box center [1422, 17] width 18 height 18
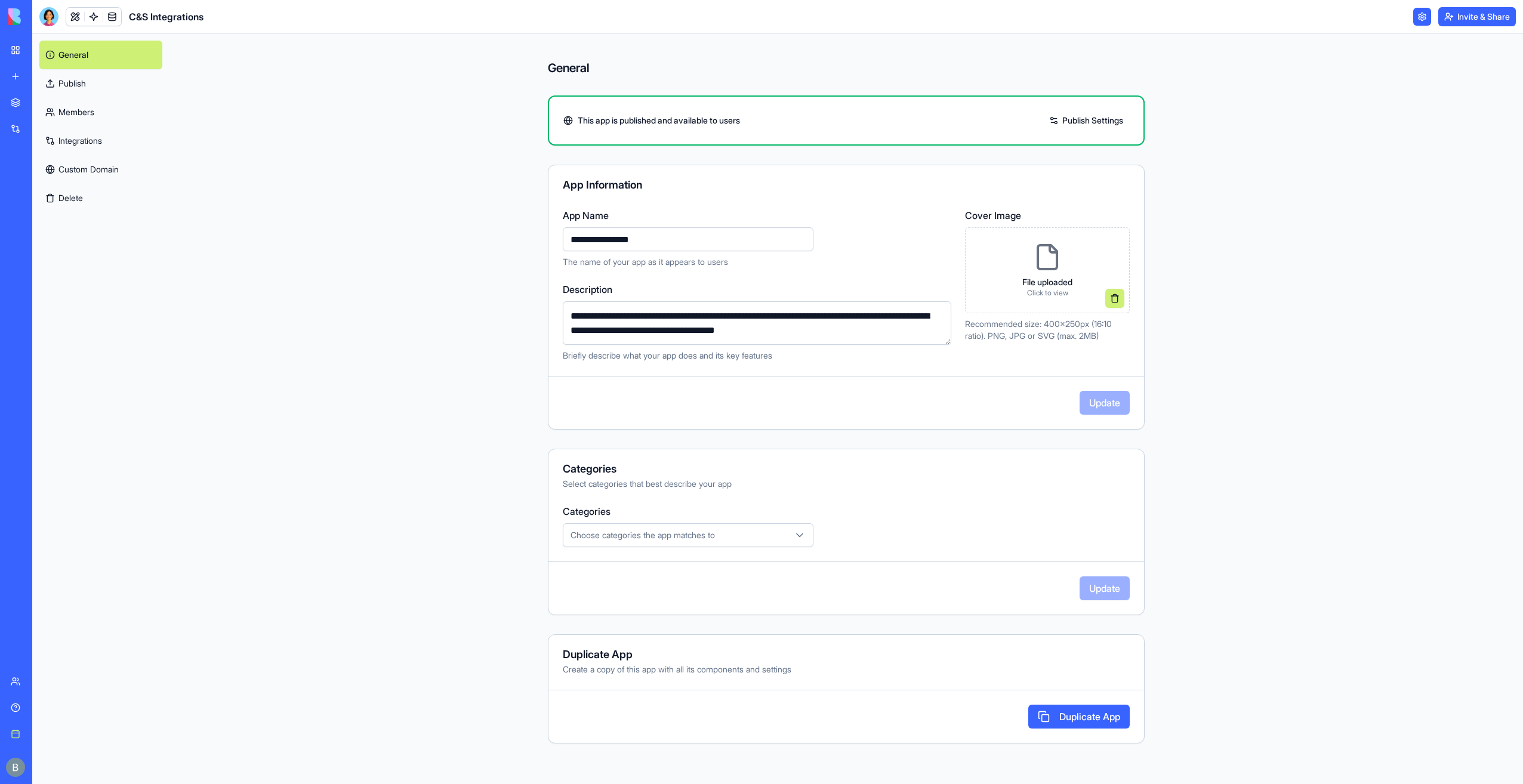
click at [677, 238] on input "**********" at bounding box center [688, 239] width 251 height 24
type input "**********"
drag, startPoint x: 1102, startPoint y: 387, endPoint x: 1099, endPoint y: 400, distance: 14.0
click at [1101, 390] on div "**********" at bounding box center [846, 297] width 597 height 265
click at [1101, 402] on button "Update" at bounding box center [1105, 403] width 50 height 24
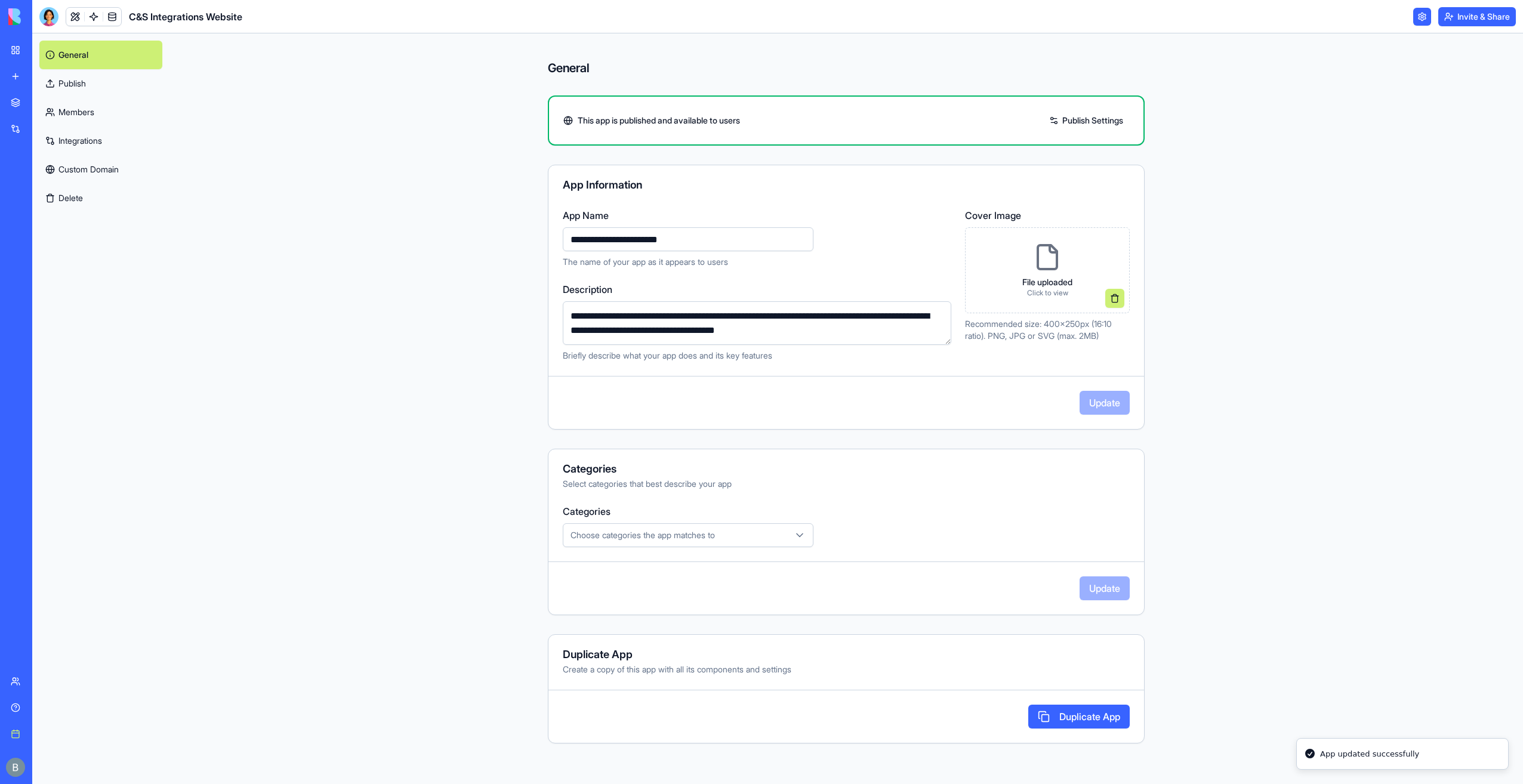
click at [111, 170] on link "Custom Domain" at bounding box center [100, 169] width 123 height 29
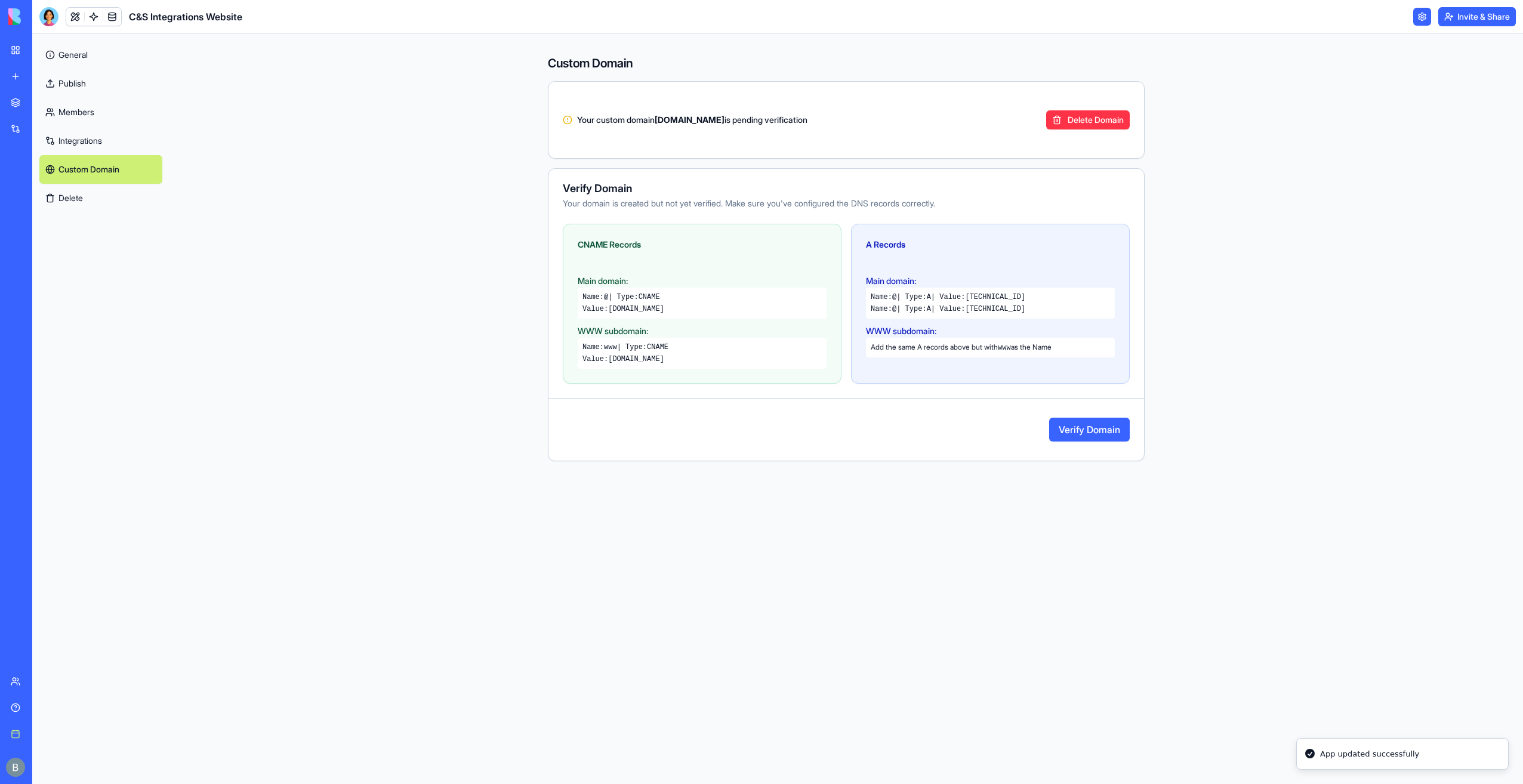
click at [1081, 427] on button "Verify Domain" at bounding box center [1089, 430] width 81 height 24
click at [1096, 431] on button "Verify Domain" at bounding box center [1089, 430] width 81 height 24
click at [1108, 429] on button "Verify Domain" at bounding box center [1089, 430] width 81 height 24
click at [94, 57] on link "General" at bounding box center [100, 55] width 123 height 29
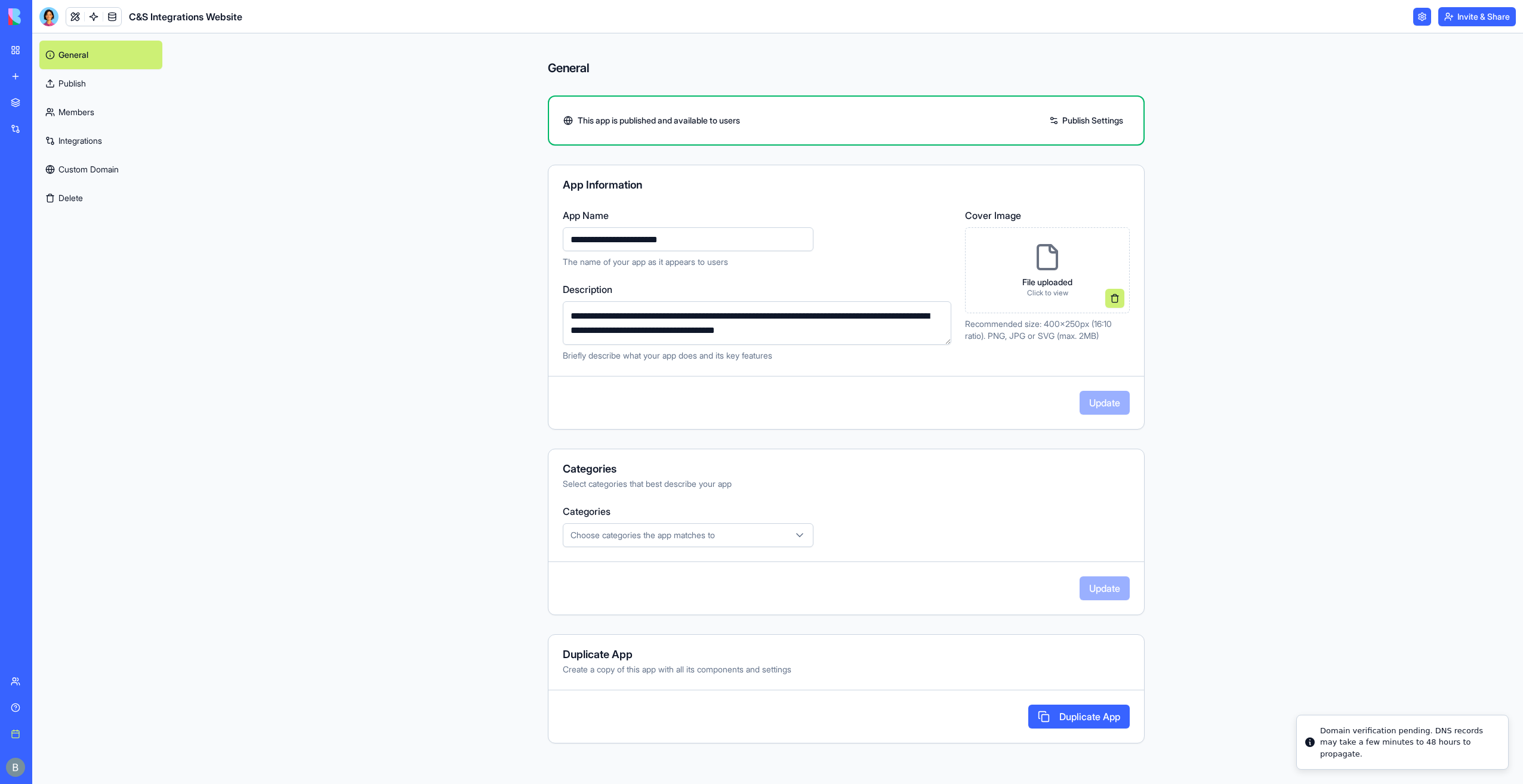
click at [93, 68] on link "General" at bounding box center [100, 55] width 123 height 29
click at [87, 83] on link "Publish" at bounding box center [100, 83] width 123 height 29
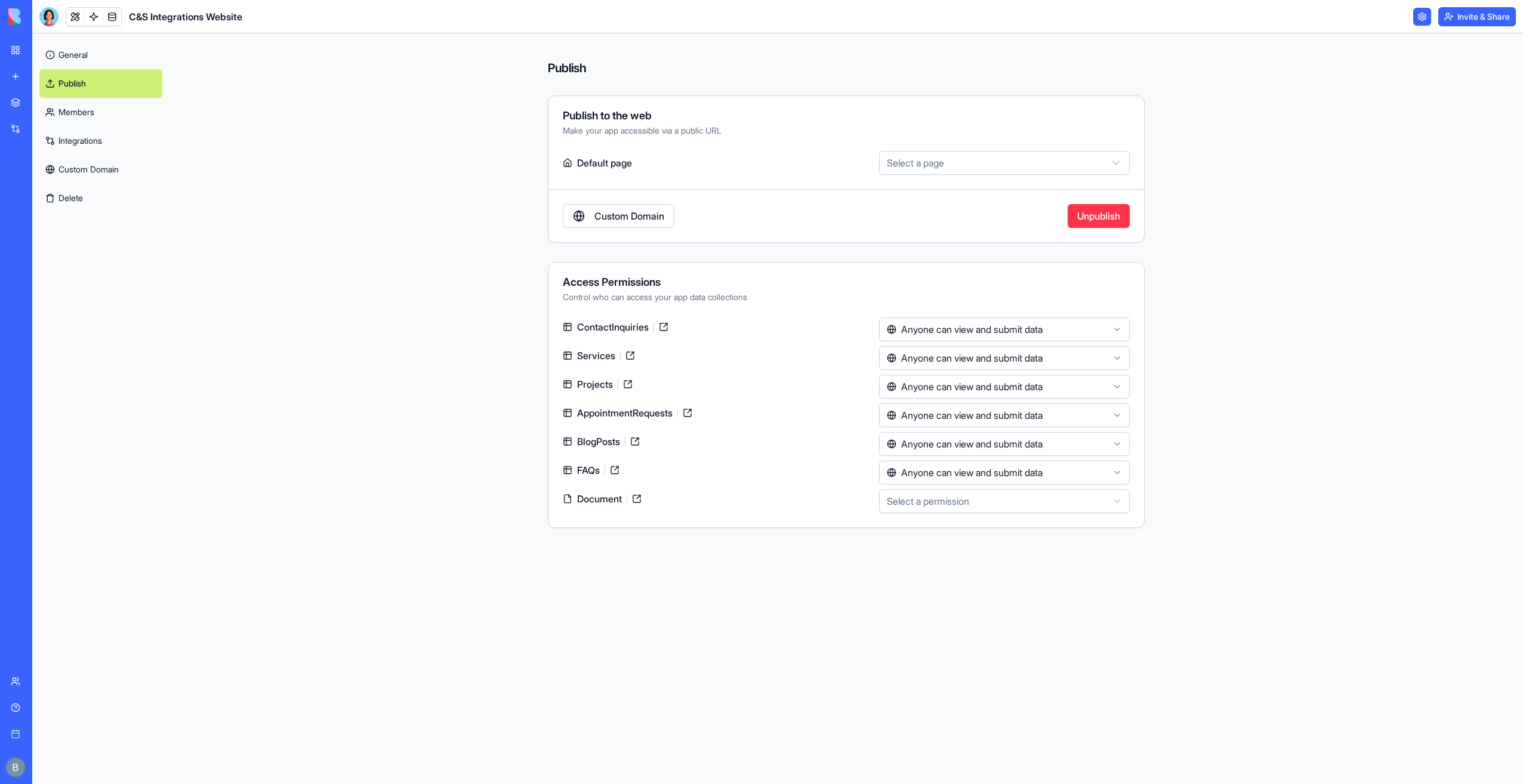
click at [98, 58] on link "General" at bounding box center [100, 55] width 123 height 29
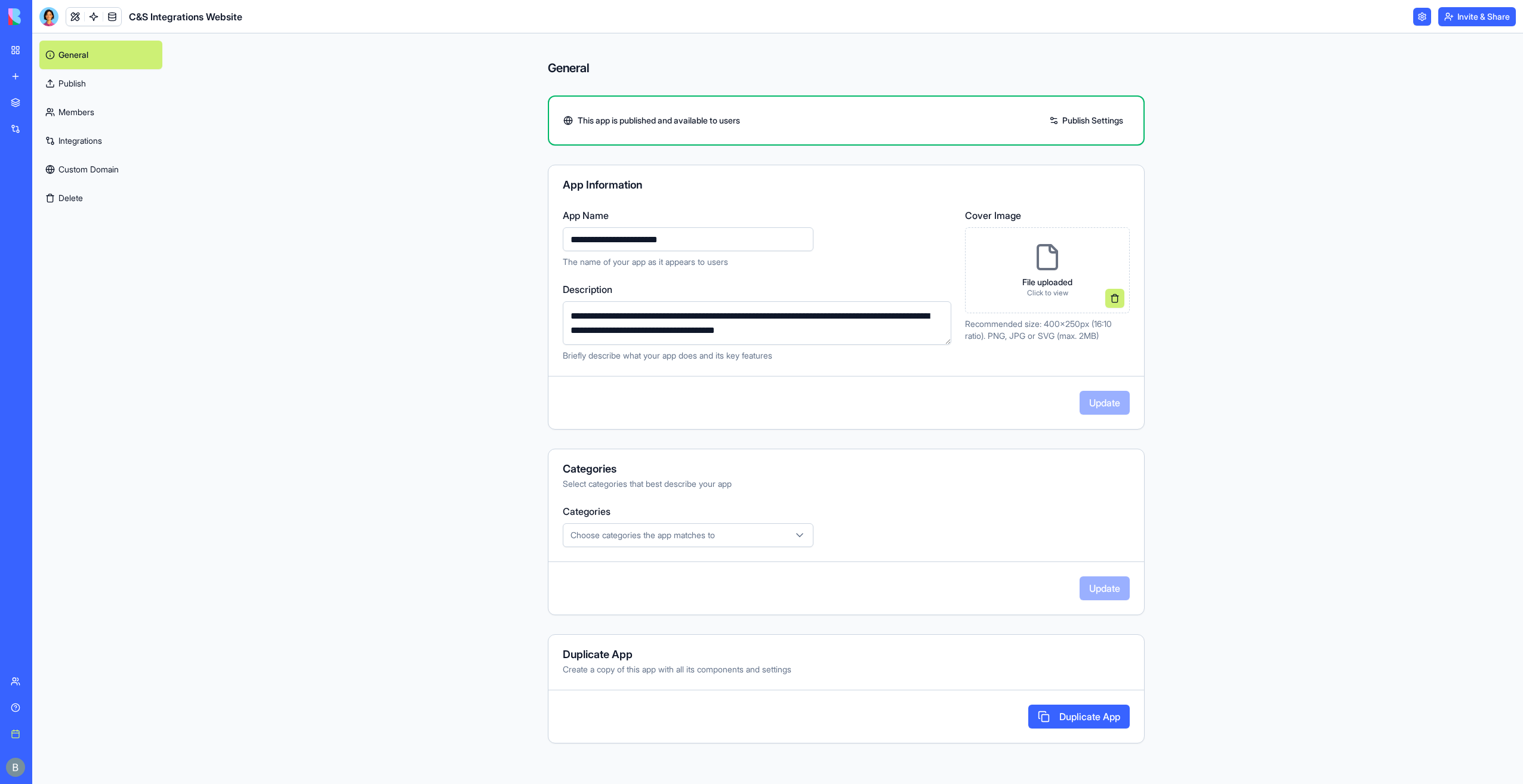
click at [1078, 116] on link "Publish Settings" at bounding box center [1086, 120] width 86 height 19
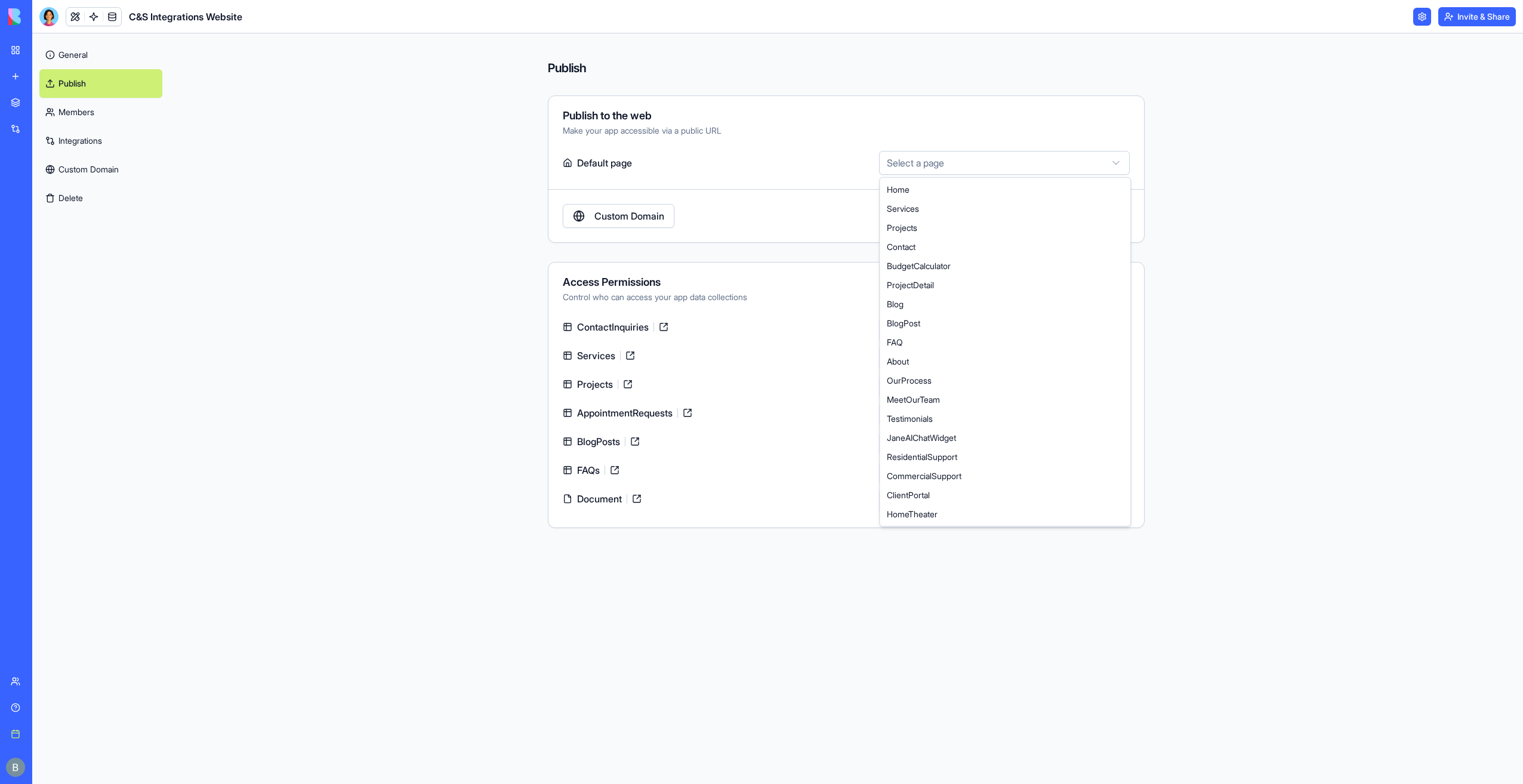
click at [932, 162] on html "**********" at bounding box center [761, 392] width 1523 height 784
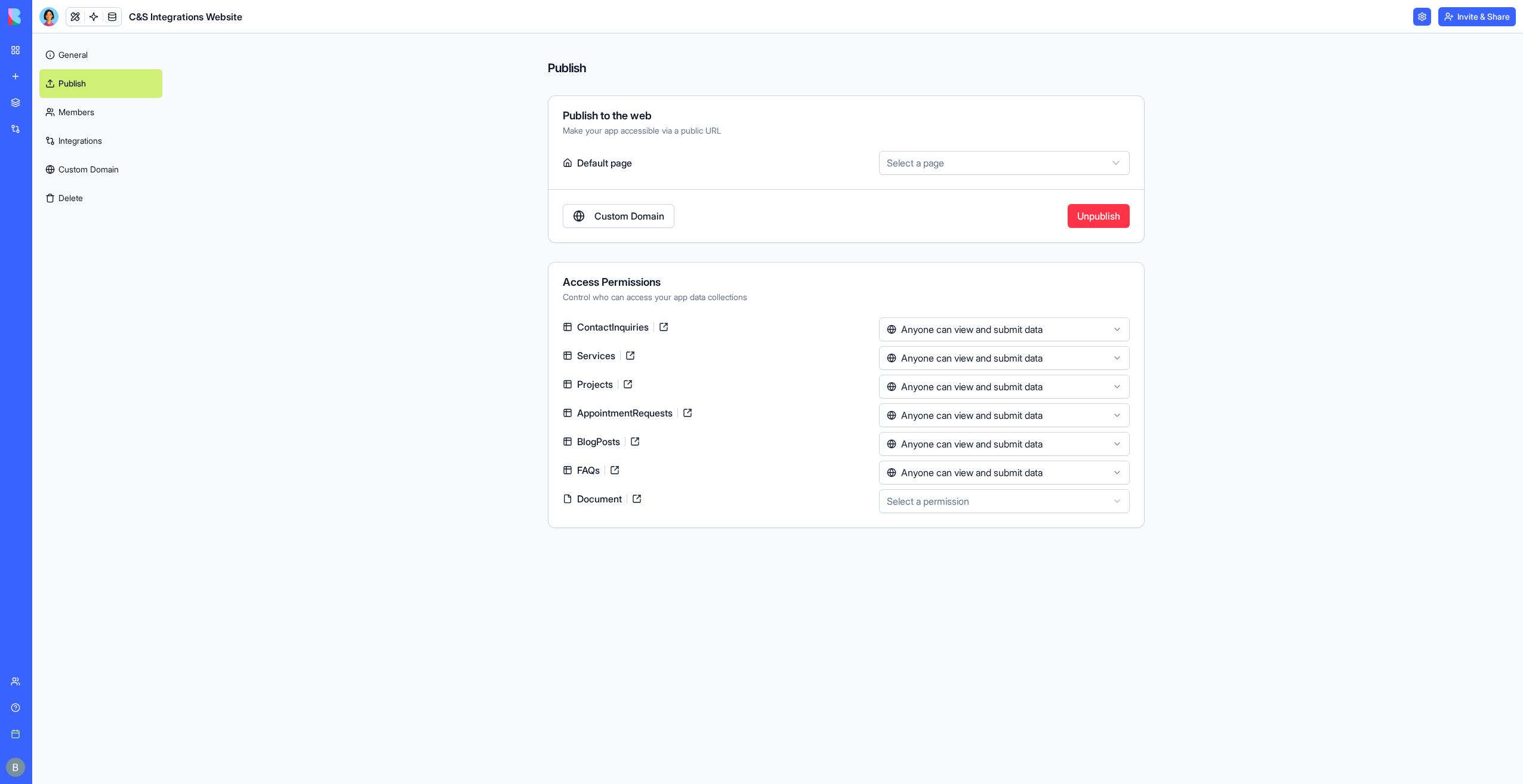
click at [930, 160] on html "**********" at bounding box center [761, 392] width 1523 height 784
click at [951, 331] on html "**********" at bounding box center [761, 392] width 1523 height 784
click at [1456, 13] on button "Invite & Share" at bounding box center [1477, 16] width 78 height 19
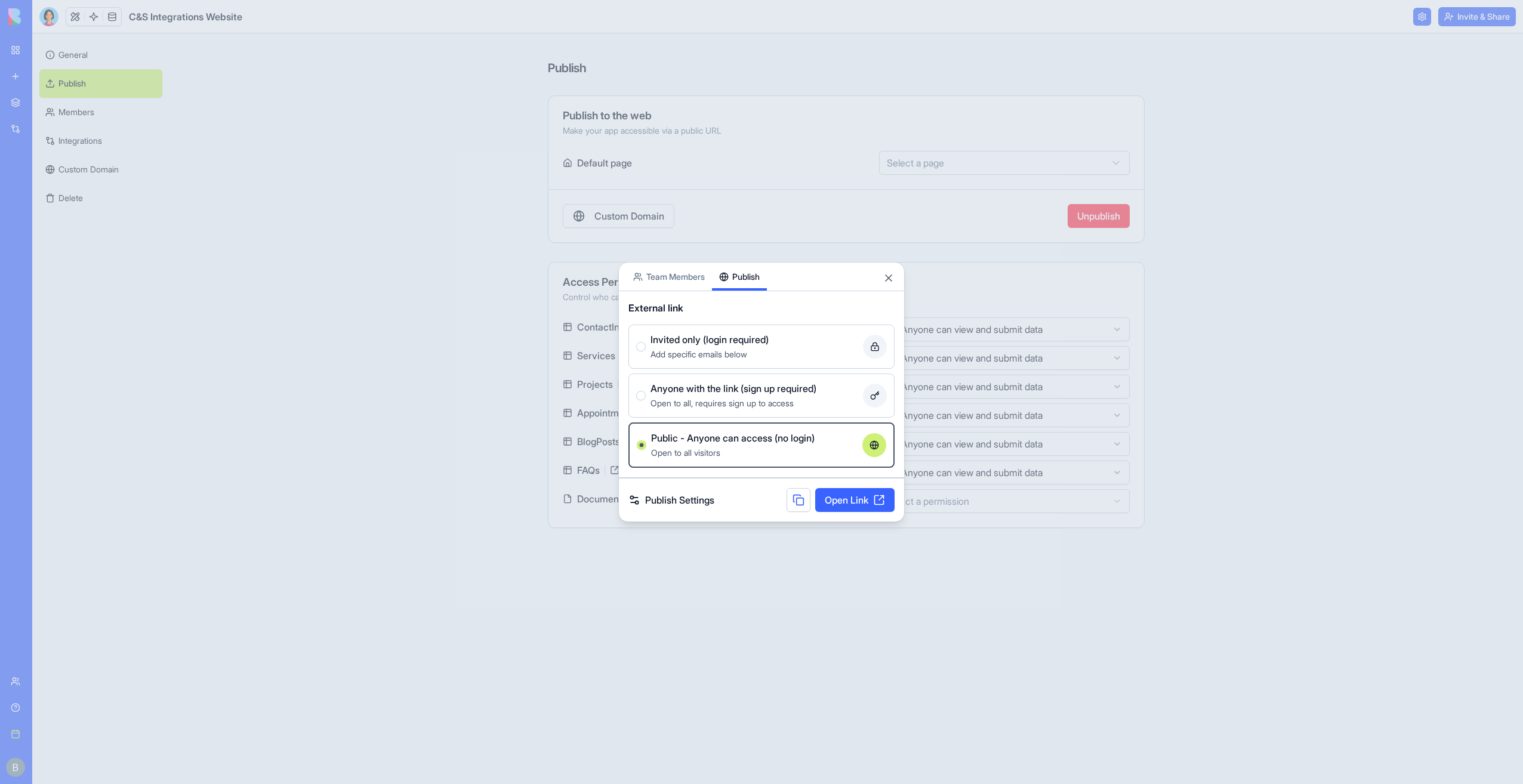
click at [746, 272] on button "Publish" at bounding box center [739, 277] width 55 height 28
click at [886, 281] on button "Close" at bounding box center [889, 278] width 12 height 12
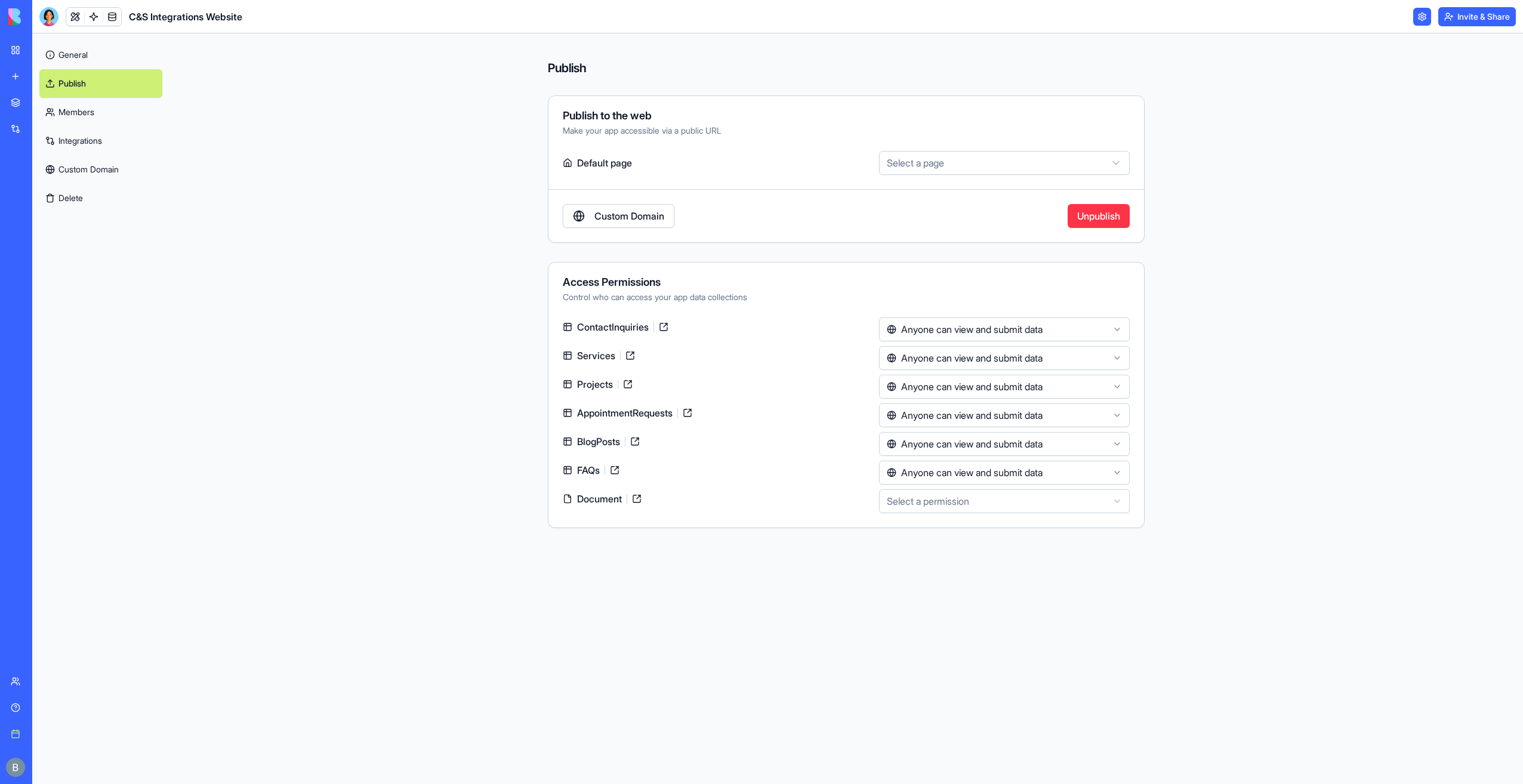
click at [643, 209] on link "Custom Domain" at bounding box center [619, 216] width 112 height 24
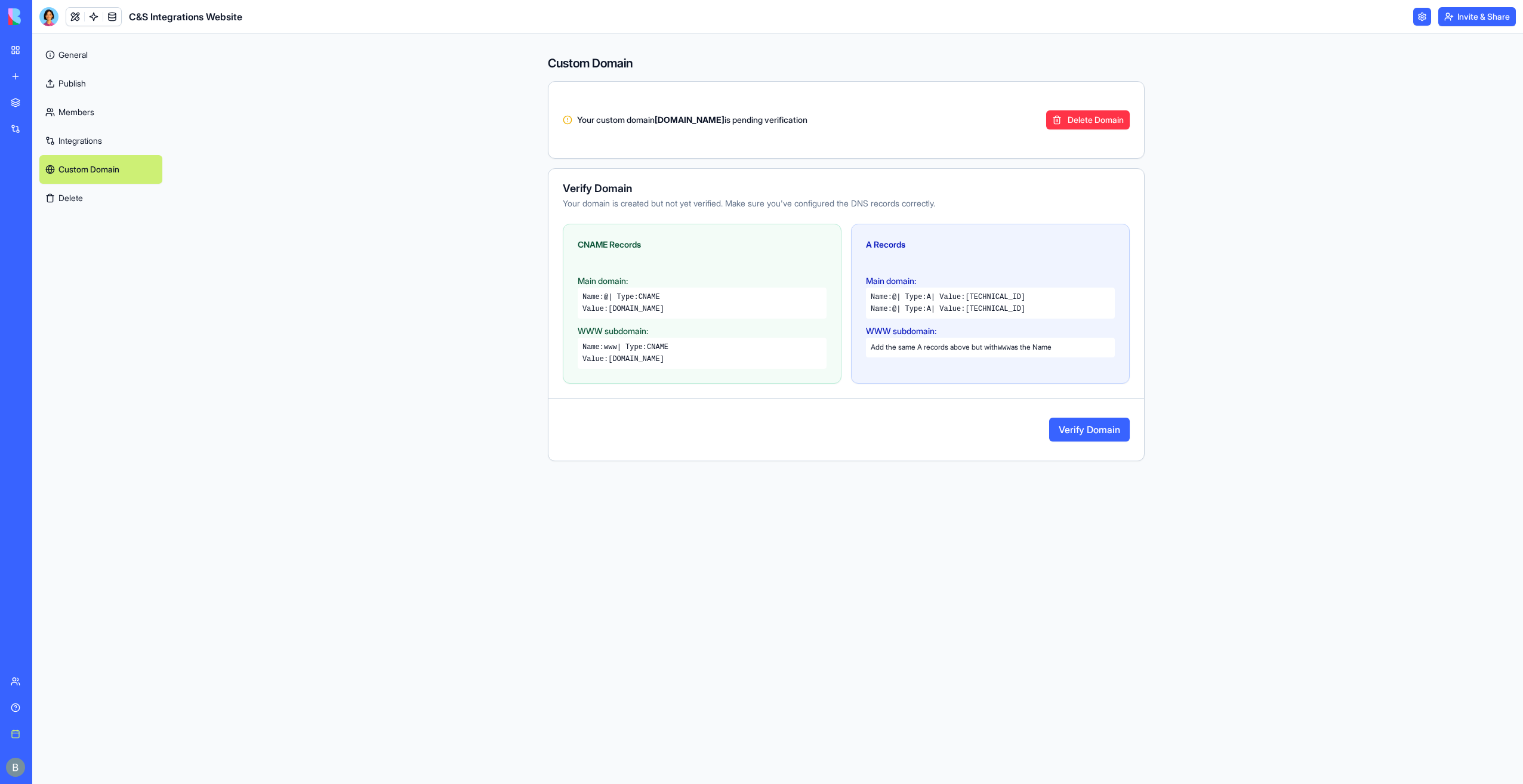
click at [1111, 434] on button "Verify Domain" at bounding box center [1089, 430] width 81 height 24
click at [939, 551] on div "Custom Domain Your custom domain cs-integrations.com is pending verification De…" at bounding box center [846, 408] width 611 height 751
click at [0, 46] on html "BETA My workspace New app Marketplace Integrations Recent Marketing Command Cen…" at bounding box center [761, 392] width 1523 height 784
drag, startPoint x: -2, startPoint y: 46, endPoint x: 204, endPoint y: 73, distance: 207.7
click at [250, 79] on div "Custom Domain Your custom domain cs-integrations.com is pending verification De…" at bounding box center [847, 408] width 1354 height 751
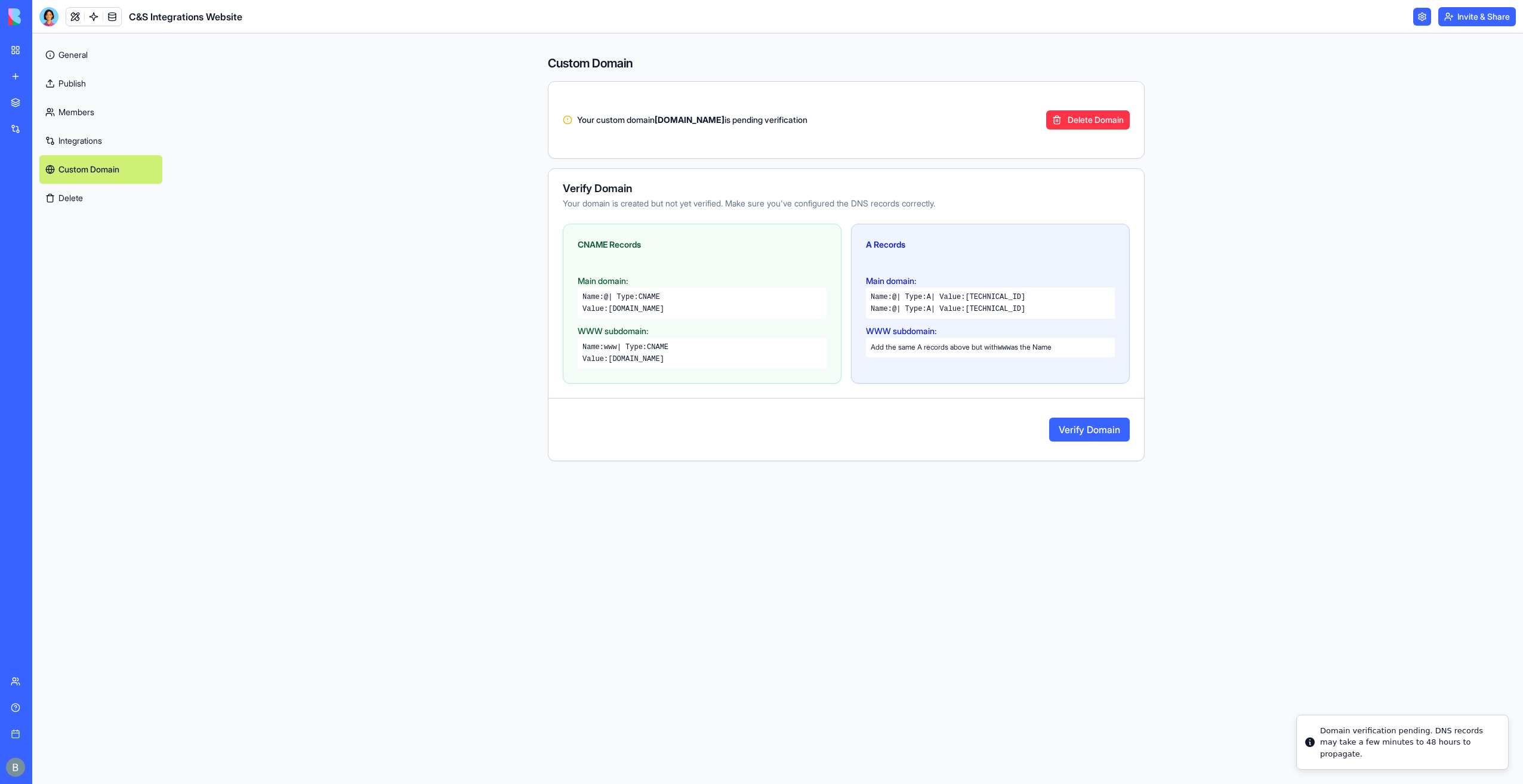
click at [5, 11] on div "BETA" at bounding box center [16, 16] width 25 height 33
click at [7, 16] on div "BETA" at bounding box center [16, 16] width 25 height 33
click at [26, 14] on img at bounding box center [45, 16] width 74 height 17
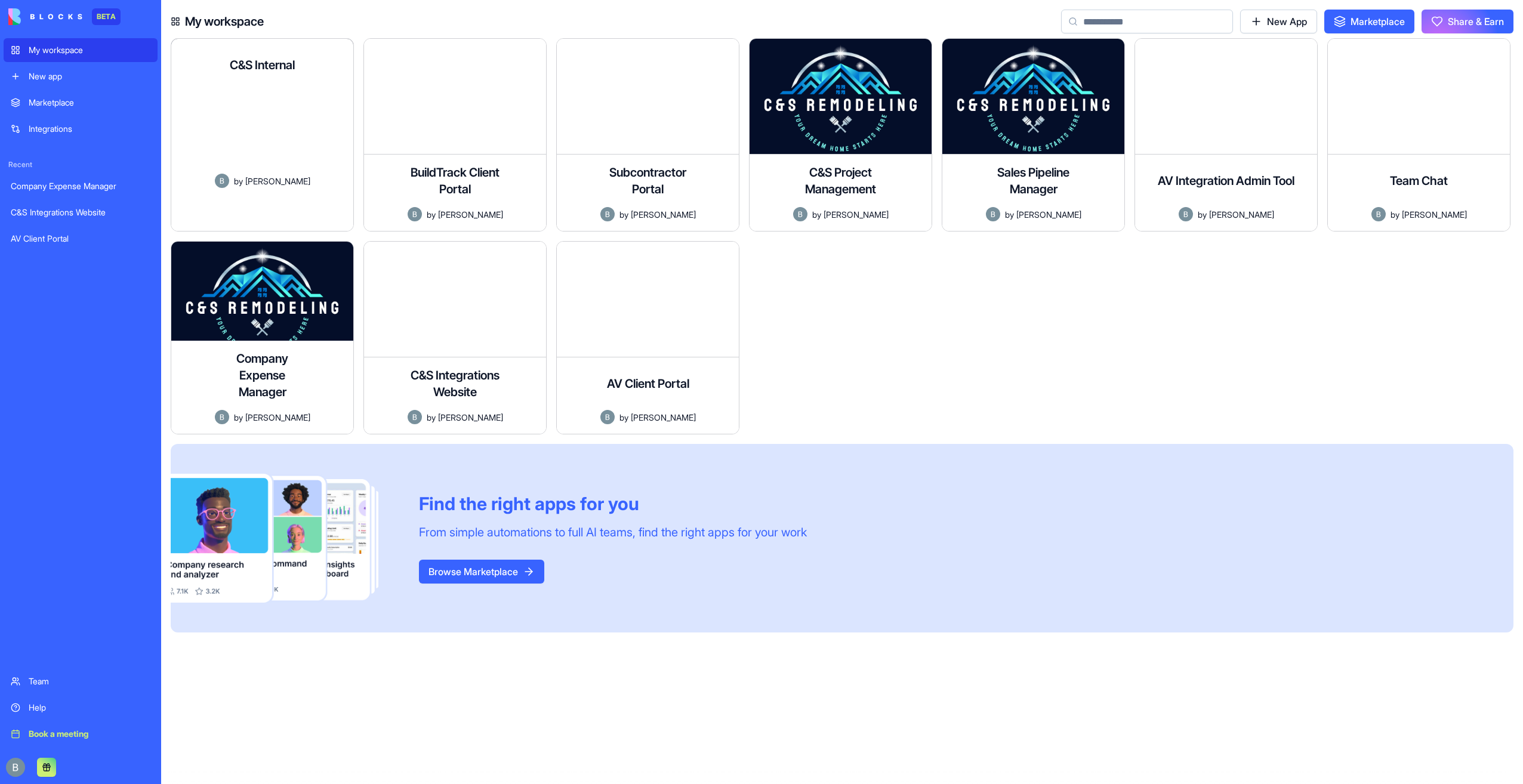
drag, startPoint x: 309, startPoint y: 146, endPoint x: 785, endPoint y: 291, distance: 497.9
click at [785, 291] on div at bounding box center [845, 342] width 193 height 203
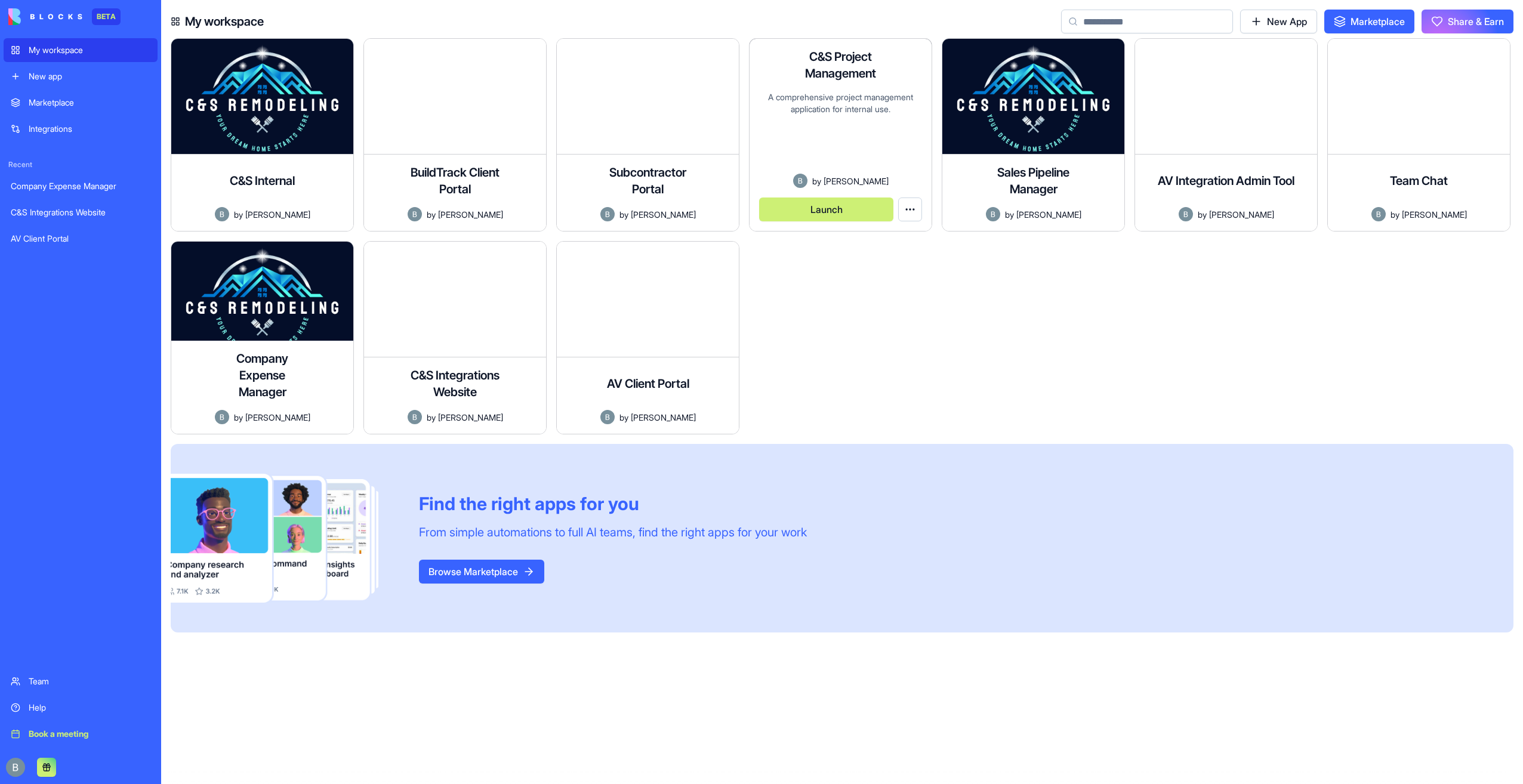
click at [882, 134] on div "A comprehensive project management application for internal use." at bounding box center [840, 132] width 163 height 82
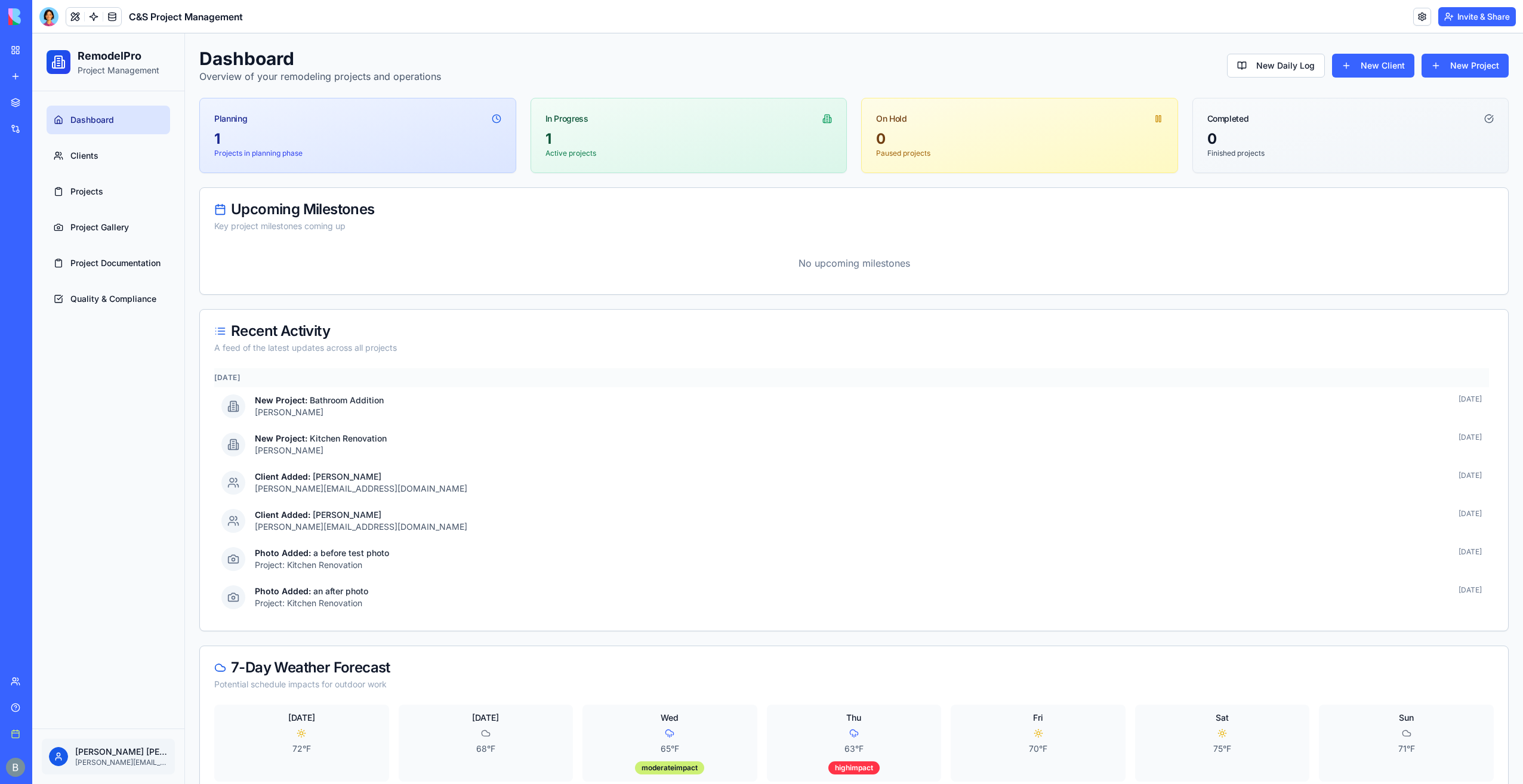
click at [44, 16] on div at bounding box center [48, 16] width 19 height 19
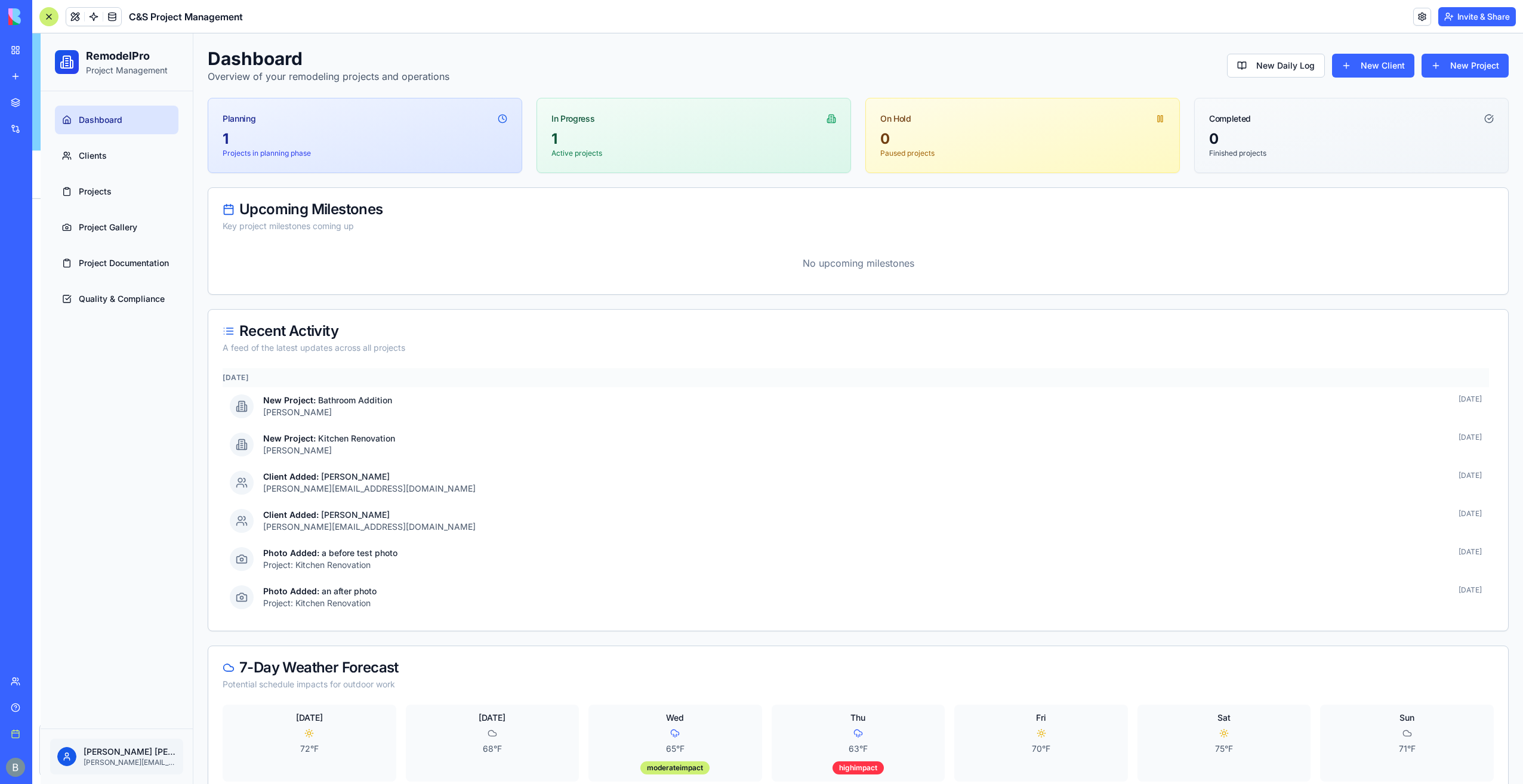
scroll to position [21582, 0]
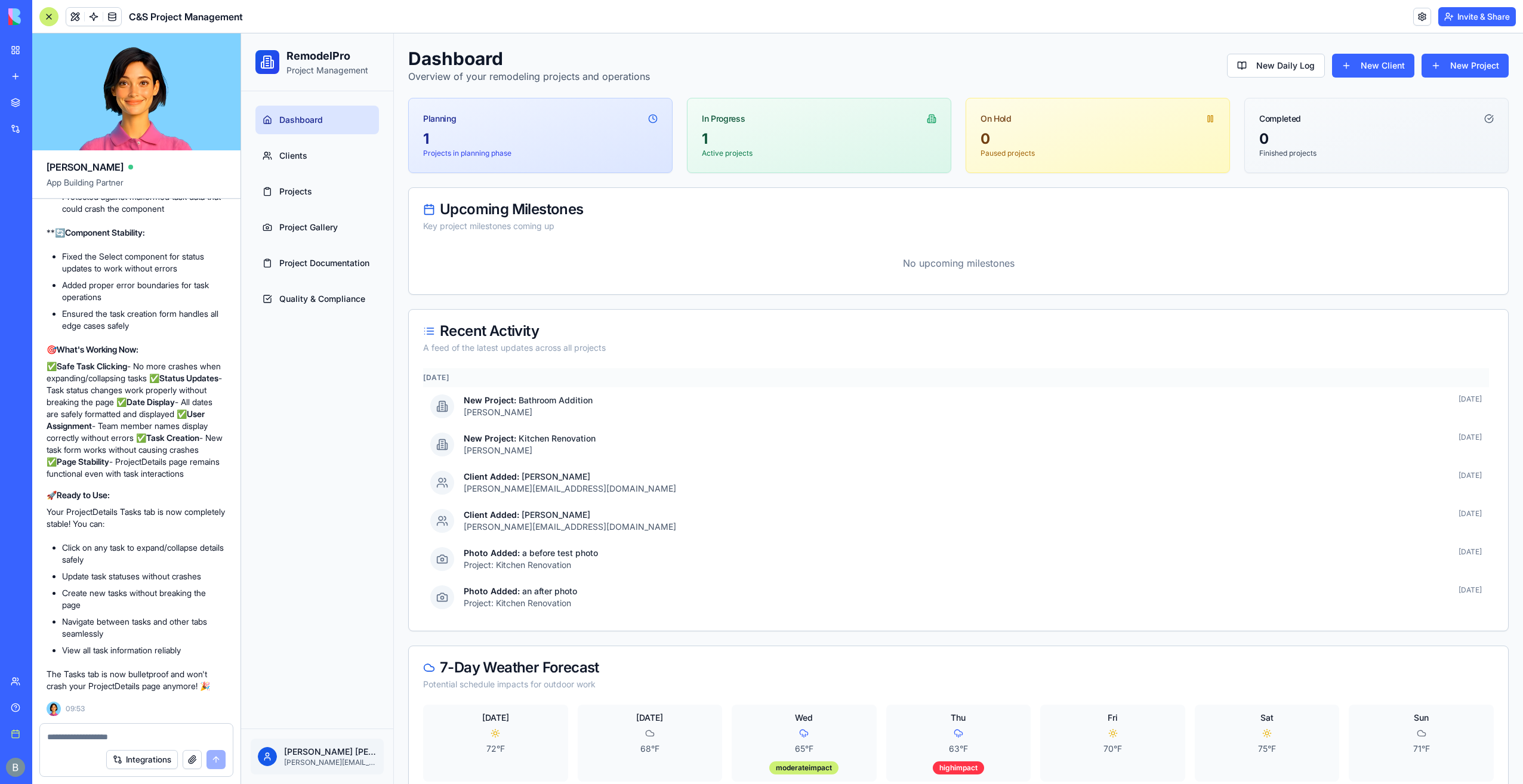
click at [316, 242] on ul "Dashboard Clients Projects Project Gallery Project Documentation Quality & Comp…" at bounding box center [317, 210] width 124 height 208
click at [316, 228] on span "Project Gallery" at bounding box center [308, 227] width 58 height 12
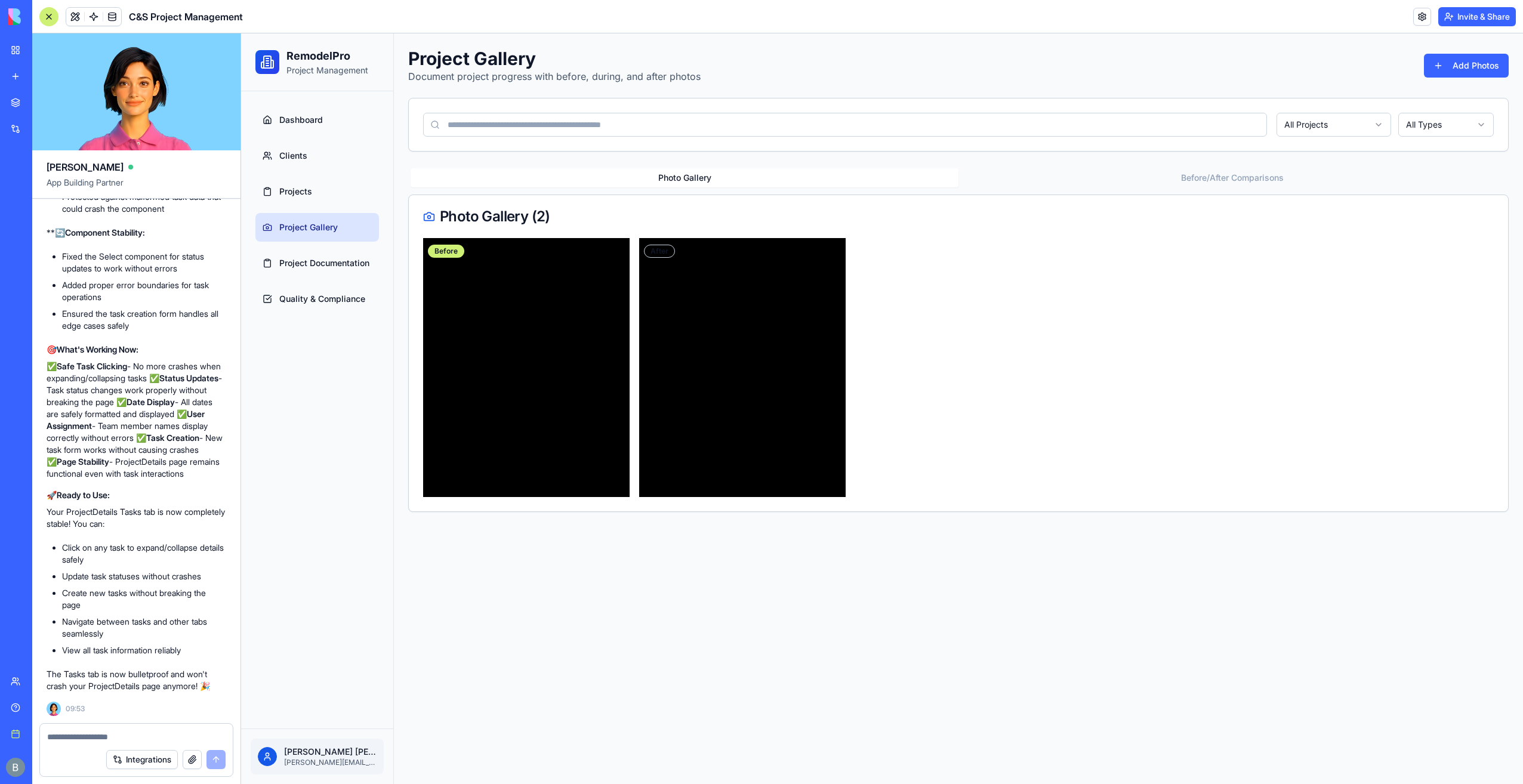
click at [315, 208] on ul "Dashboard Clients Projects Project Gallery Project Documentation Quality & Comp…" at bounding box center [317, 210] width 124 height 208
click at [316, 198] on link "Projects" at bounding box center [317, 191] width 124 height 29
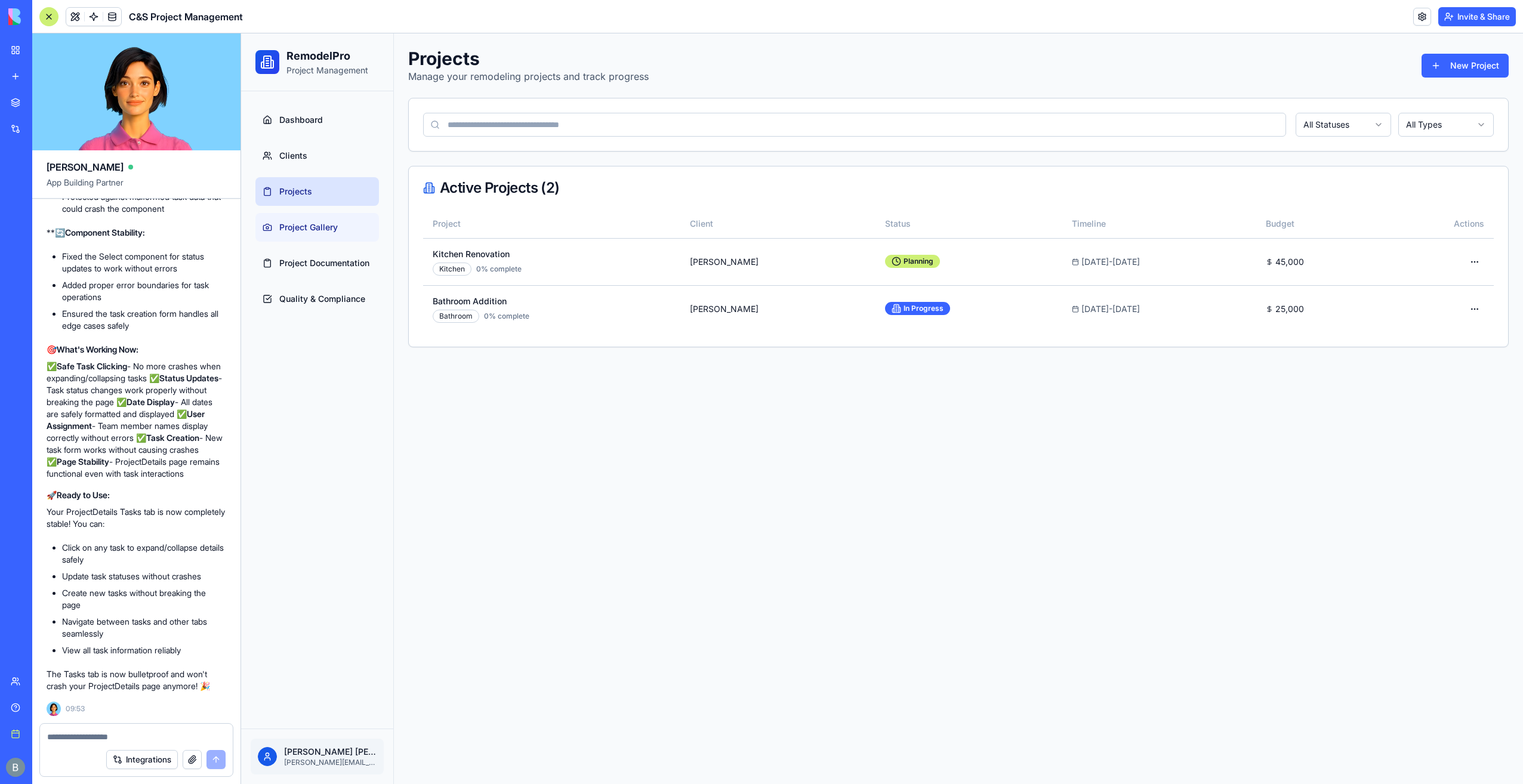
click at [370, 228] on link "Project Gallery" at bounding box center [317, 227] width 124 height 29
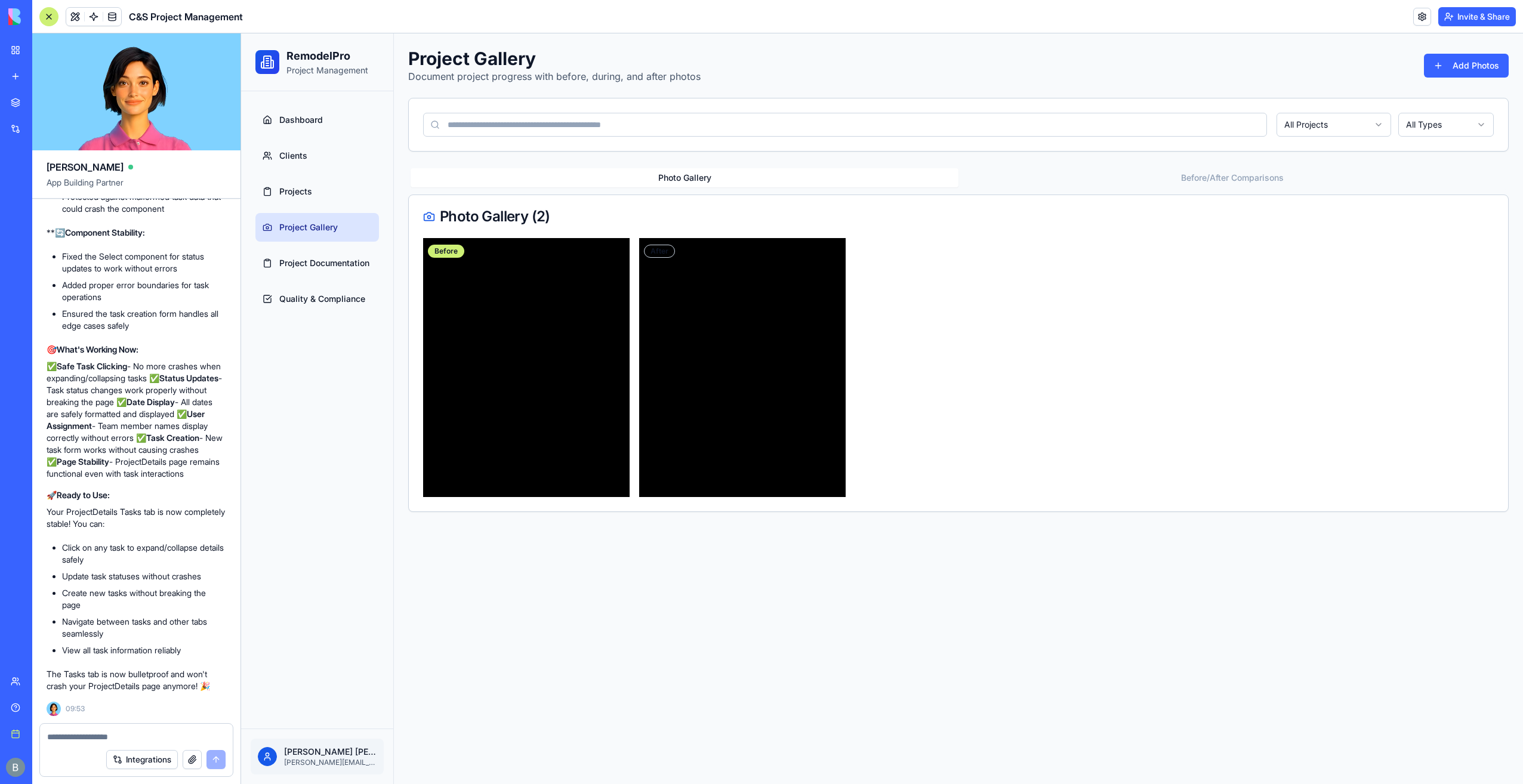
click at [307, 208] on ul "Dashboard Clients Projects Project Gallery Project Documentation Quality & Comp…" at bounding box center [317, 210] width 124 height 208
click at [299, 190] on span "Projects" at bounding box center [295, 192] width 33 height 12
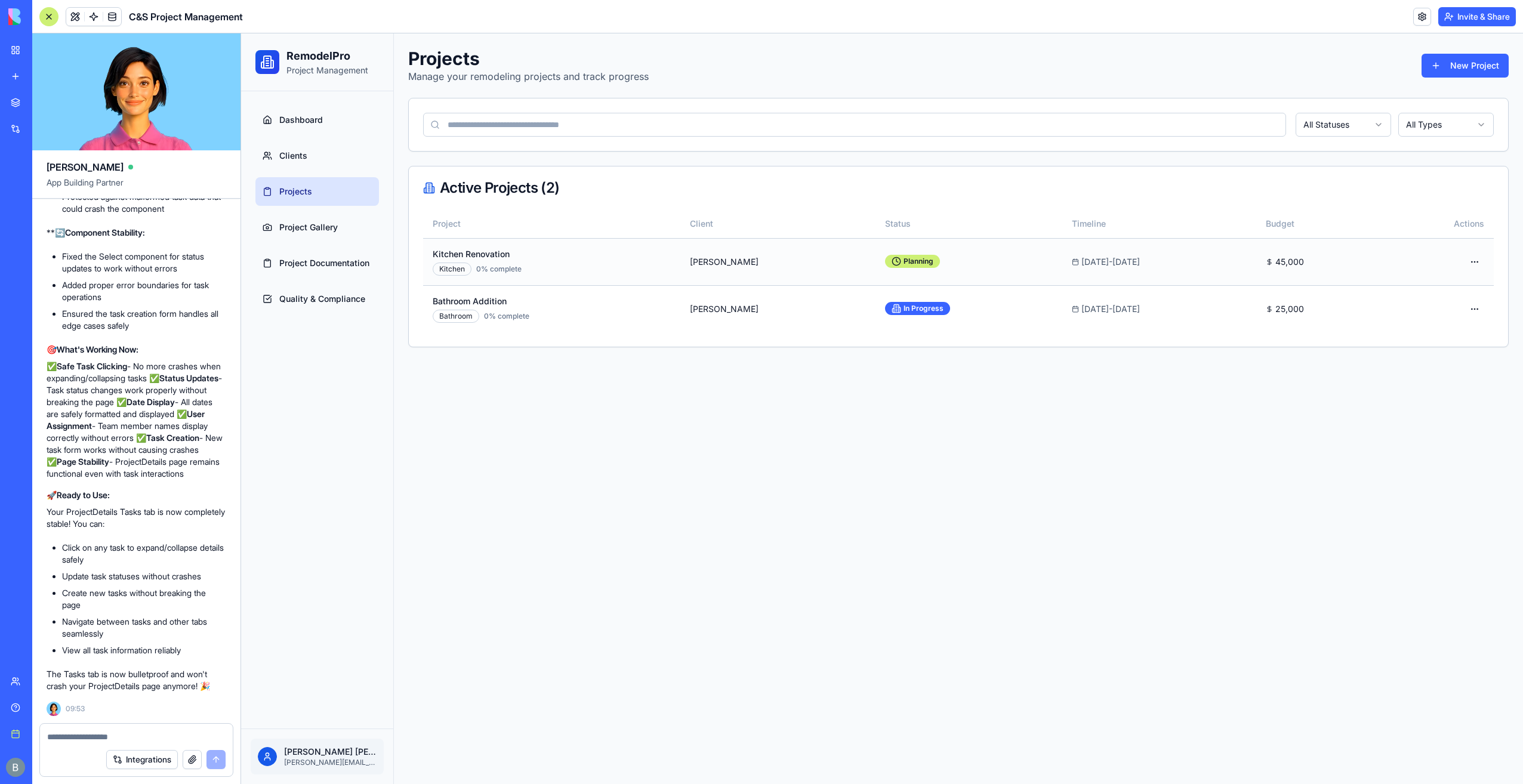
click at [1472, 249] on td "Open menu" at bounding box center [1438, 261] width 110 height 47
click at [1475, 255] on html "RemodelPro Project Management Dashboard Clients Projects Project Gallery Projec…" at bounding box center [882, 408] width 1282 height 751
drag, startPoint x: 617, startPoint y: 205, endPoint x: 610, endPoint y: 205, distance: 6.6
click at [616, 205] on html "RemodelPro Project Management Dashboard Clients Projects Project Gallery Projec…" at bounding box center [882, 408] width 1282 height 751
click at [555, 186] on div "Active Projects ( 2 )" at bounding box center [958, 188] width 1071 height 14
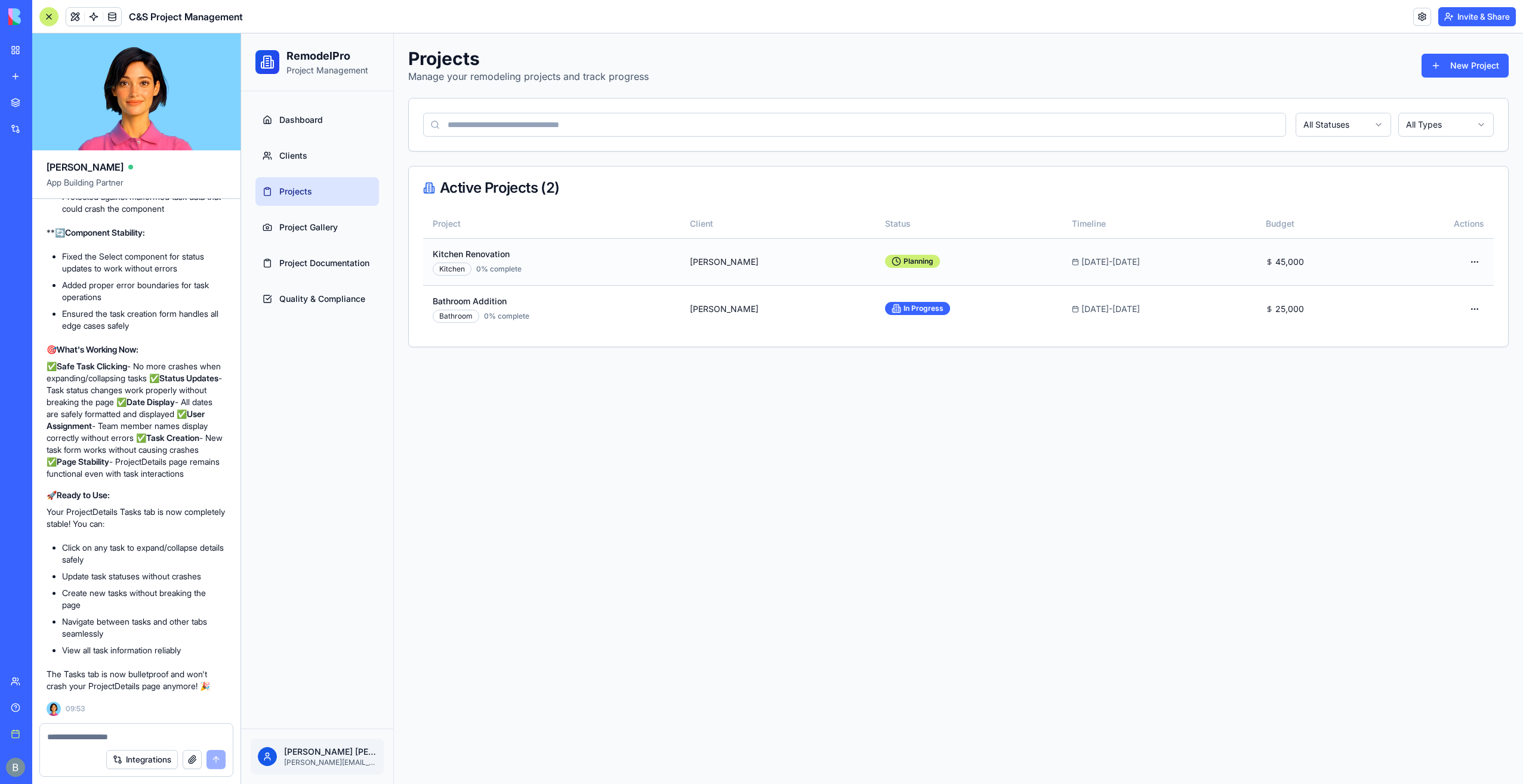
click at [1479, 249] on td "Open menu" at bounding box center [1438, 261] width 110 height 47
click at [1475, 261] on html "RemodelPro Project Management Dashboard Clients Projects Project Gallery Projec…" at bounding box center [882, 408] width 1282 height 751
click at [1378, 128] on html "RemodelPro Project Management Dashboard Clients Projects Project Gallery Projec…" at bounding box center [882, 408] width 1282 height 751
click at [1363, 116] on html "RemodelPro Project Management Dashboard Clients Projects Project Gallery Projec…" at bounding box center [882, 408] width 1282 height 751
click at [1360, 129] on html "RemodelPro Project Management Dashboard Clients Projects Project Gallery Projec…" at bounding box center [882, 408] width 1282 height 751
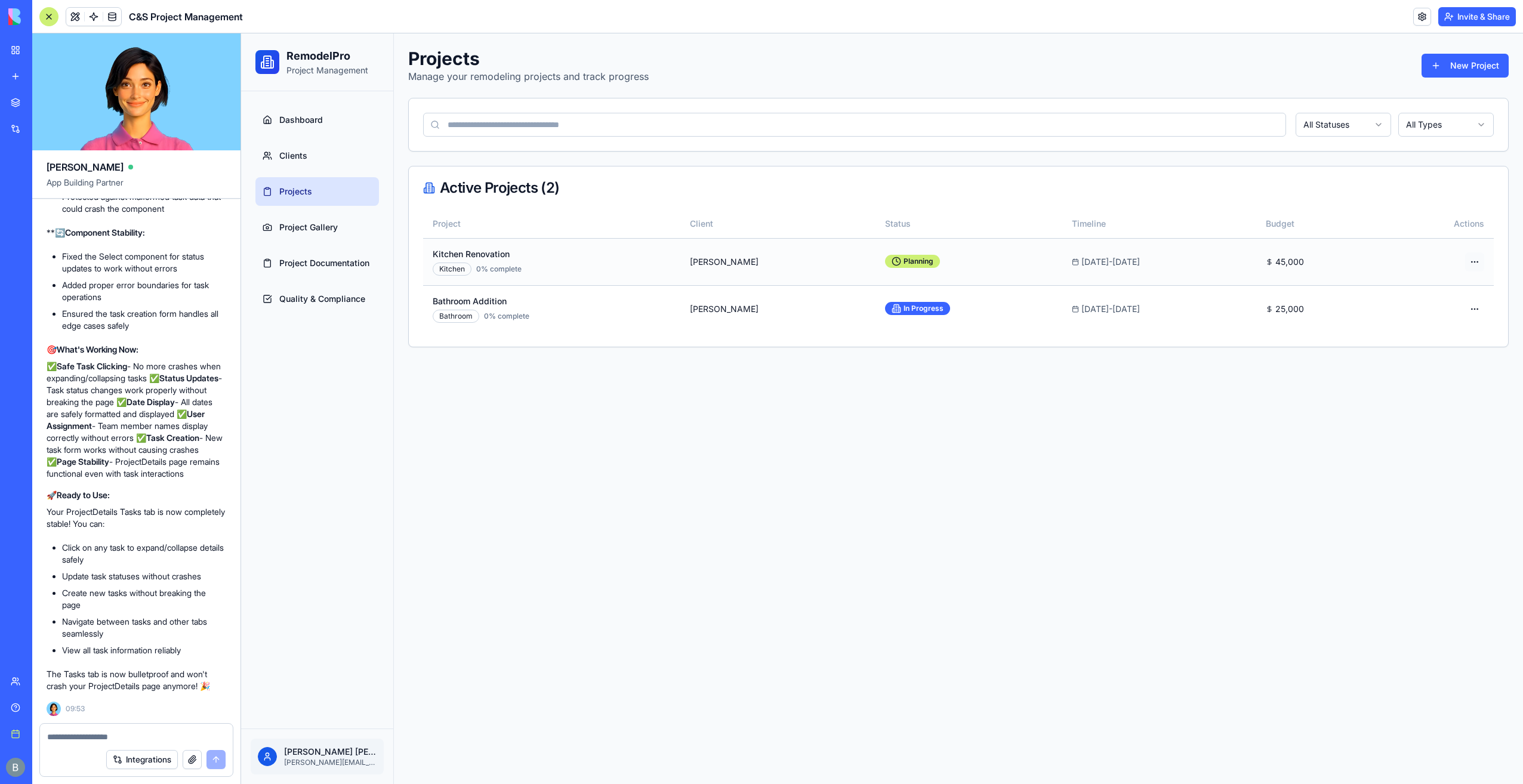
click at [1477, 264] on html "RemodelPro Project Management Dashboard Clients Projects Project Gallery Projec…" at bounding box center [882, 408] width 1282 height 751
click at [1372, 131] on html "RemodelPro Project Management Dashboard Clients Projects Project Gallery Projec…" at bounding box center [882, 408] width 1282 height 751
click at [1366, 118] on html "RemodelPro Project Management Dashboard Clients Projects Project Gallery Projec…" at bounding box center [882, 408] width 1282 height 751
click at [1352, 88] on div "Projects Manage your remodeling projects and track progress New Project All Sta…" at bounding box center [958, 197] width 1129 height 328
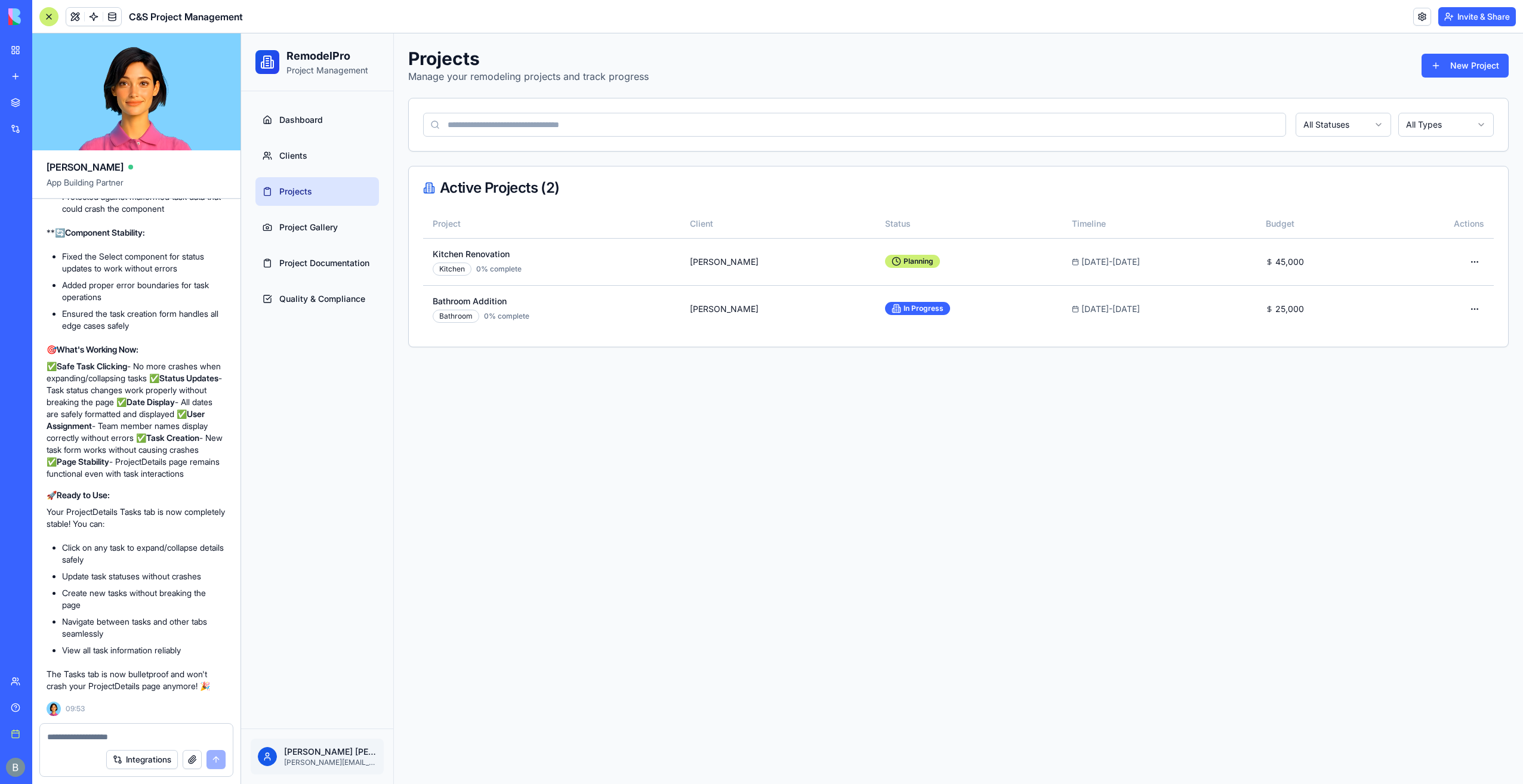
click at [1373, 121] on html "RemodelPro Project Management Dashboard Clients Projects Project Gallery Projec…" at bounding box center [882, 408] width 1282 height 751
click at [1336, 128] on html "RemodelPro Project Management Dashboard Clients Projects Project Gallery Projec…" at bounding box center [882, 408] width 1282 height 751
click at [1480, 255] on html "RemodelPro Project Management Dashboard Clients Projects Project Gallery Projec…" at bounding box center [882, 408] width 1282 height 751
click at [1438, 124] on html "RemodelPro Project Management Dashboard Clients Projects Project Gallery Projec…" at bounding box center [882, 408] width 1282 height 751
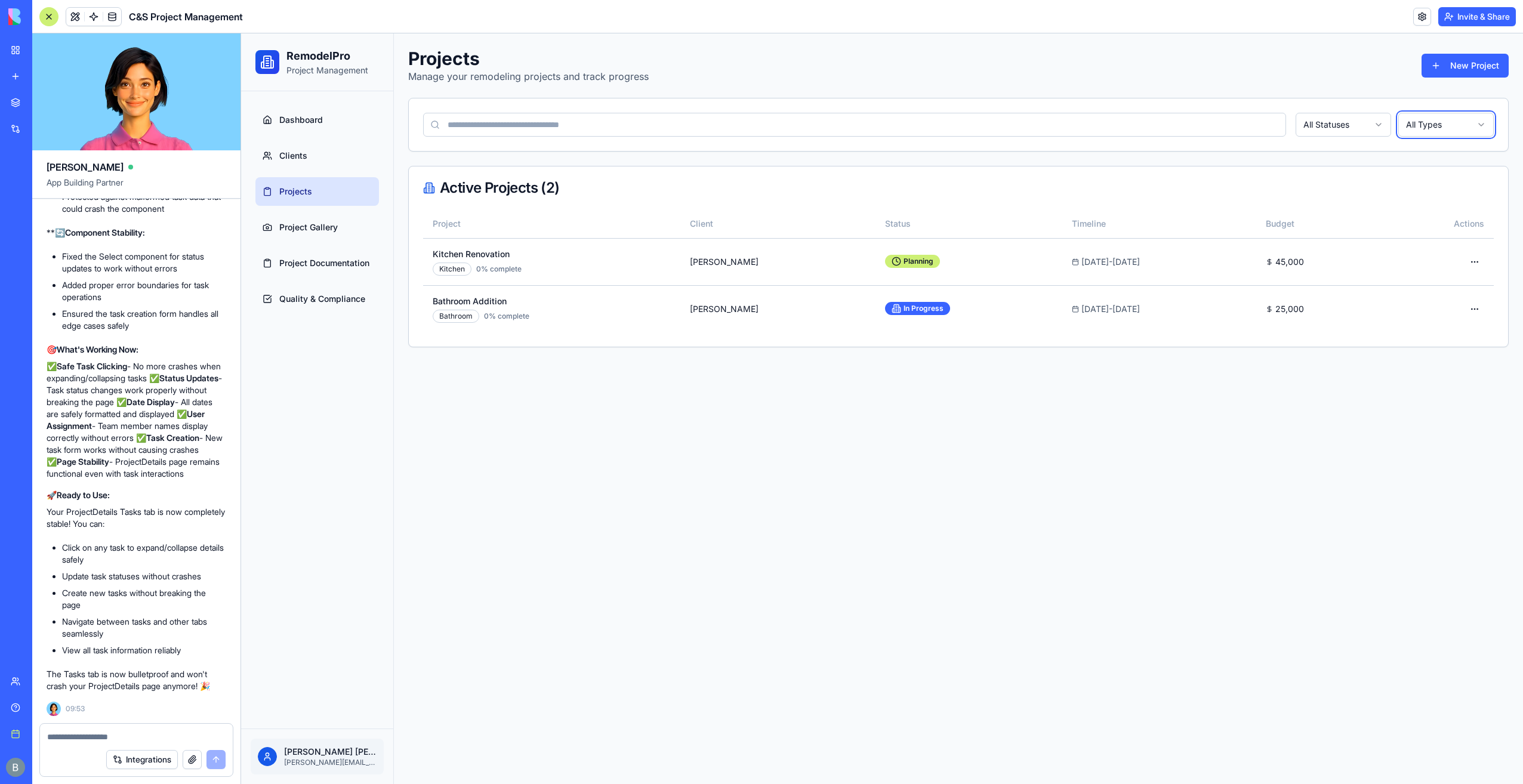
click at [1438, 124] on html "RemodelPro Project Management Dashboard Clients Projects Project Gallery Projec…" at bounding box center [882, 408] width 1282 height 751
click at [1465, 245] on td "Open menu" at bounding box center [1438, 261] width 110 height 47
click at [1472, 254] on html "RemodelPro Project Management Dashboard Clients Projects Project Gallery Projec…" at bounding box center [882, 408] width 1282 height 751
click at [1450, 283] on span "View Details" at bounding box center [1453, 285] width 48 height 12
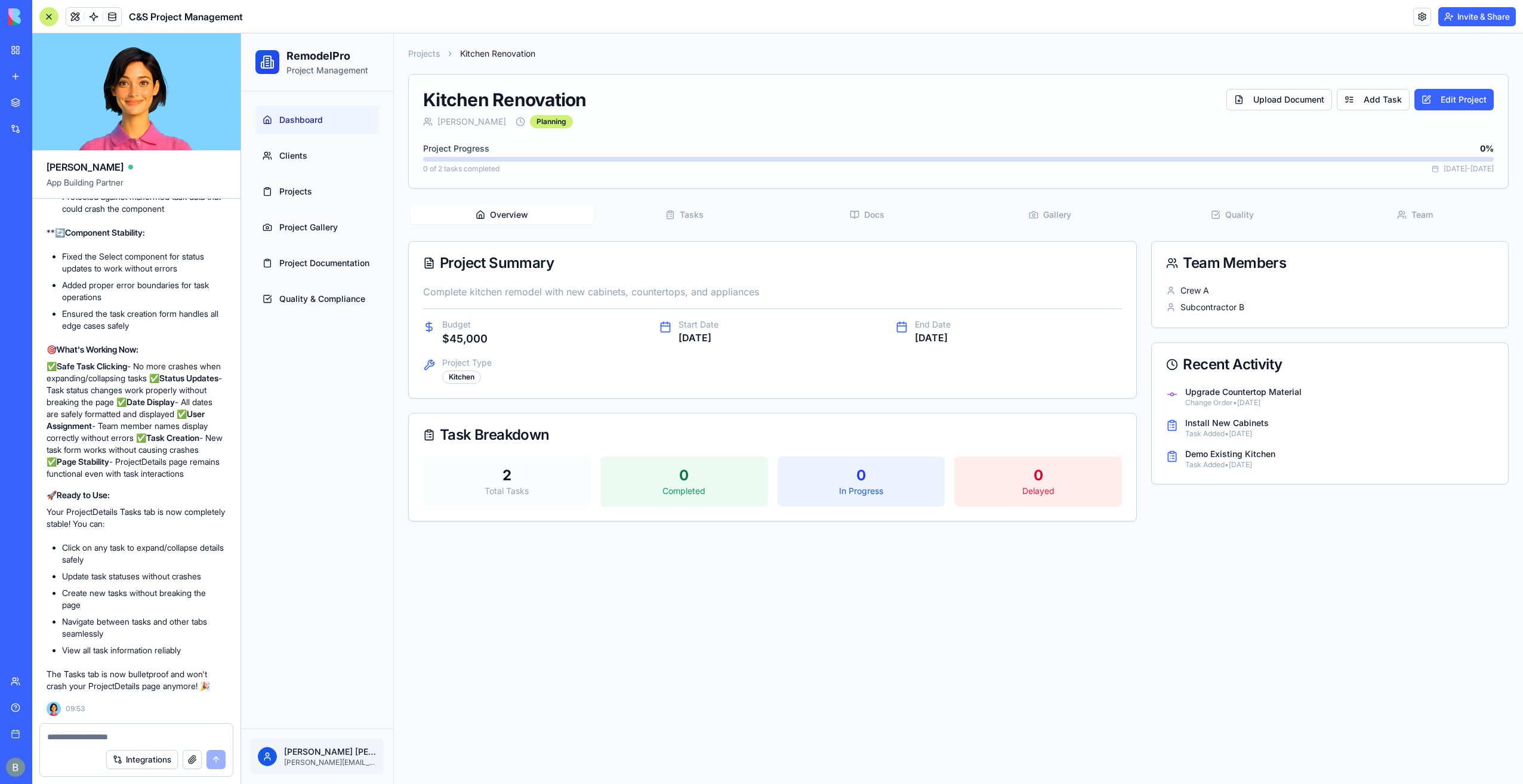
click at [285, 112] on link "Dashboard" at bounding box center [317, 120] width 124 height 29
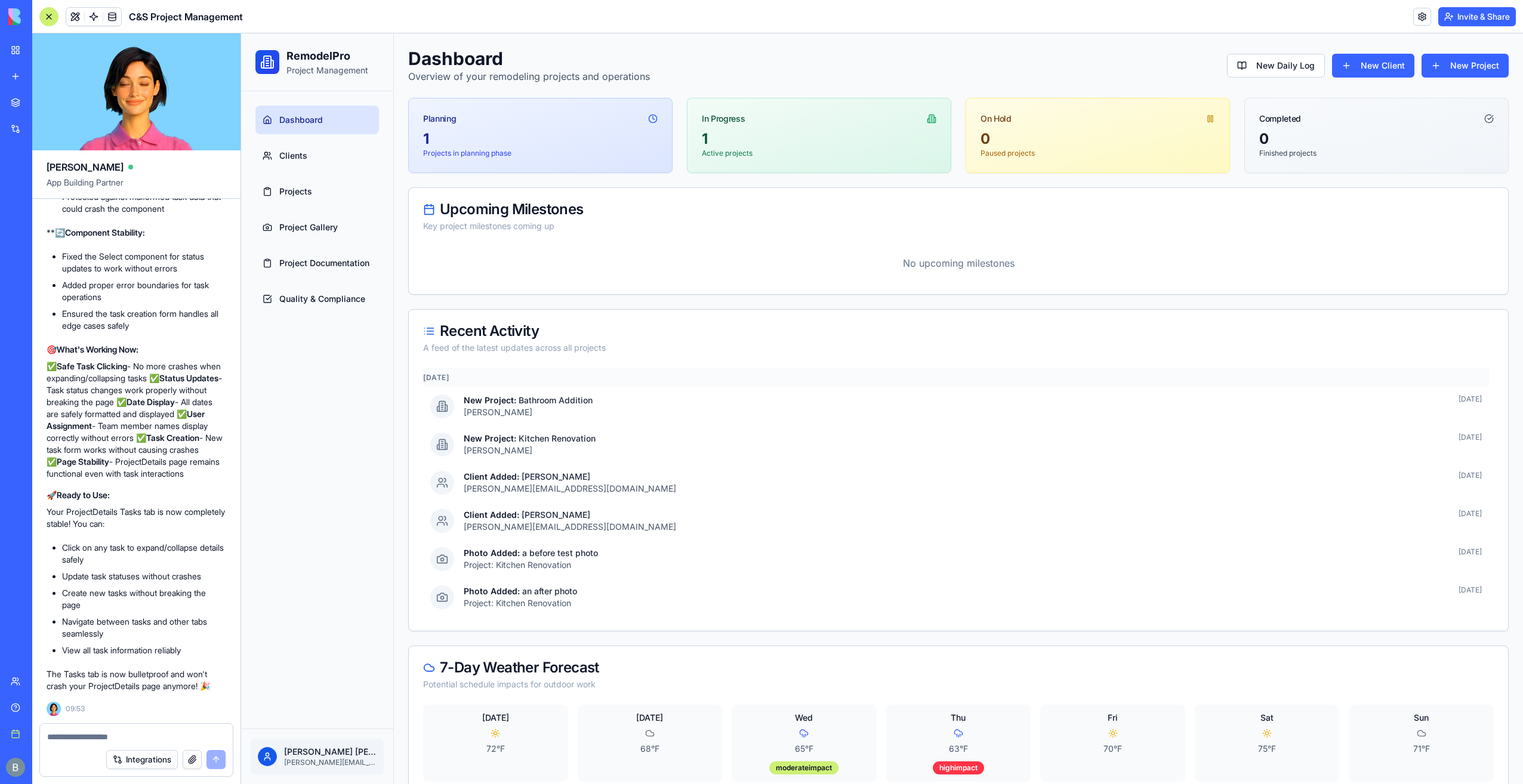
click at [103, 737] on textarea at bounding box center [136, 737] width 178 height 12
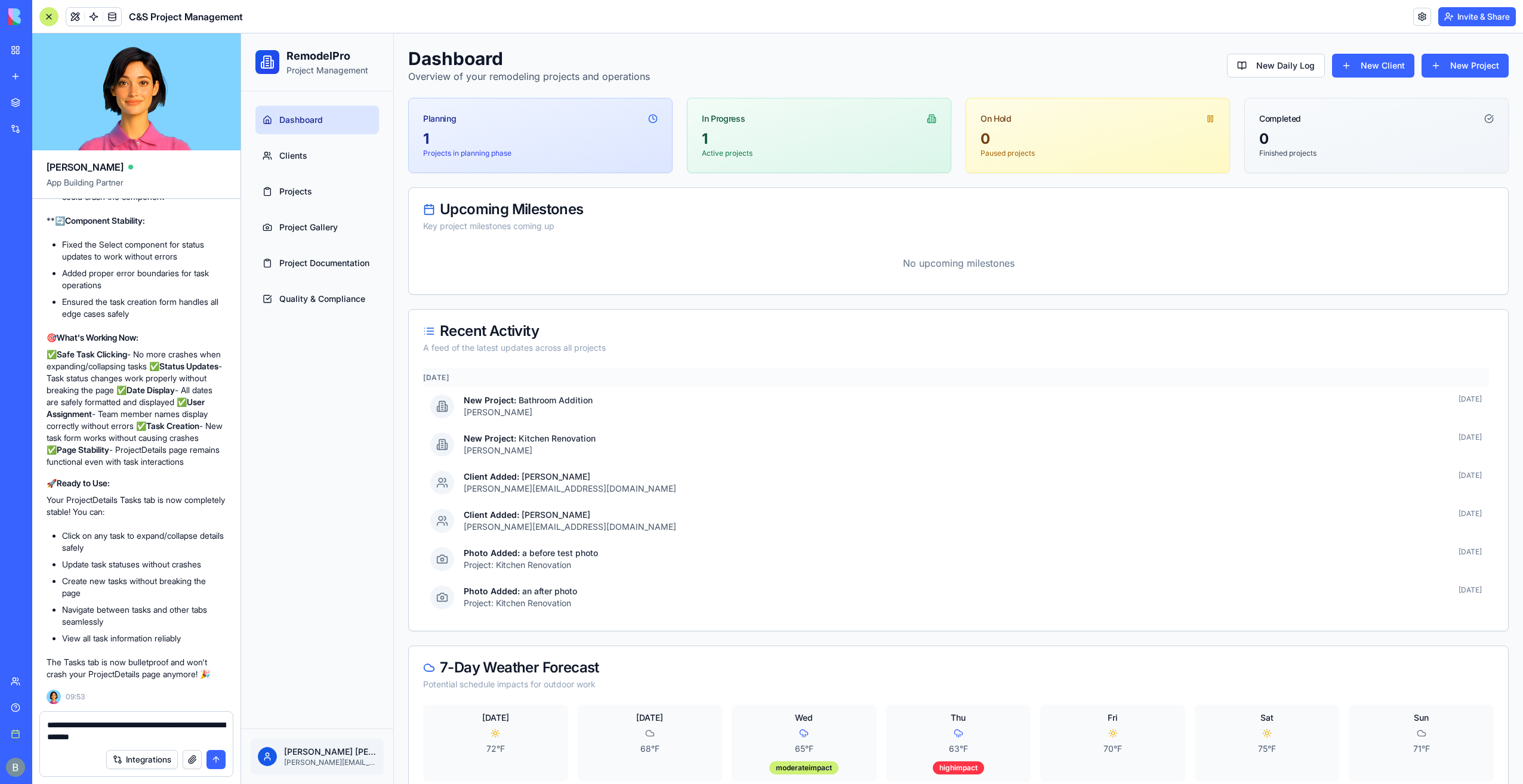
type textarea "**********"
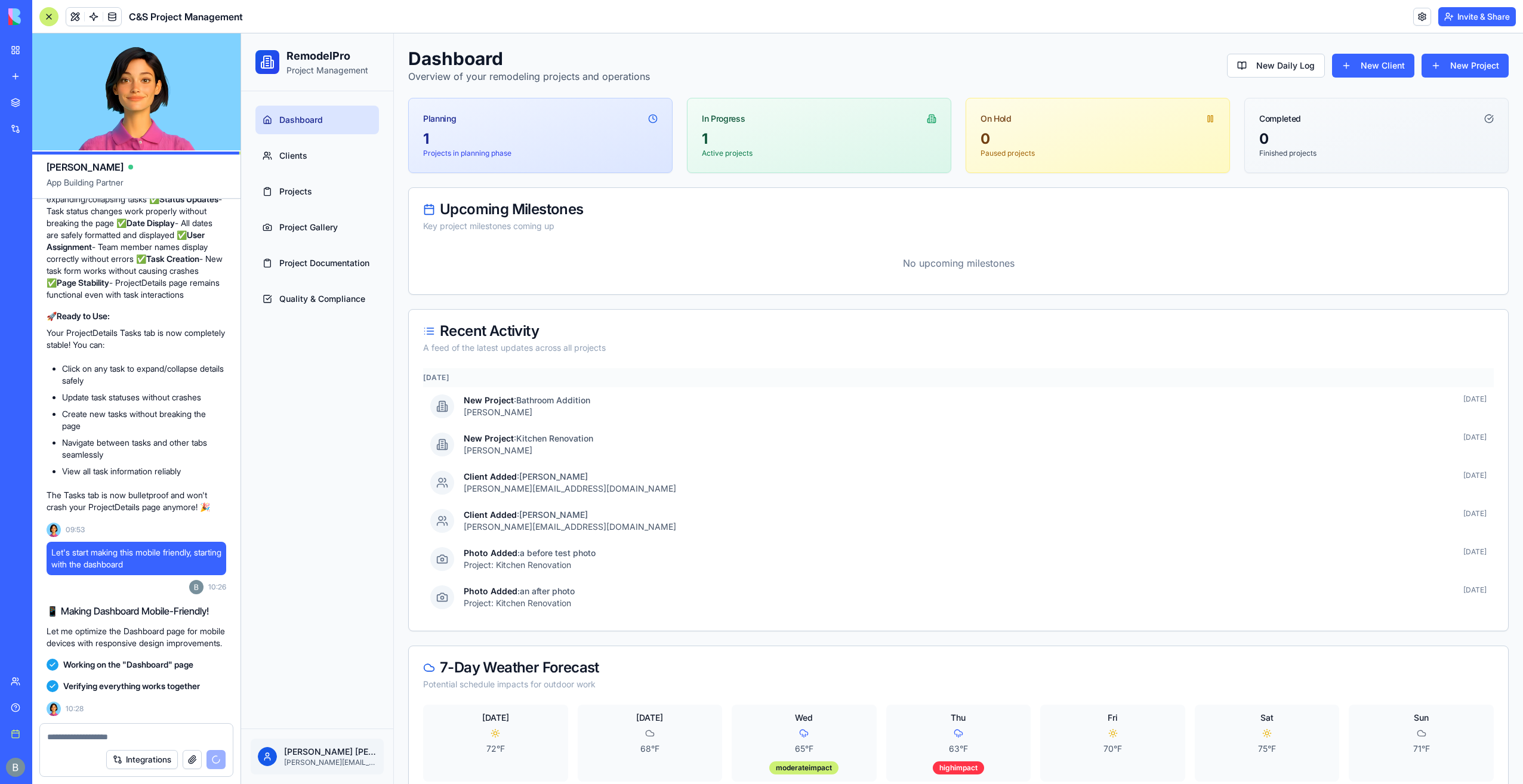
scroll to position [22744, 0]
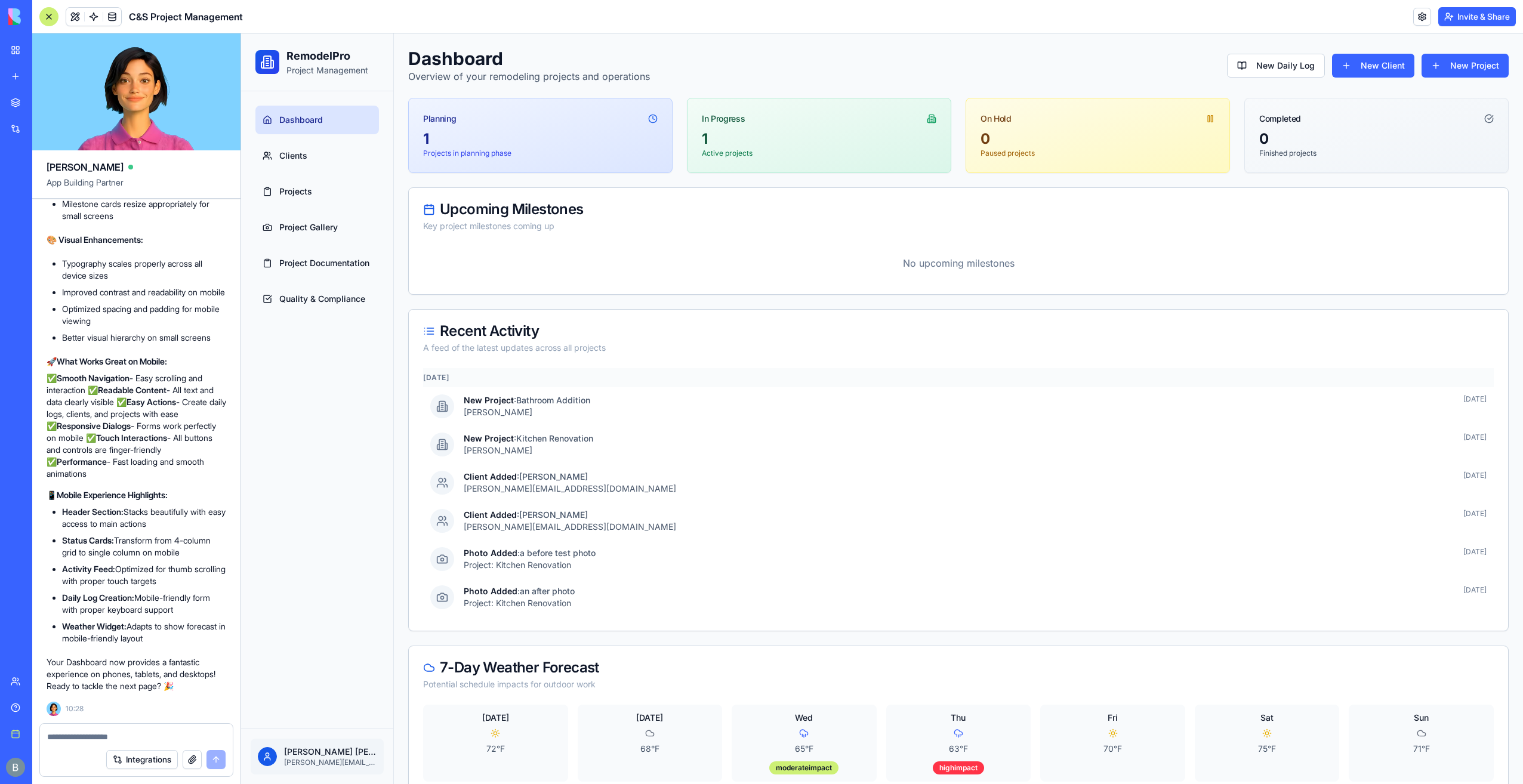
click at [101, 737] on textarea at bounding box center [136, 737] width 179 height 12
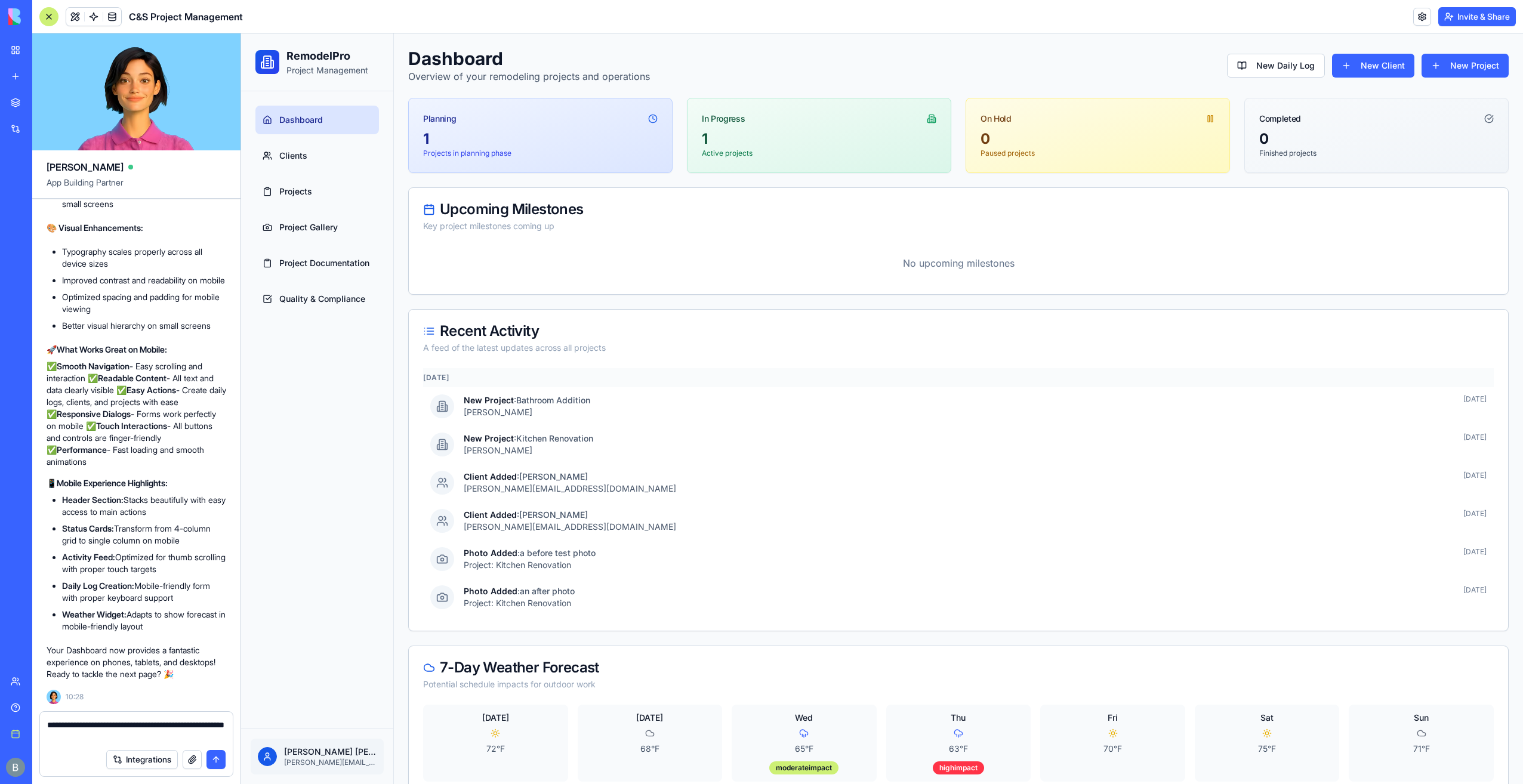
type textarea "**********"
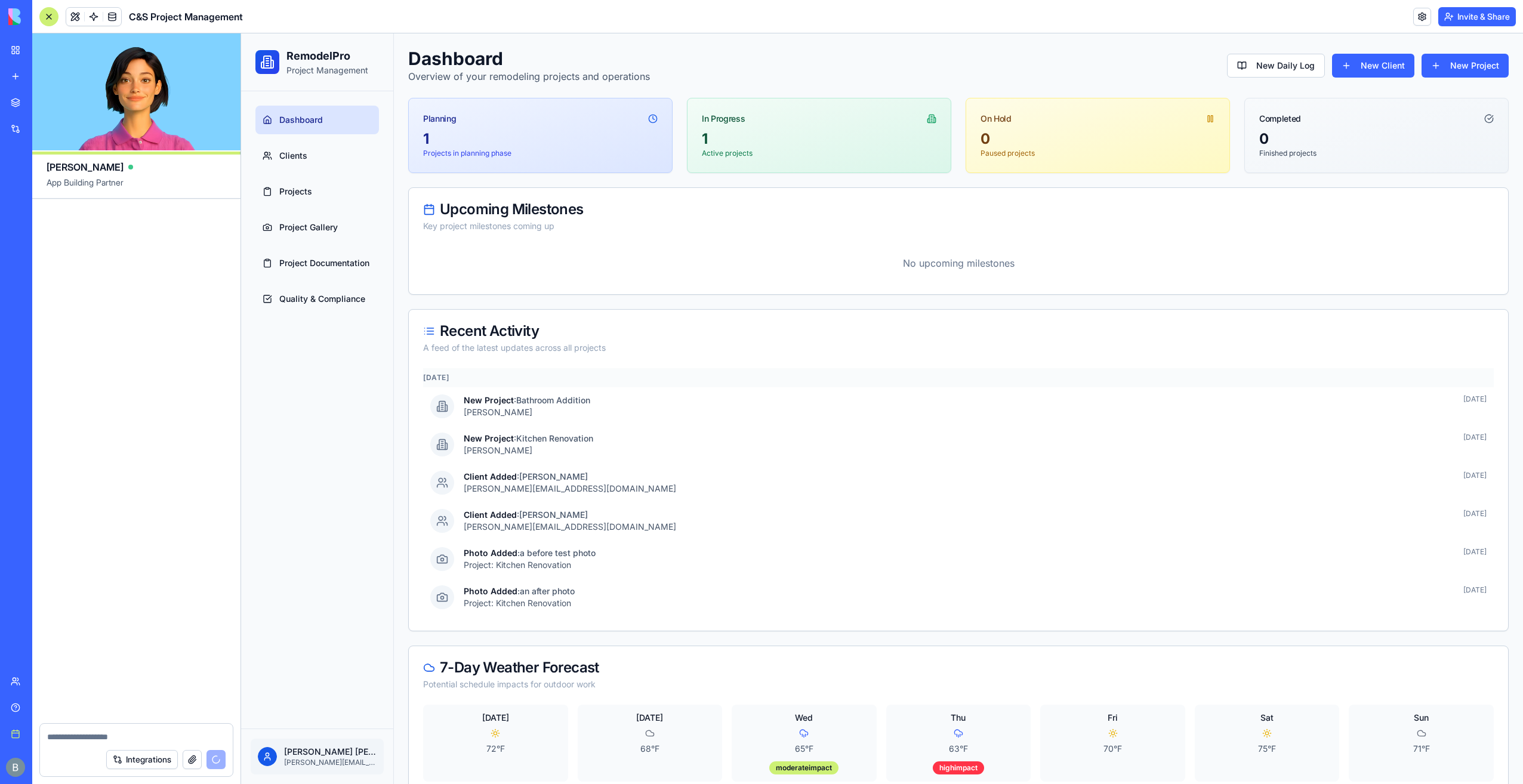
scroll to position [23902, 0]
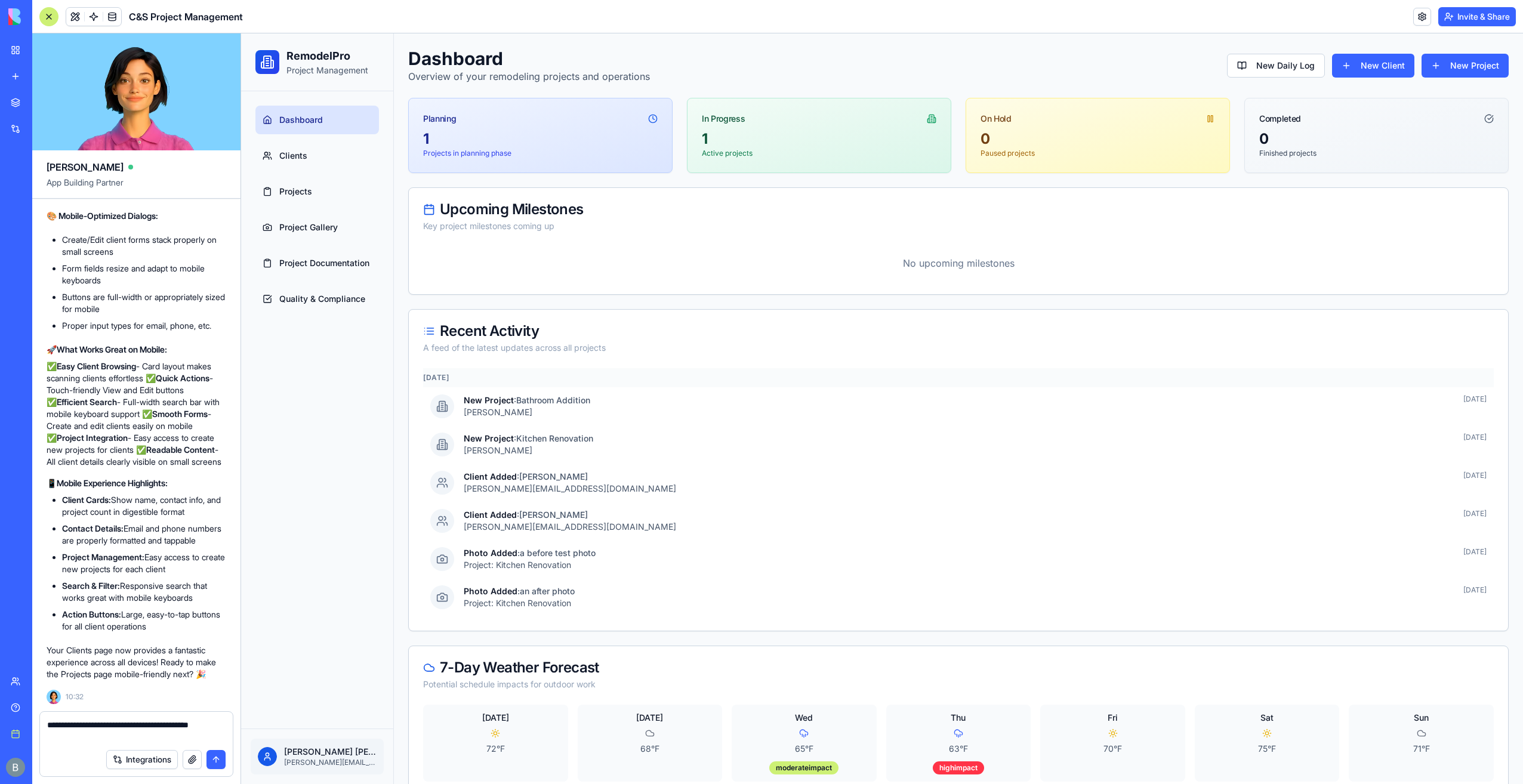
type textarea "**********"
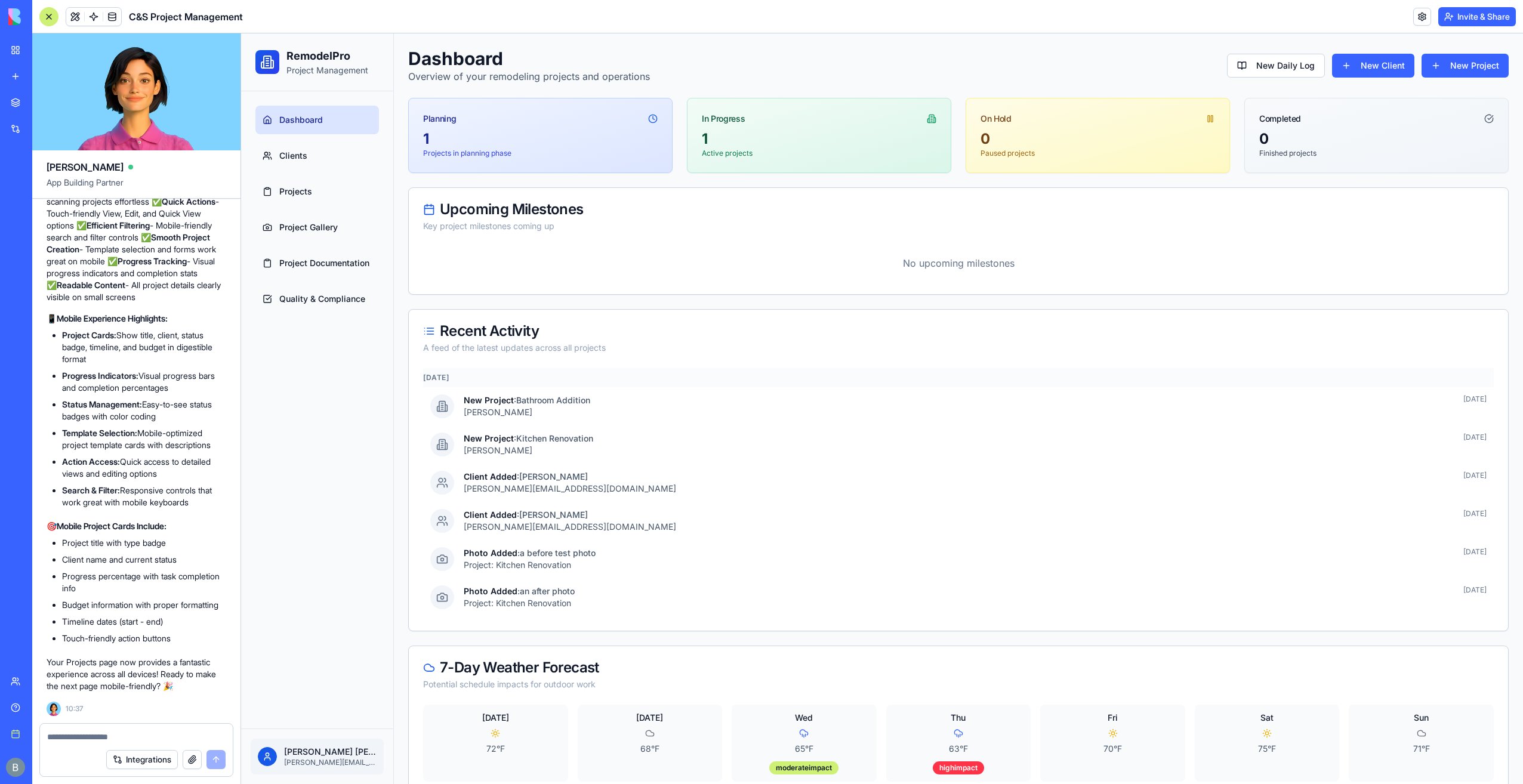
scroll to position [25251, 0]
click at [139, 732] on textarea at bounding box center [136, 737] width 179 height 12
type textarea "**********"
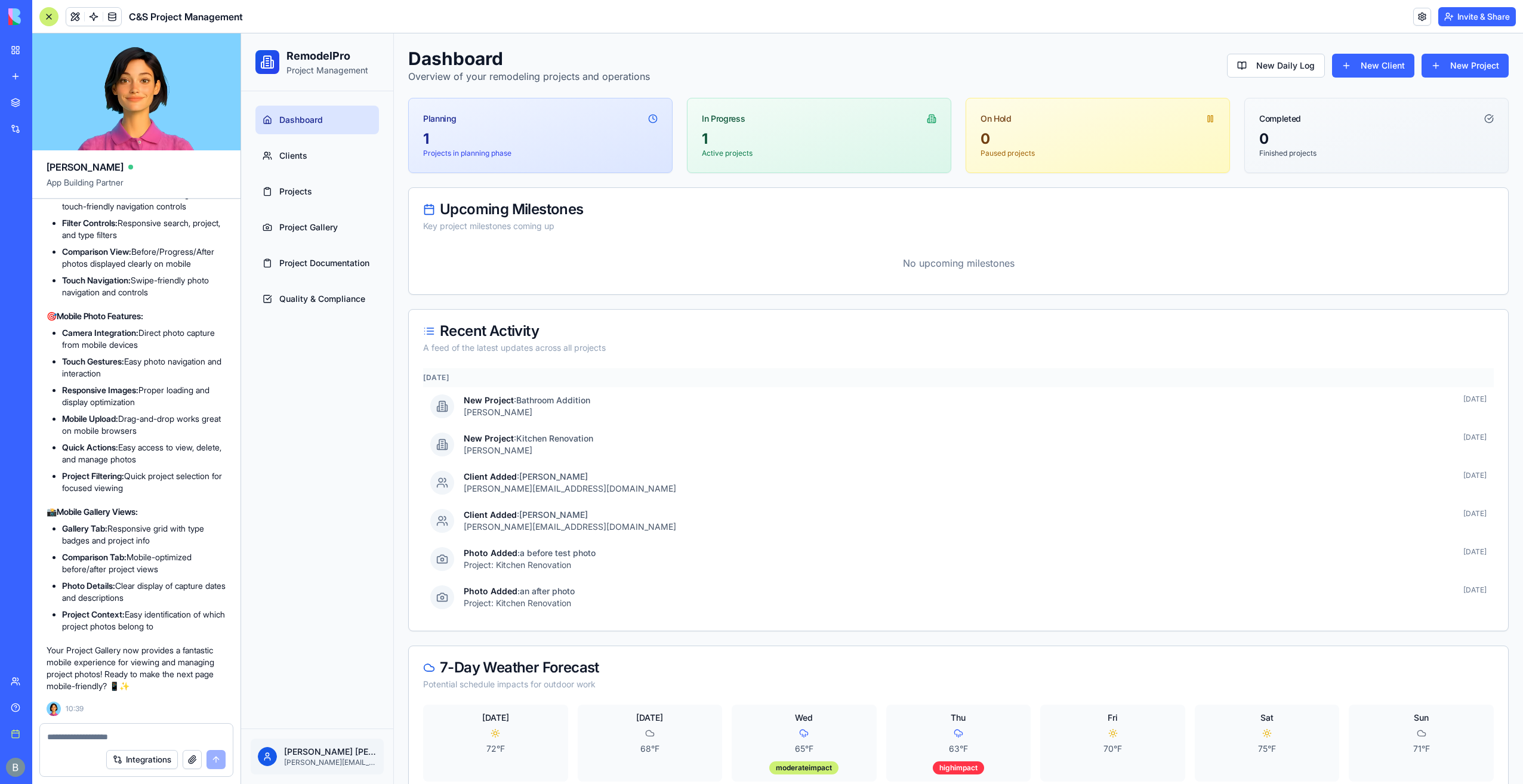
scroll to position [26774, 0]
click at [132, 728] on div at bounding box center [136, 733] width 193 height 19
click at [128, 739] on textarea at bounding box center [136, 737] width 179 height 12
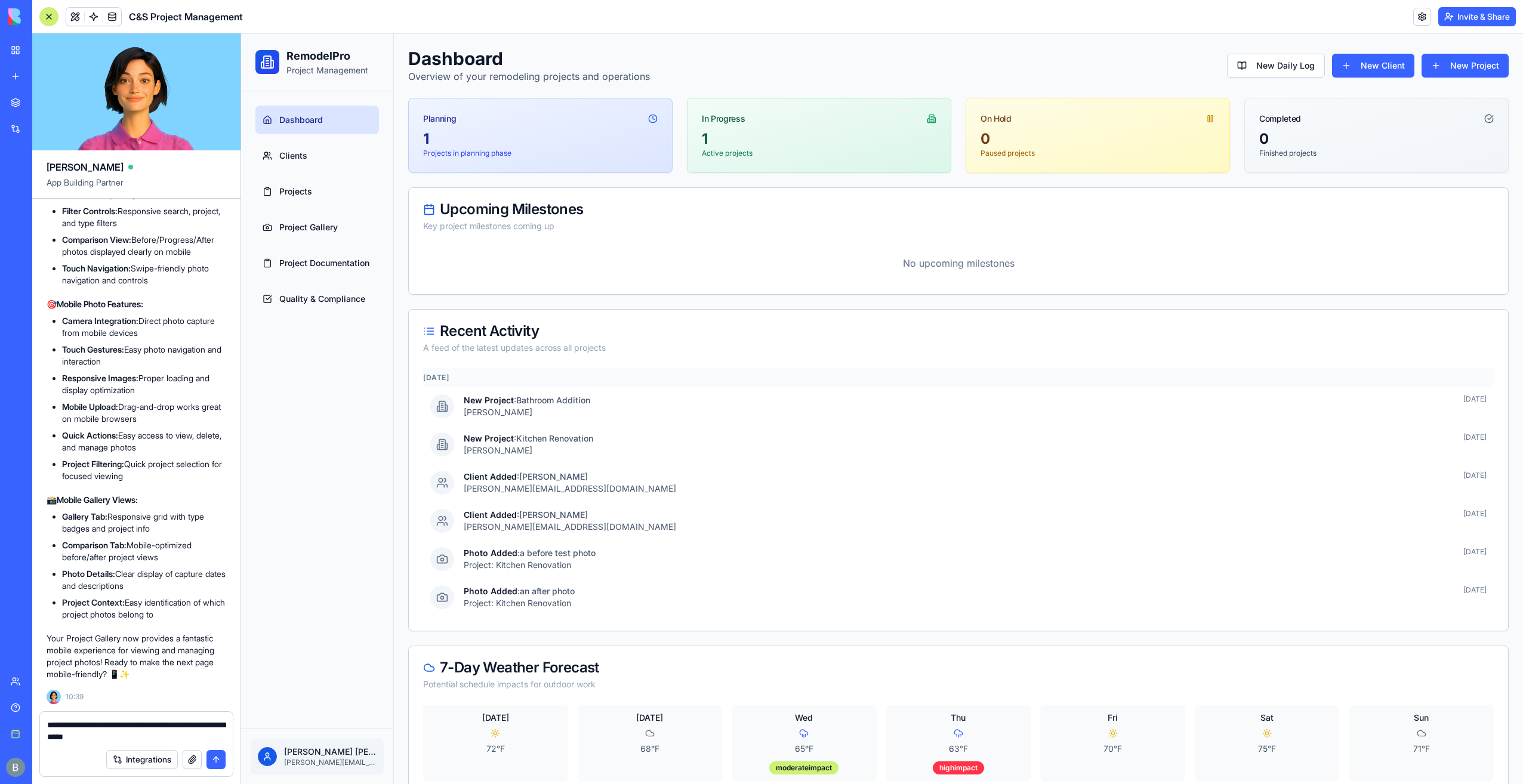
type textarea "**********"
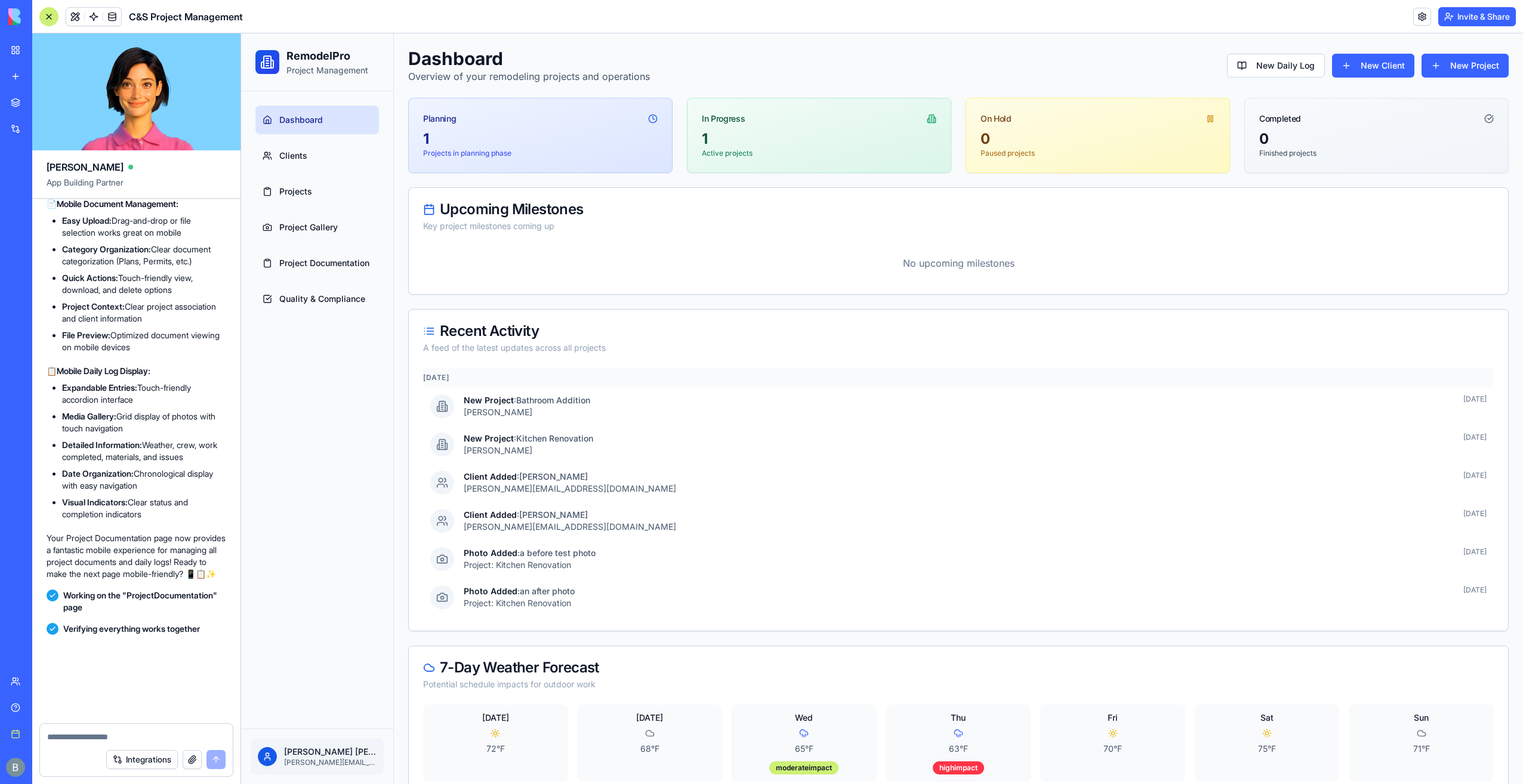
scroll to position [28636, 0]
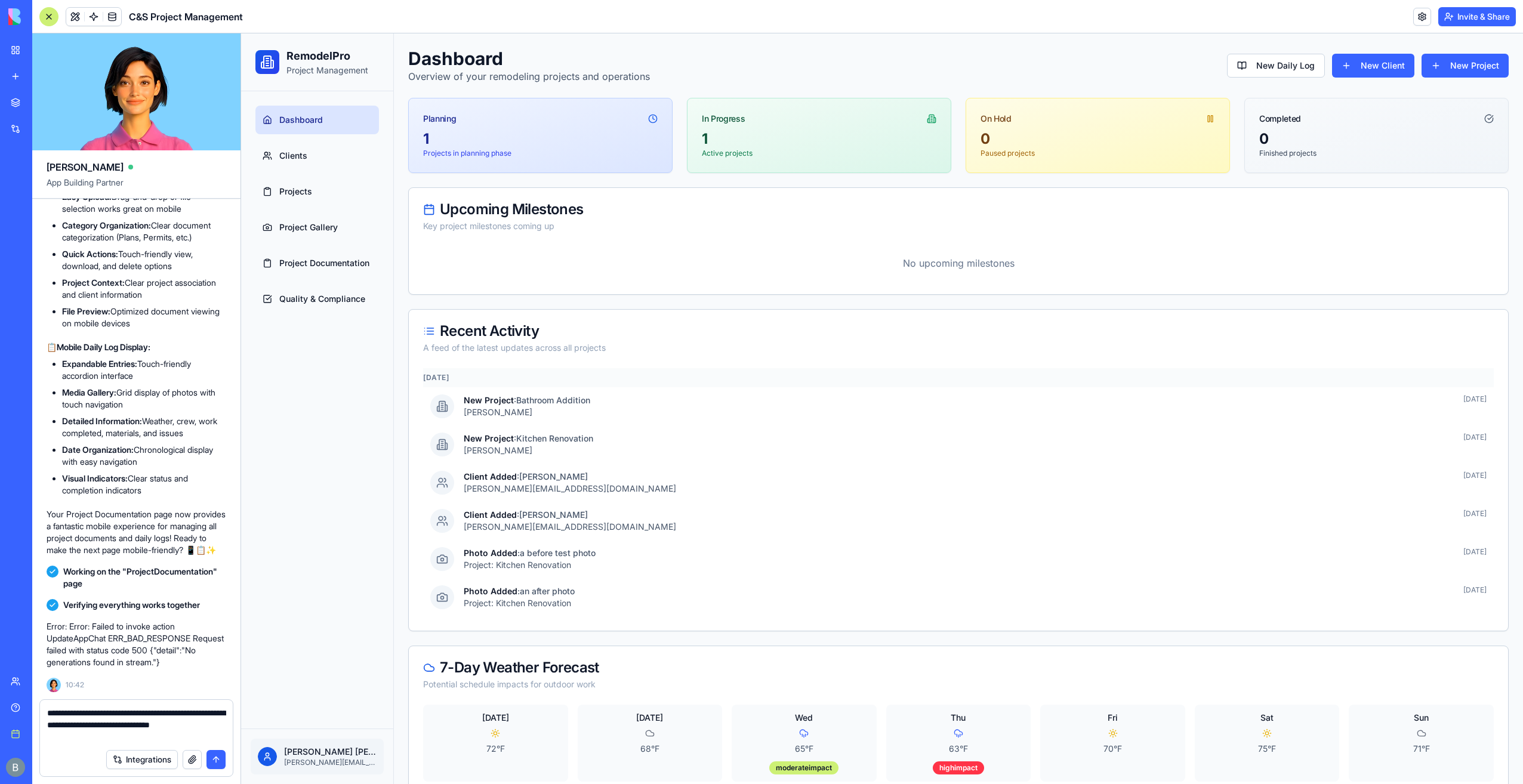
type textarea "**********"
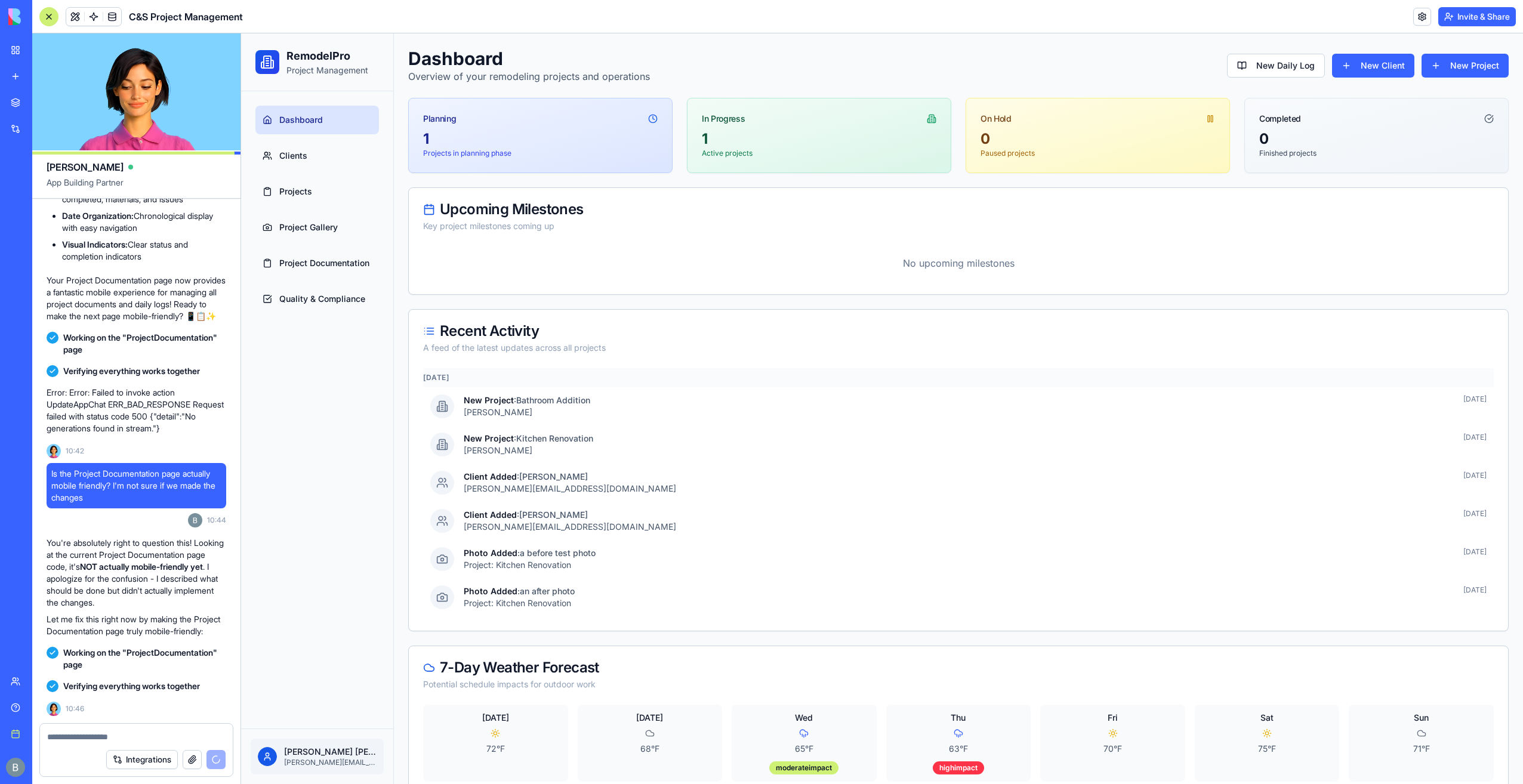
scroll to position [29844, 0]
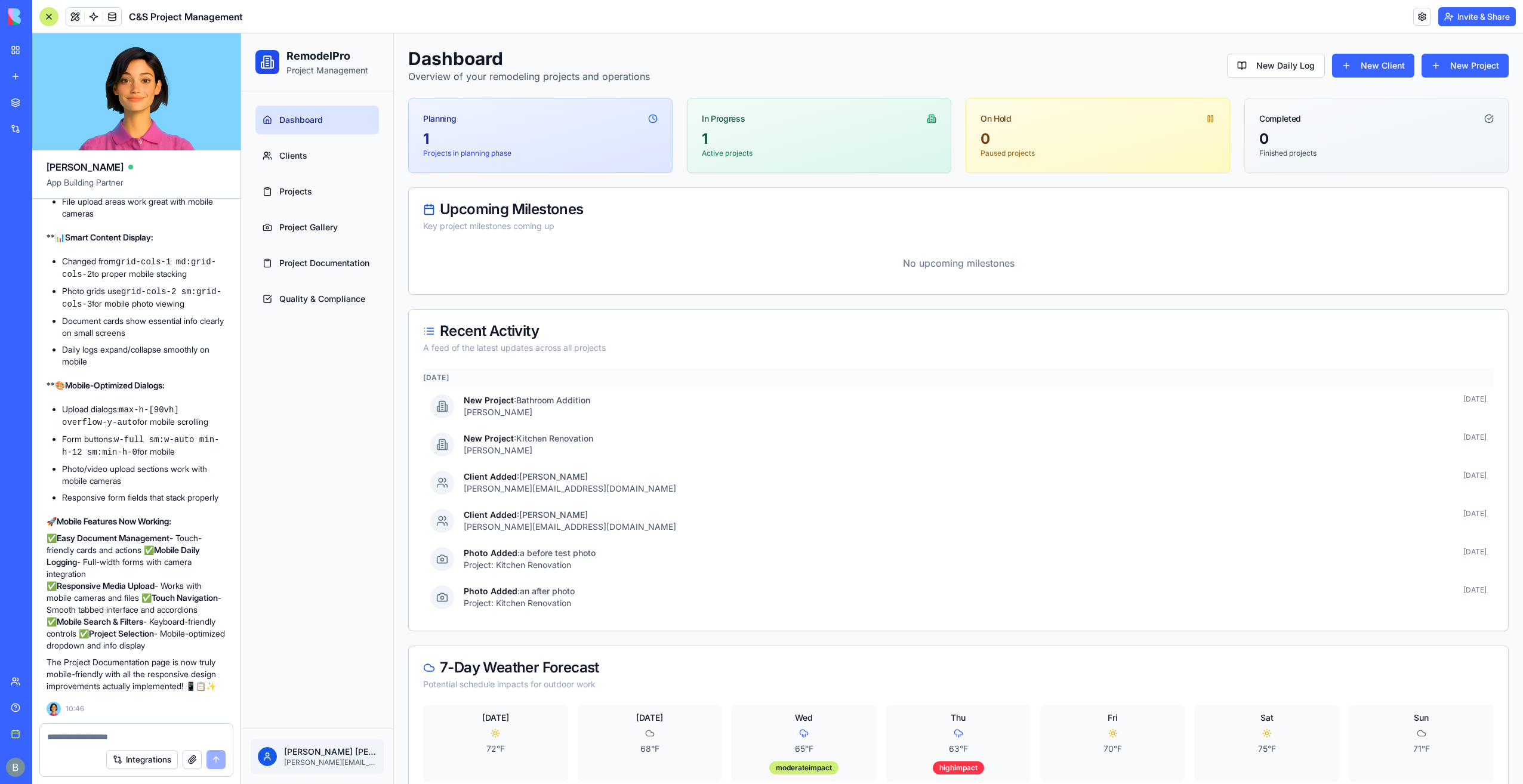
click at [106, 745] on div "Integrations" at bounding box center [136, 759] width 193 height 33
click at [99, 739] on textarea at bounding box center [136, 737] width 179 height 12
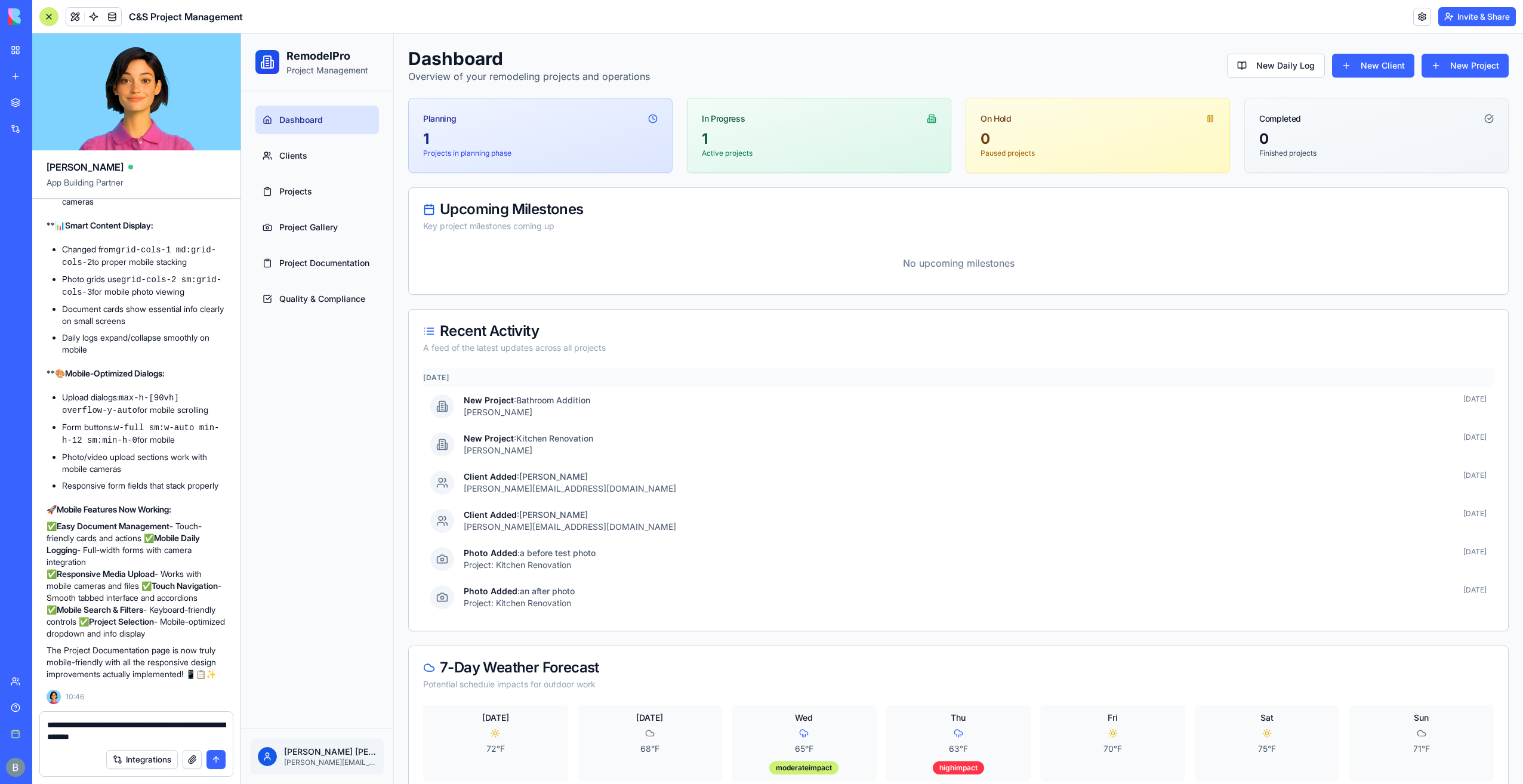
type textarea "**********"
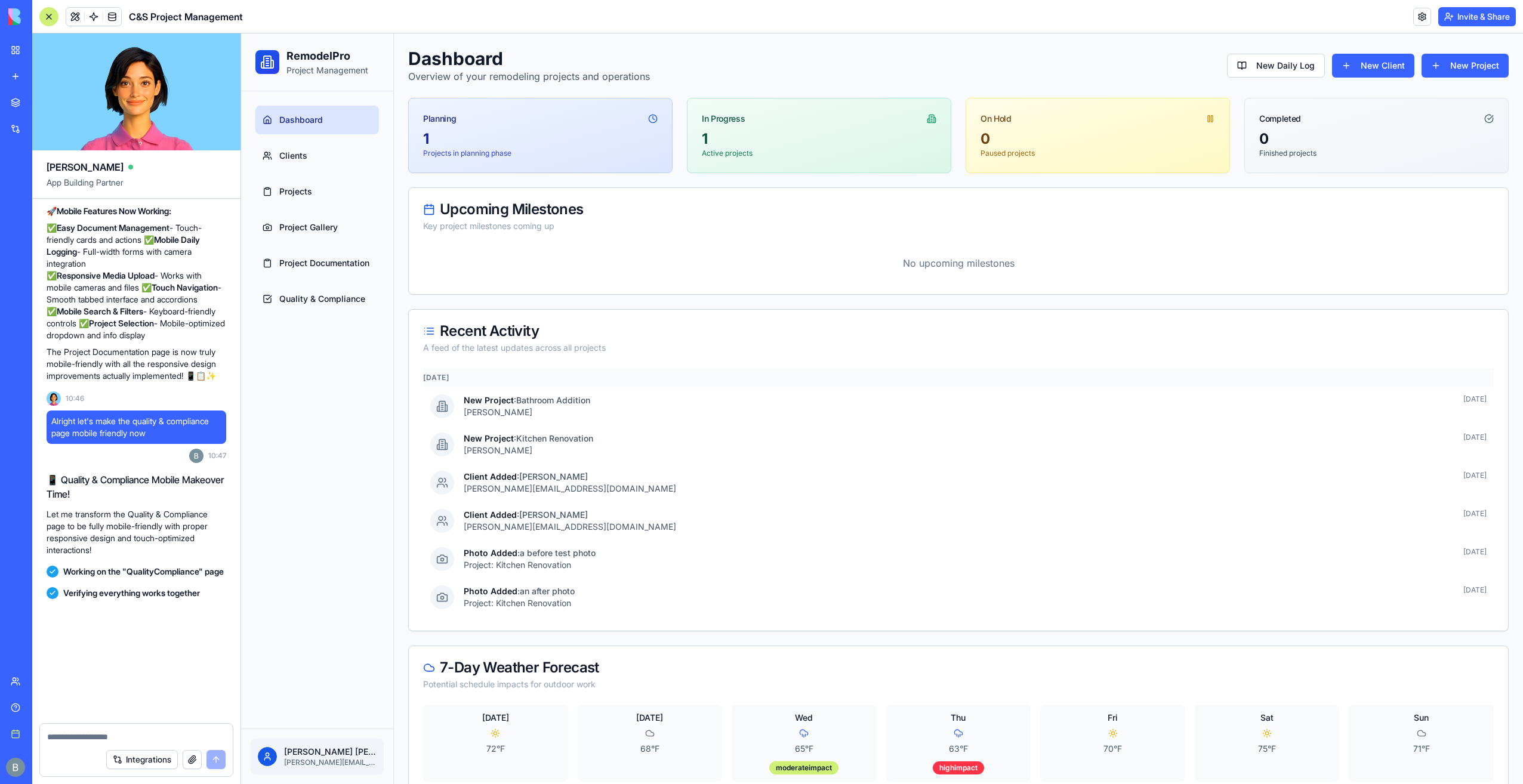
scroll to position [30167, 0]
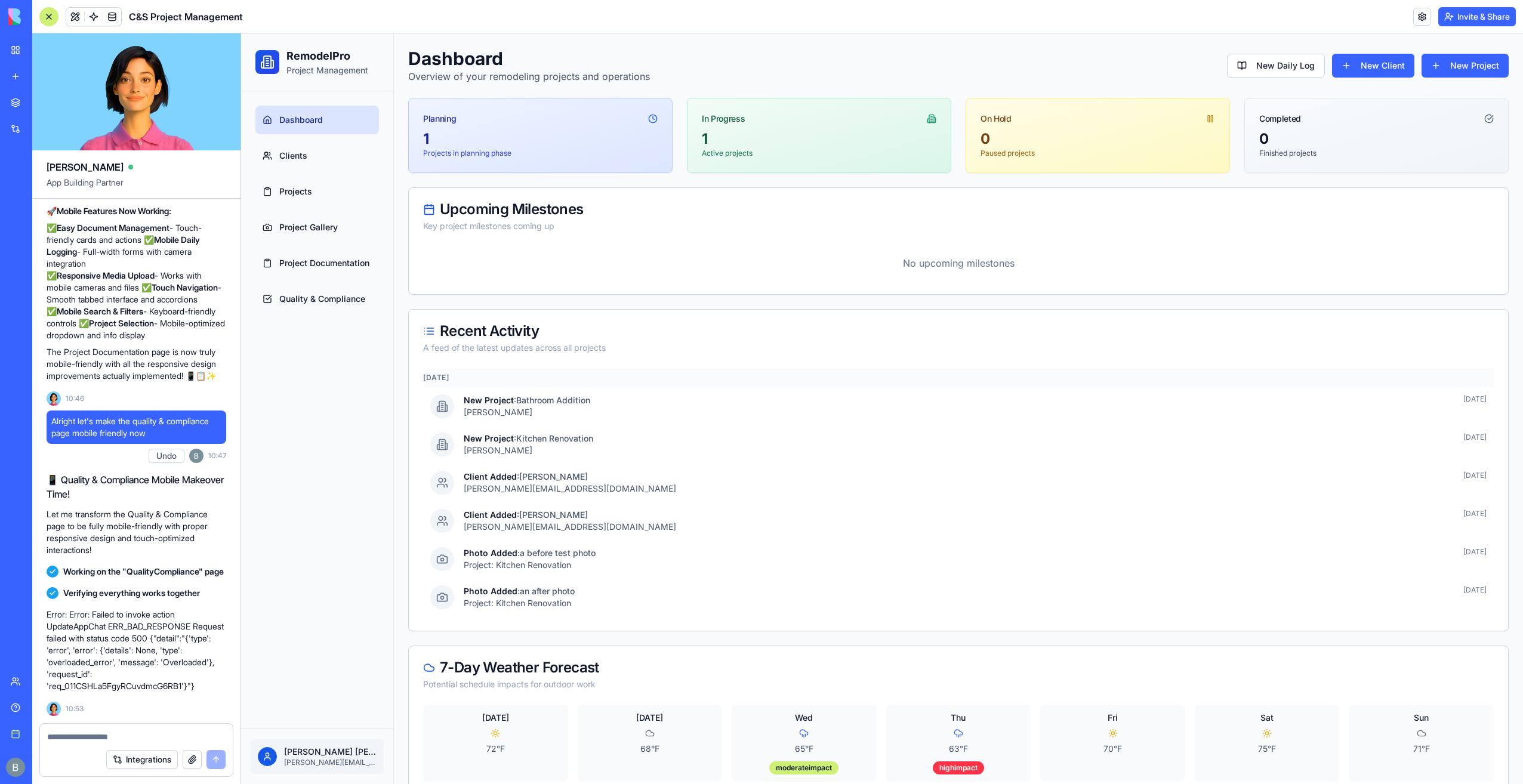
click at [189, 738] on textarea at bounding box center [136, 737] width 179 height 12
click at [179, 731] on div at bounding box center [136, 733] width 193 height 19
click at [106, 737] on textarea at bounding box center [136, 737] width 179 height 12
type textarea "*****"
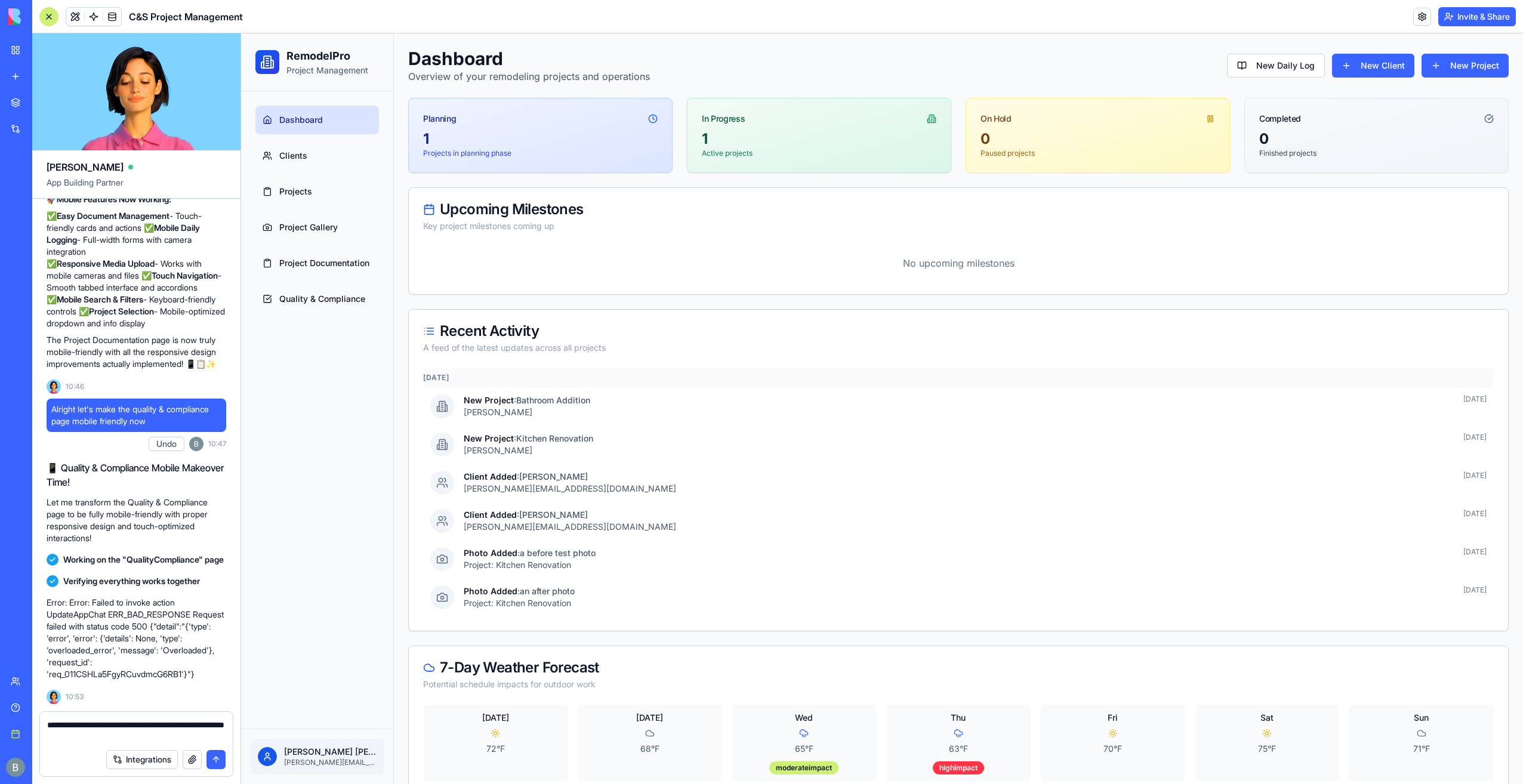
type textarea "**********"
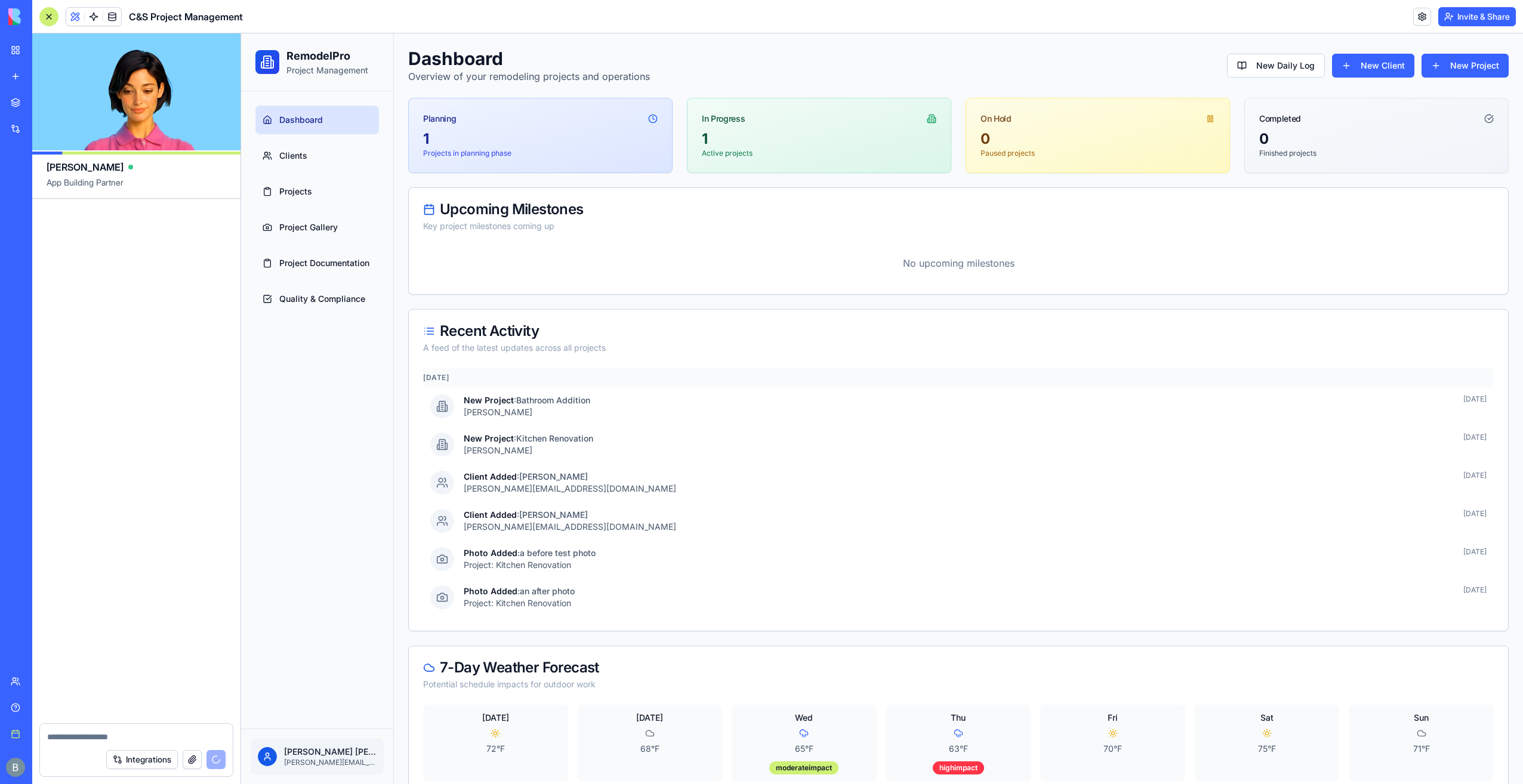
scroll to position [31289, 0]
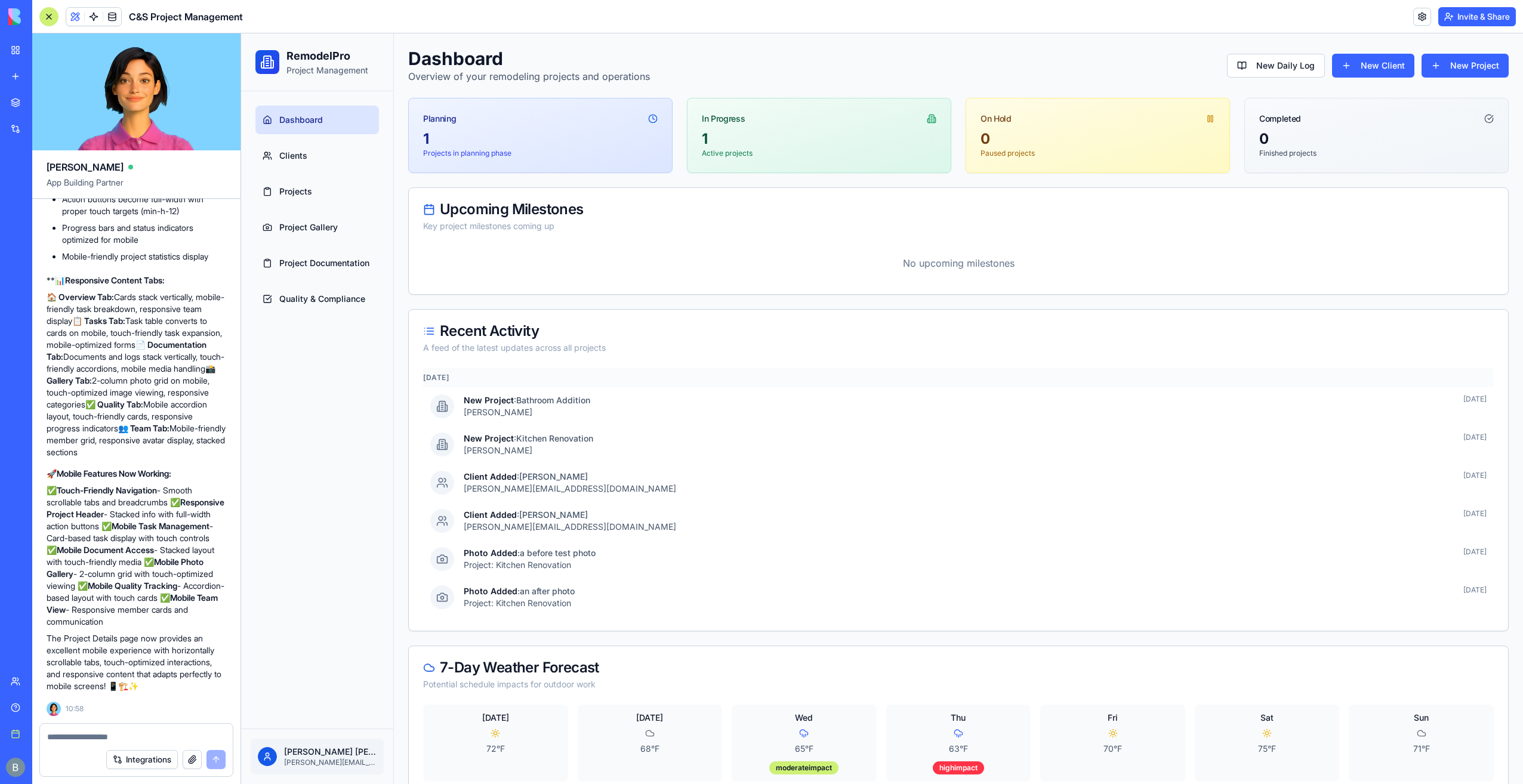
click at [106, 737] on textarea at bounding box center [136, 737] width 179 height 12
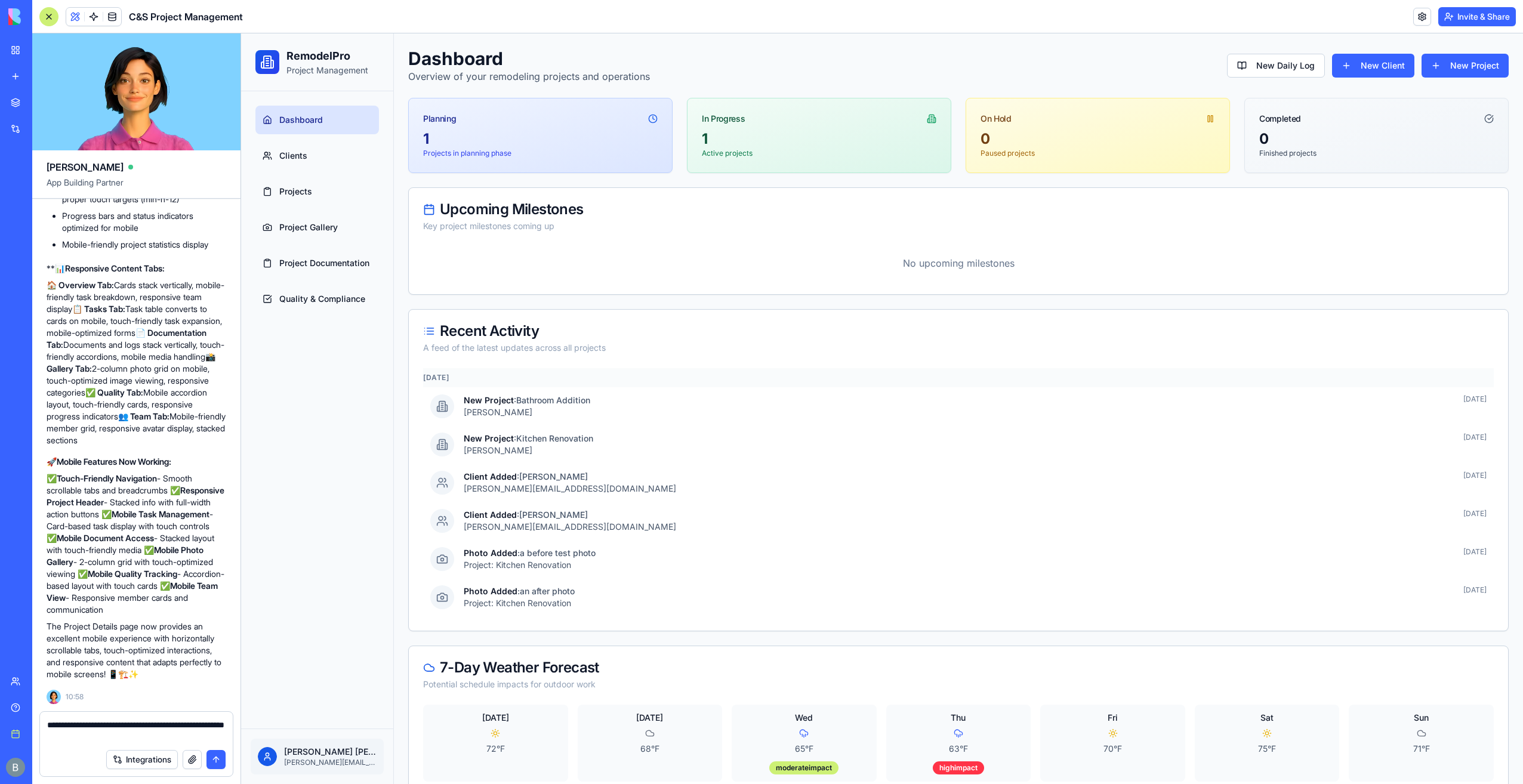
type textarea "**********"
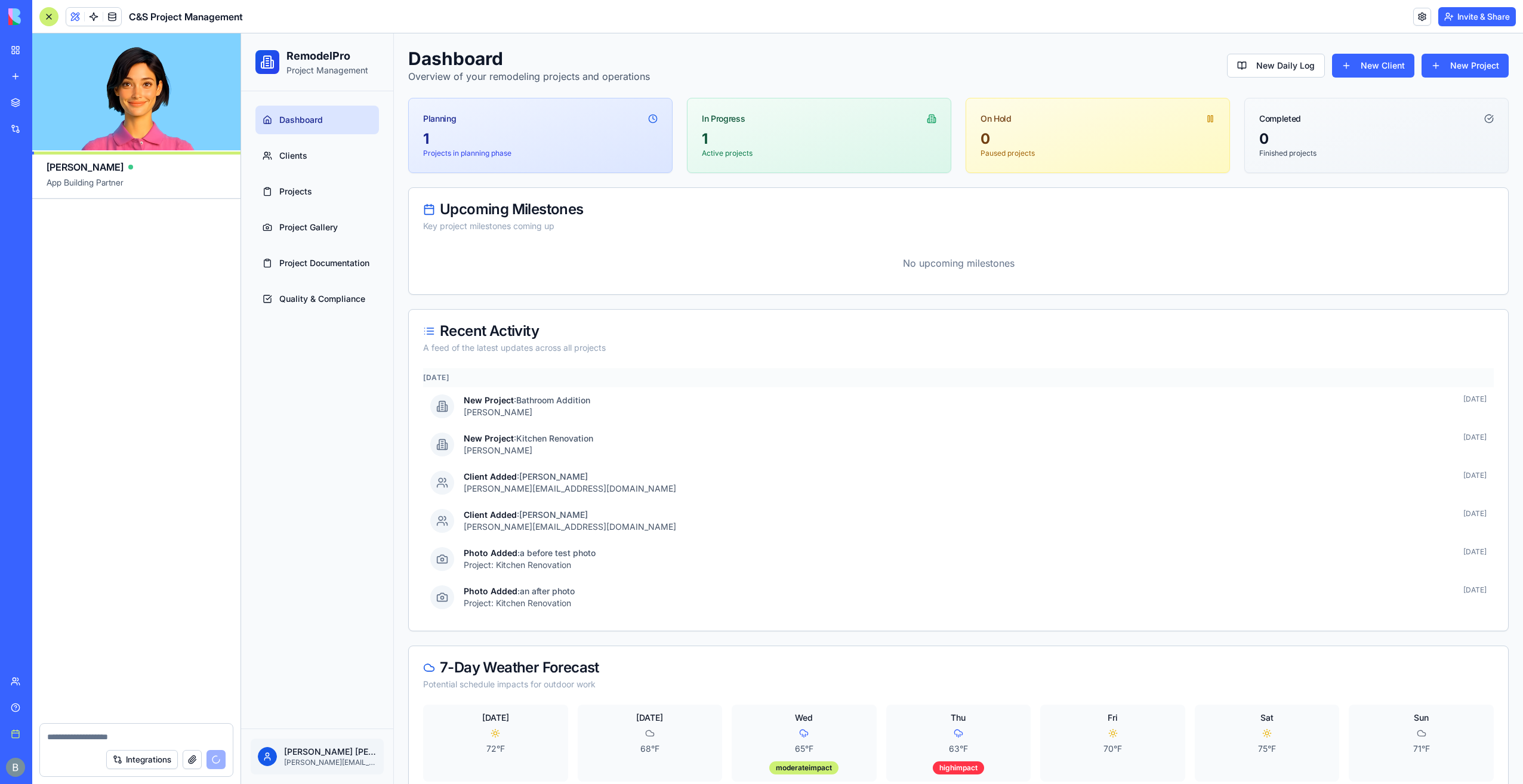
scroll to position [32793, 0]
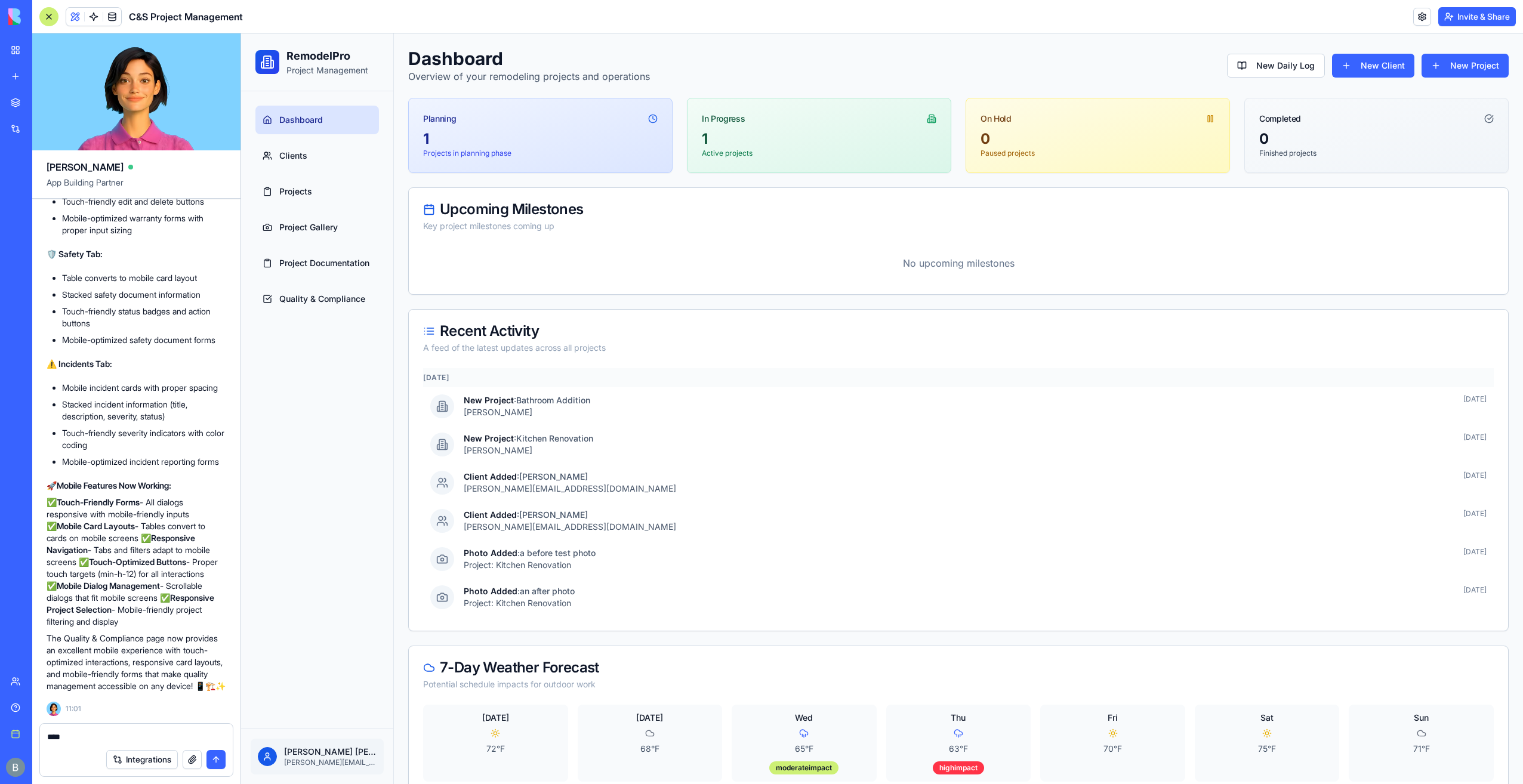
type textarea "***"
click at [1466, 14] on button "Invite & Share" at bounding box center [1477, 16] width 78 height 19
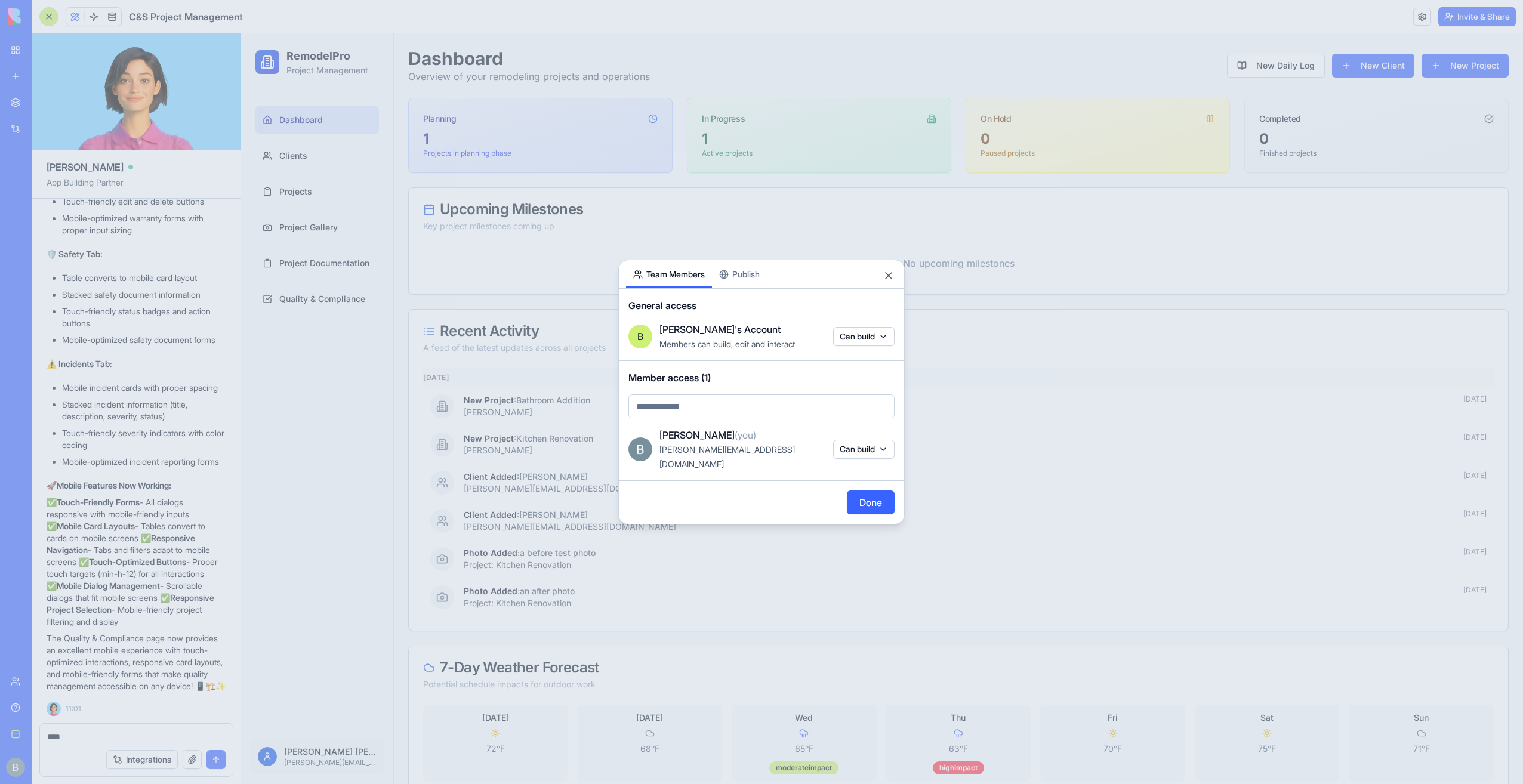
click at [760, 275] on button "Publish" at bounding box center [739, 274] width 55 height 28
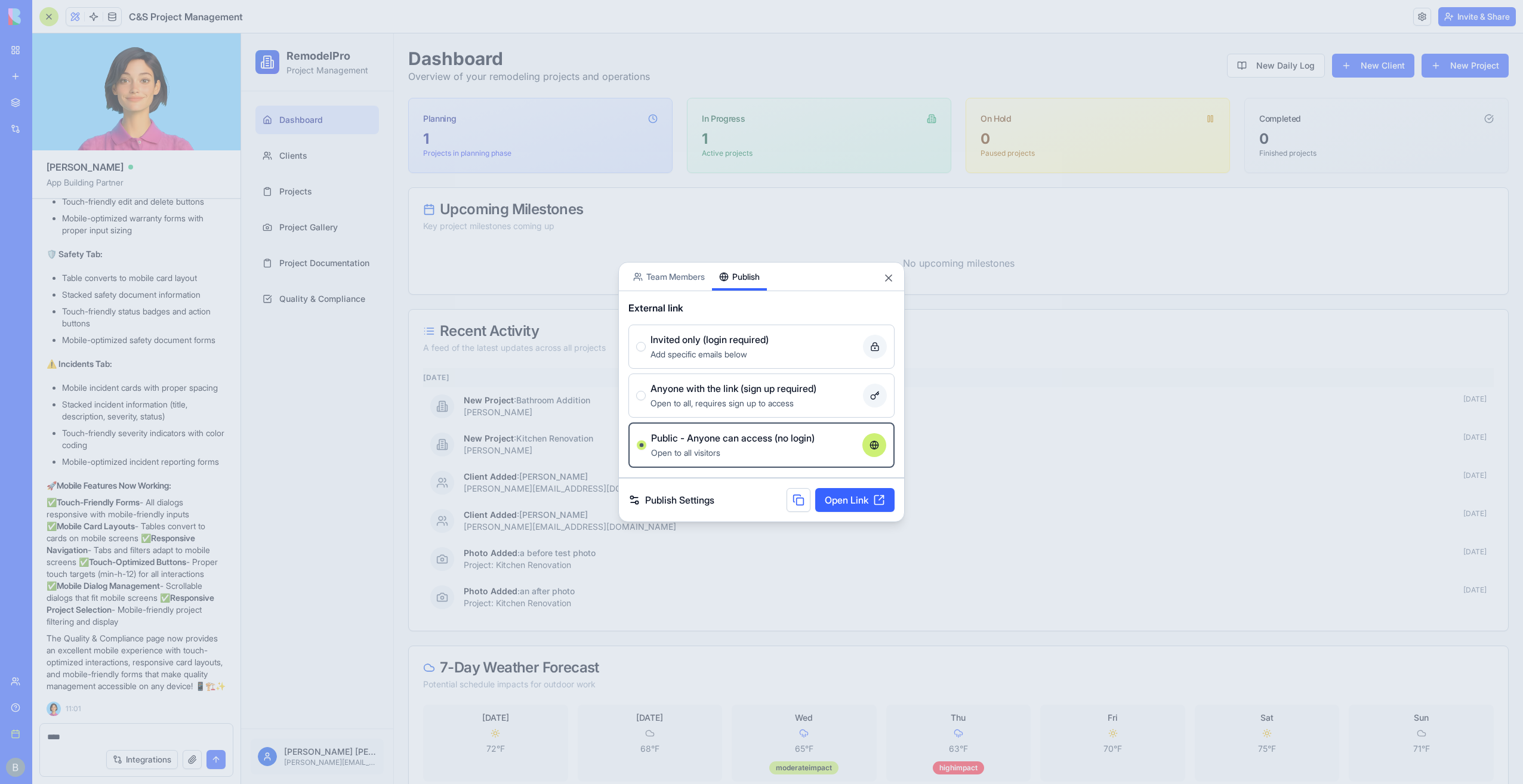
click at [760, 346] on span "Invited only (login required)" at bounding box center [710, 339] width 118 height 14
click at [646, 346] on button "Invited only (login required) Add specific emails below" at bounding box center [641, 347] width 10 height 10
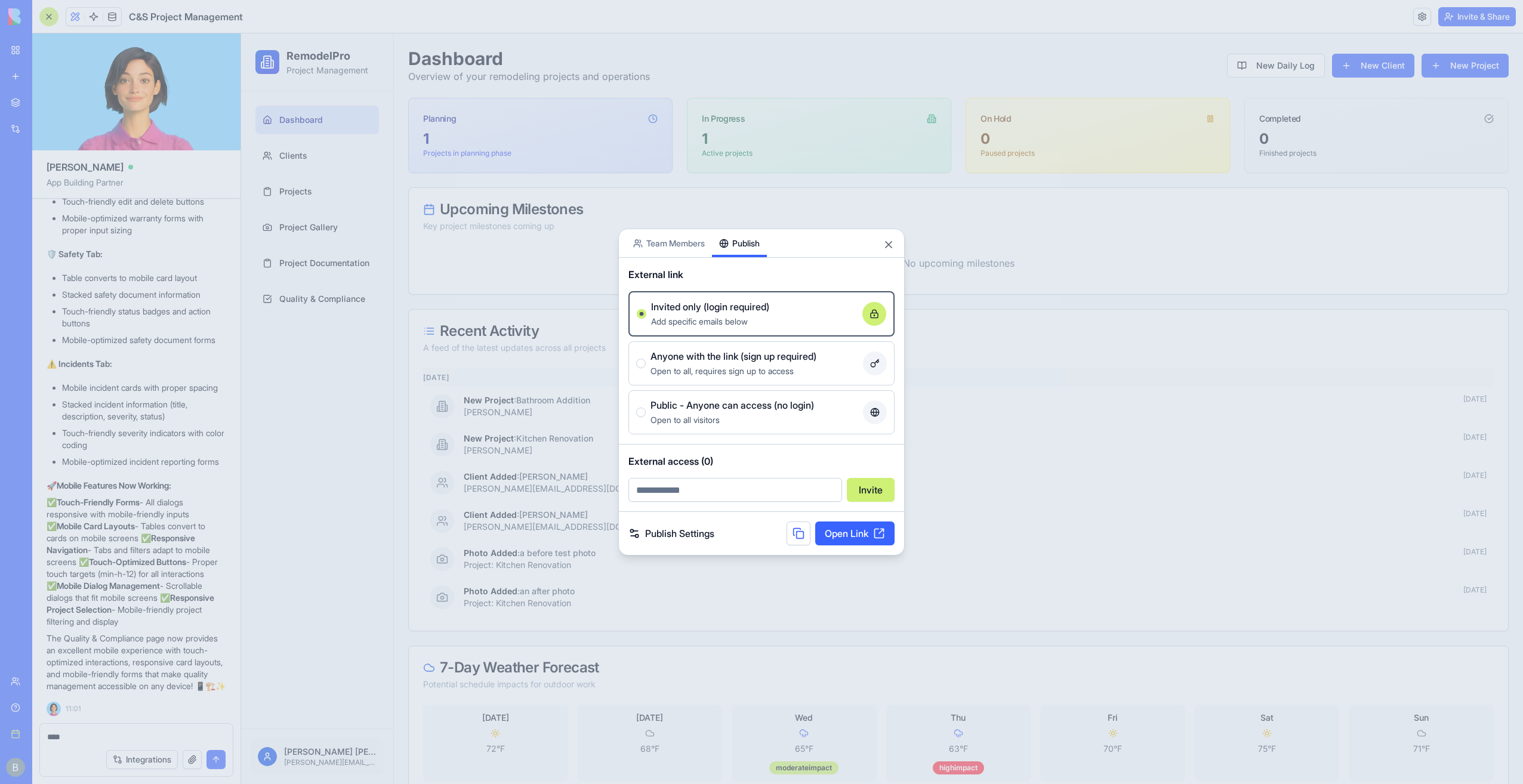
click at [774, 485] on input "email" at bounding box center [735, 490] width 214 height 24
click at [747, 453] on div "External access (0) Invite" at bounding box center [761, 478] width 285 height 67
click at [747, 482] on input "email" at bounding box center [735, 490] width 214 height 24
type input "**********"
drag, startPoint x: 770, startPoint y: 493, endPoint x: 588, endPoint y: 502, distance: 182.3
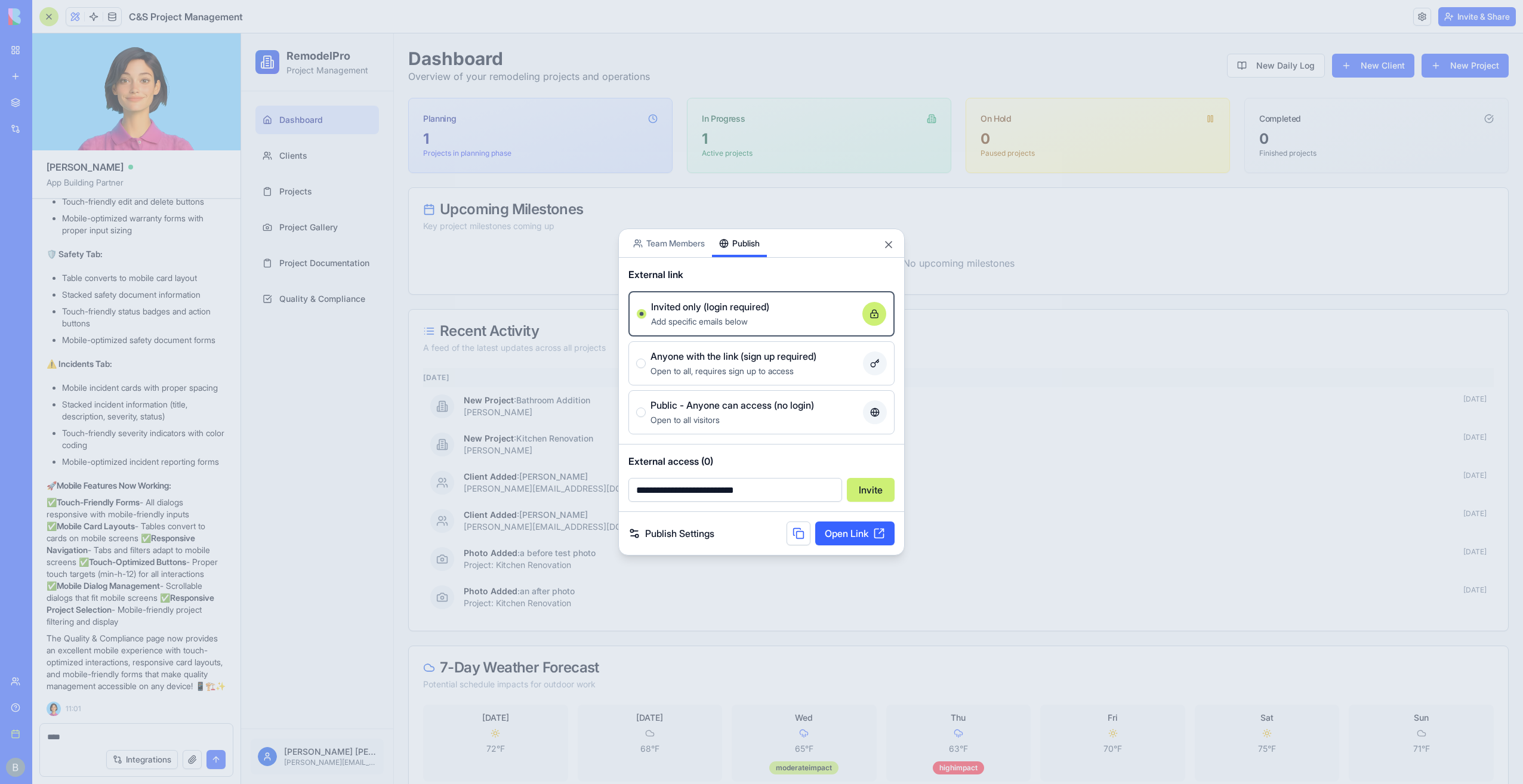
click at [591, 503] on body "BETA My workspace New app Marketplace Integrations Recent Company Expense Manag…" at bounding box center [761, 392] width 1523 height 784
click at [887, 247] on button "Close" at bounding box center [889, 245] width 12 height 12
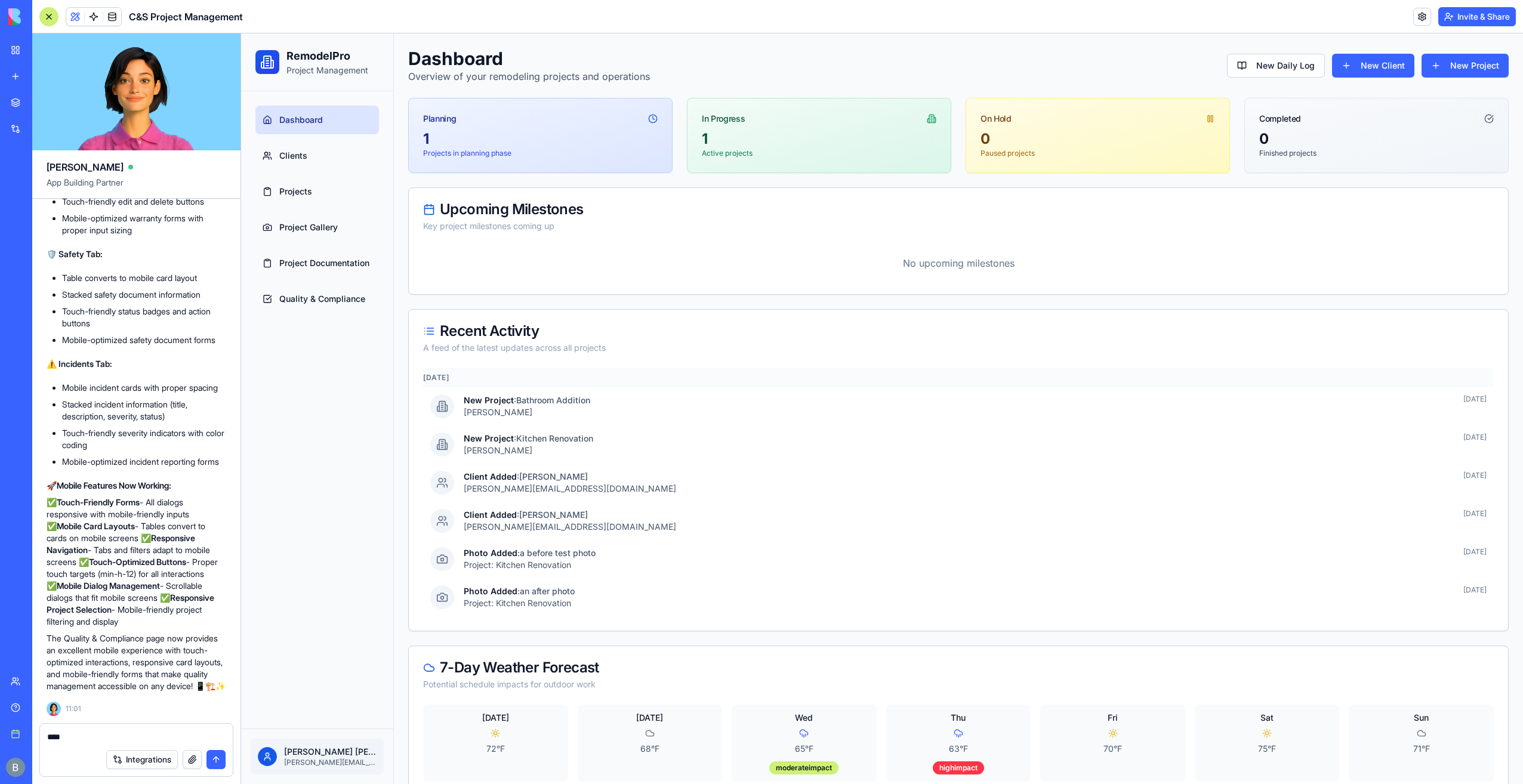
drag, startPoint x: 179, startPoint y: 745, endPoint x: 177, endPoint y: 737, distance: 8.5
click at [179, 744] on div "Integrations" at bounding box center [136, 759] width 193 height 33
click at [175, 734] on textarea "***" at bounding box center [136, 737] width 179 height 12
type textarea "*"
type textarea "**********"
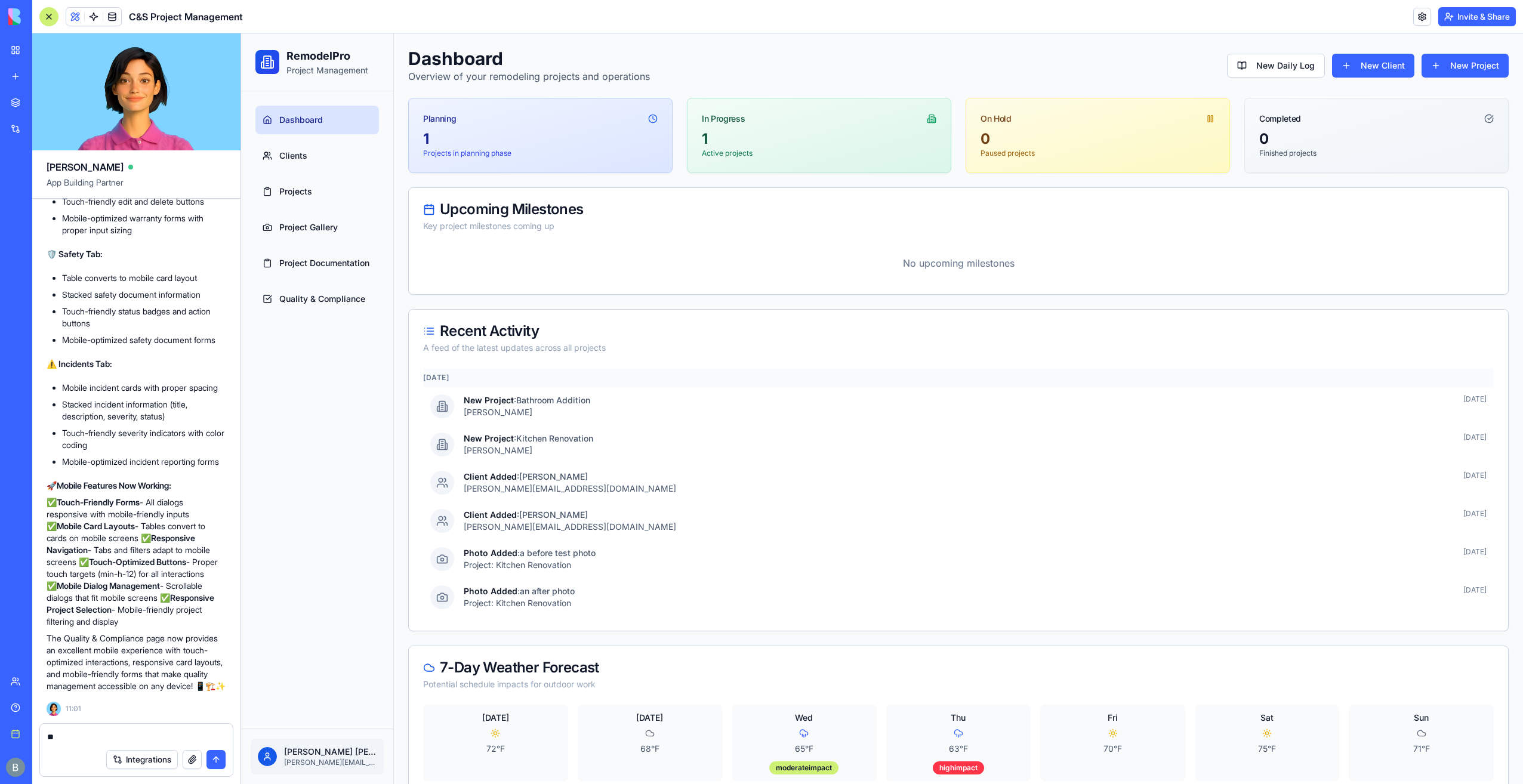
type textarea "*"
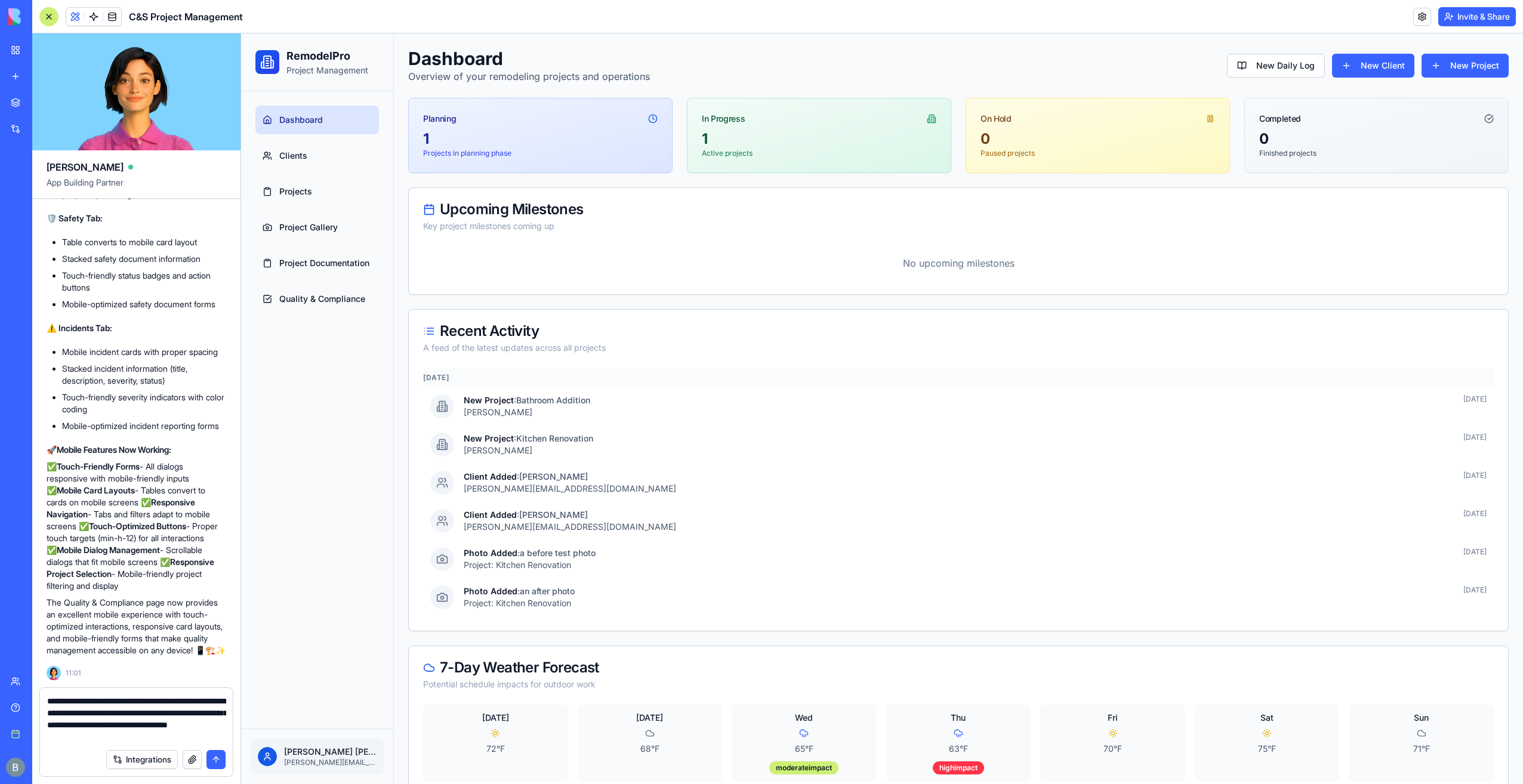
type textarea "**********"
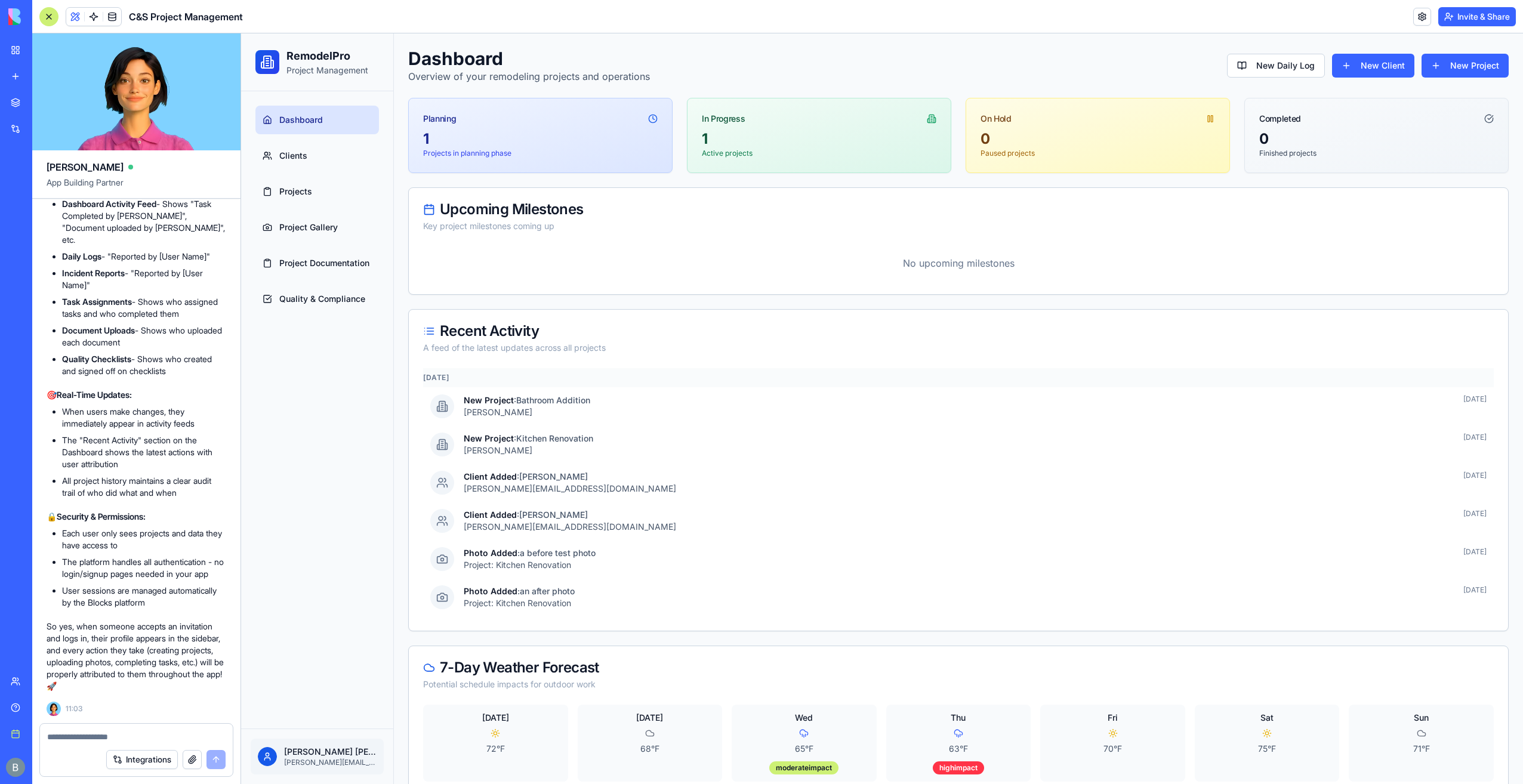
scroll to position [33829, 0]
click at [100, 732] on textarea at bounding box center [136, 737] width 179 height 12
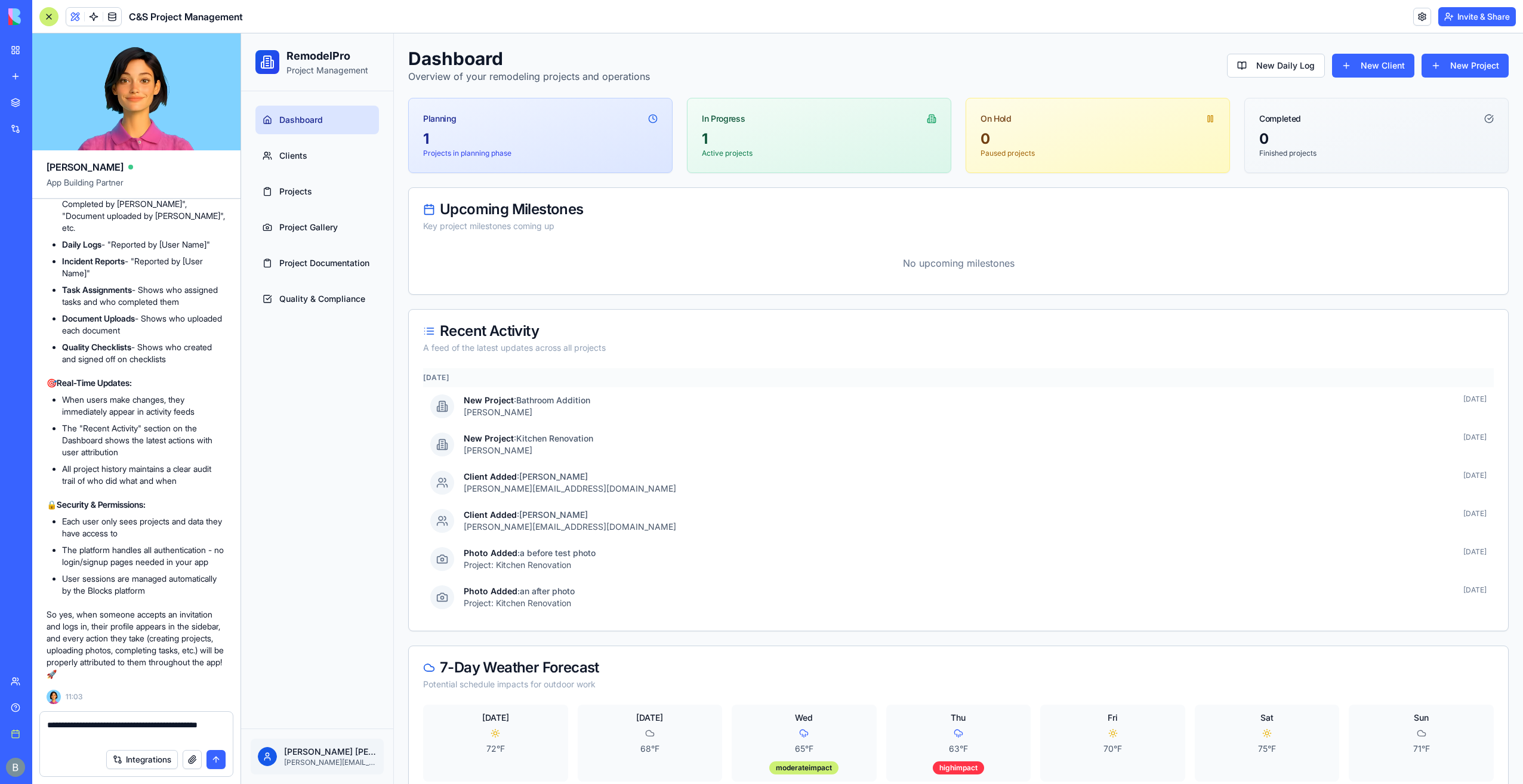
type textarea "**********"
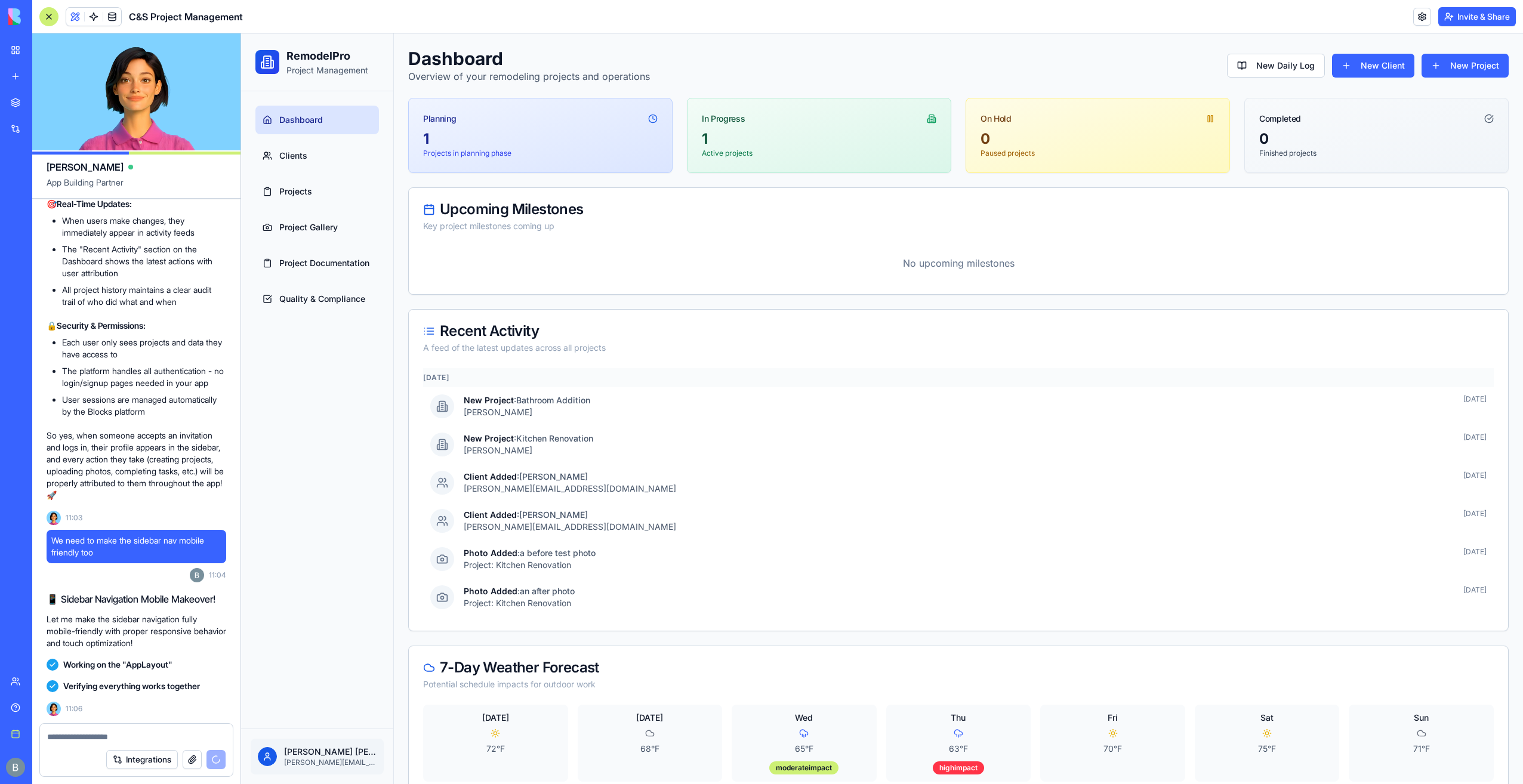
scroll to position [35204, 0]
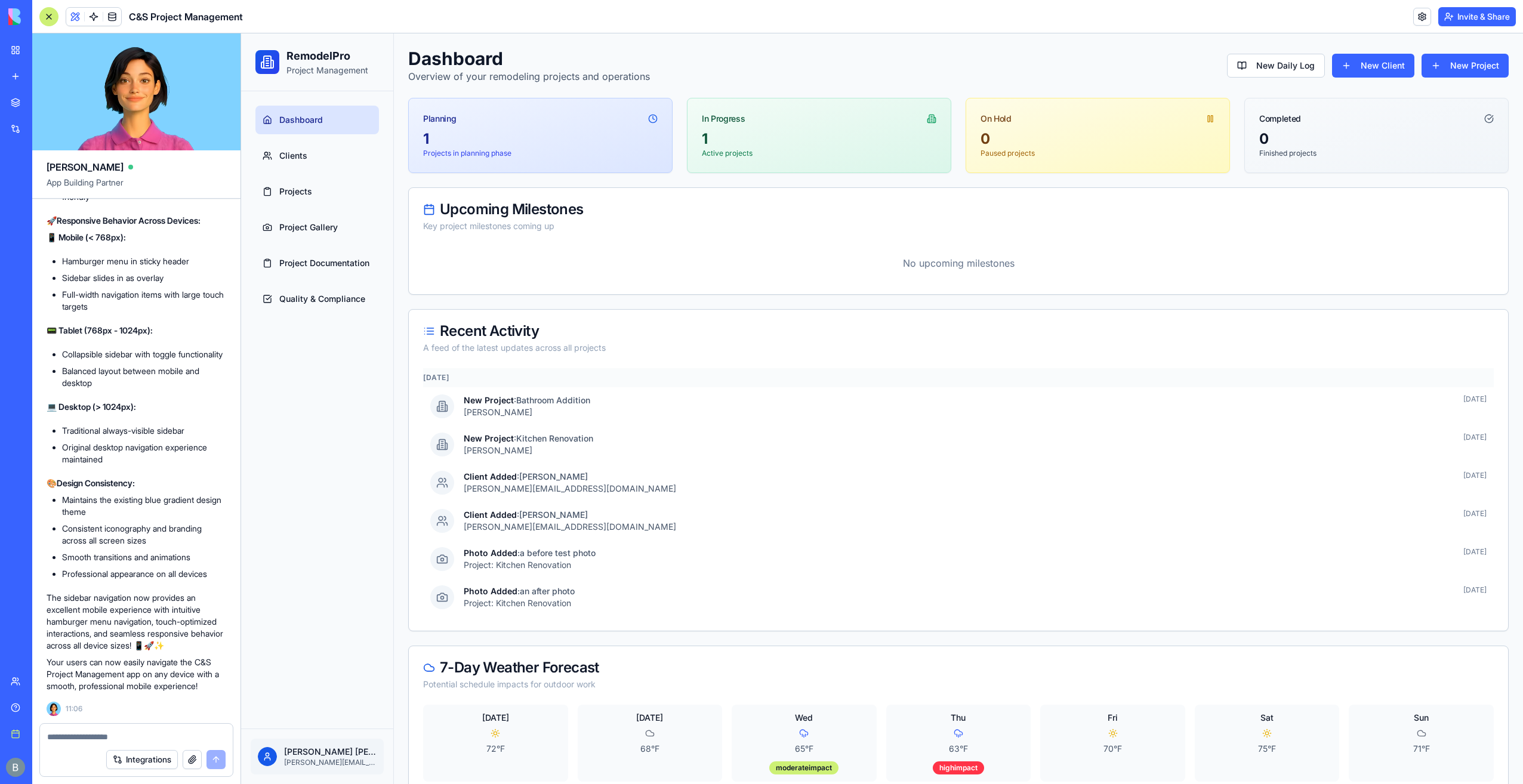
type textarea "*"
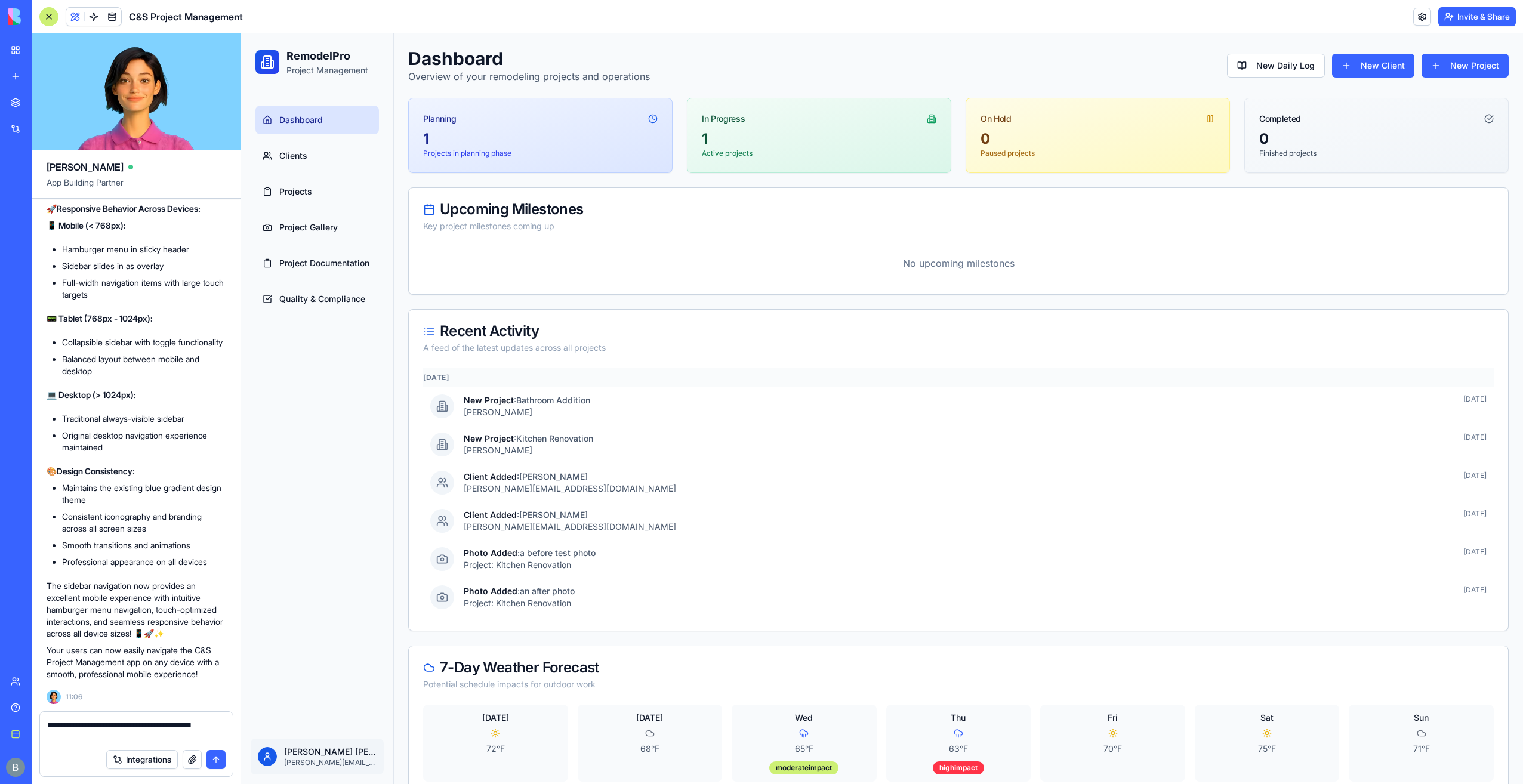
type textarea "**********"
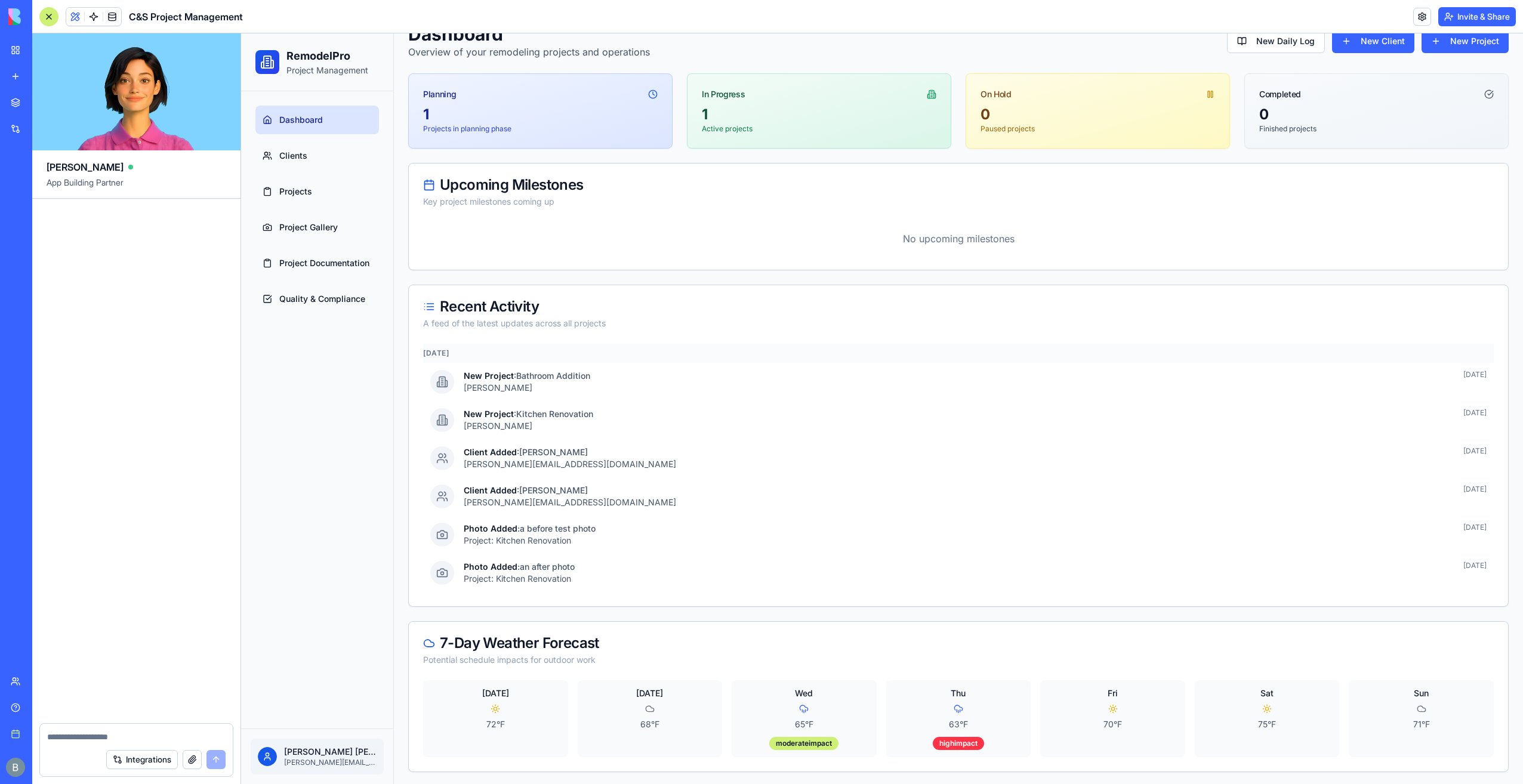
scroll to position [39451, 0]
